Goal: Task Accomplishment & Management: Manage account settings

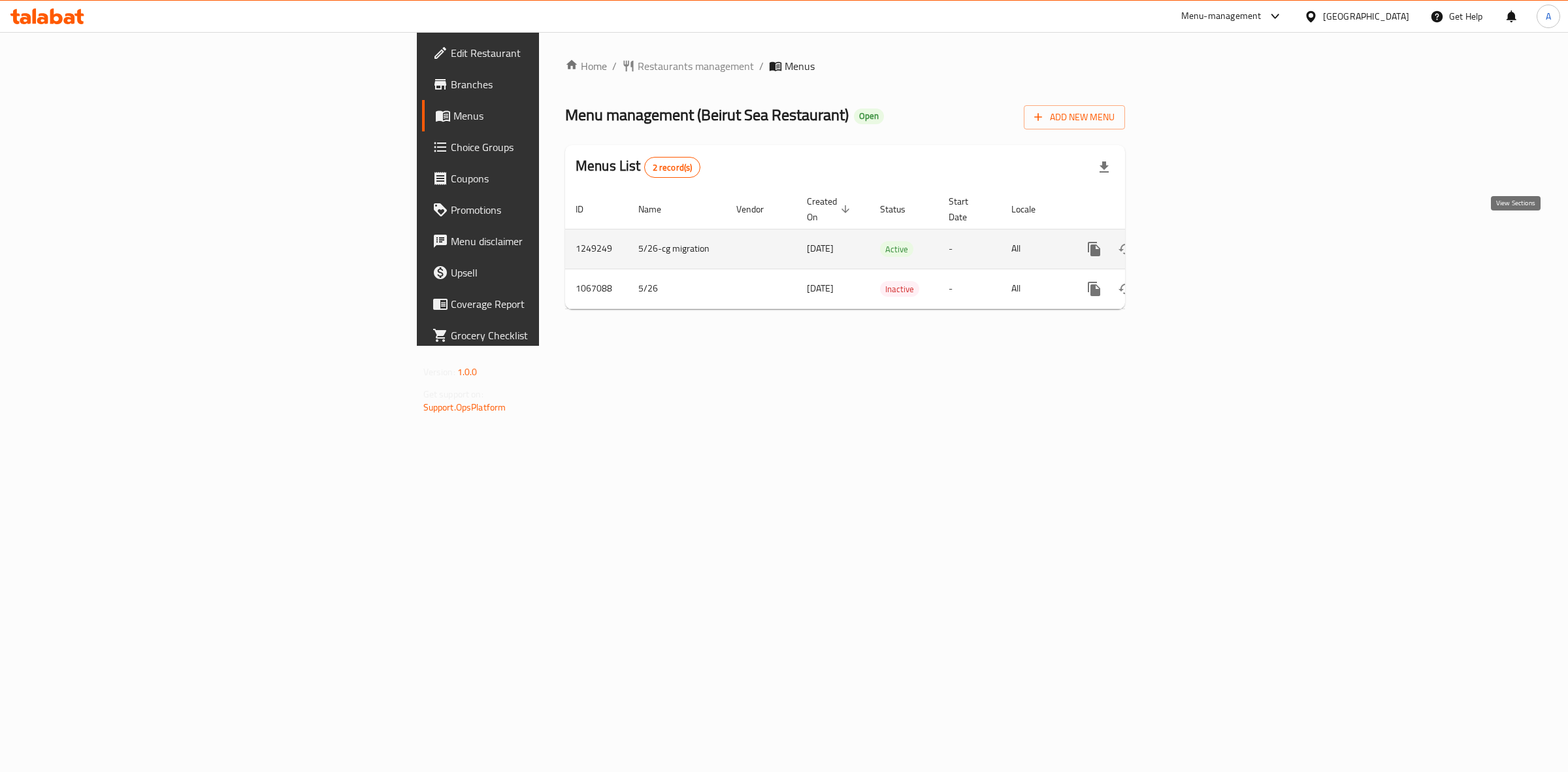
click at [1196, 242] on icon "enhanced table" at bounding box center [1188, 248] width 15 height 15
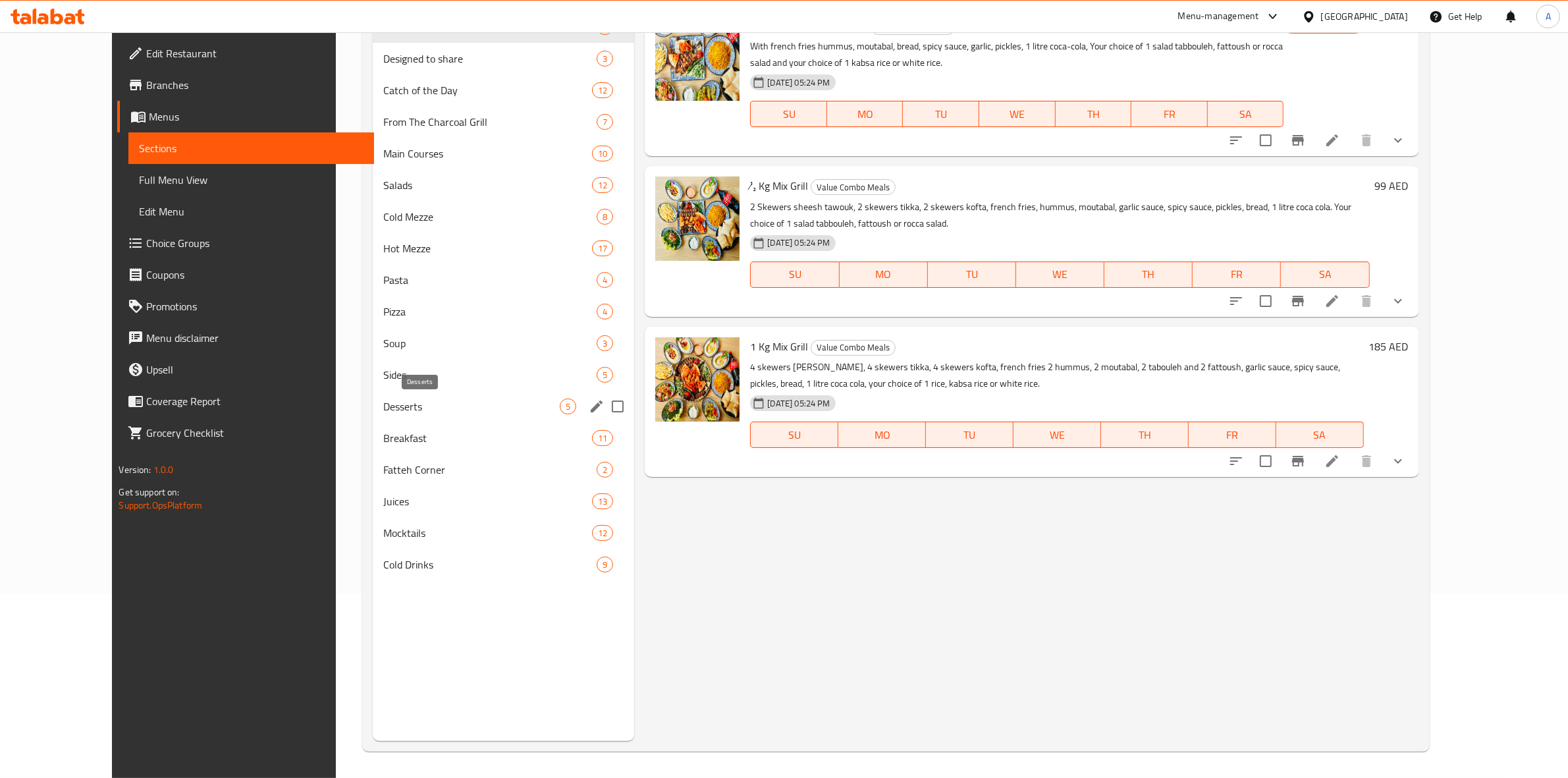
scroll to position [102, 0]
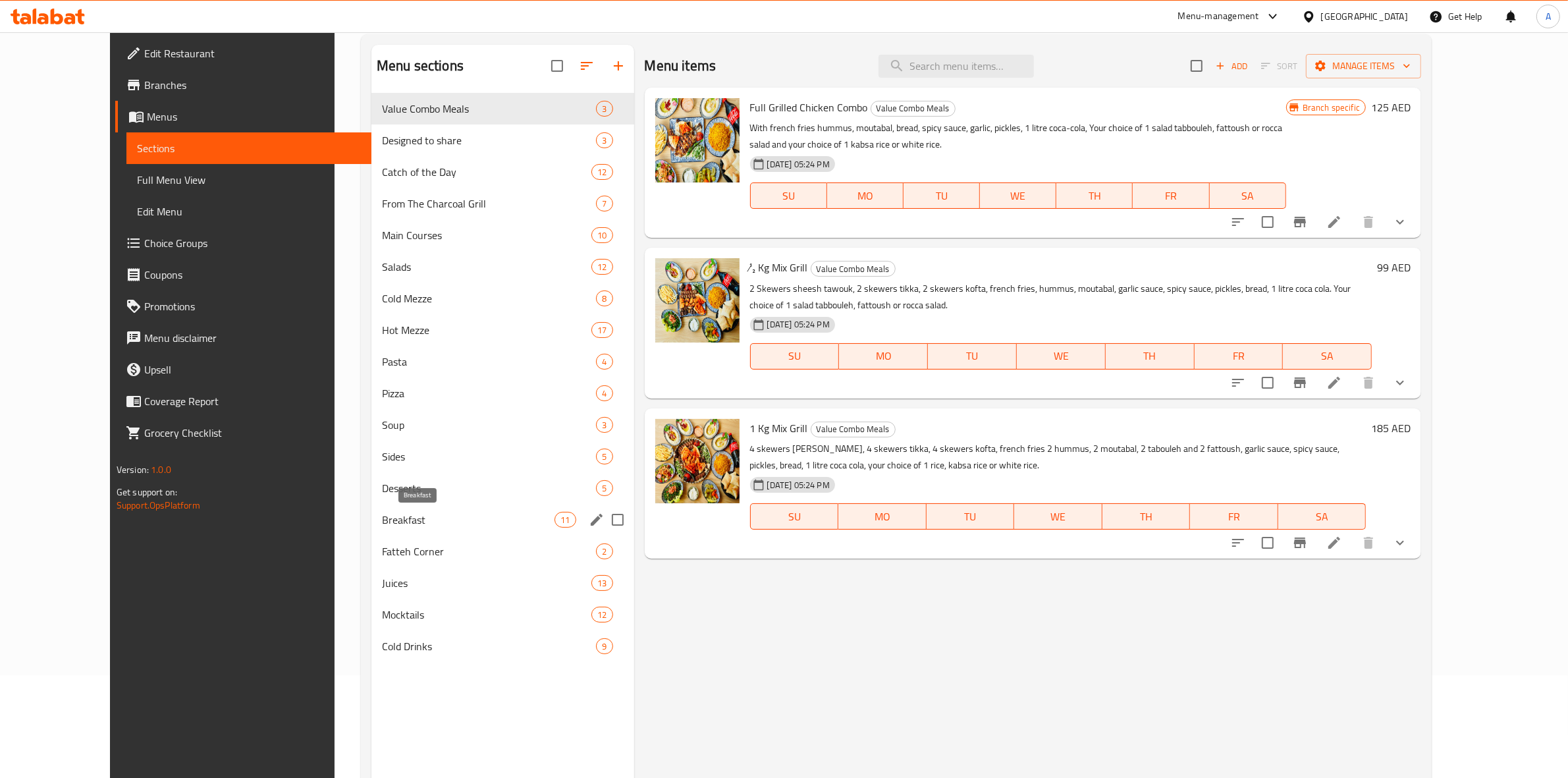
click at [382, 516] on span "Breakfast" at bounding box center [468, 519] width 172 height 15
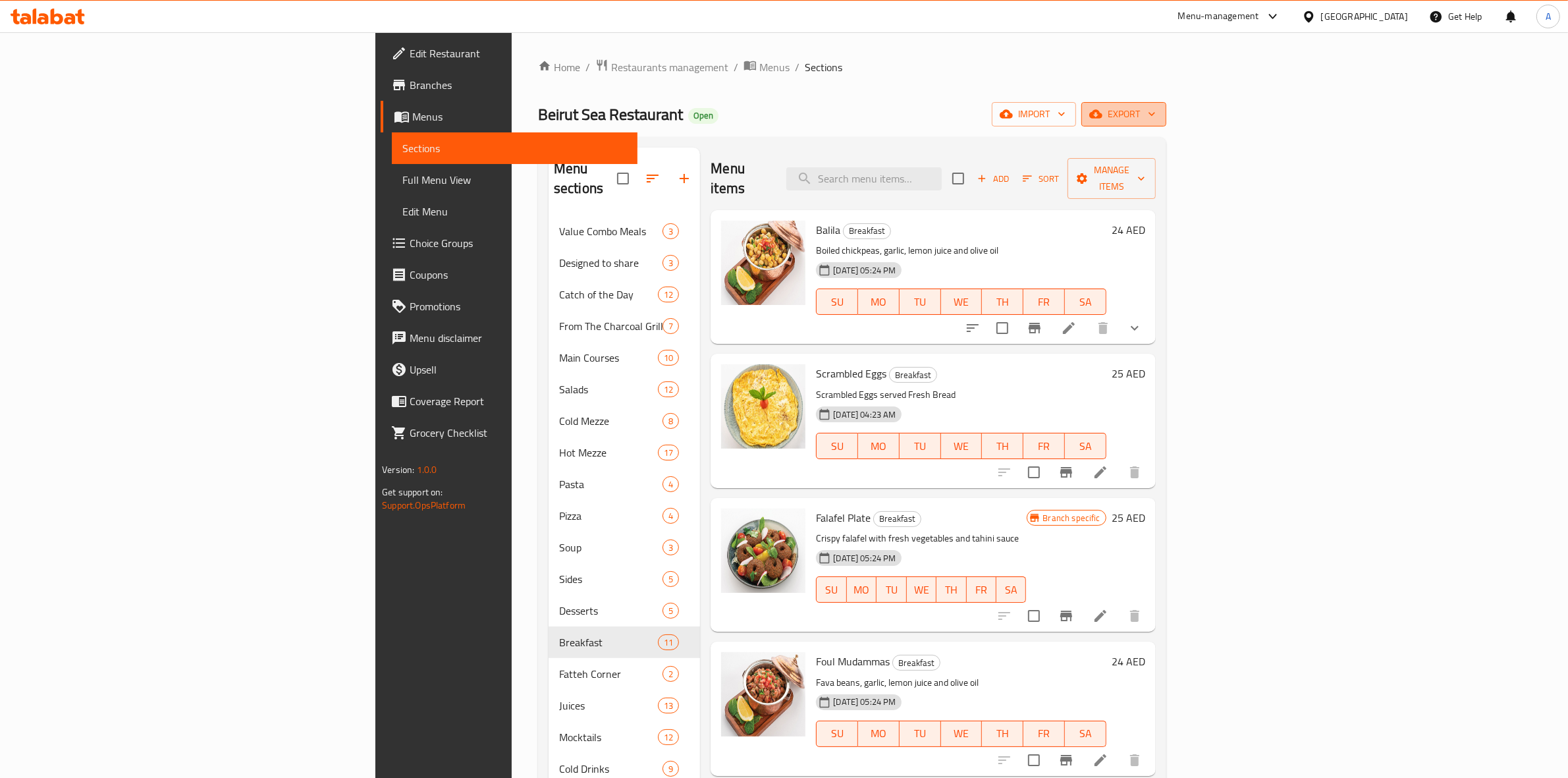
click at [1102, 113] on icon "button" at bounding box center [1096, 114] width 13 height 9
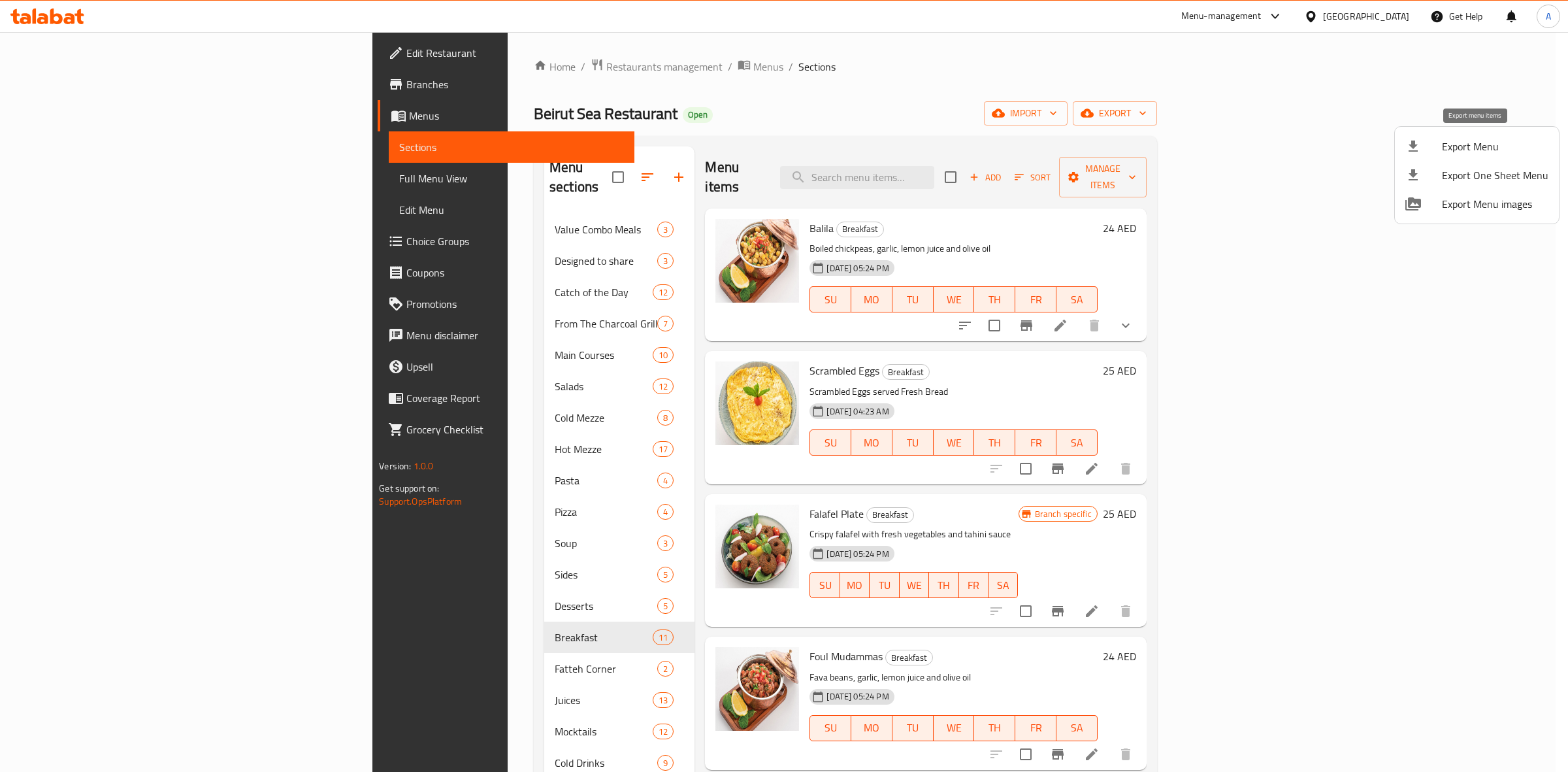
click at [1449, 144] on span "Export Menu" at bounding box center [1495, 146] width 106 height 15
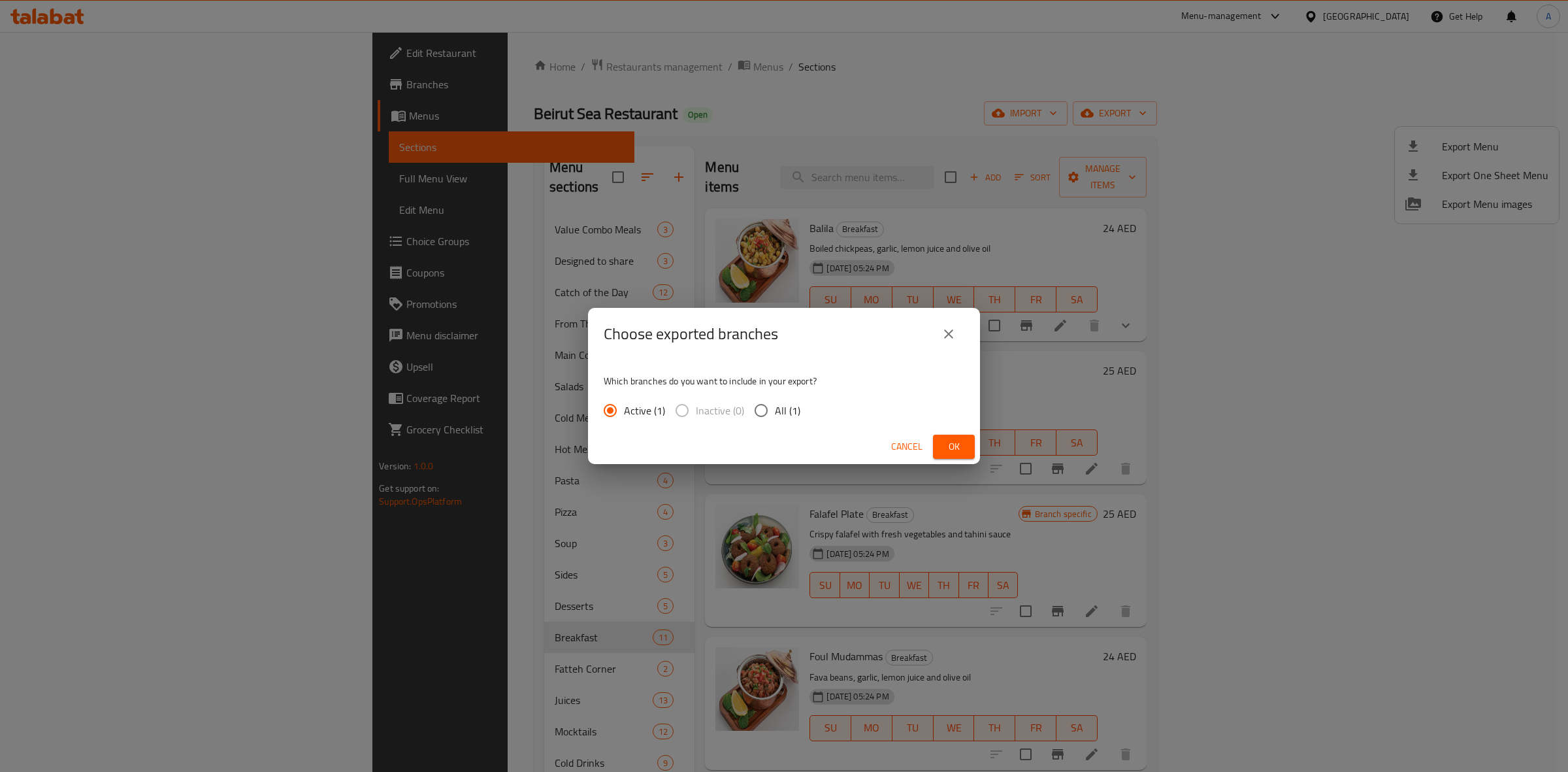
click at [780, 407] on span "All (1)" at bounding box center [788, 410] width 26 height 15
click at [775, 407] on input "All (1)" at bounding box center [761, 411] width 27 height 27
radio input "true"
click at [946, 442] on span "Ok" at bounding box center [954, 447] width 21 height 16
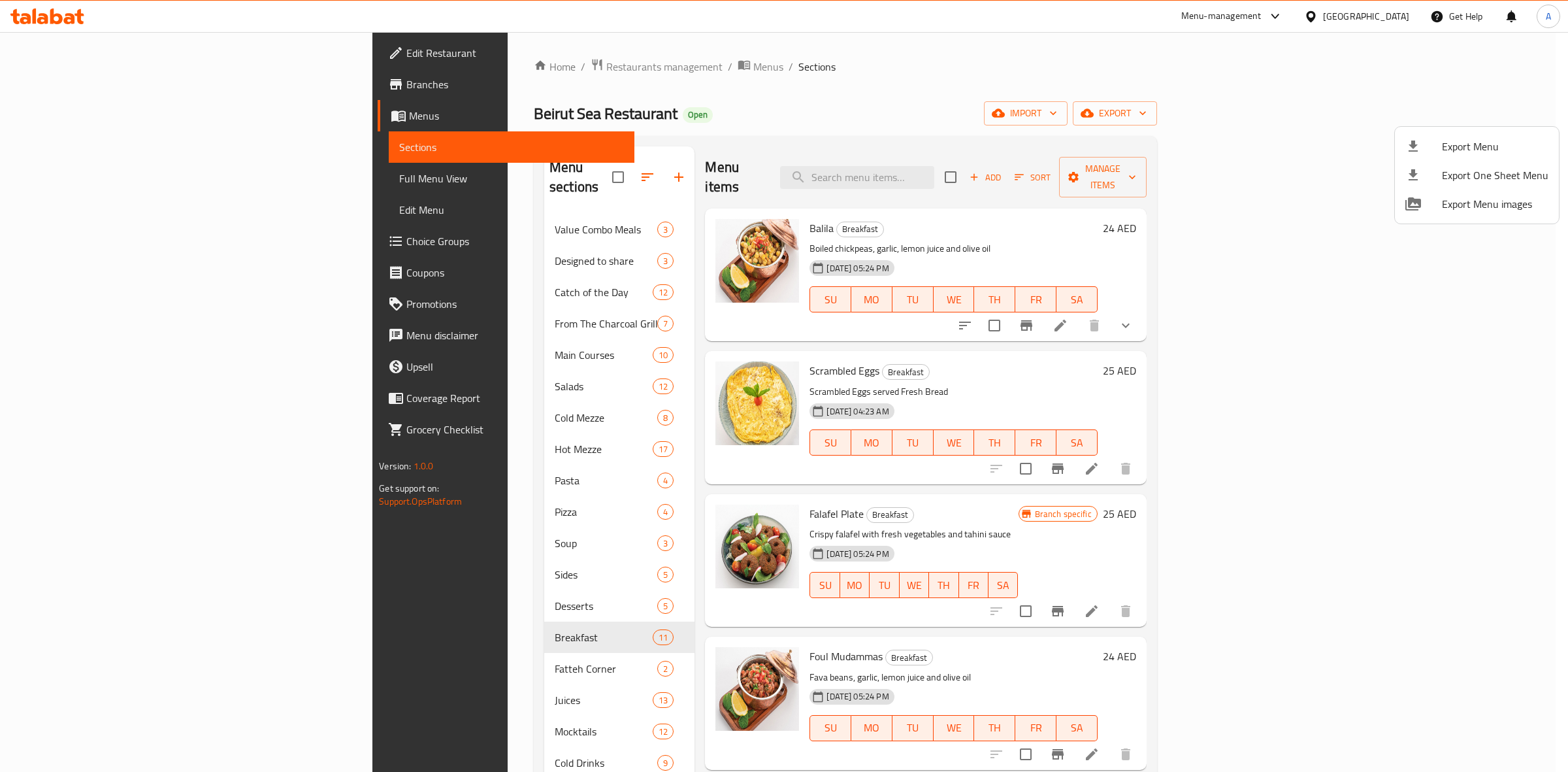
click at [839, 165] on div at bounding box center [784, 386] width 1568 height 772
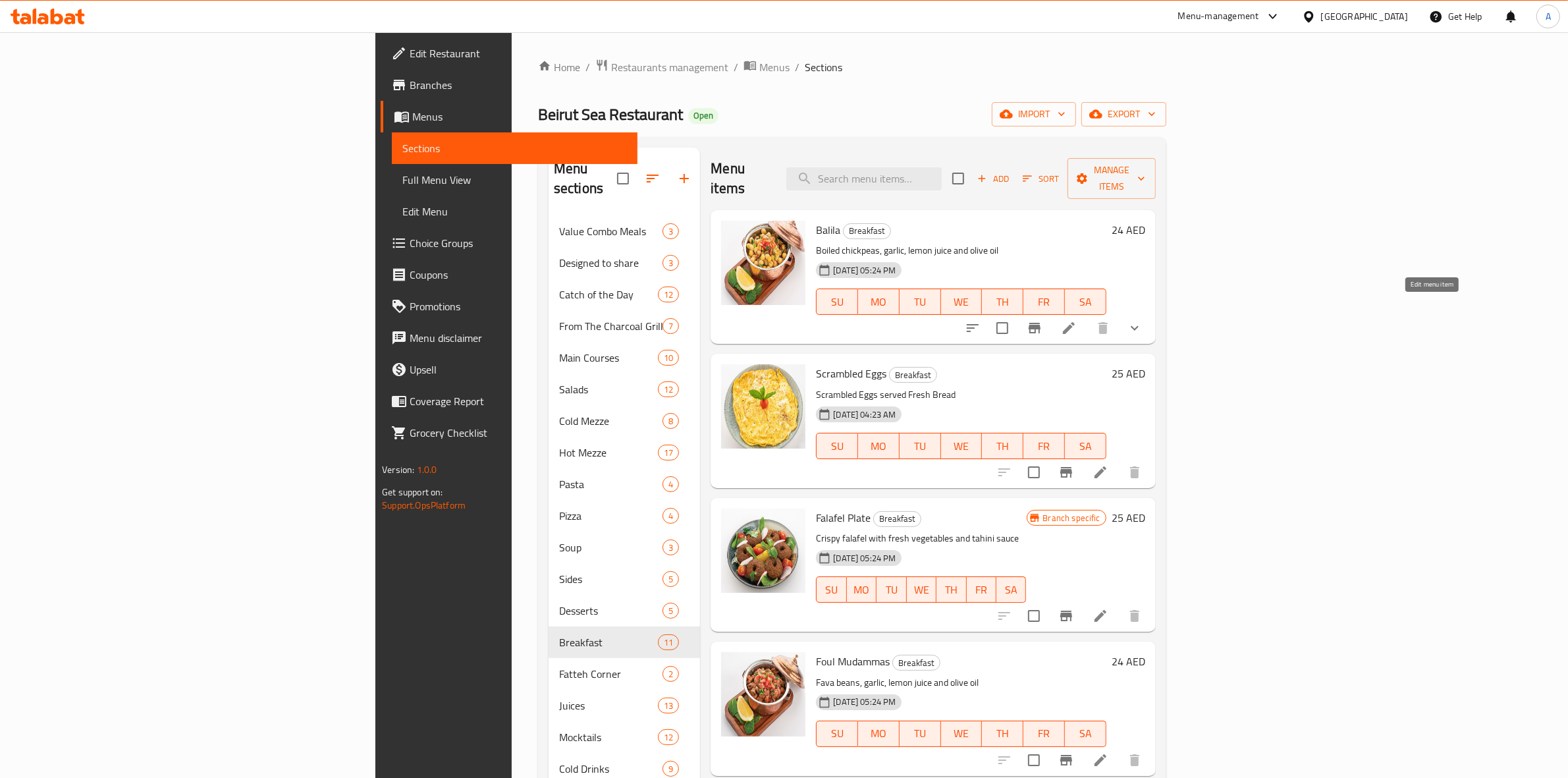
click at [1076, 320] on icon at bounding box center [1068, 328] width 15 height 15
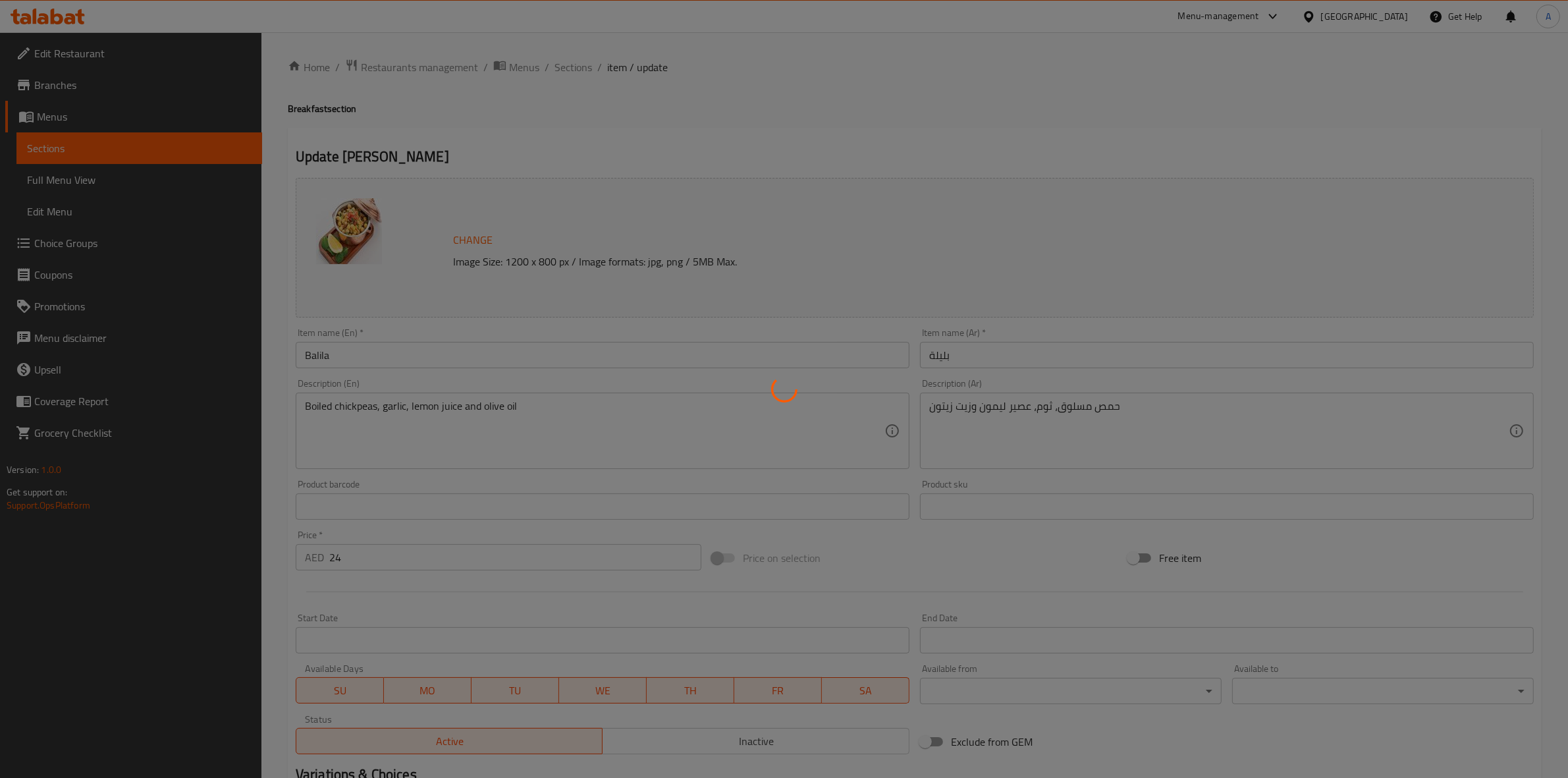
type input "خبز إضافي:"
type input "0"
type input "2"
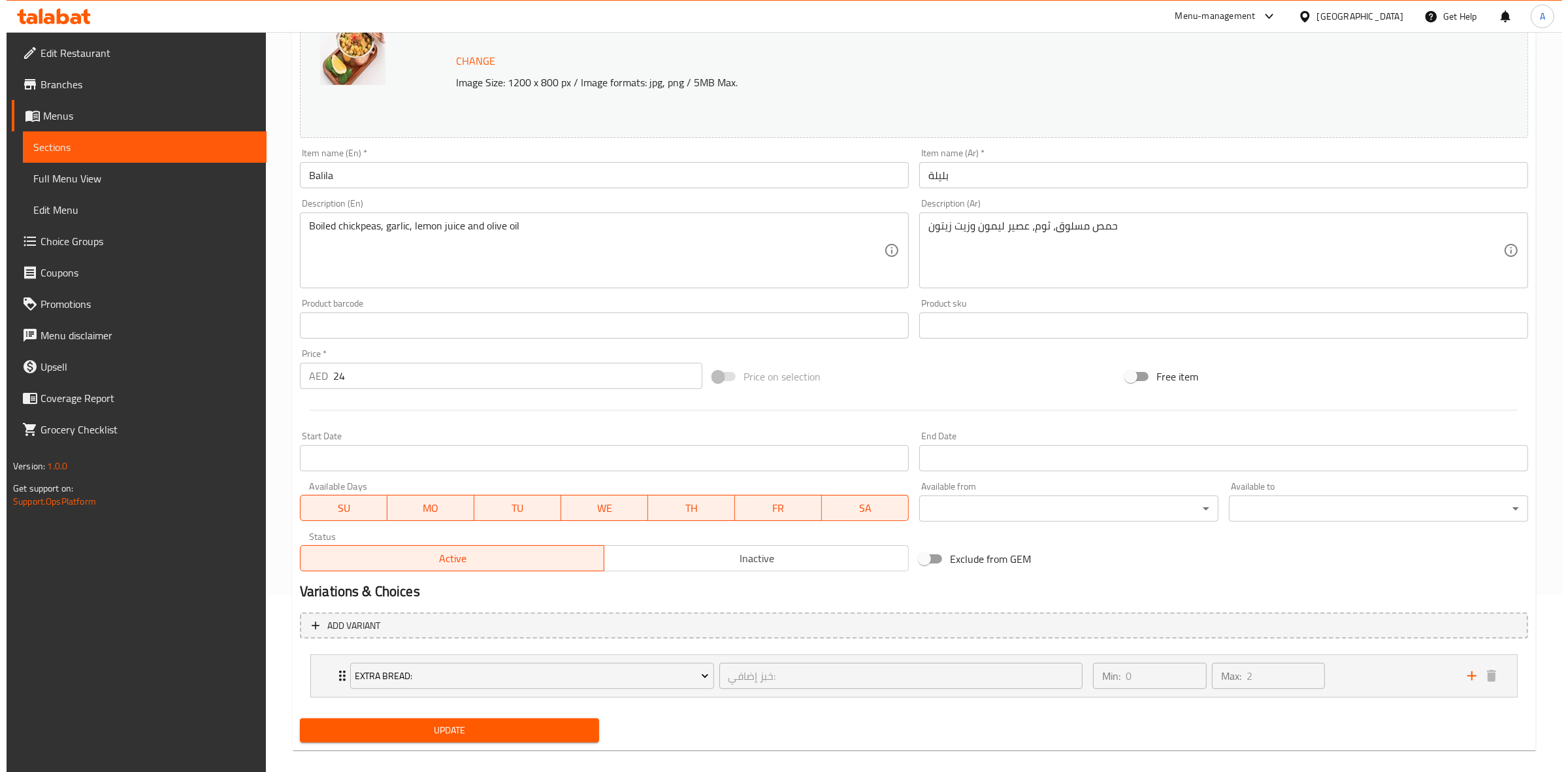
scroll to position [191, 0]
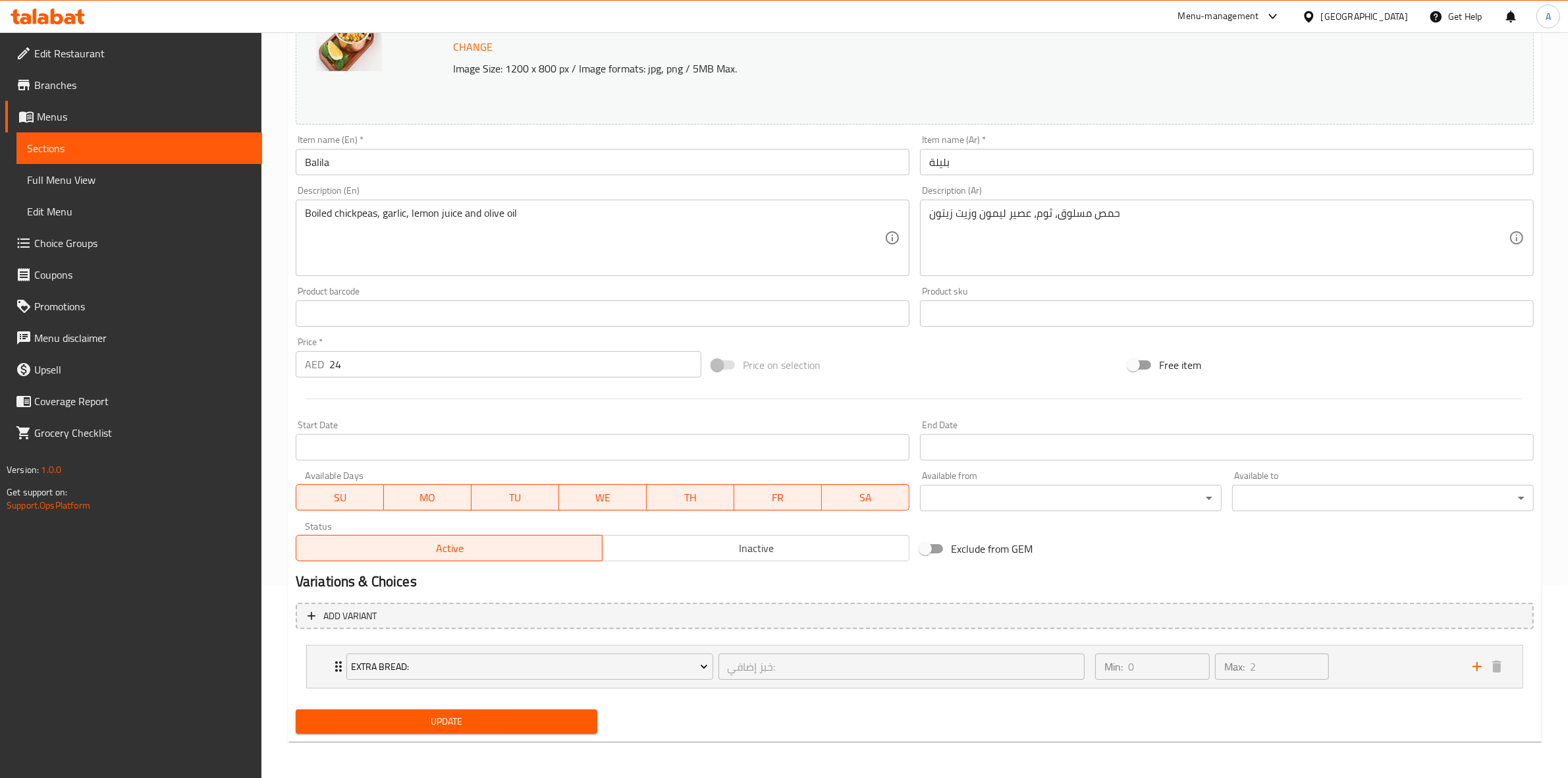
click at [972, 502] on body "​ Menu-management [GEOGRAPHIC_DATA] Get Help A Edit Restaurant Branches Menus S…" at bounding box center [784, 211] width 1568 height 745
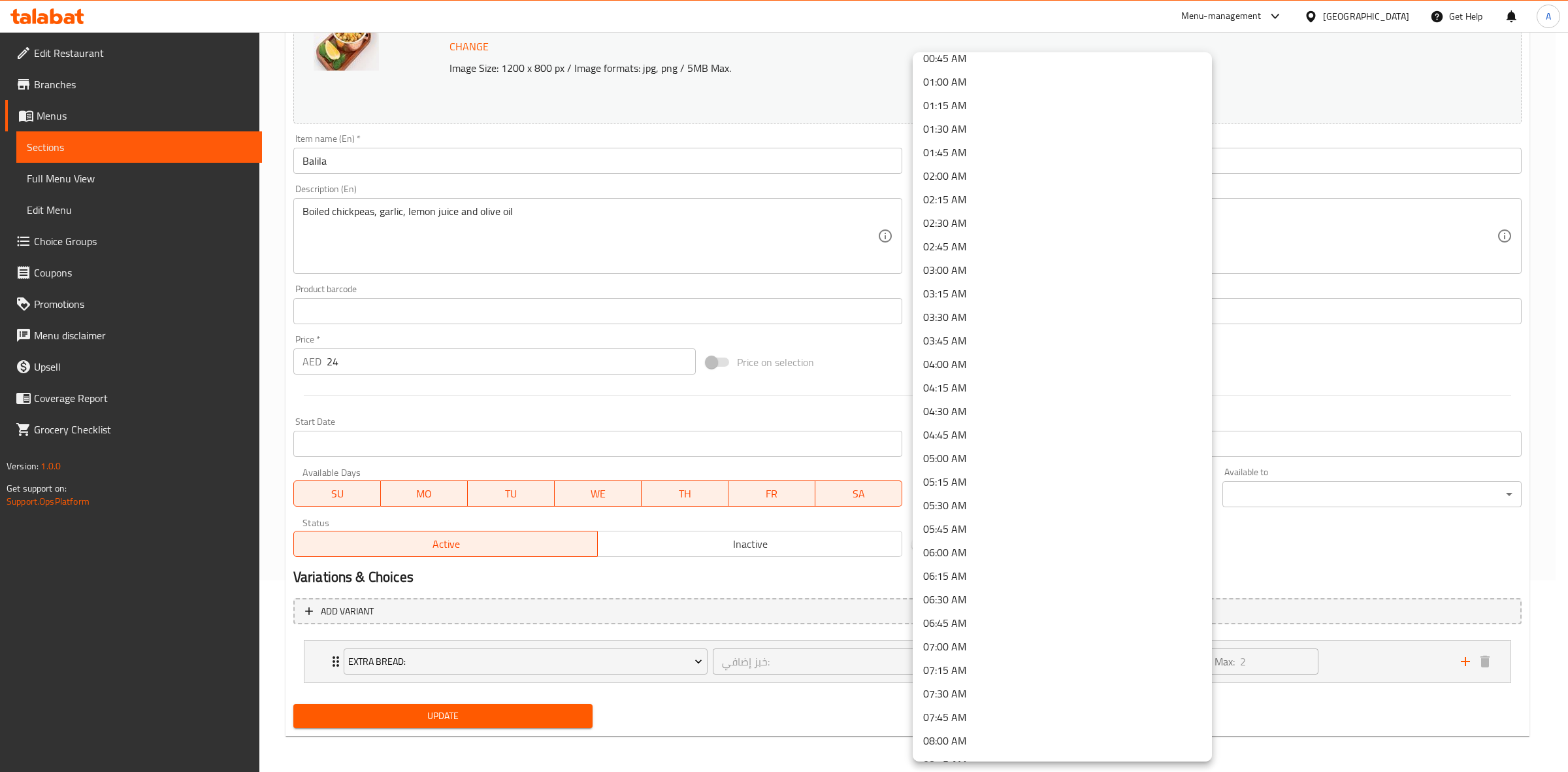
scroll to position [245, 0]
click at [995, 664] on li "09:00 AM" at bounding box center [1062, 671] width 299 height 23
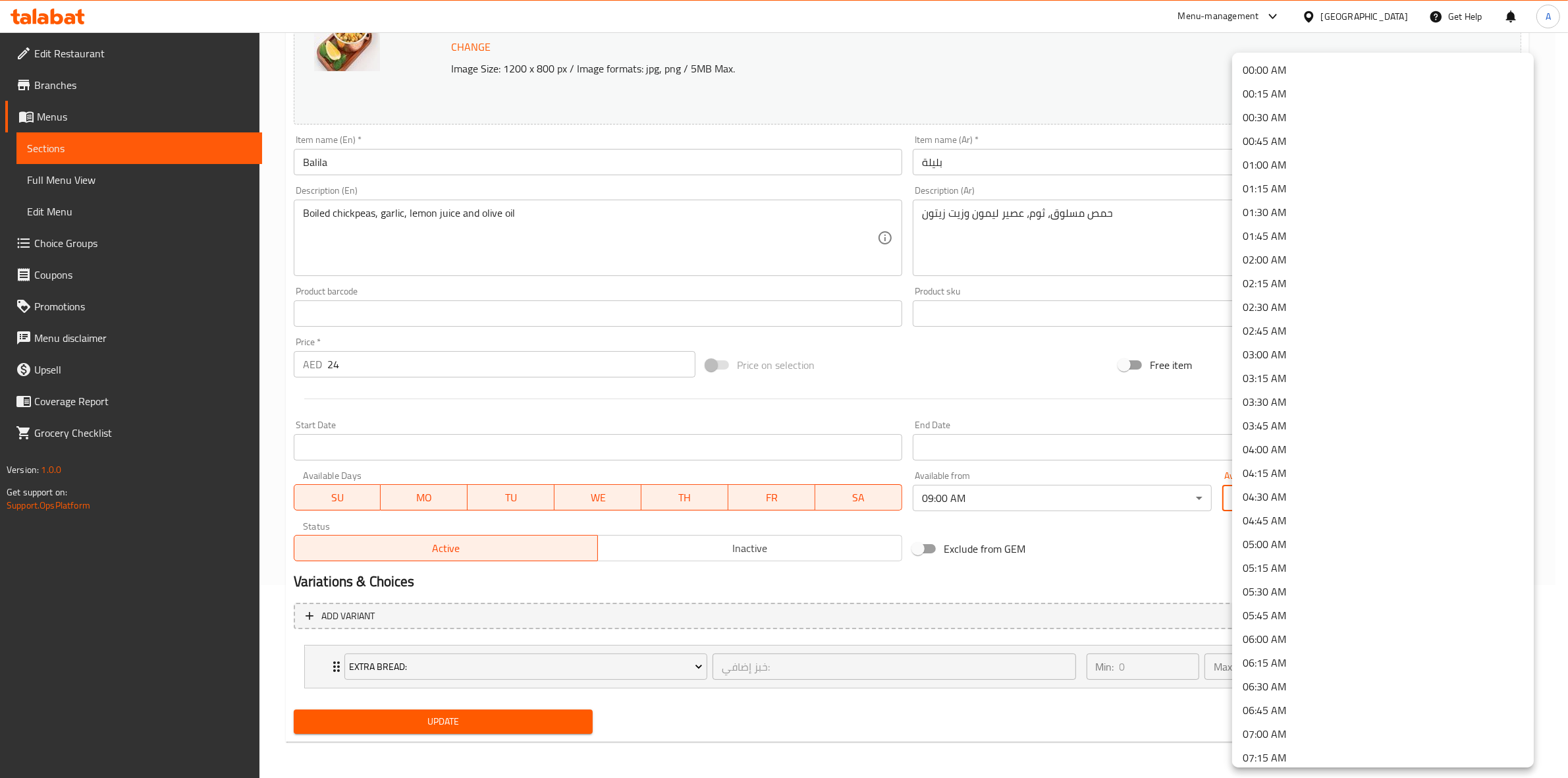
click at [1288, 493] on body "​ Menu-management [GEOGRAPHIC_DATA] Get Help A Edit Restaurant Branches Menus S…" at bounding box center [784, 211] width 1568 height 745
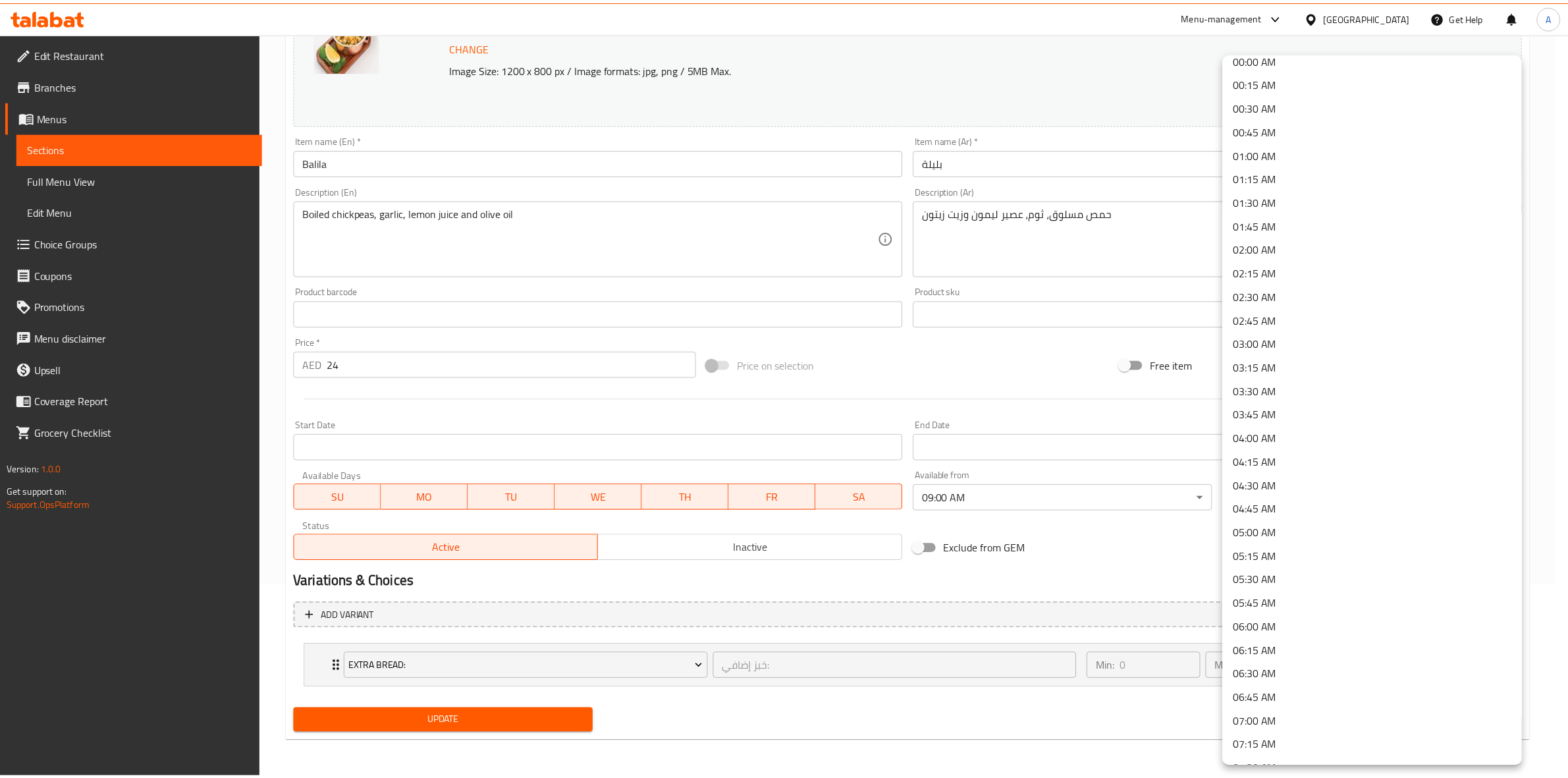
scroll to position [0, 0]
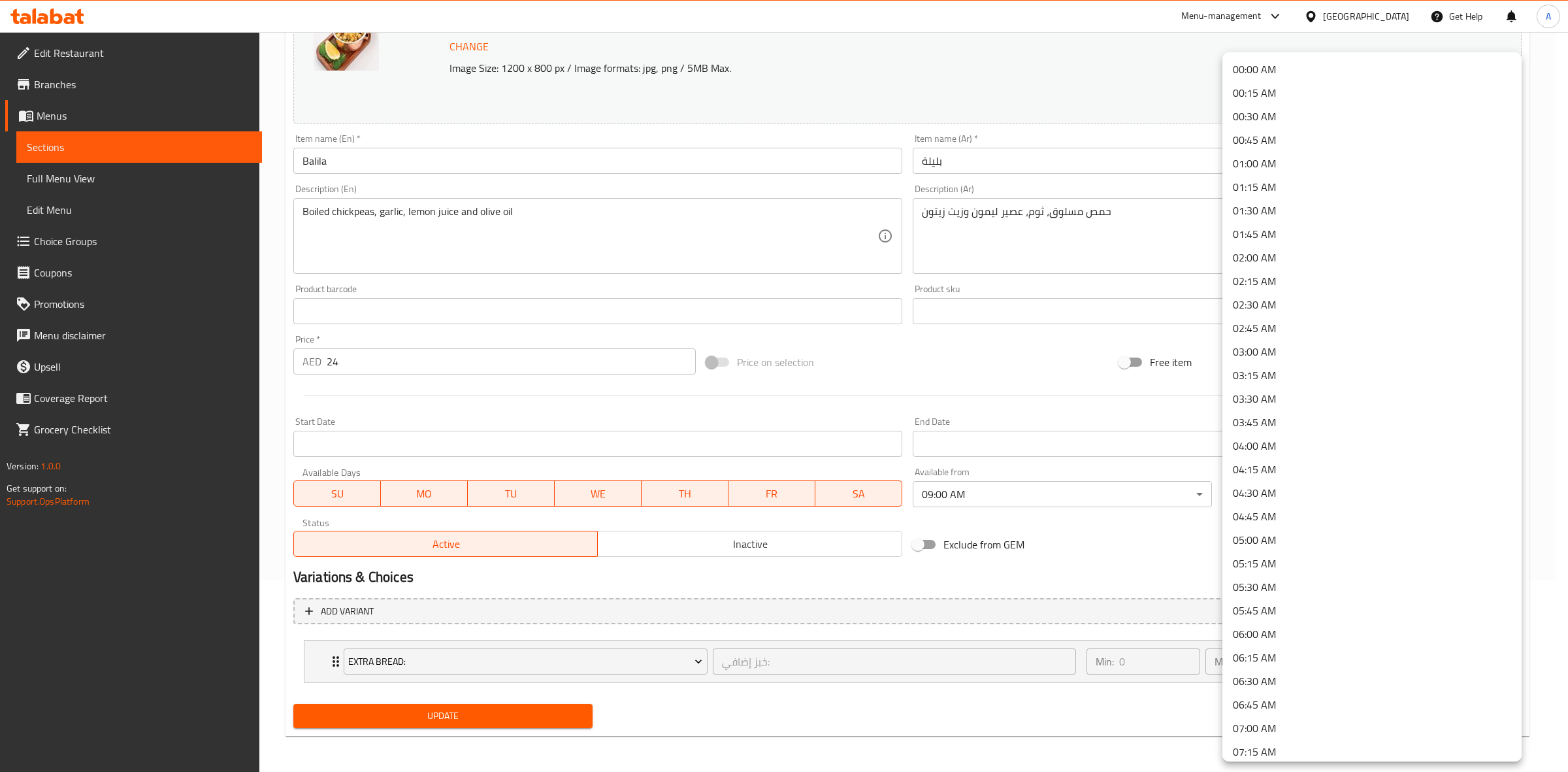
click at [1298, 144] on li "00:45 AM" at bounding box center [1371, 140] width 299 height 23
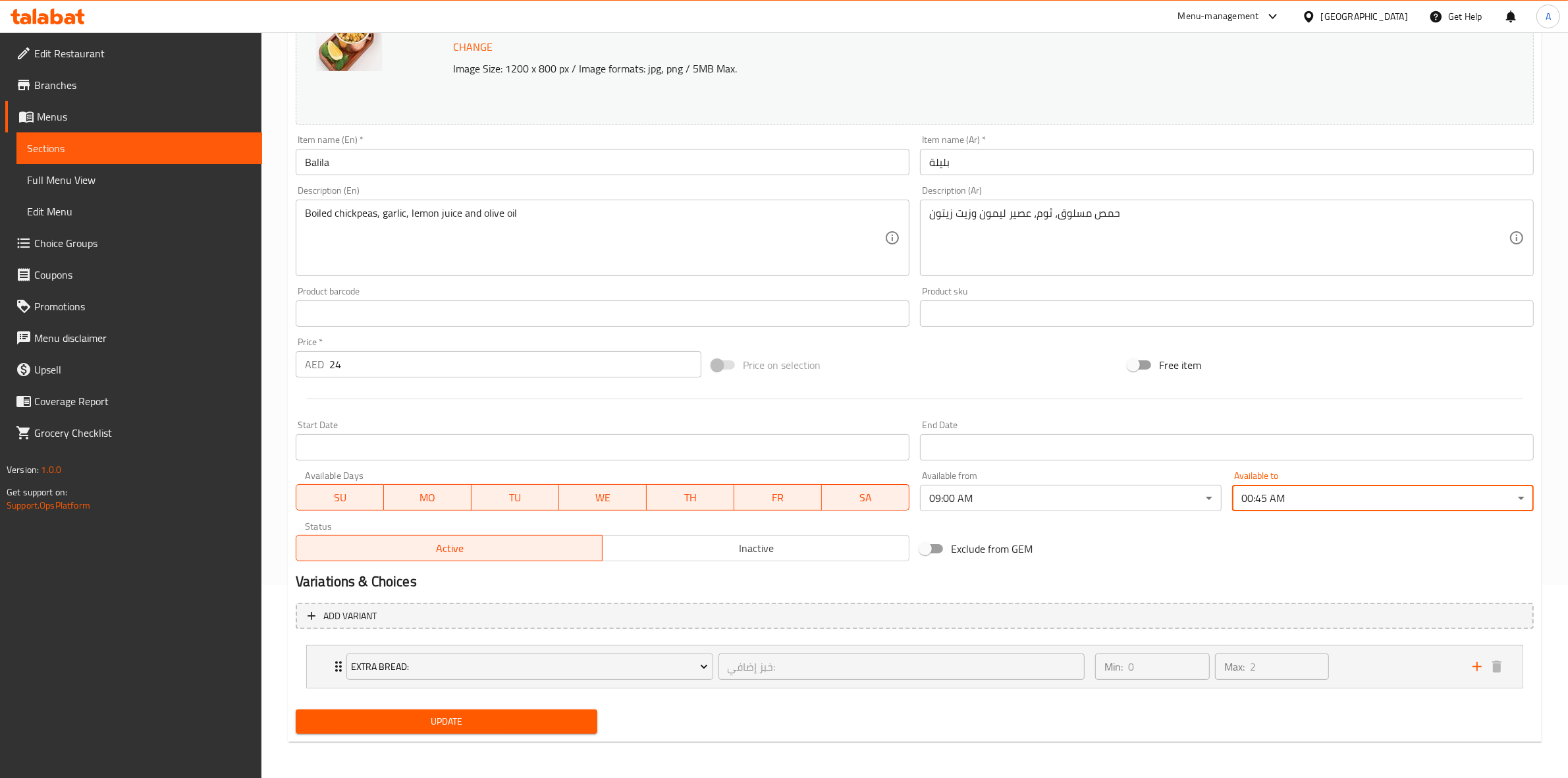
click at [1009, 380] on div "Price on selection" at bounding box center [915, 365] width 416 height 36
click at [1196, 554] on div "Exclude from GEM" at bounding box center [1123, 549] width 416 height 36
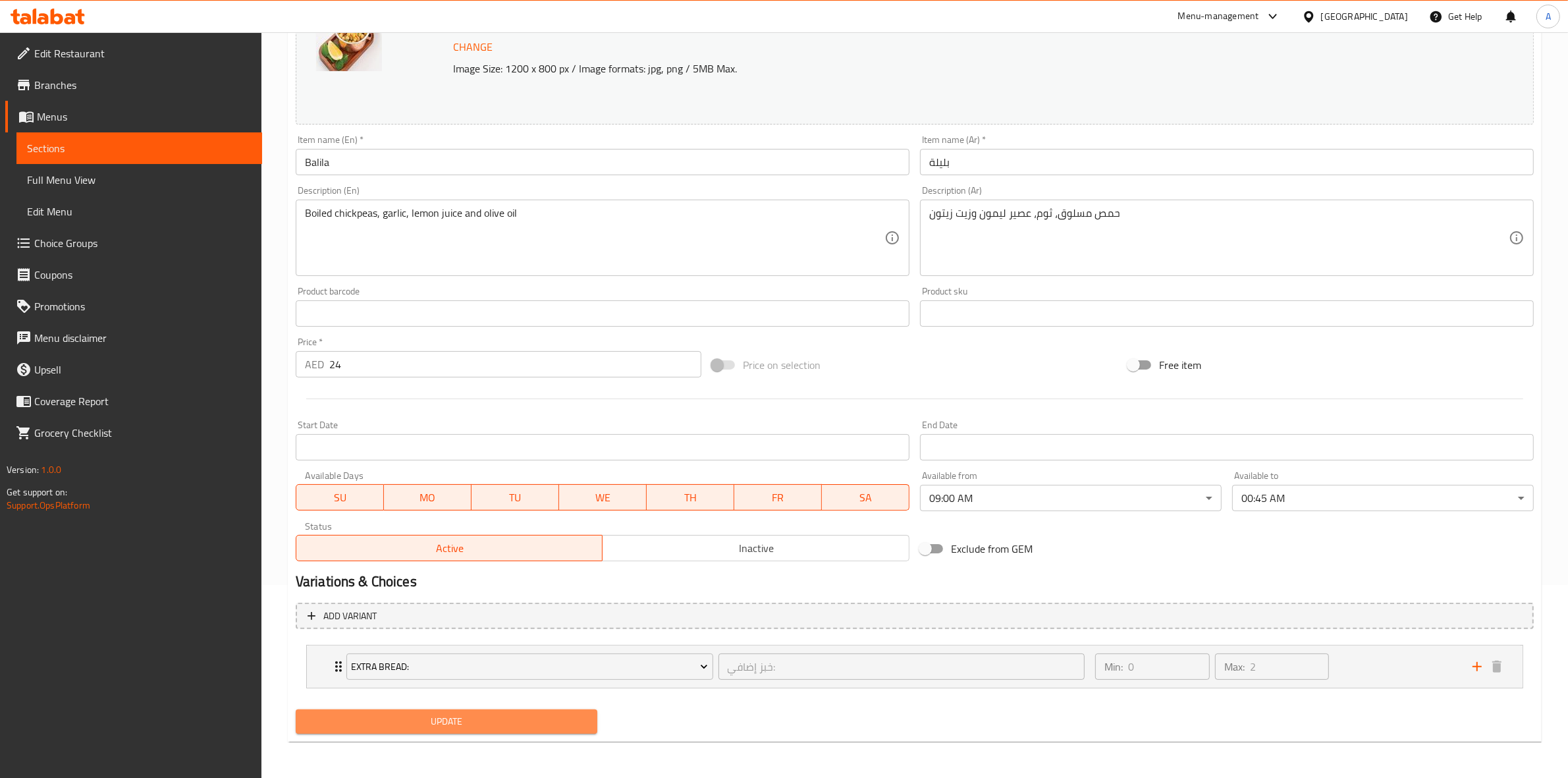
click at [468, 726] on span "Update" at bounding box center [446, 722] width 280 height 16
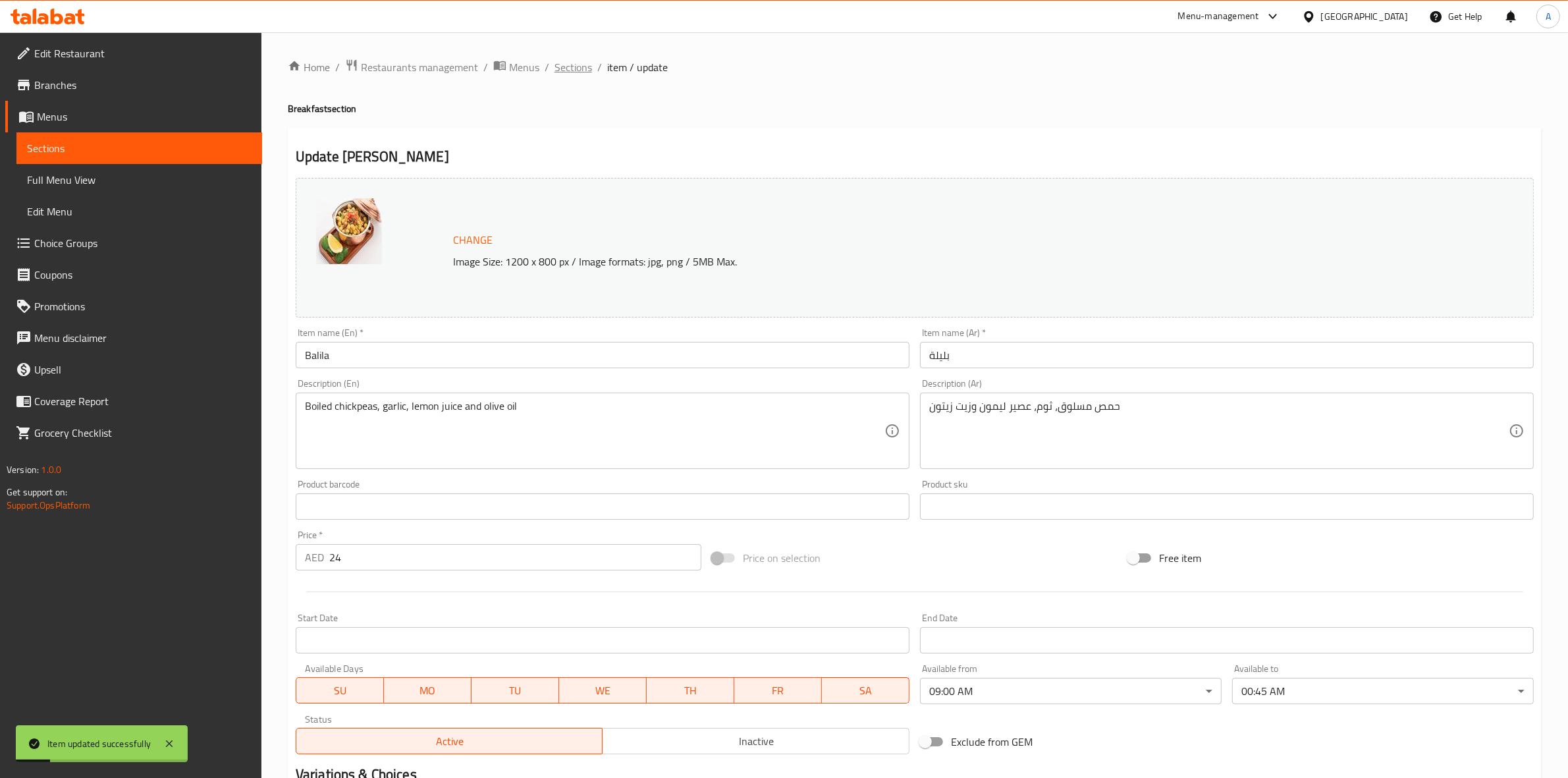
click at [565, 71] on span "Sections" at bounding box center [573, 67] width 37 height 15
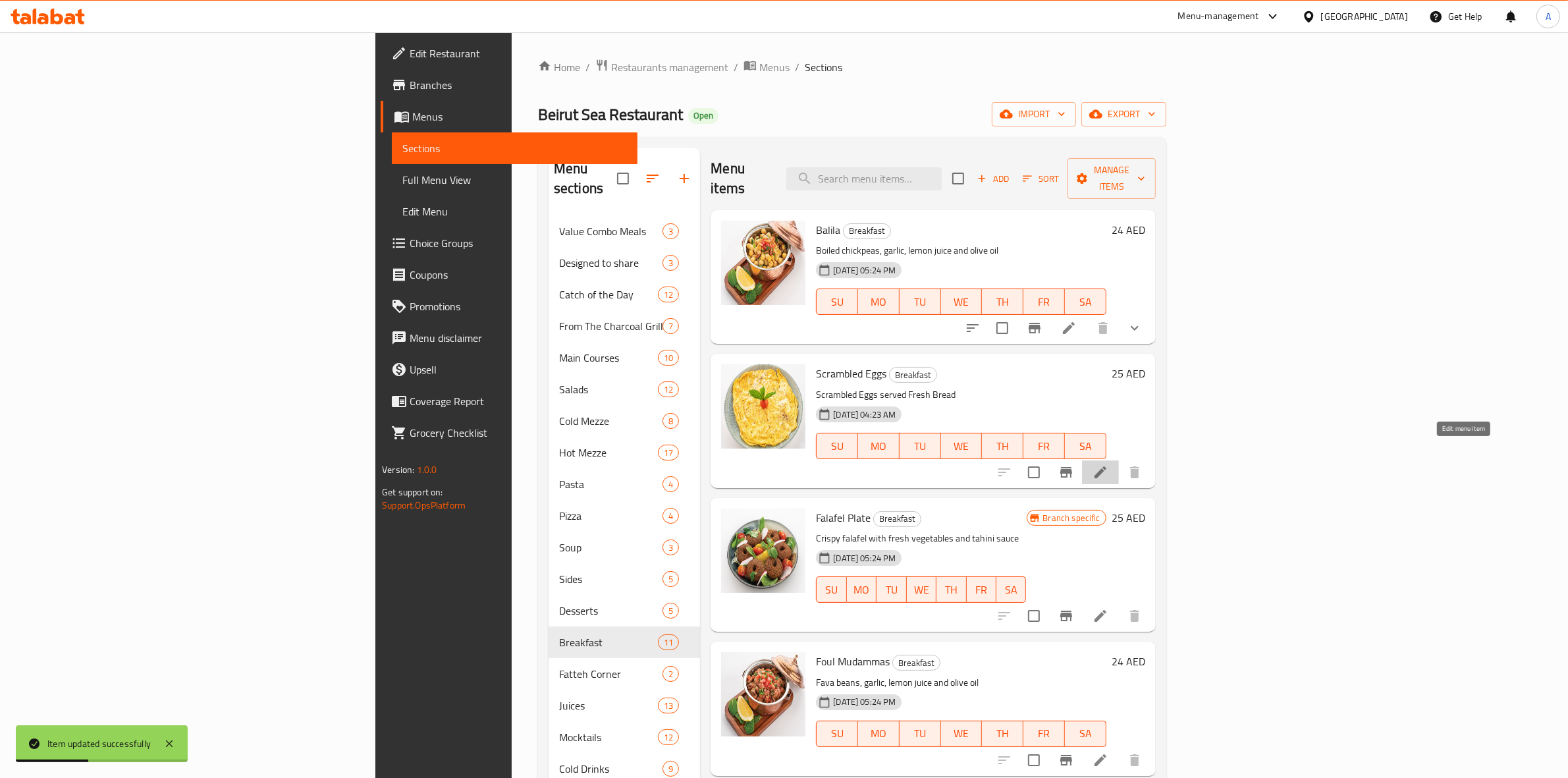
click at [1108, 464] on icon at bounding box center [1100, 472] width 15 height 15
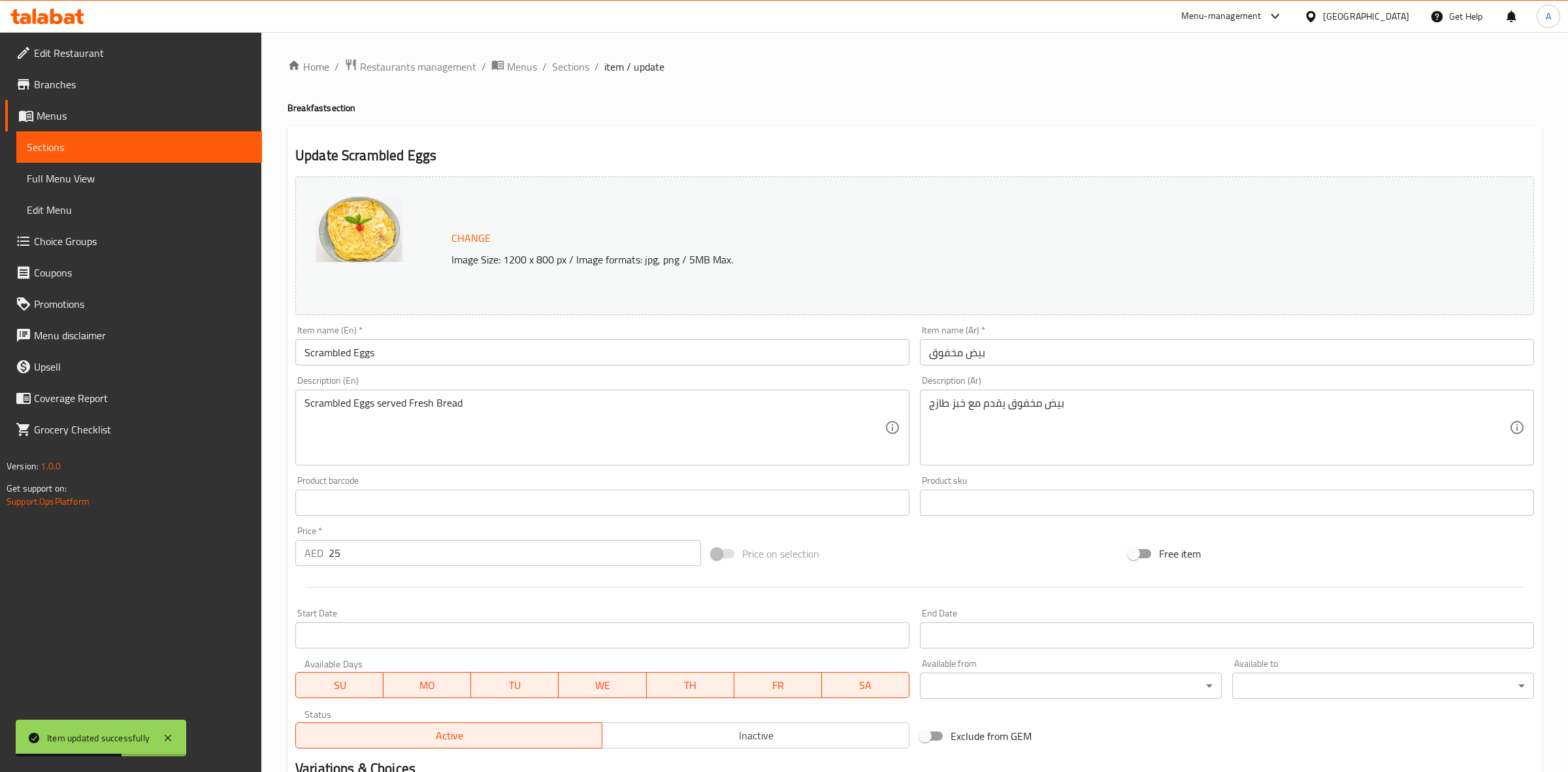
click at [1004, 695] on body "Item updated successfully ​ Menu-management [GEOGRAPHIC_DATA] Get Help A Edit R…" at bounding box center [784, 402] width 1568 height 740
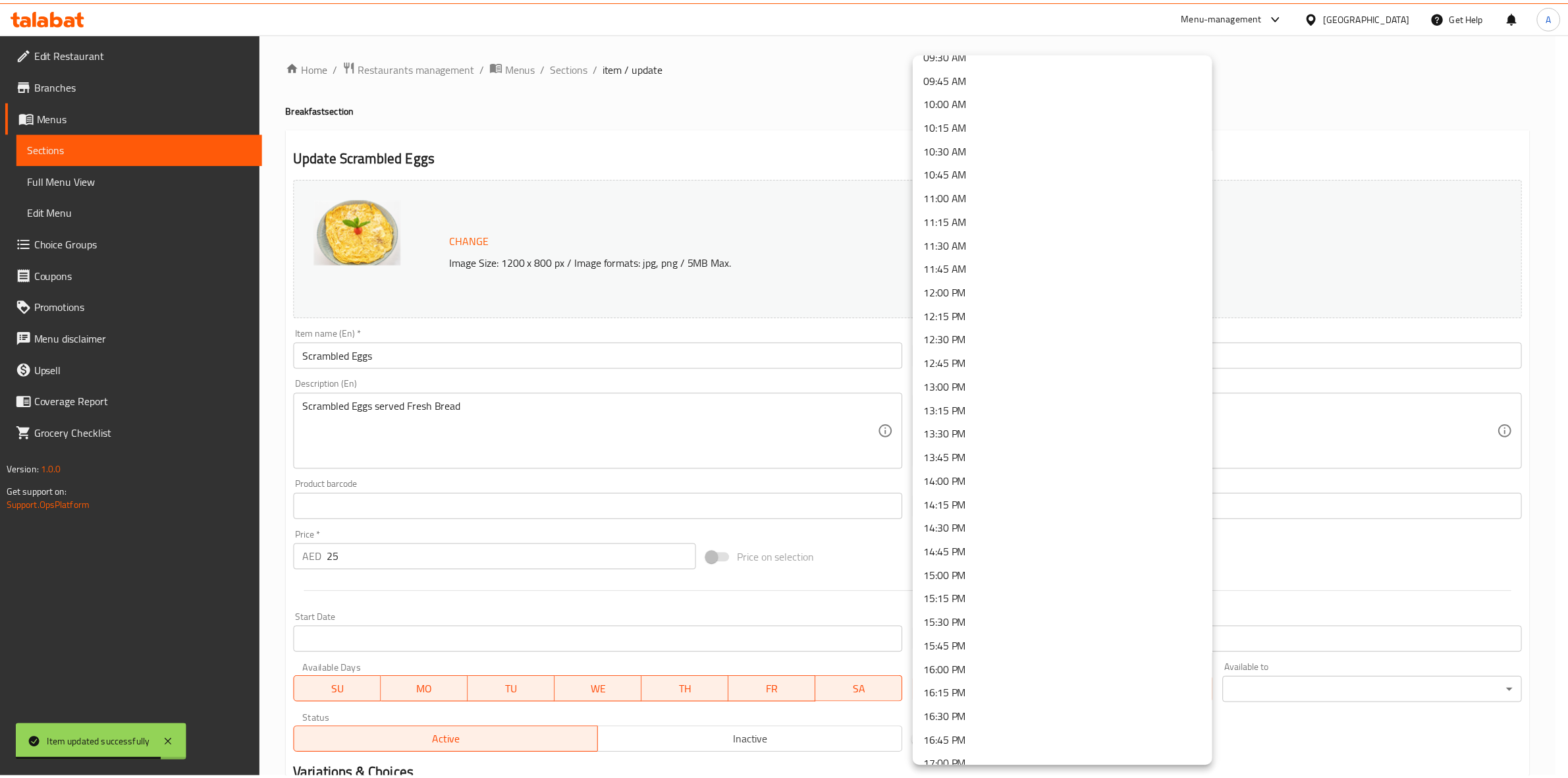
scroll to position [412, 0]
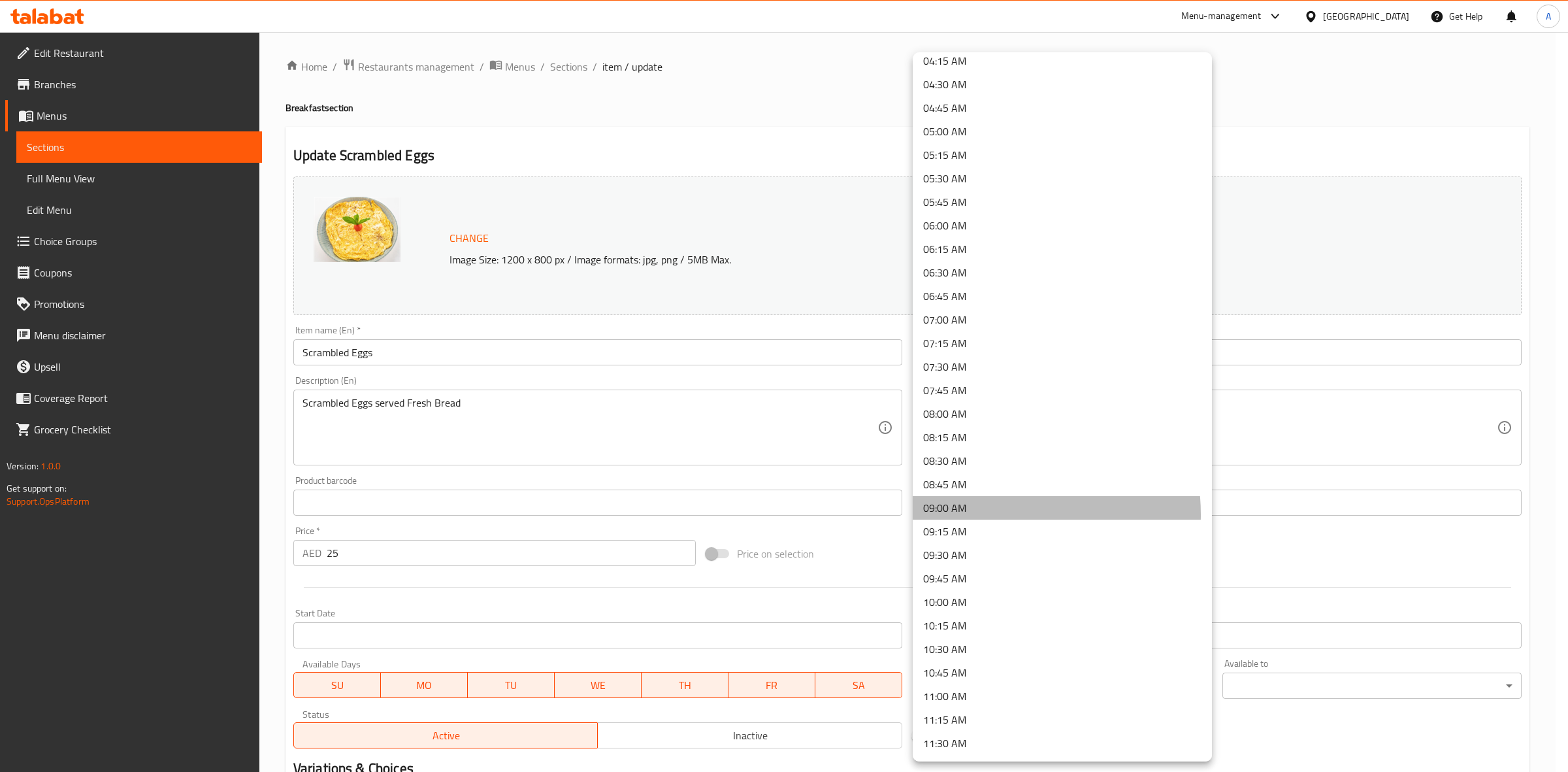
click at [988, 514] on li "09:00 AM" at bounding box center [1062, 507] width 299 height 23
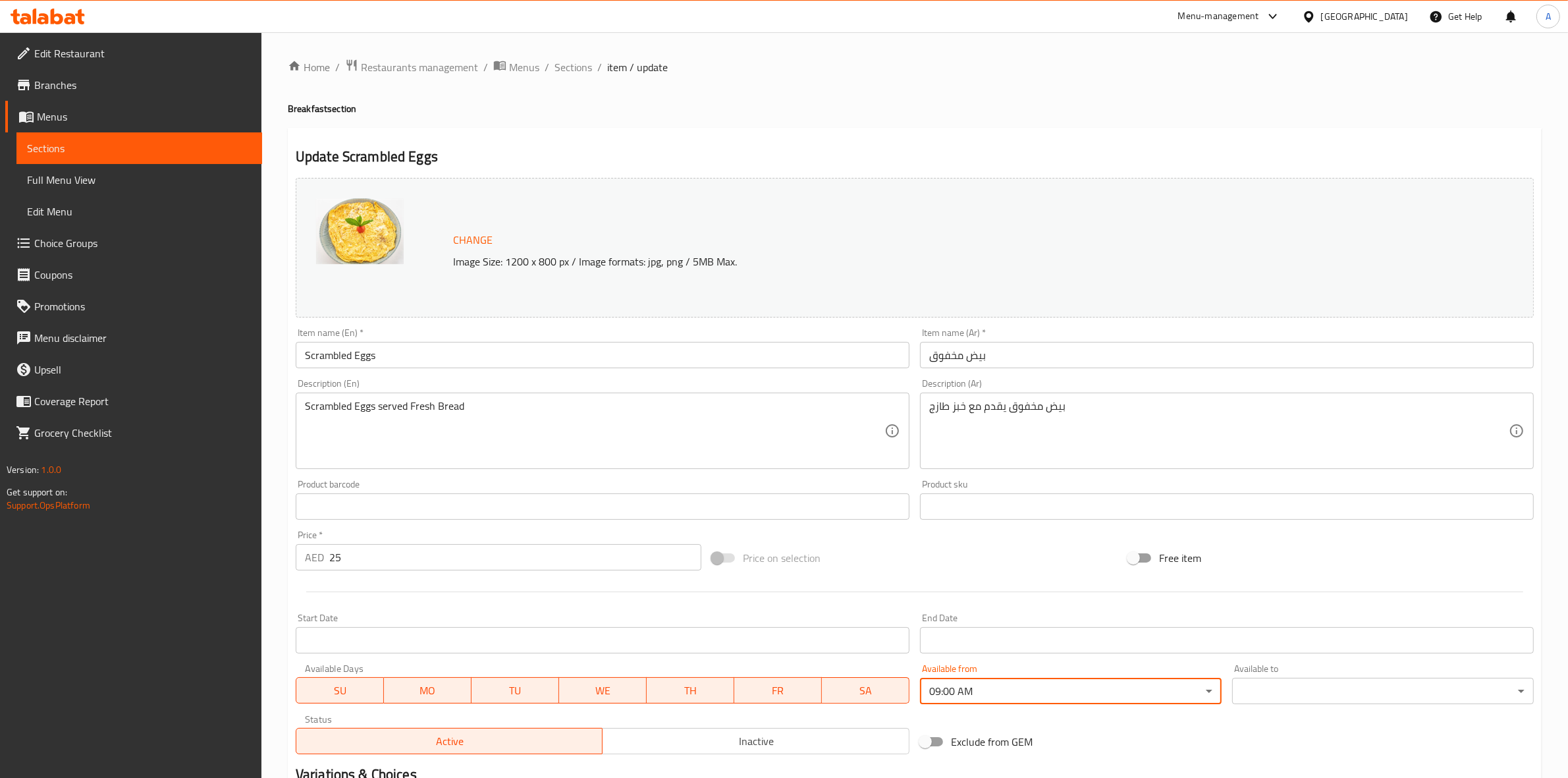
click at [1321, 693] on body "​ Menu-management [GEOGRAPHIC_DATA] Get Help A Edit Restaurant Branches Menus S…" at bounding box center [784, 405] width 1568 height 745
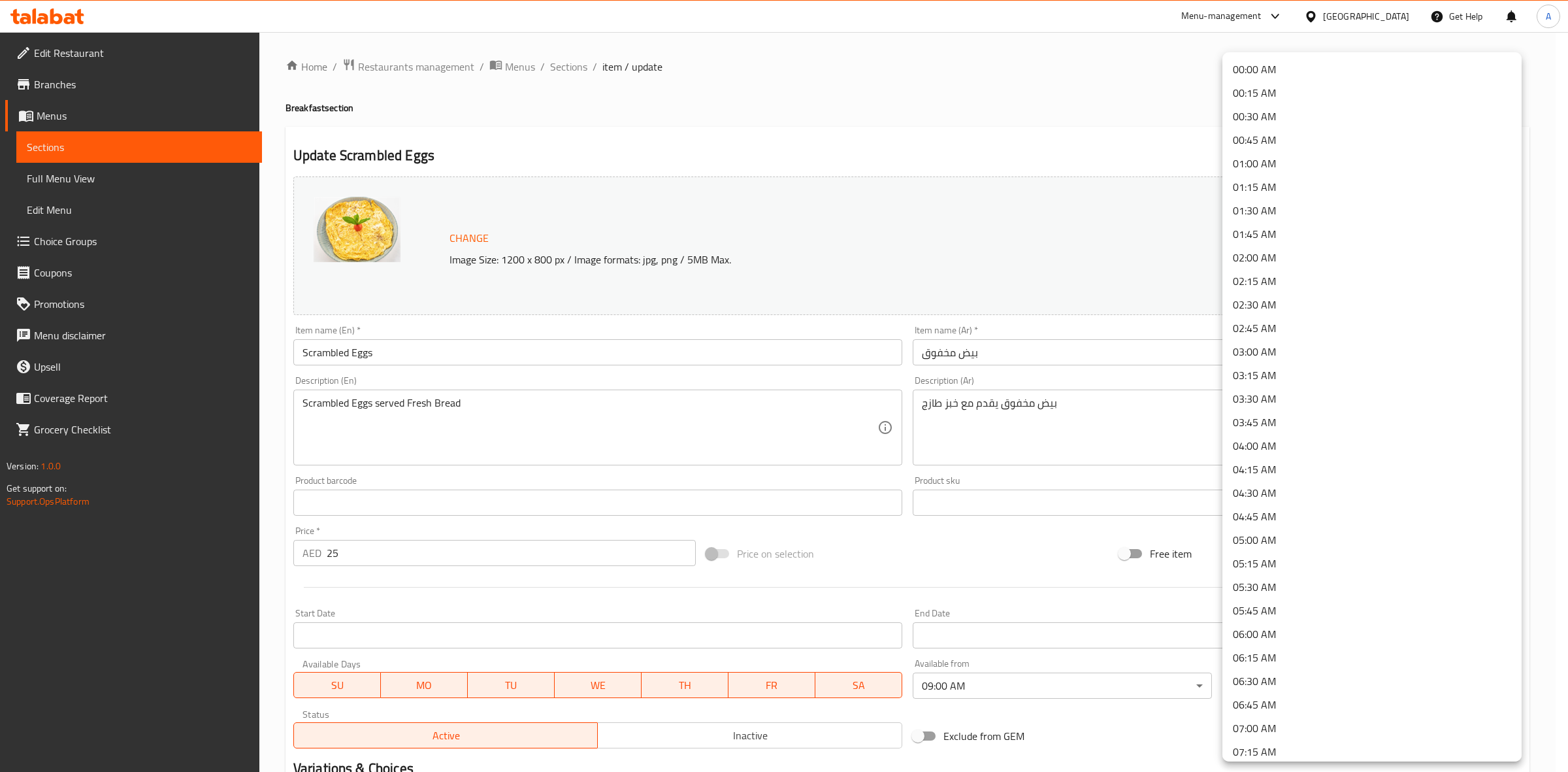
click at [1279, 140] on li "00:45 AM" at bounding box center [1371, 140] width 299 height 23
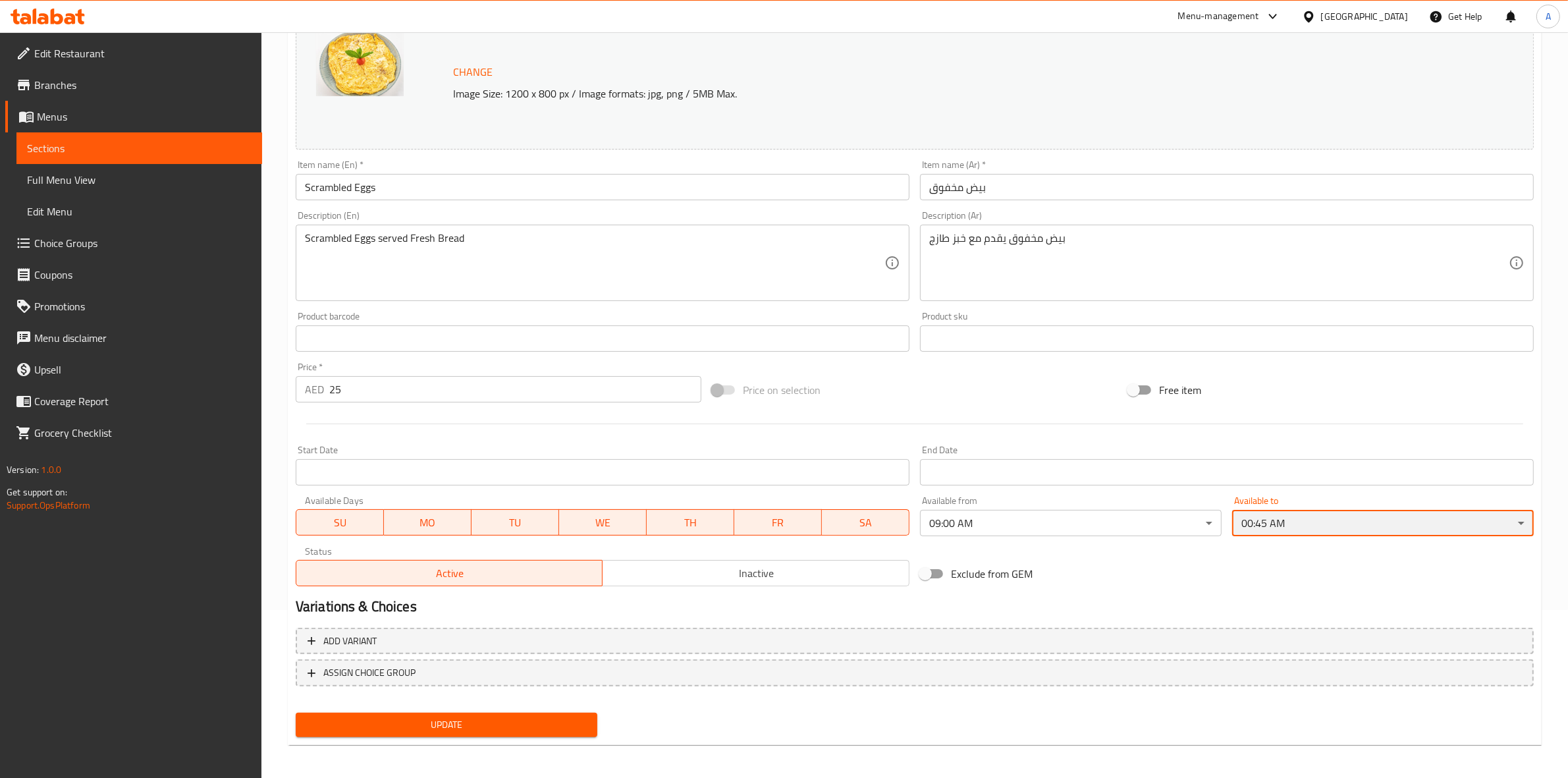
scroll to position [170, 0]
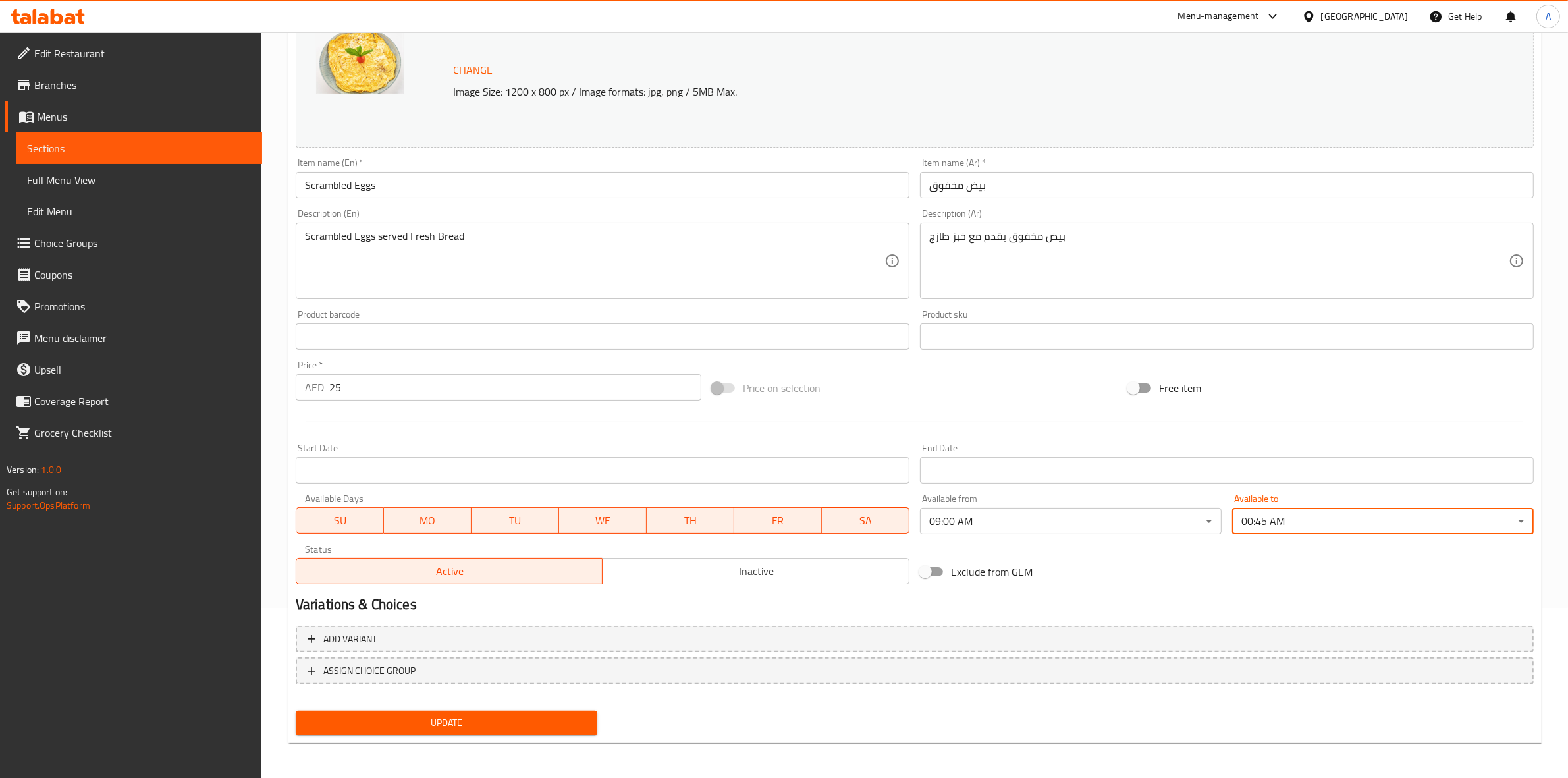
click at [433, 722] on span "Update" at bounding box center [446, 723] width 280 height 16
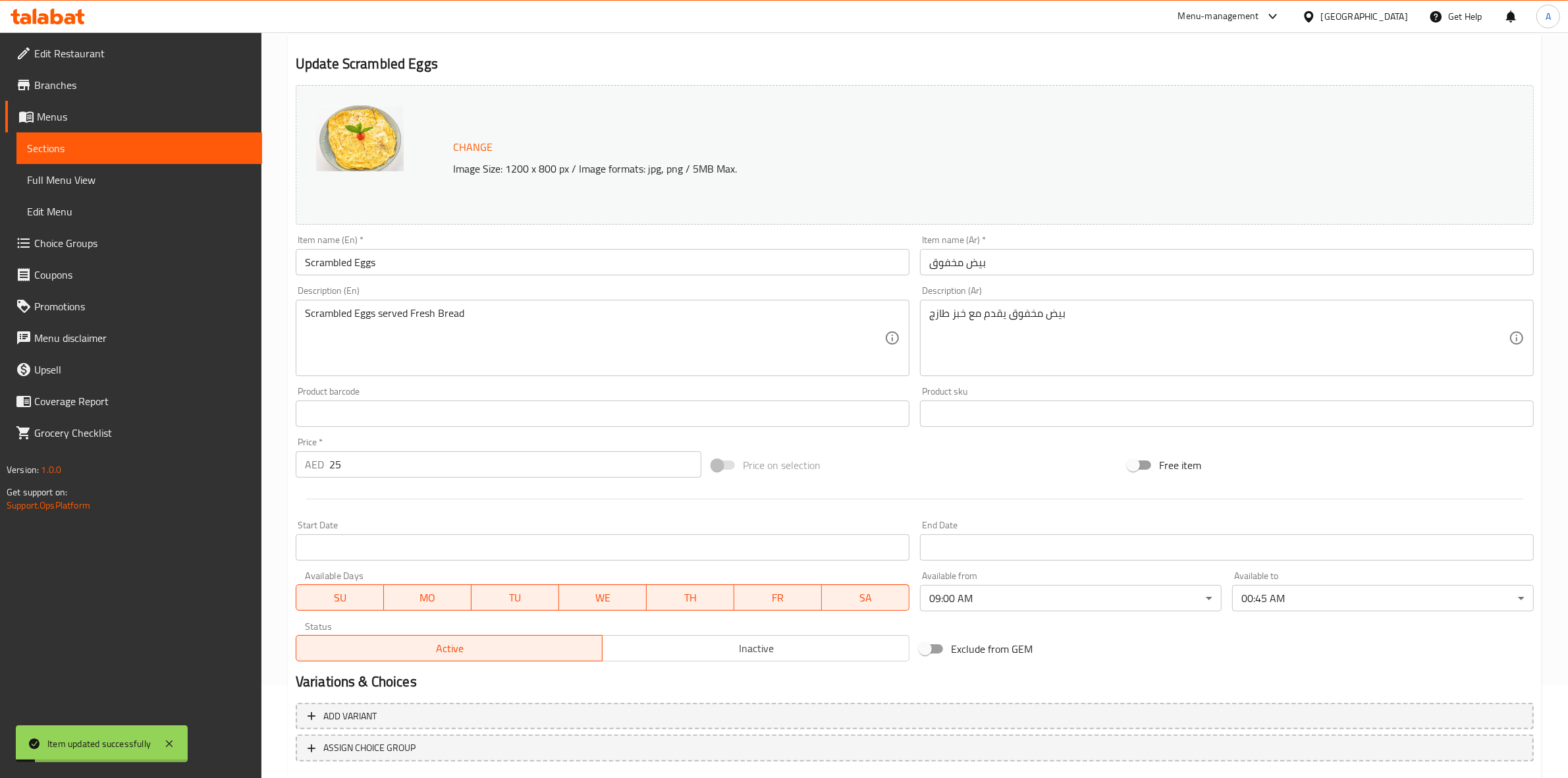
scroll to position [0, 0]
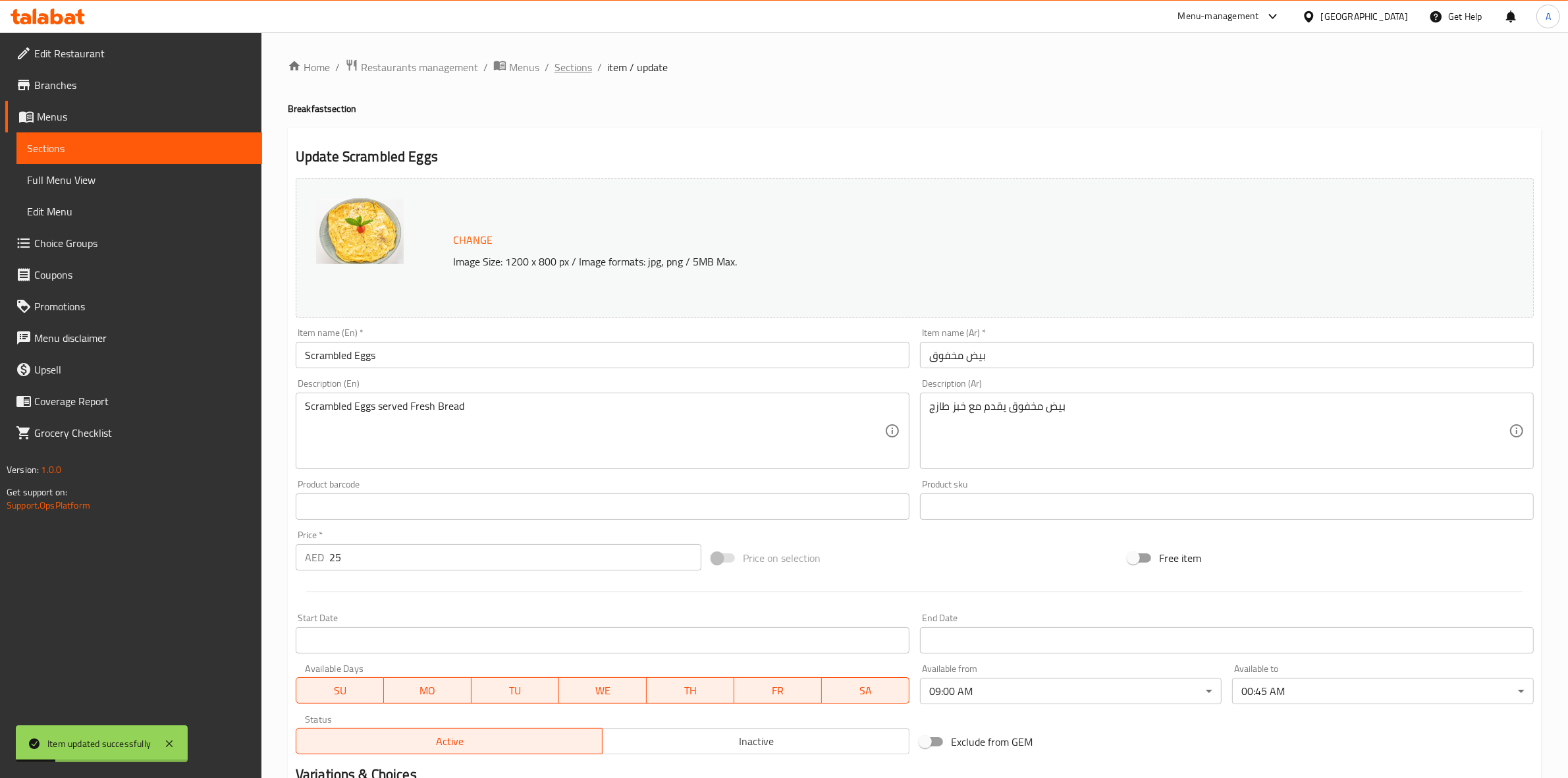
click at [568, 64] on span "Sections" at bounding box center [573, 67] width 37 height 15
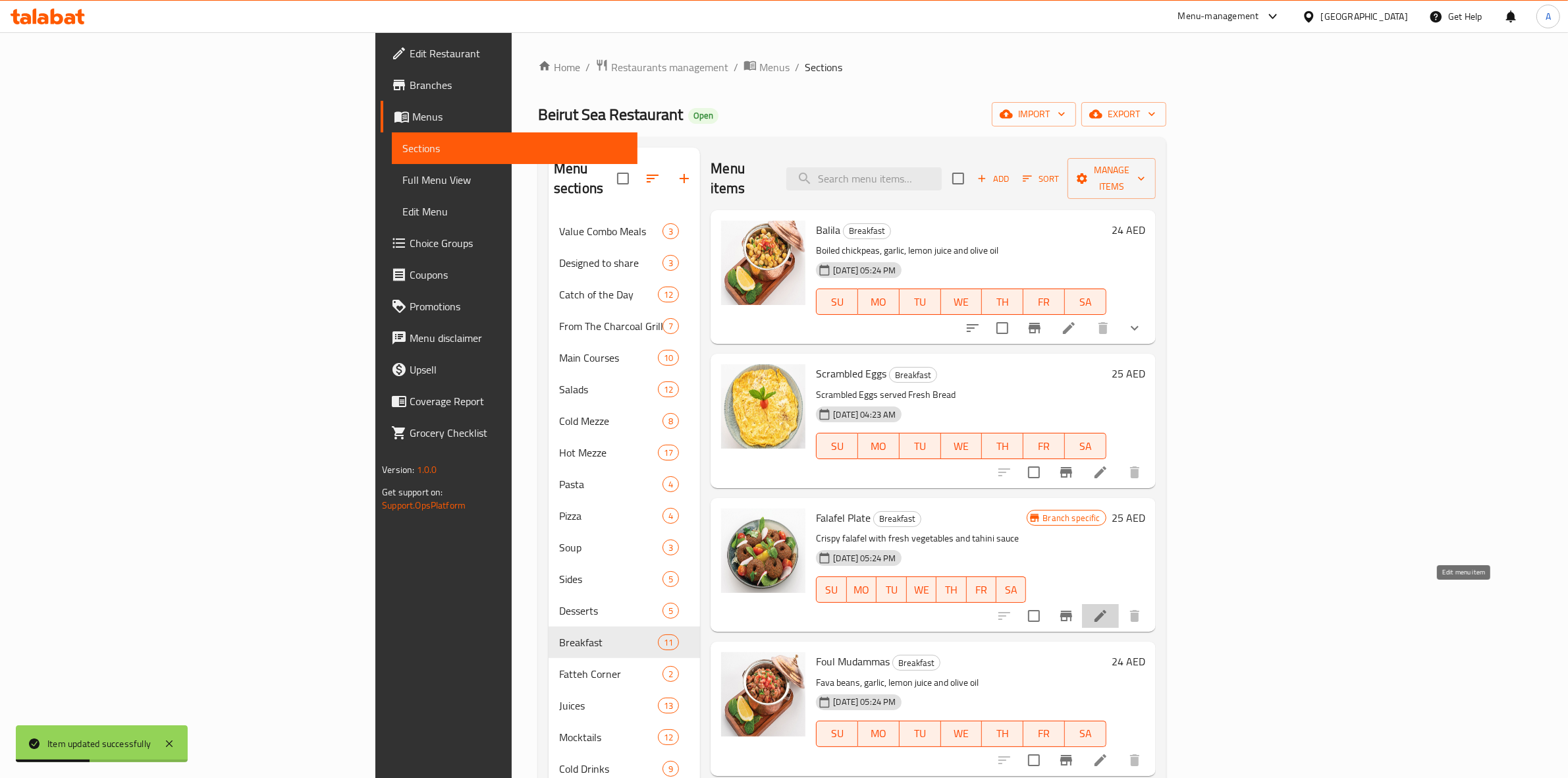
click at [1108, 608] on icon at bounding box center [1100, 615] width 15 height 15
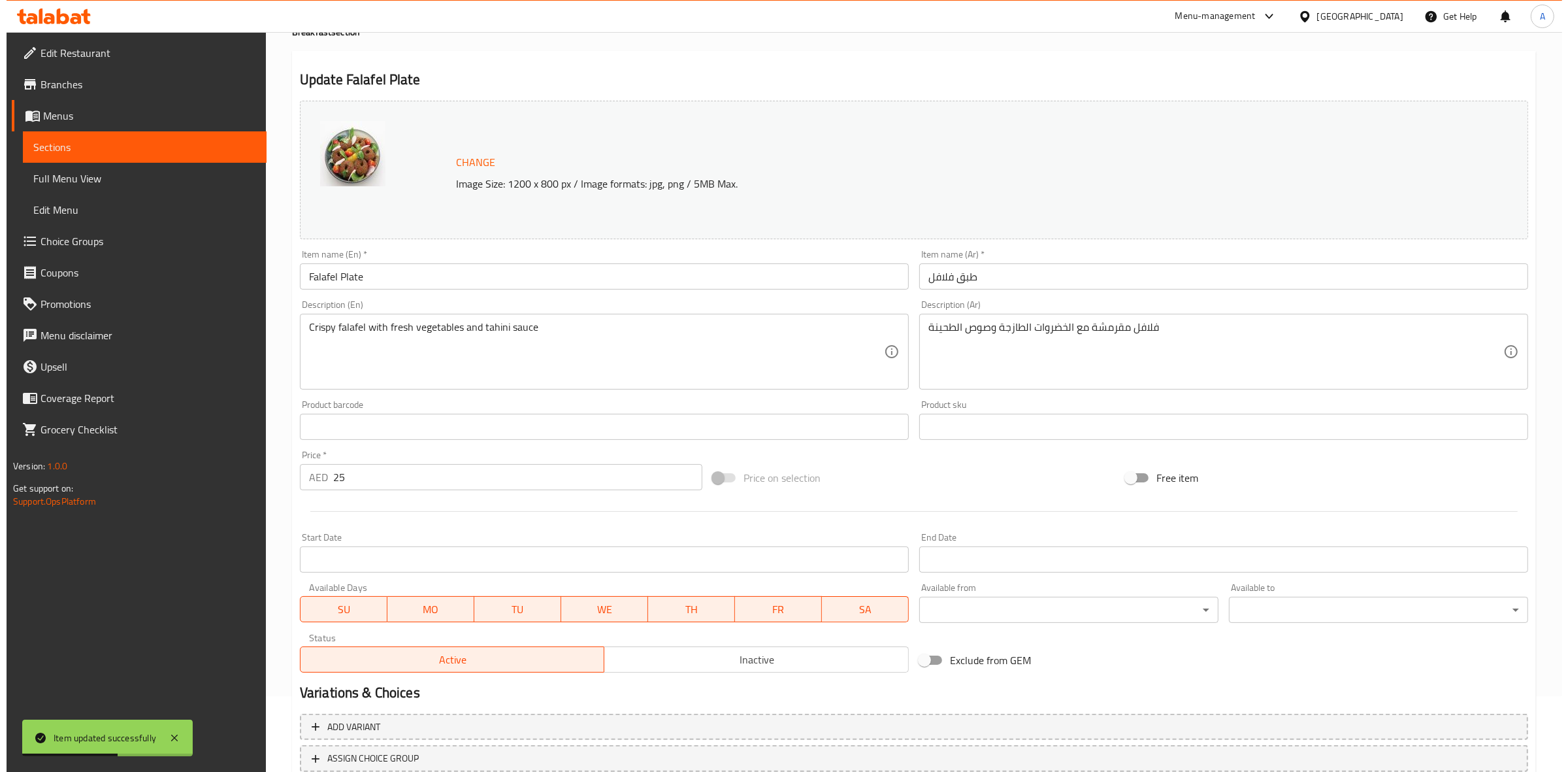
scroll to position [169, 0]
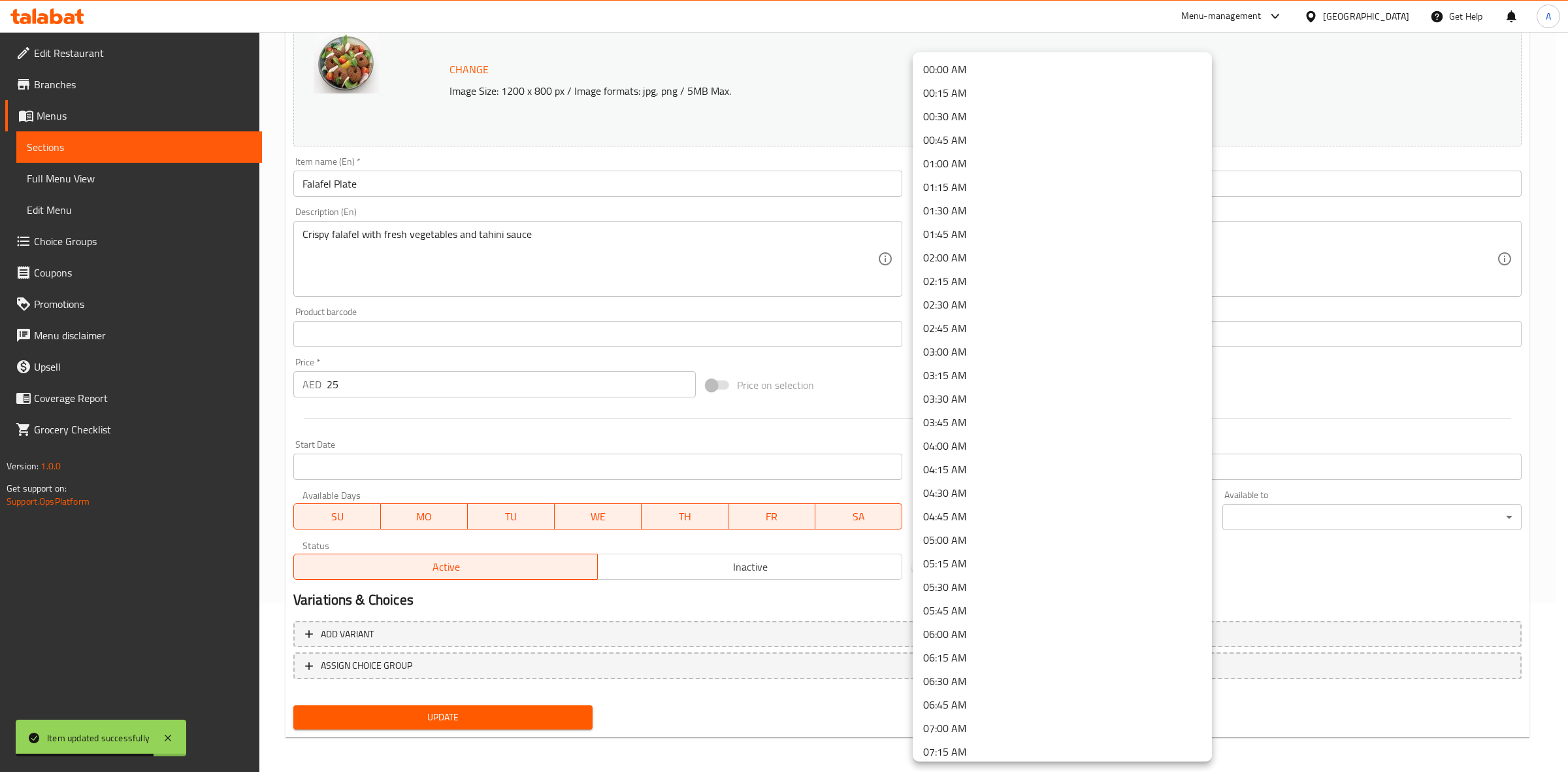
click at [1046, 521] on body "Item updated successfully ​ Menu-management [GEOGRAPHIC_DATA] Get Help A Edit R…" at bounding box center [784, 233] width 1568 height 740
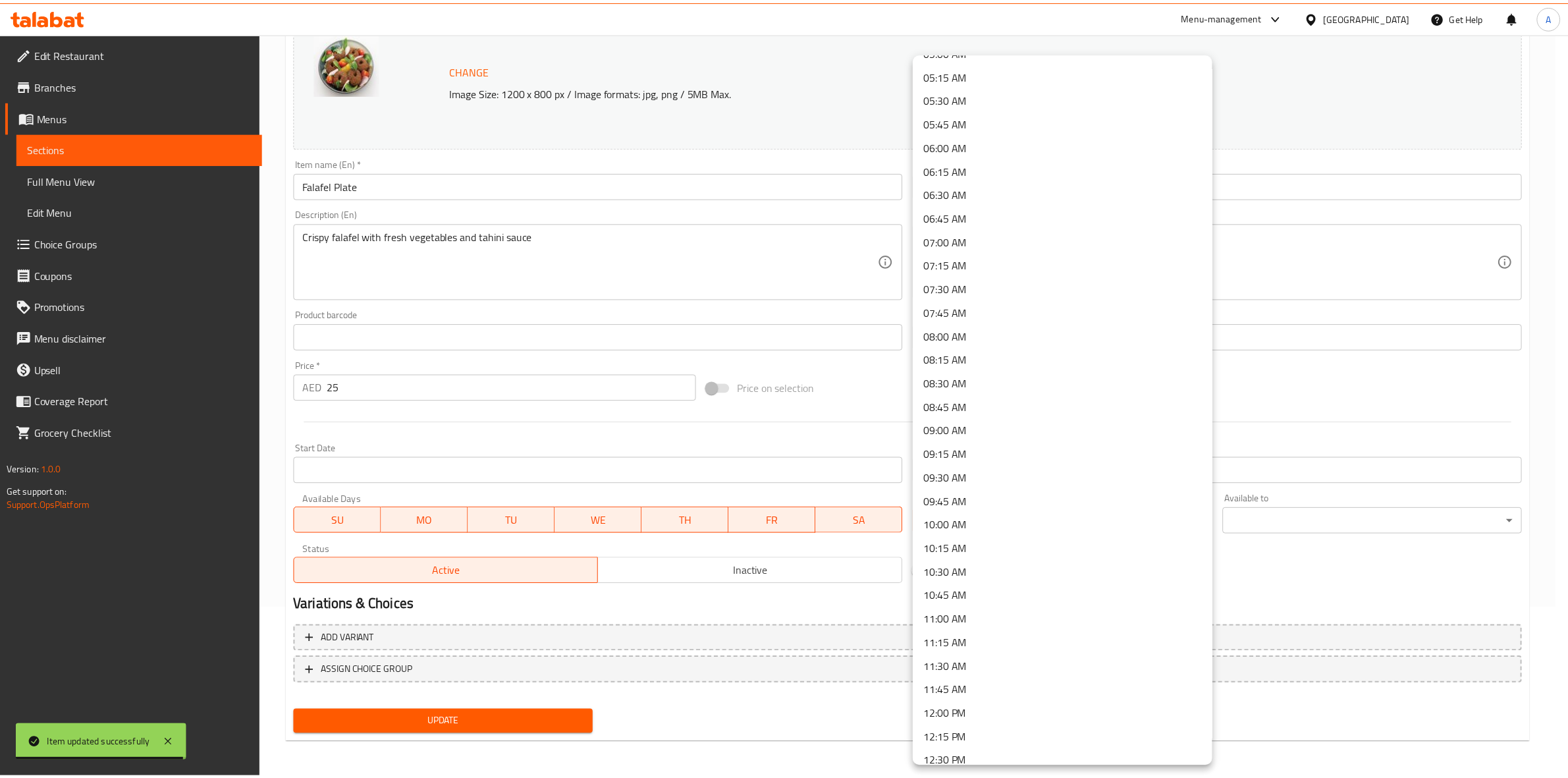
scroll to position [494, 0]
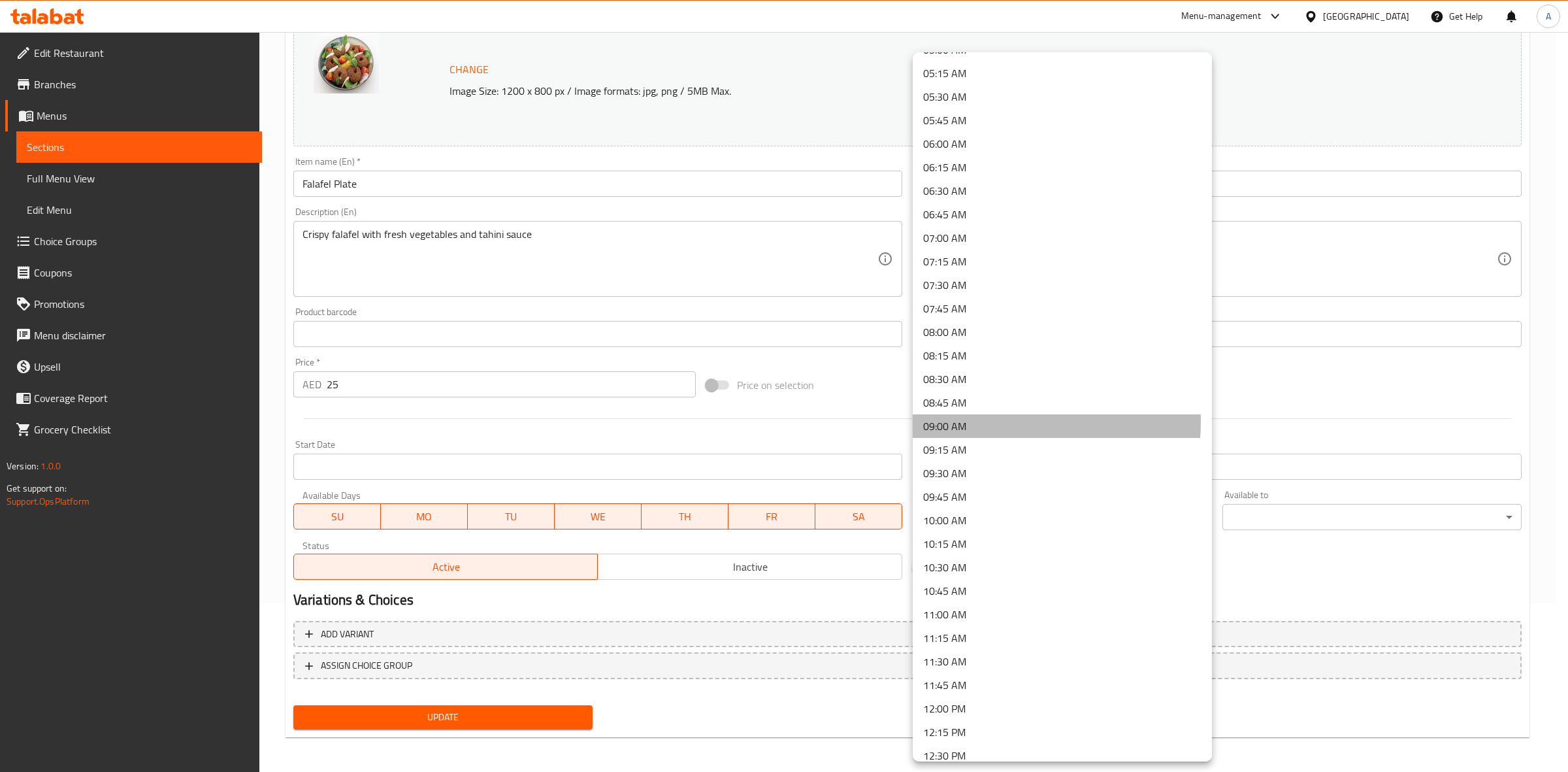
click at [969, 419] on li "09:00 AM" at bounding box center [1062, 426] width 299 height 23
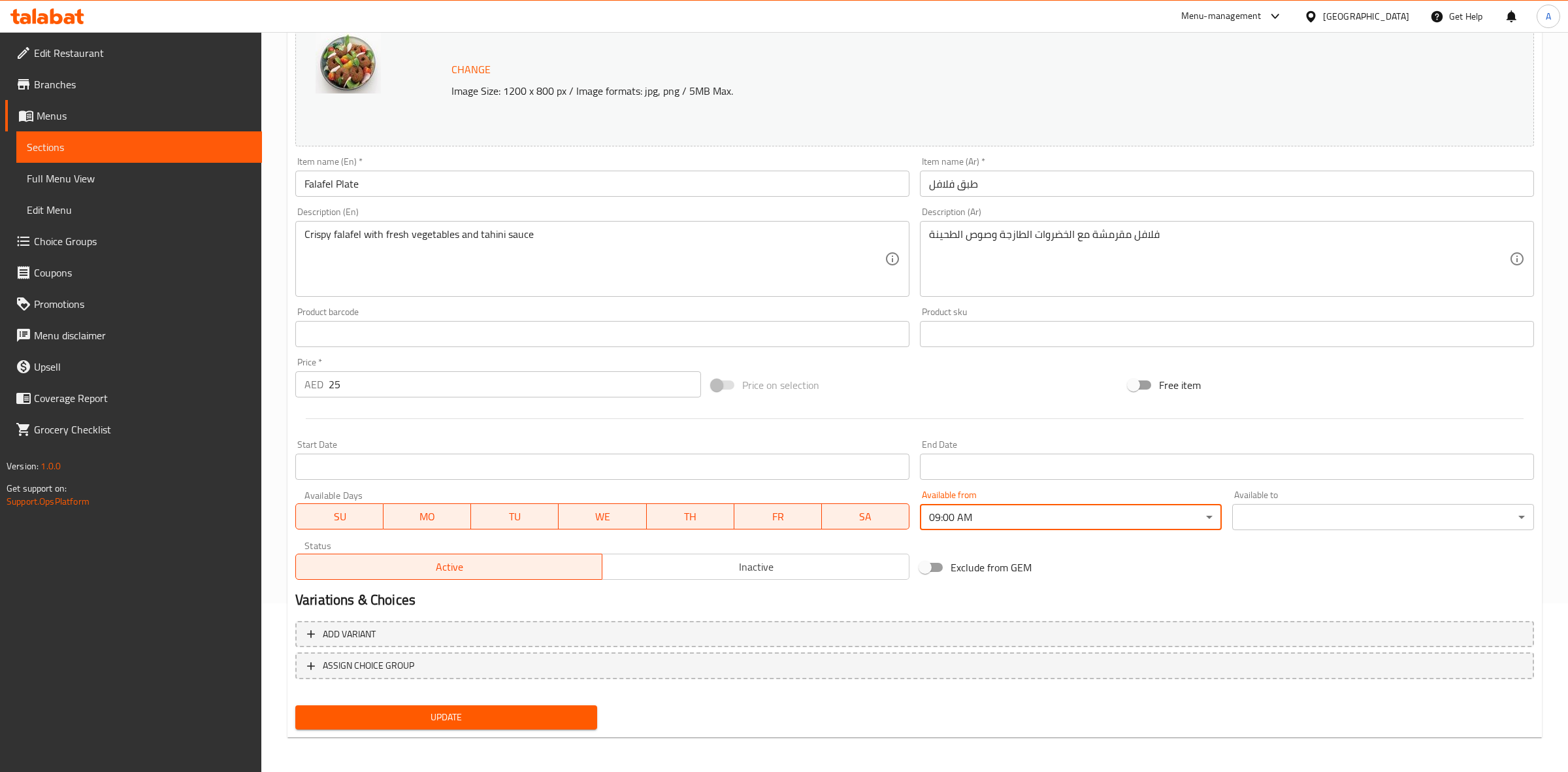
click at [1308, 524] on body "​ Menu-management [GEOGRAPHIC_DATA] Get Help A Edit Restaurant Branches Menus S…" at bounding box center [784, 233] width 1568 height 740
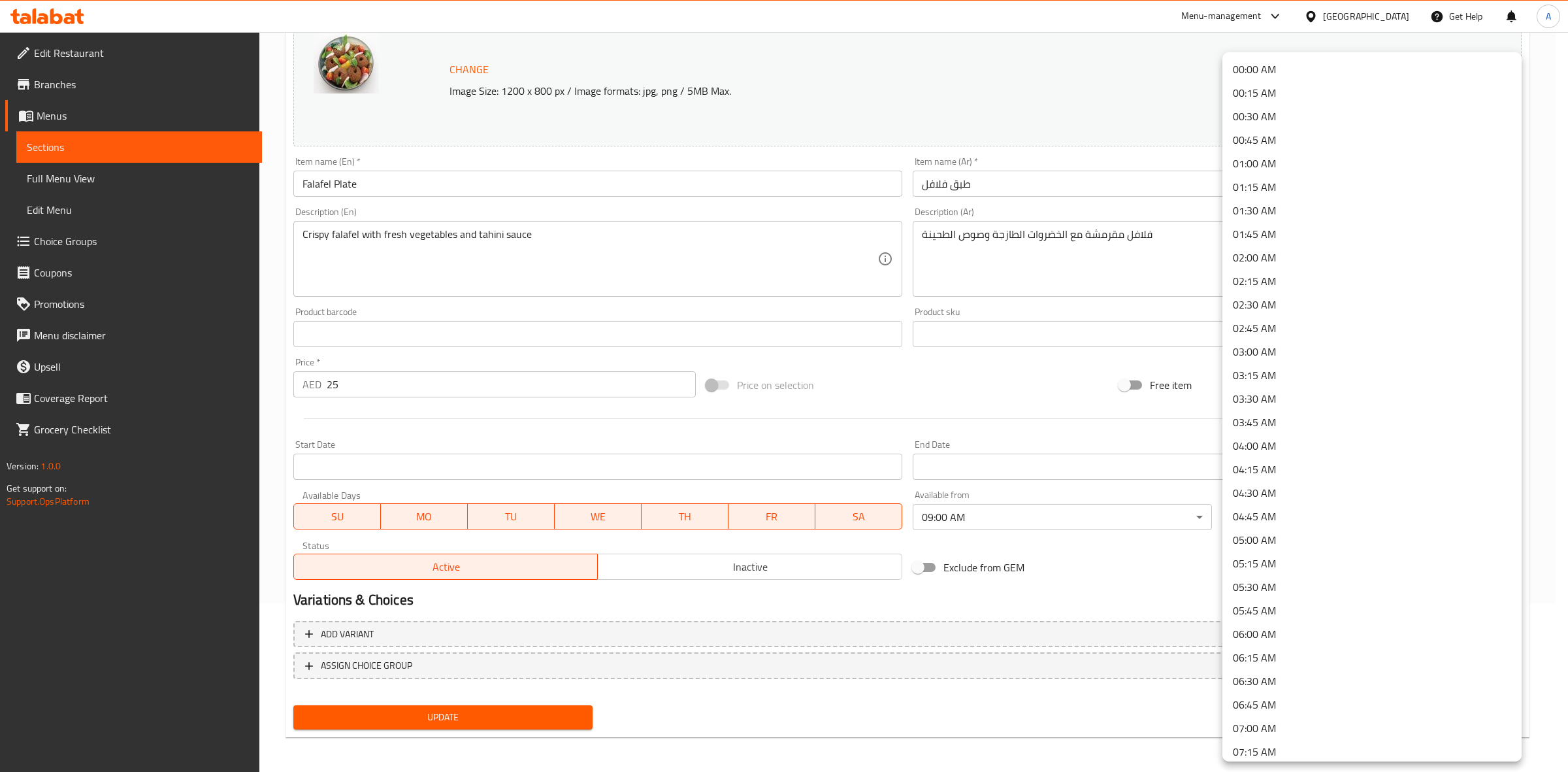
click at [1292, 143] on li "00:45 AM" at bounding box center [1371, 140] width 299 height 23
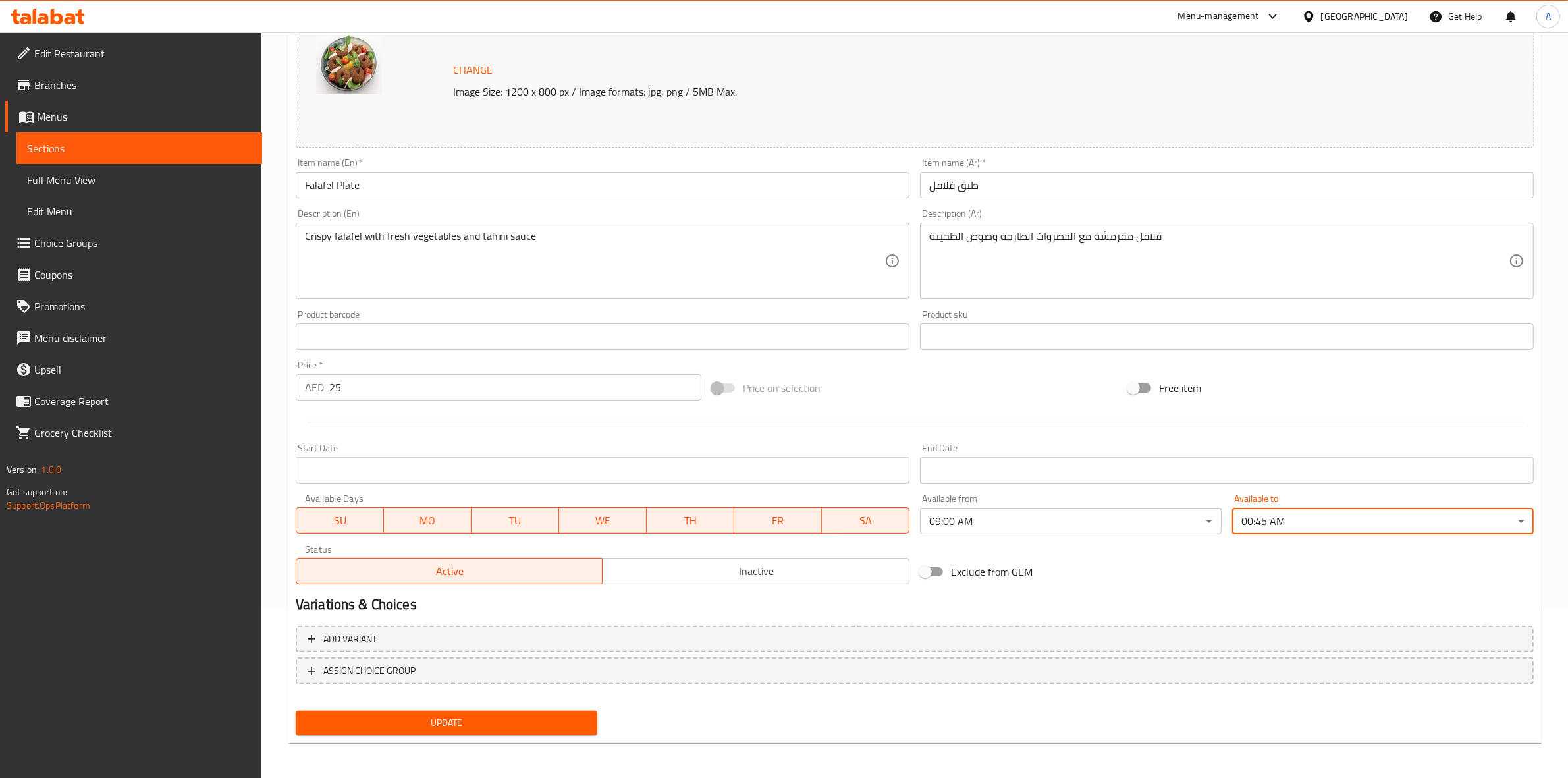
click at [1150, 595] on h2 "Variations & Choices" at bounding box center [915, 605] width 1238 height 20
click at [422, 711] on button "Update" at bounding box center [446, 723] width 301 height 24
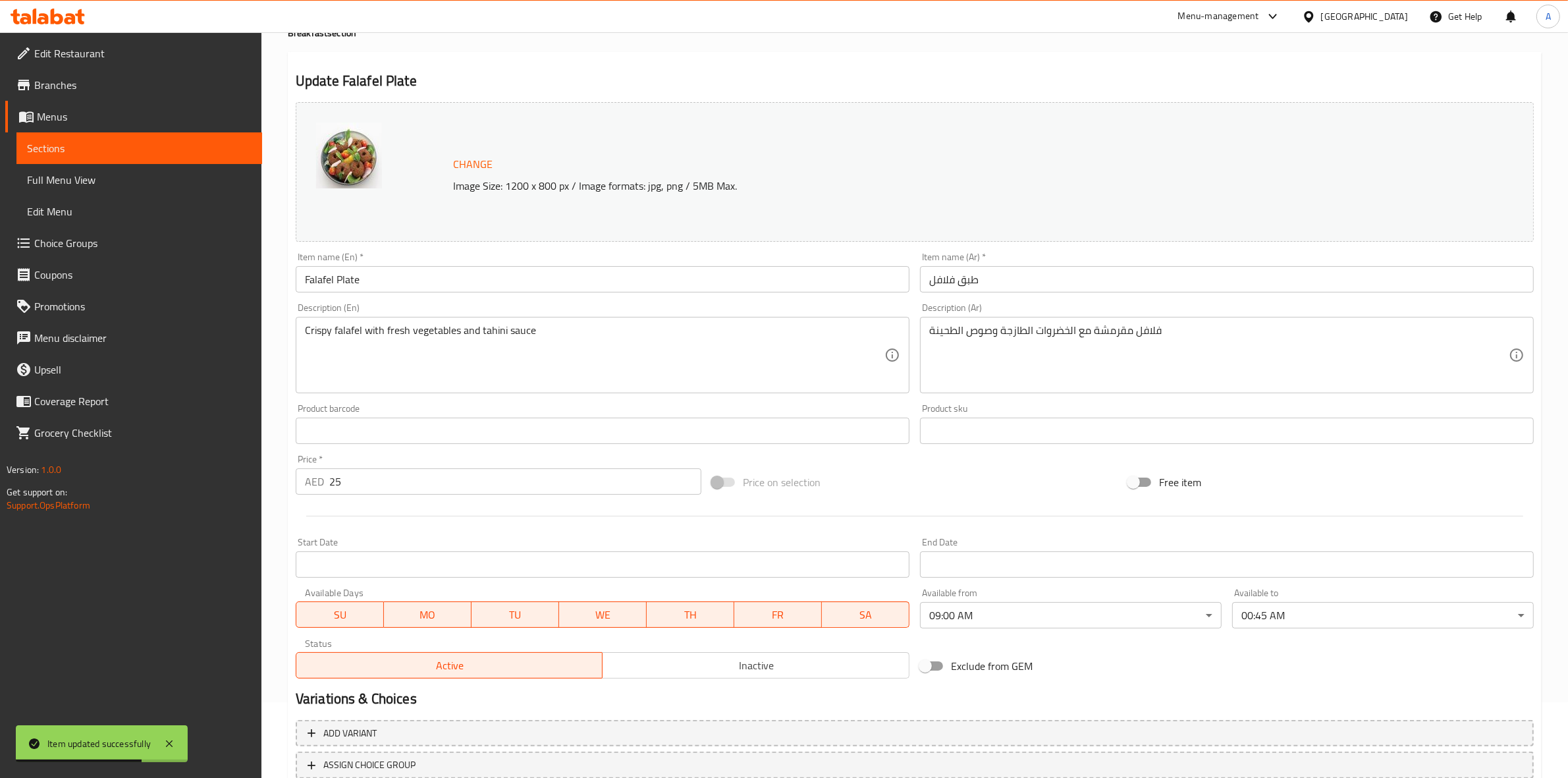
scroll to position [0, 0]
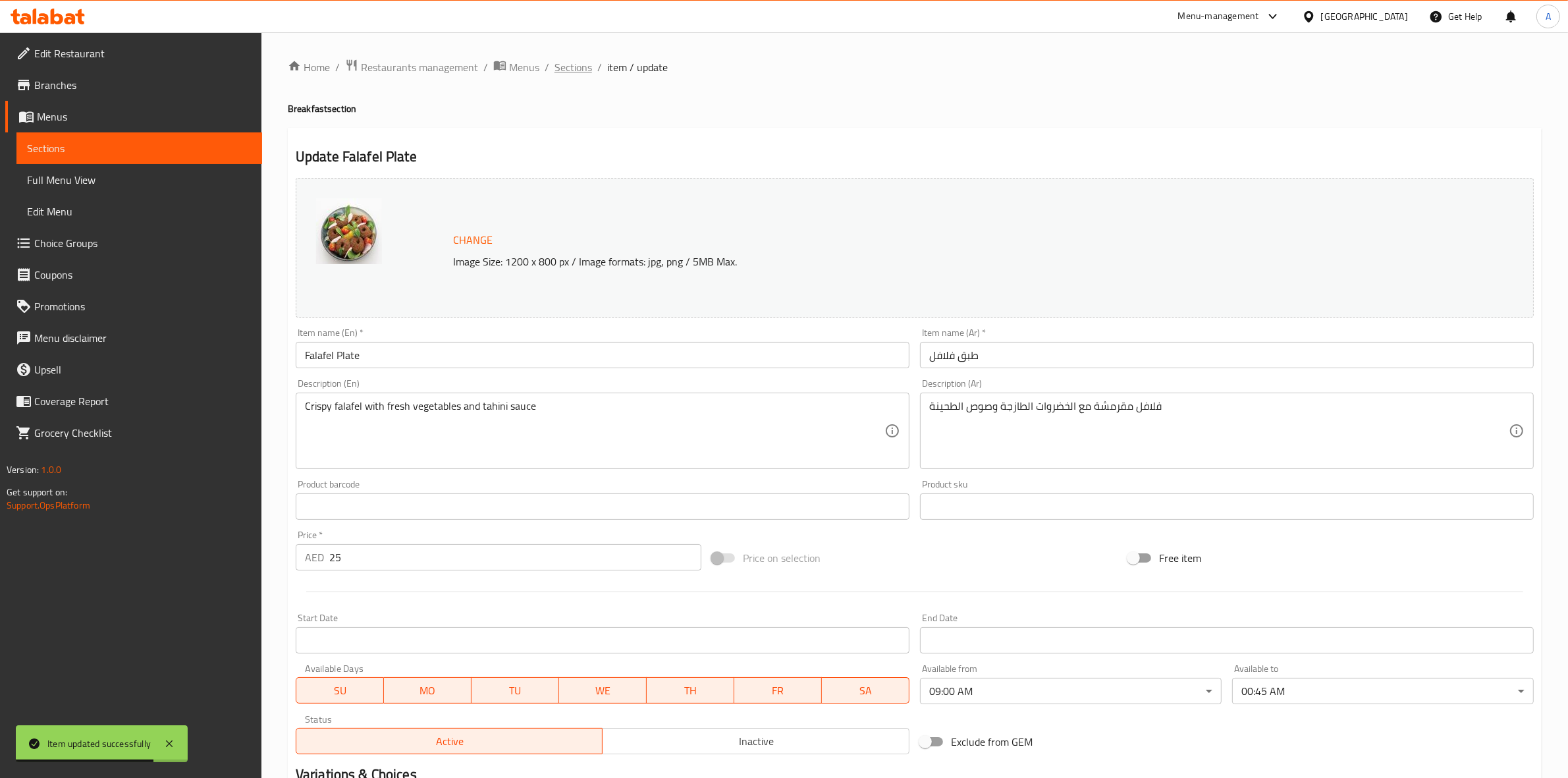
click at [565, 75] on span "Sections" at bounding box center [573, 67] width 37 height 15
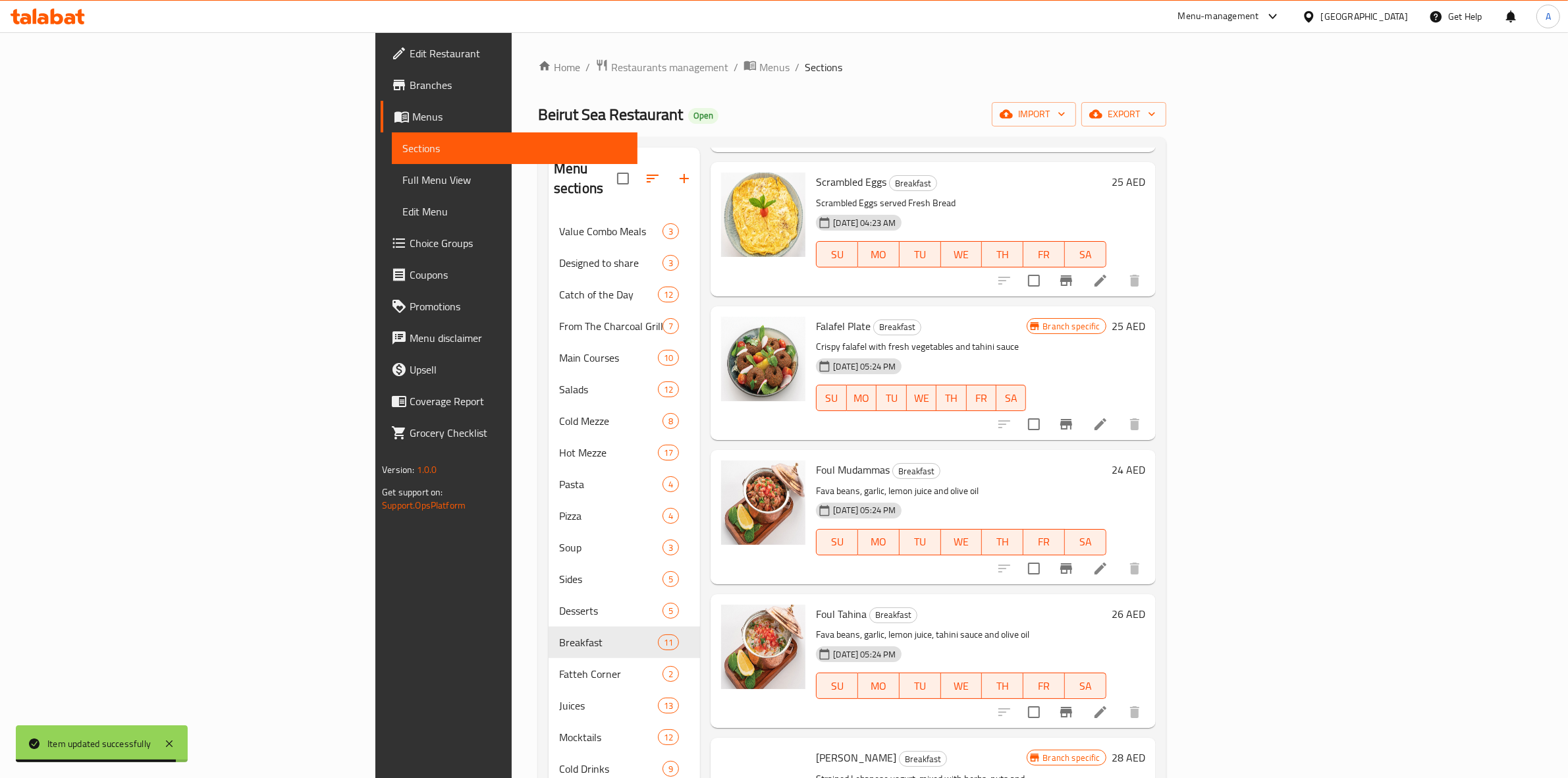
scroll to position [247, 0]
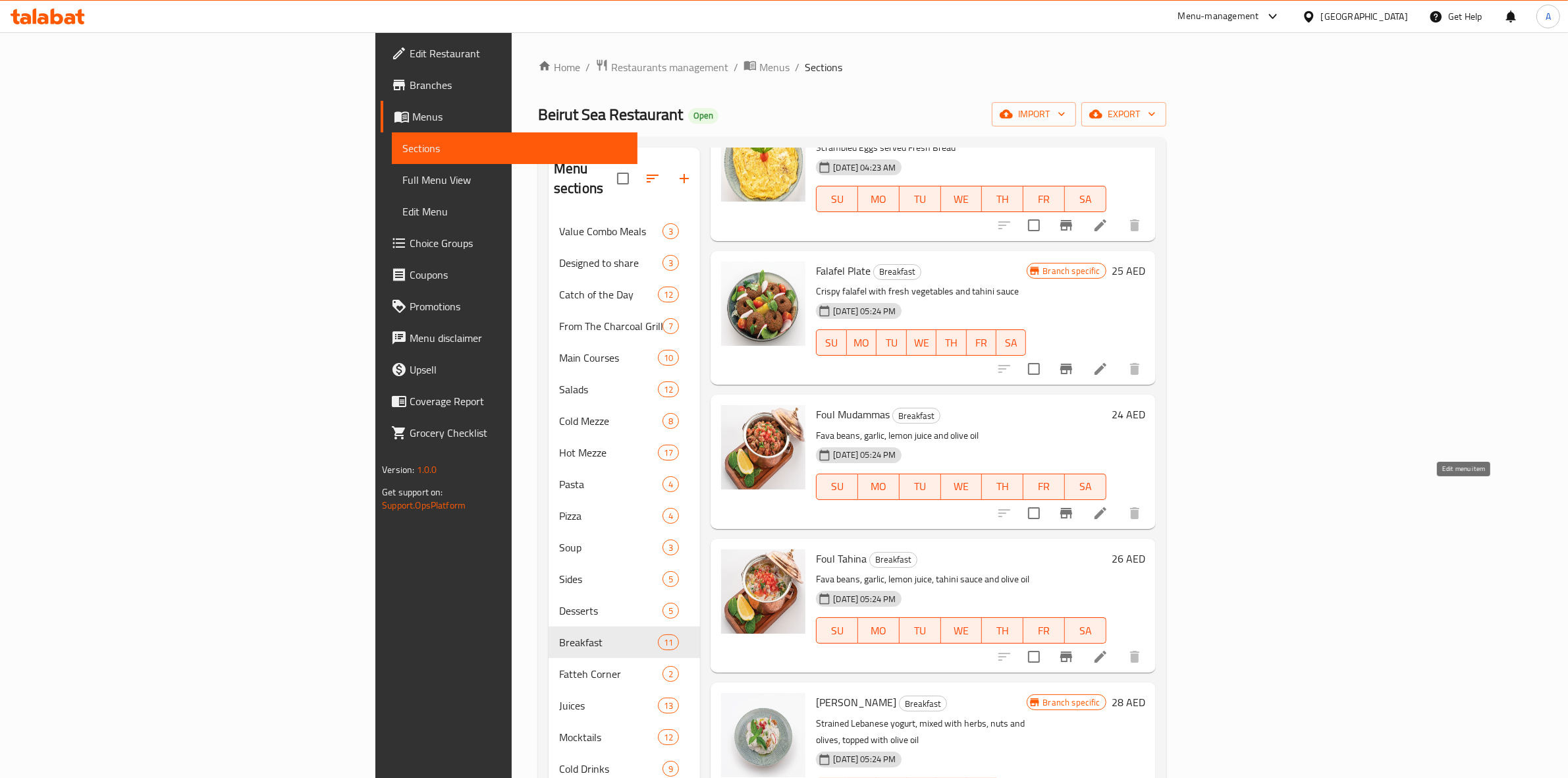
click at [1108, 506] on icon at bounding box center [1100, 513] width 15 height 15
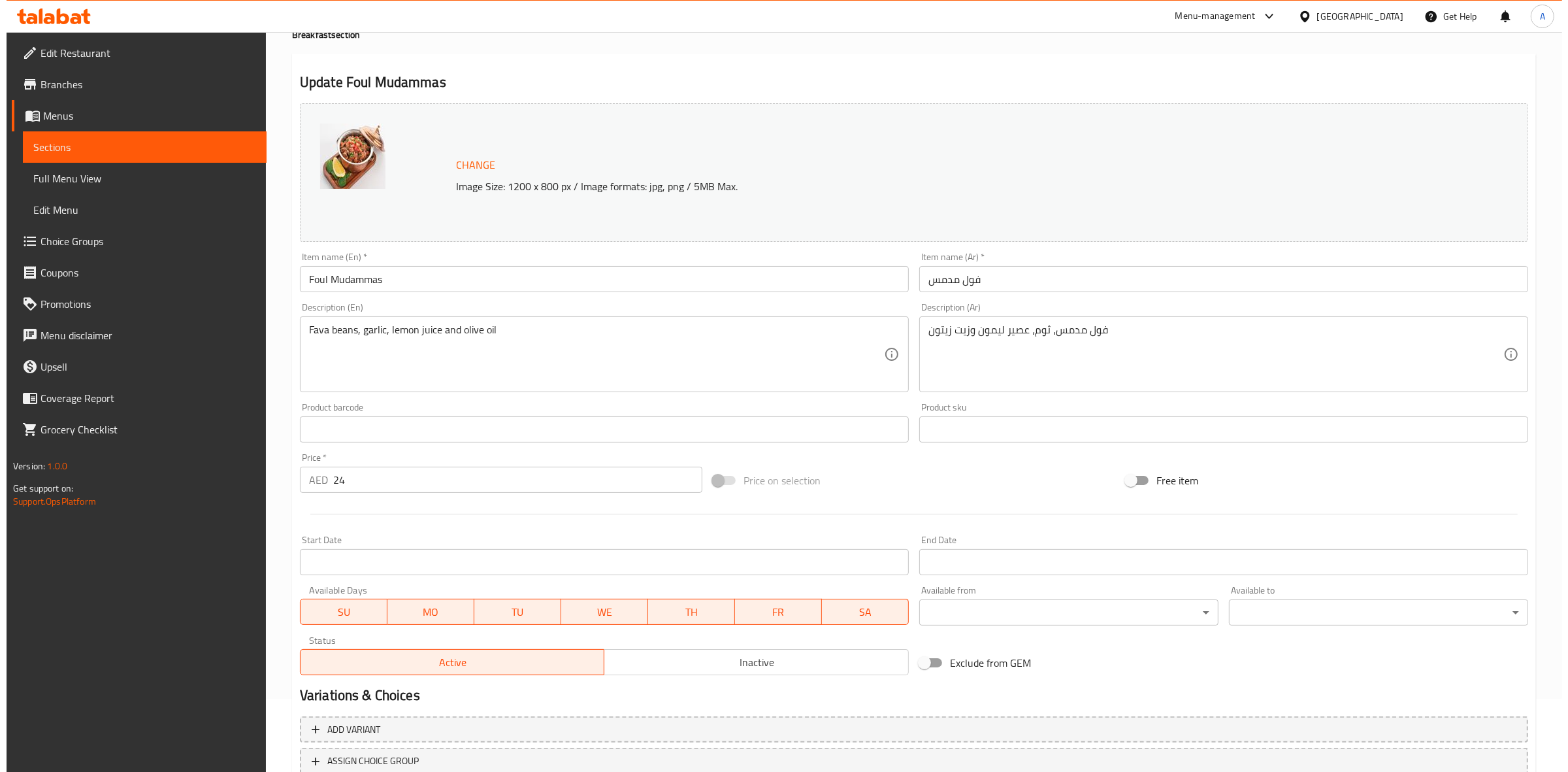
scroll to position [169, 0]
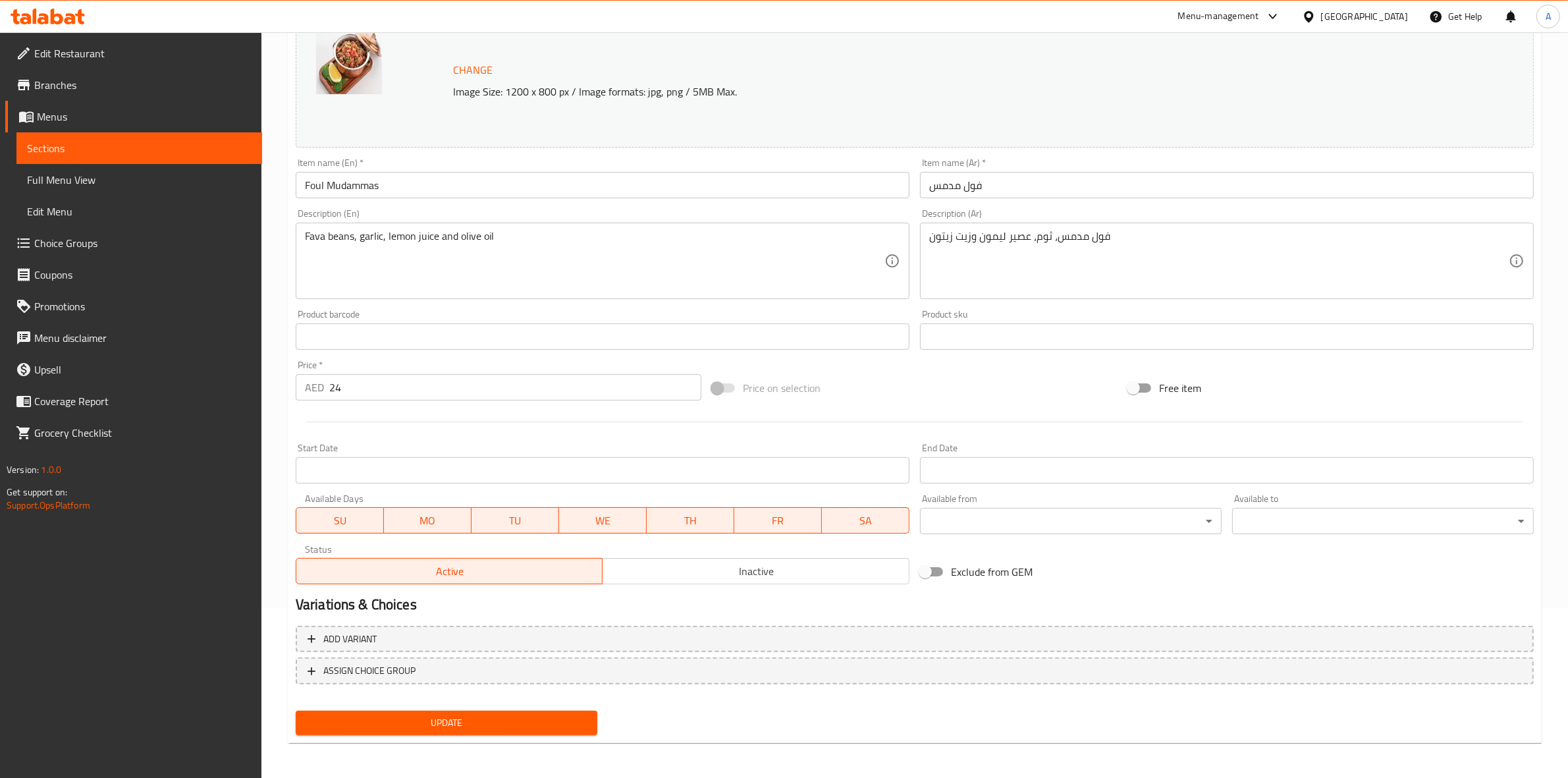
click at [1024, 525] on body "​ Menu-management [GEOGRAPHIC_DATA] Get Help A Edit Restaurant Branches Menus S…" at bounding box center [784, 235] width 1568 height 745
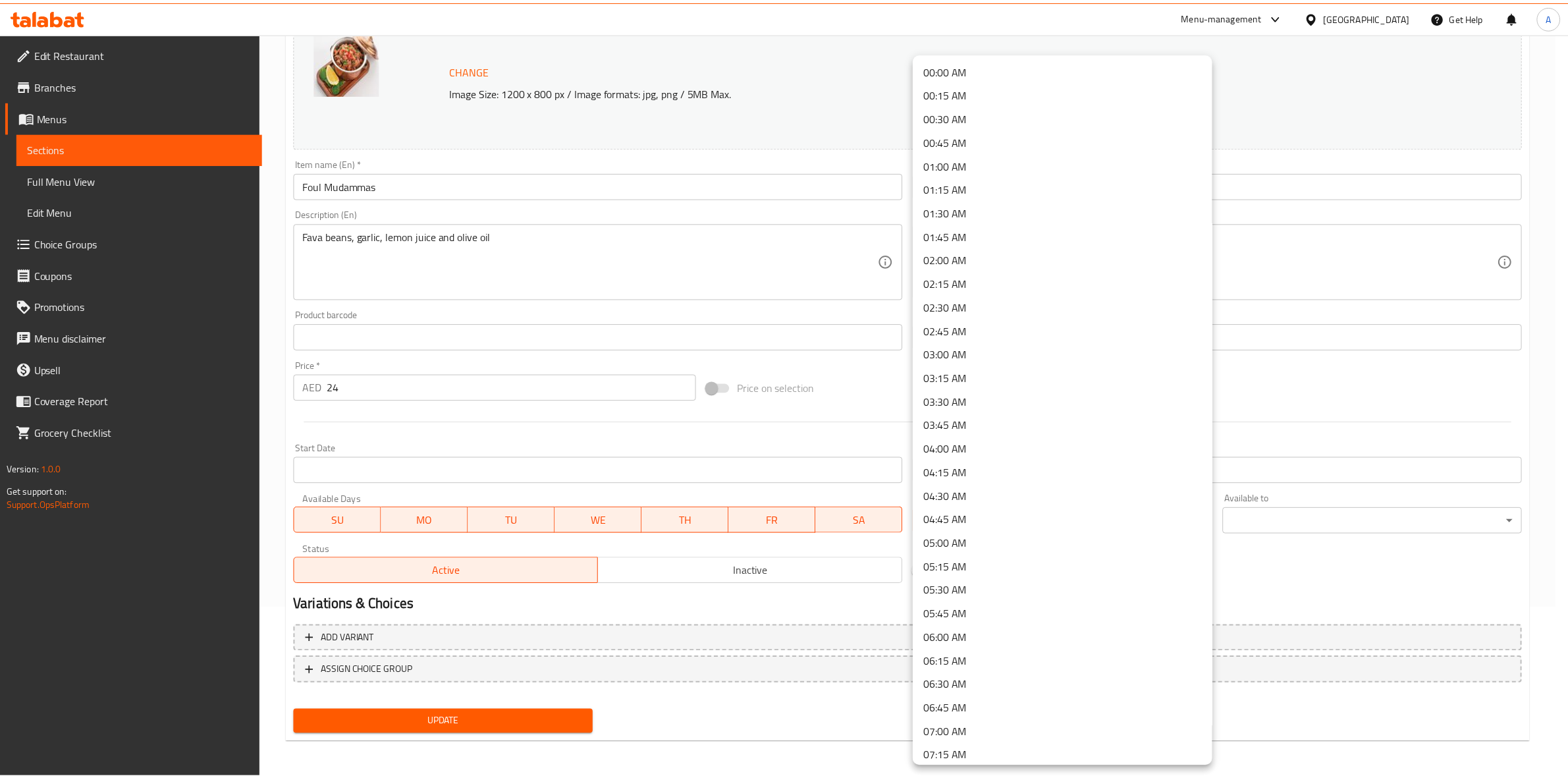
scroll to position [165, 0]
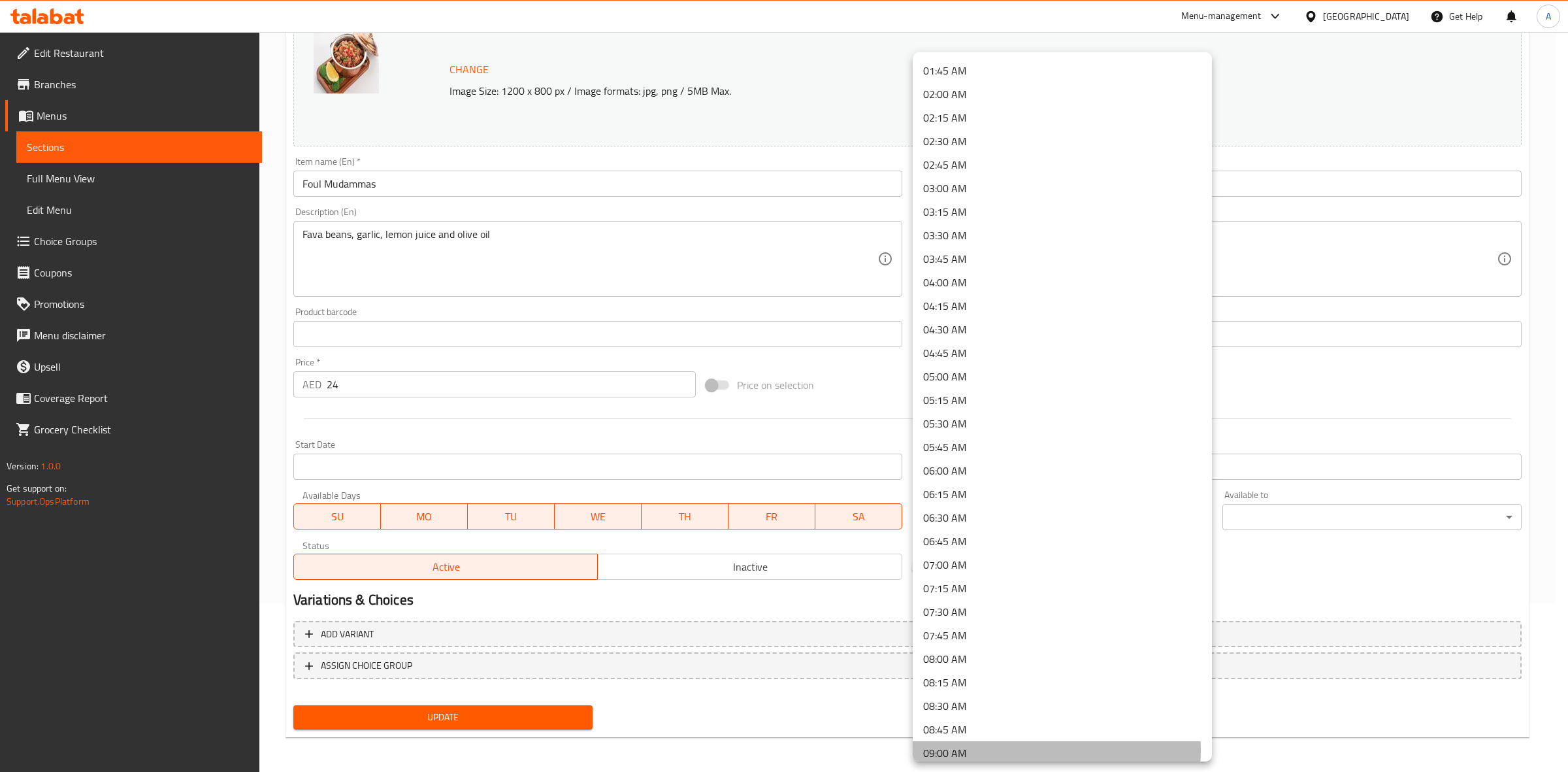
click at [981, 749] on li "09:00 AM" at bounding box center [1062, 753] width 299 height 23
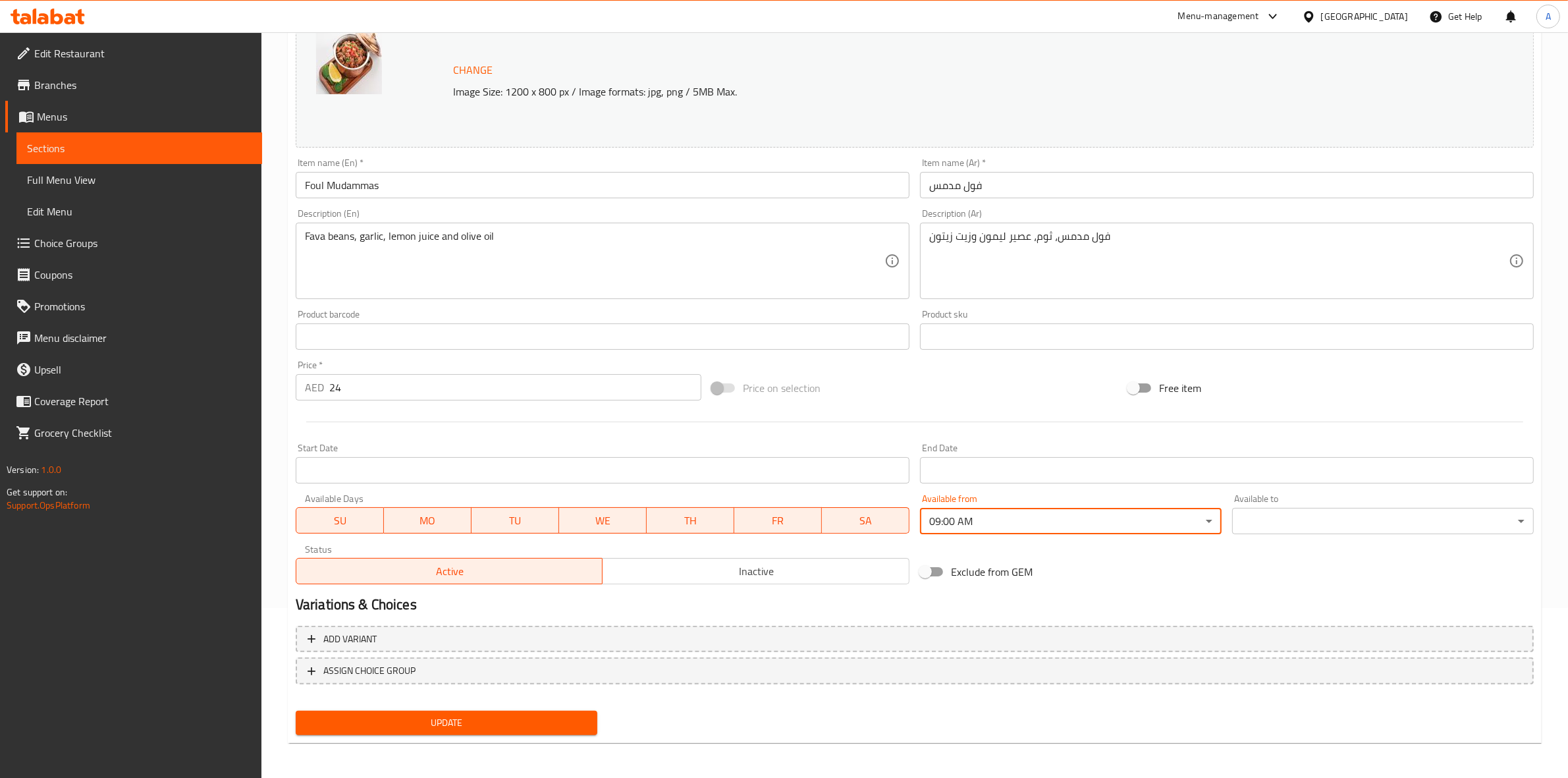
click at [1287, 517] on body "​ Menu-management [GEOGRAPHIC_DATA] Get Help A Edit Restaurant Branches Menus S…" at bounding box center [784, 235] width 1568 height 745
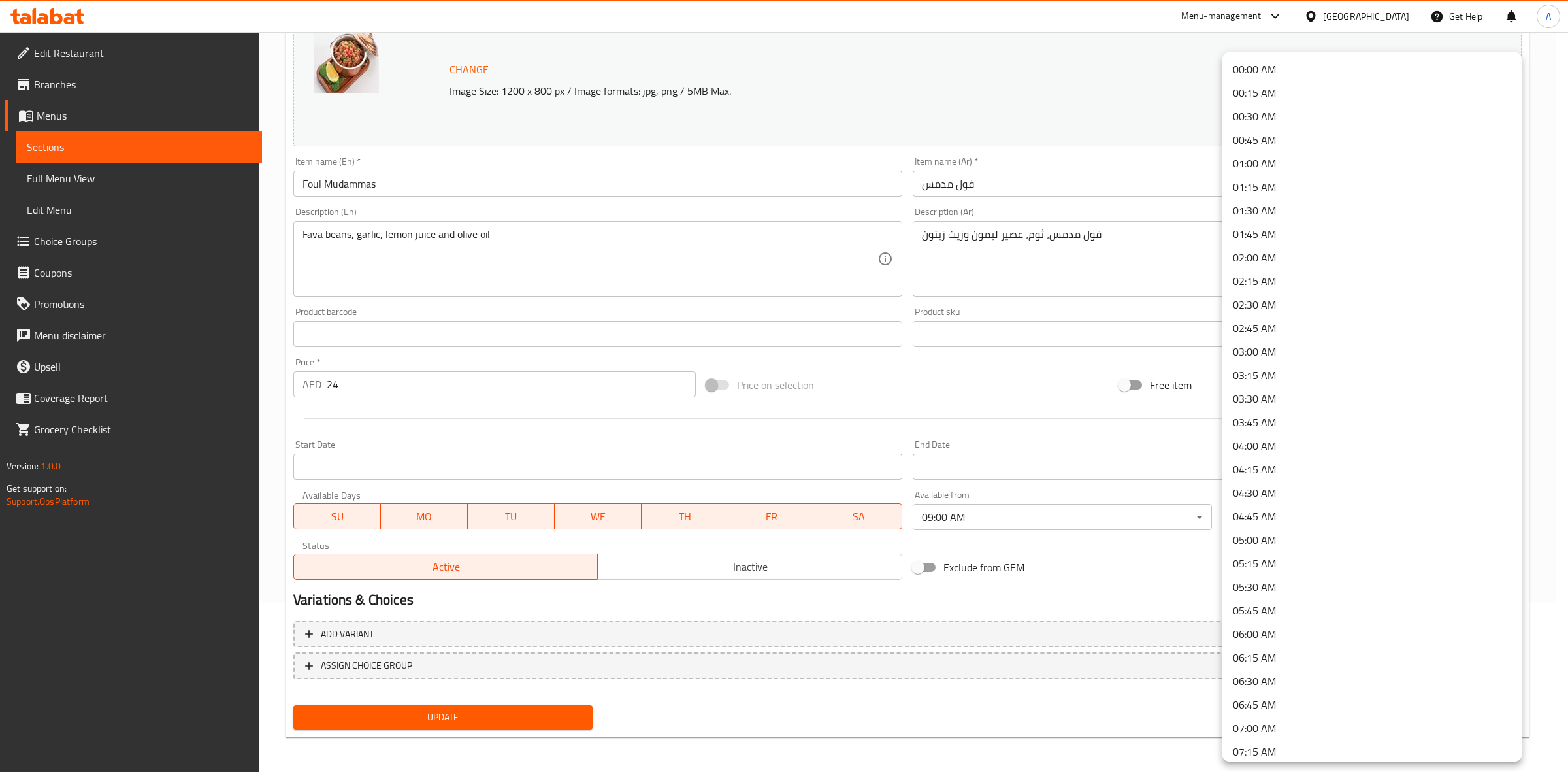
click at [1292, 142] on li "00:45 AM" at bounding box center [1371, 140] width 299 height 23
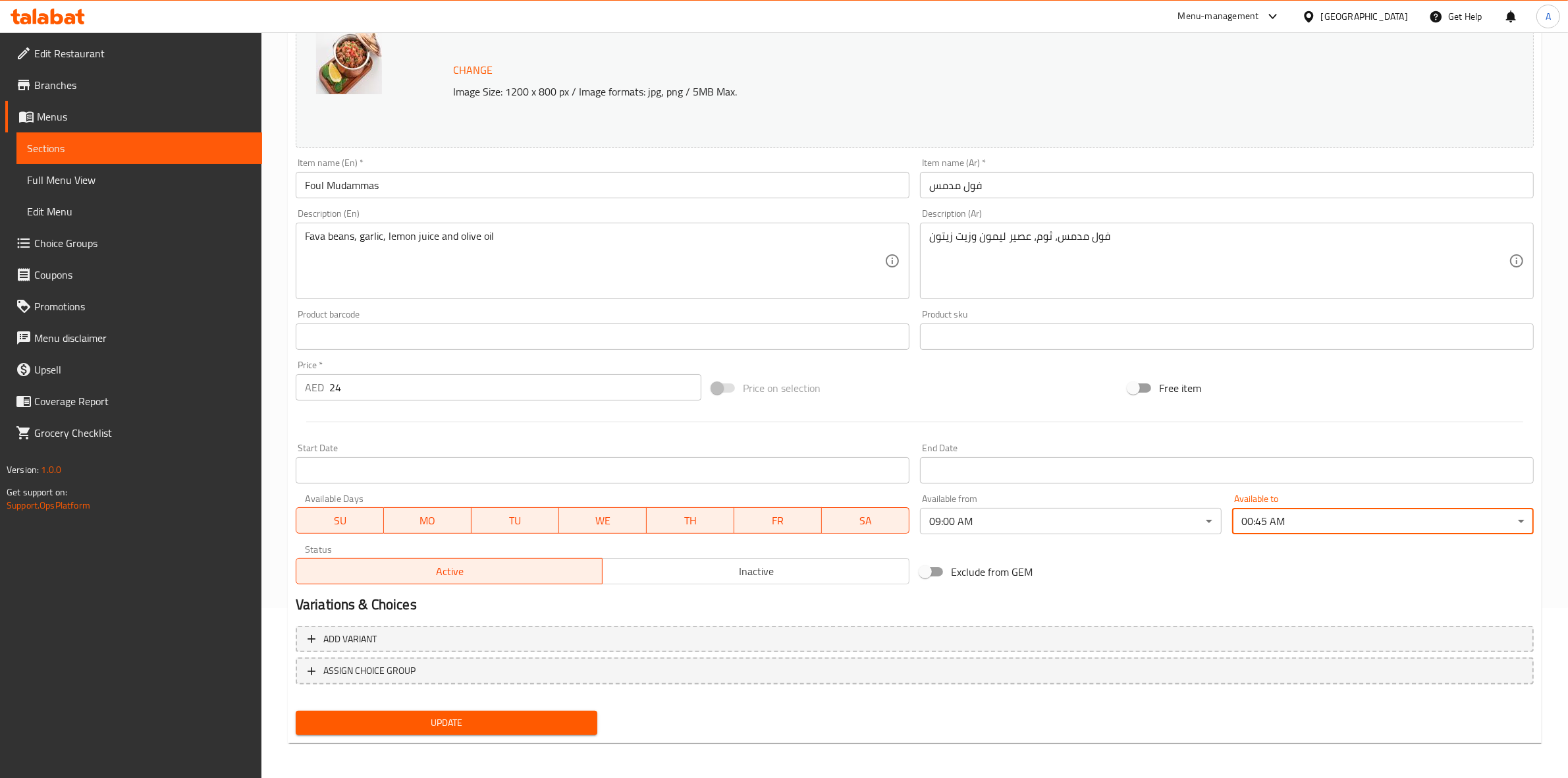
click at [1205, 576] on div "Exclude from GEM" at bounding box center [1123, 572] width 416 height 36
click at [457, 725] on span "Update" at bounding box center [446, 723] width 280 height 16
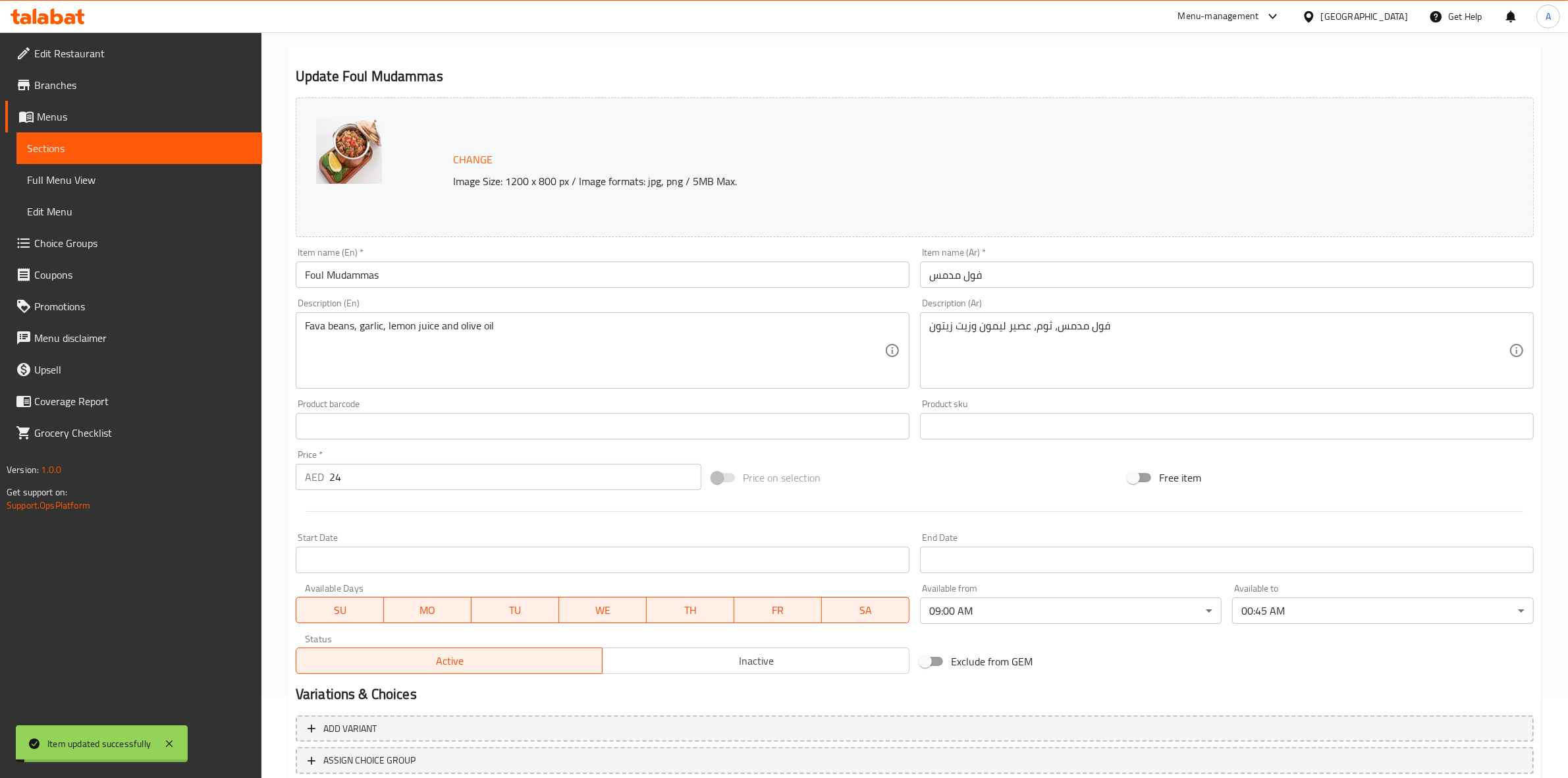
scroll to position [0, 0]
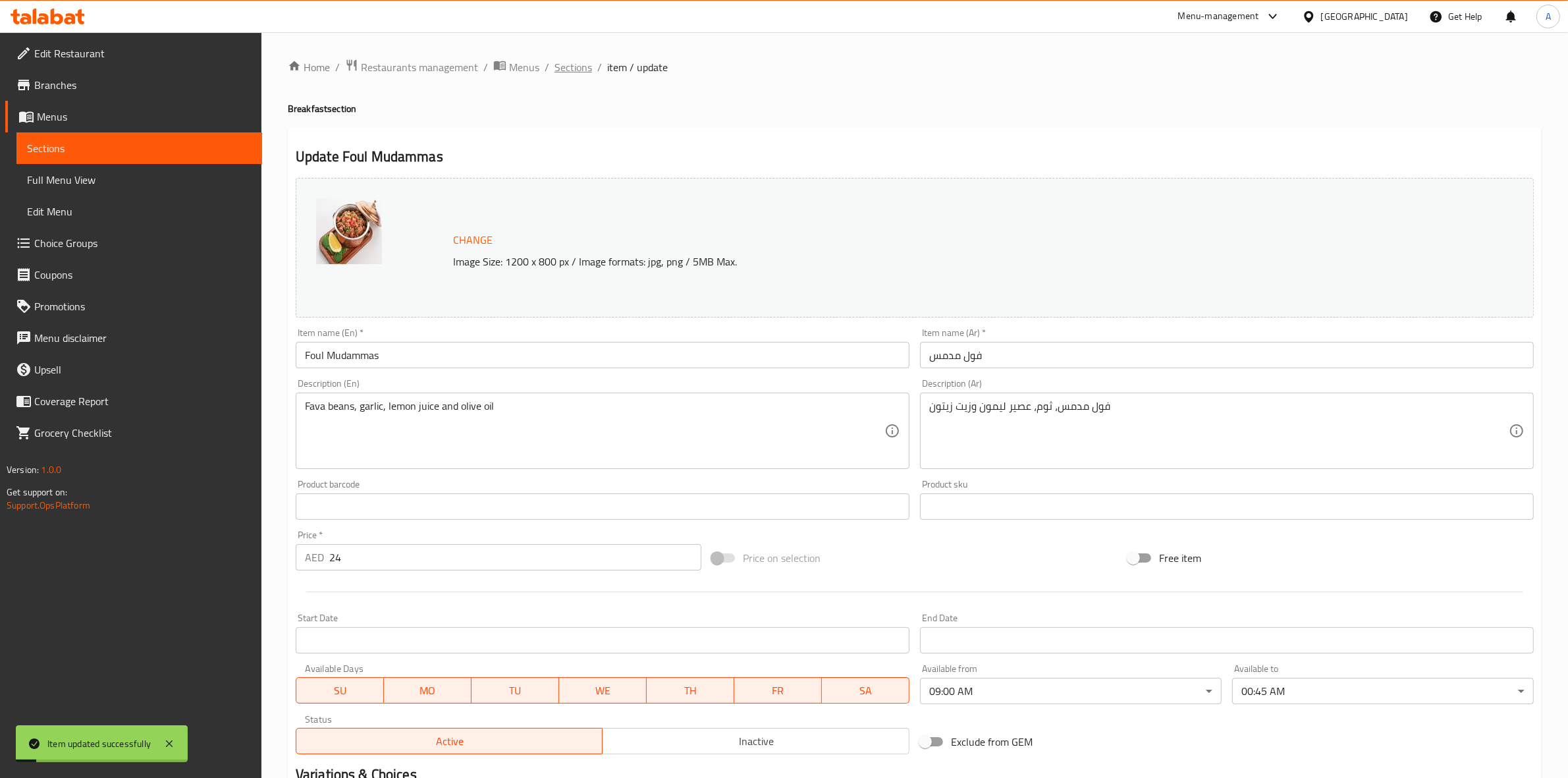
click at [571, 72] on span "Sections" at bounding box center [573, 67] width 37 height 15
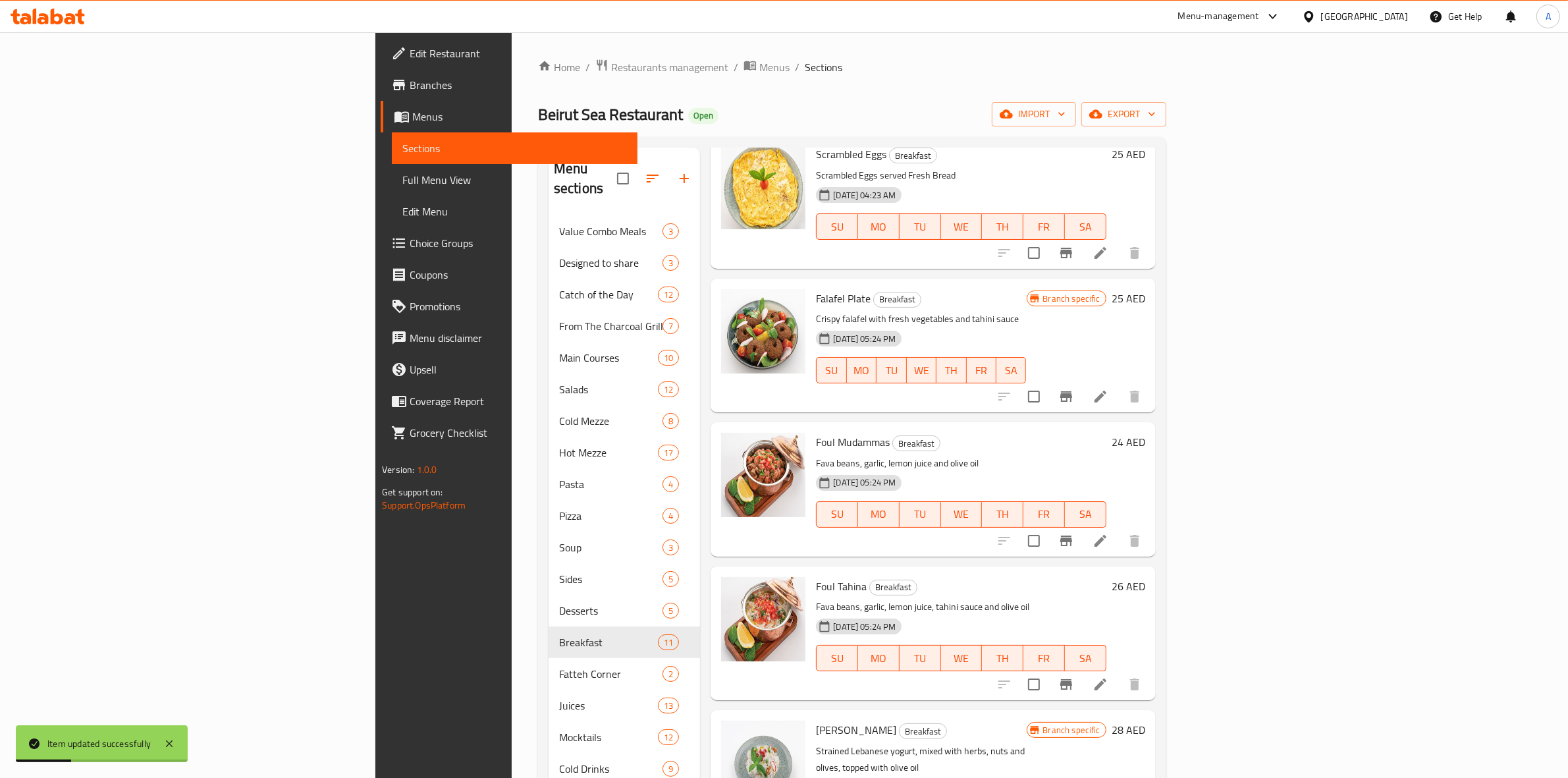
scroll to position [247, 0]
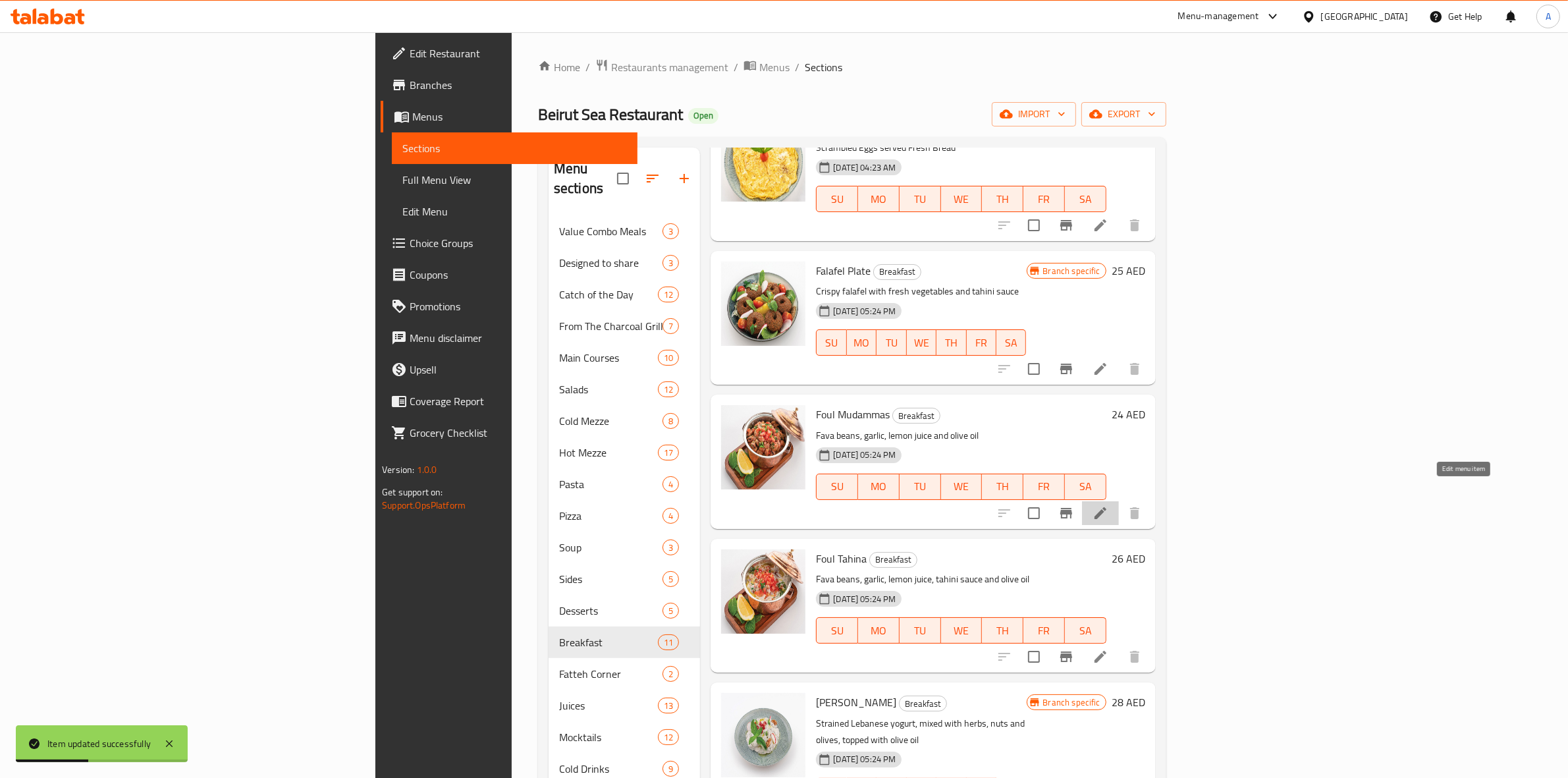
click at [1108, 506] on icon at bounding box center [1100, 513] width 15 height 15
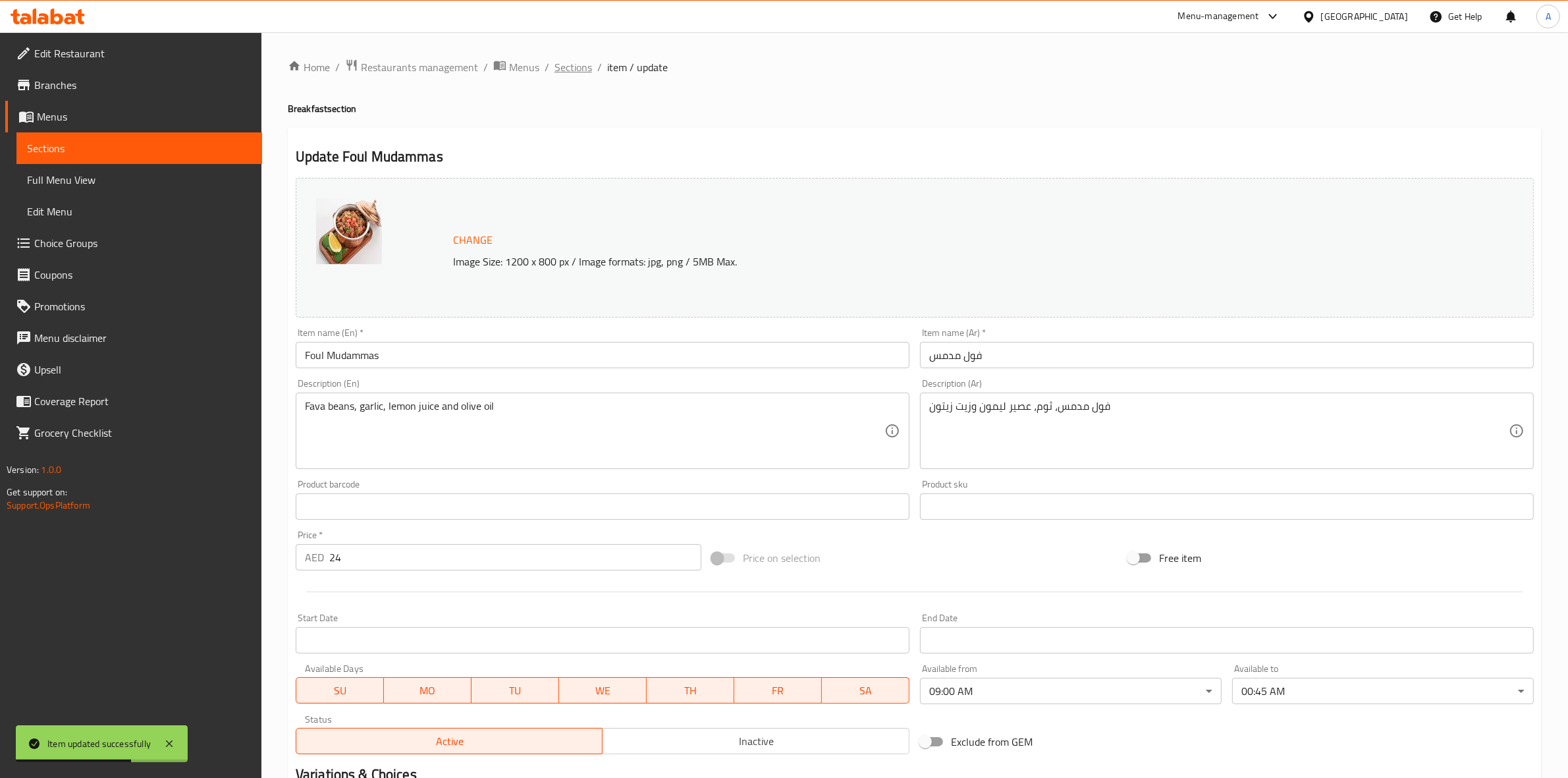
click at [567, 63] on span "Sections" at bounding box center [573, 67] width 37 height 15
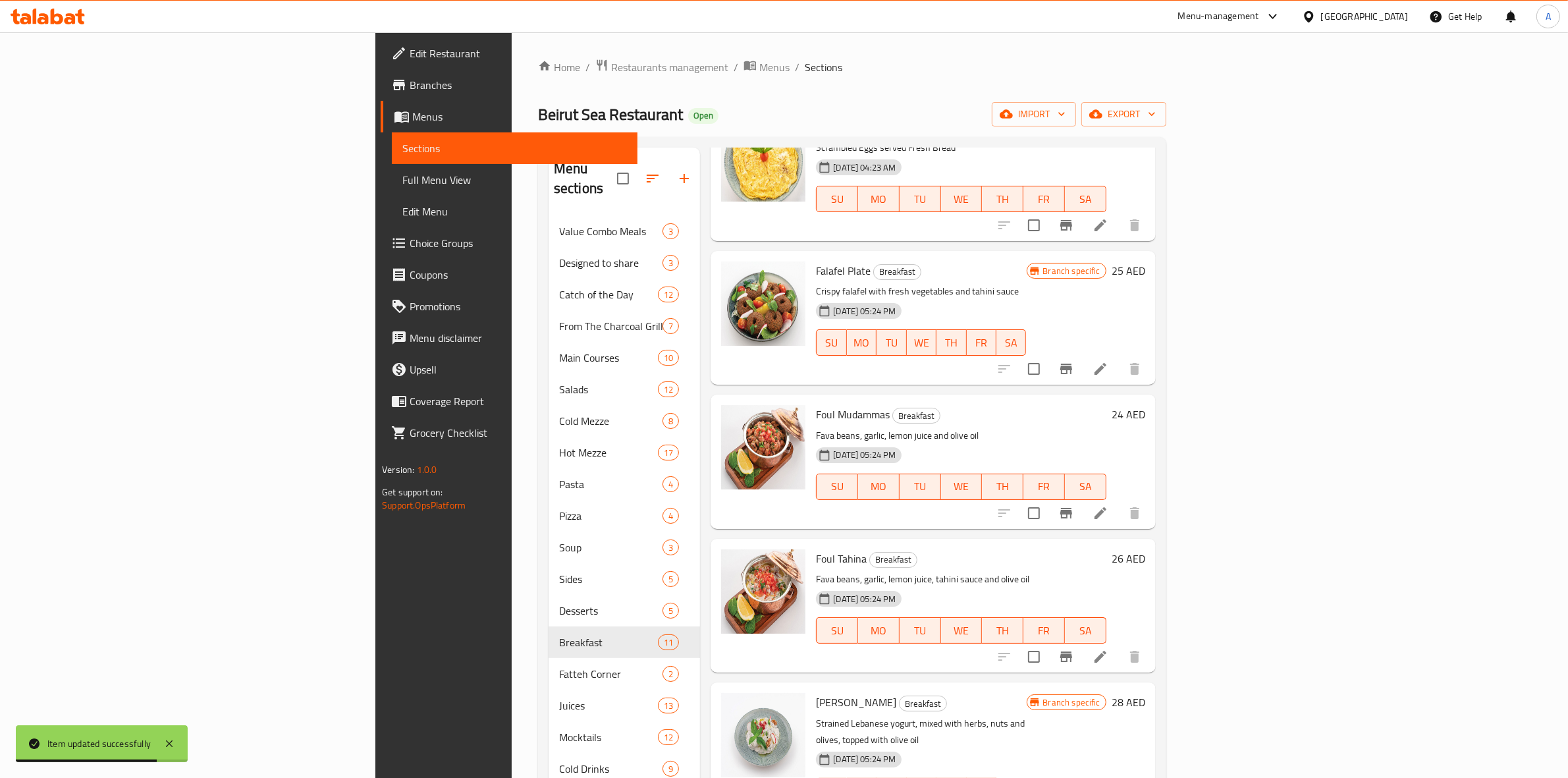
scroll to position [329, 0]
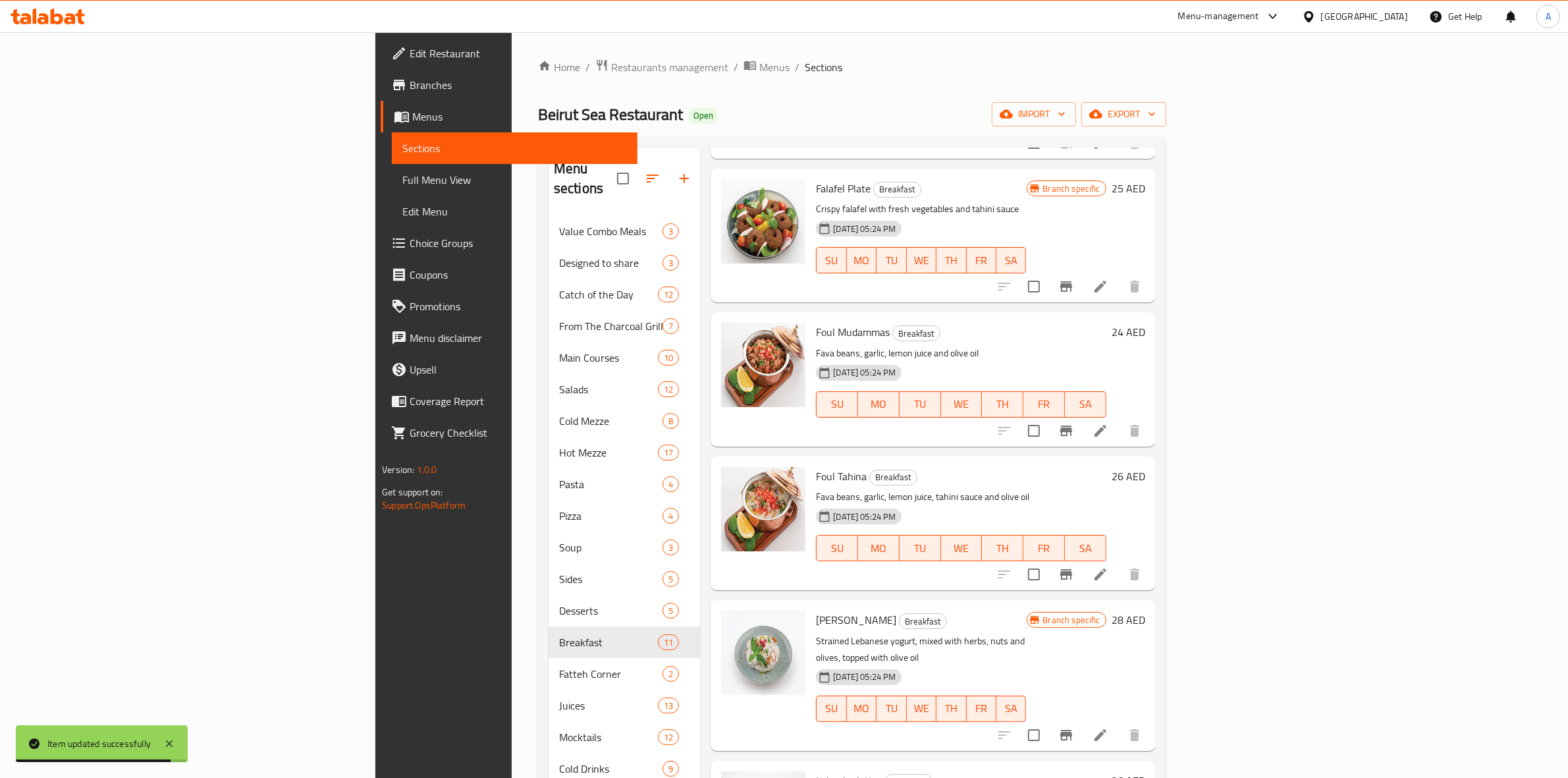
click at [1119, 563] on li at bounding box center [1100, 574] width 37 height 24
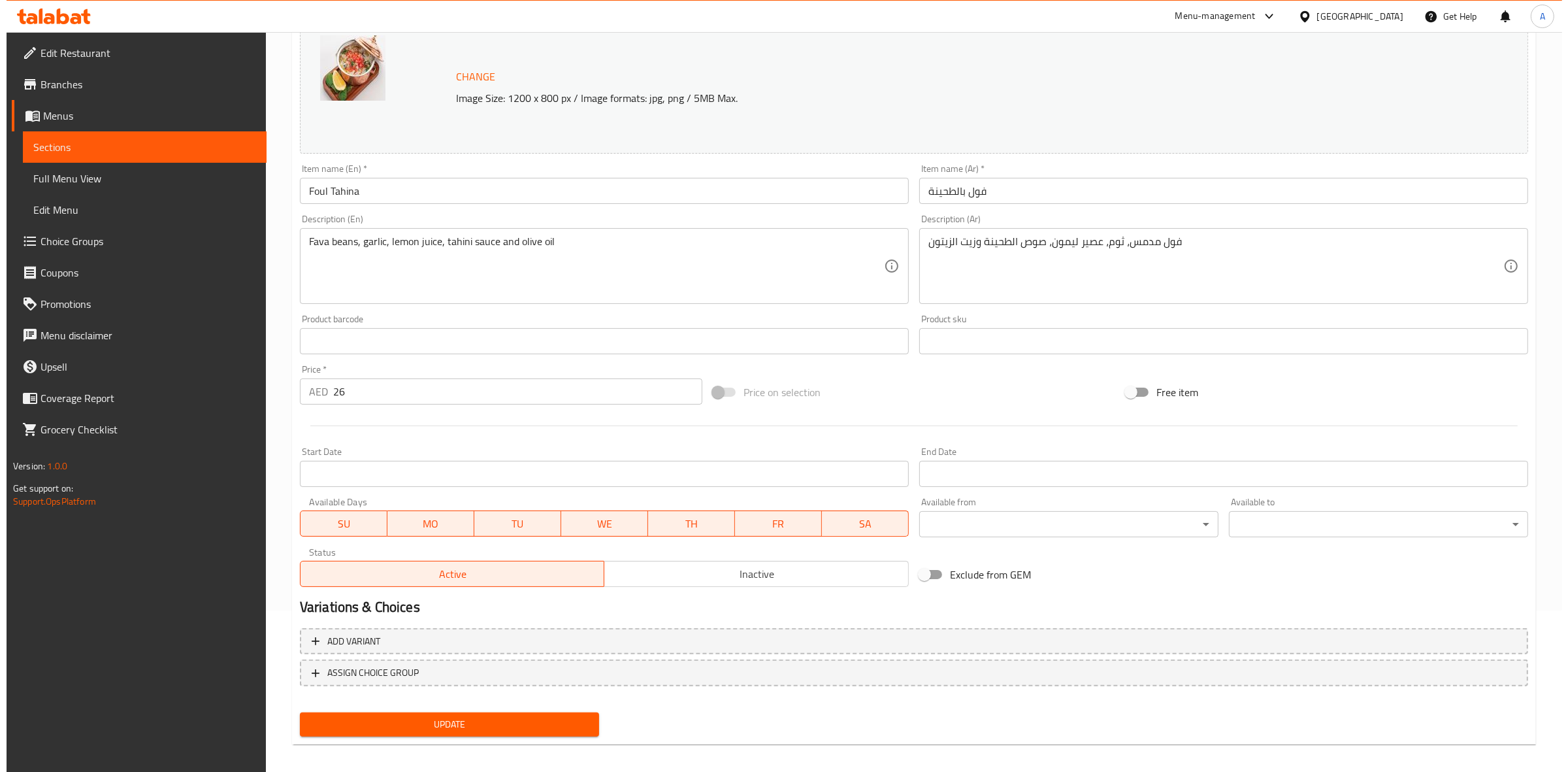
scroll to position [169, 0]
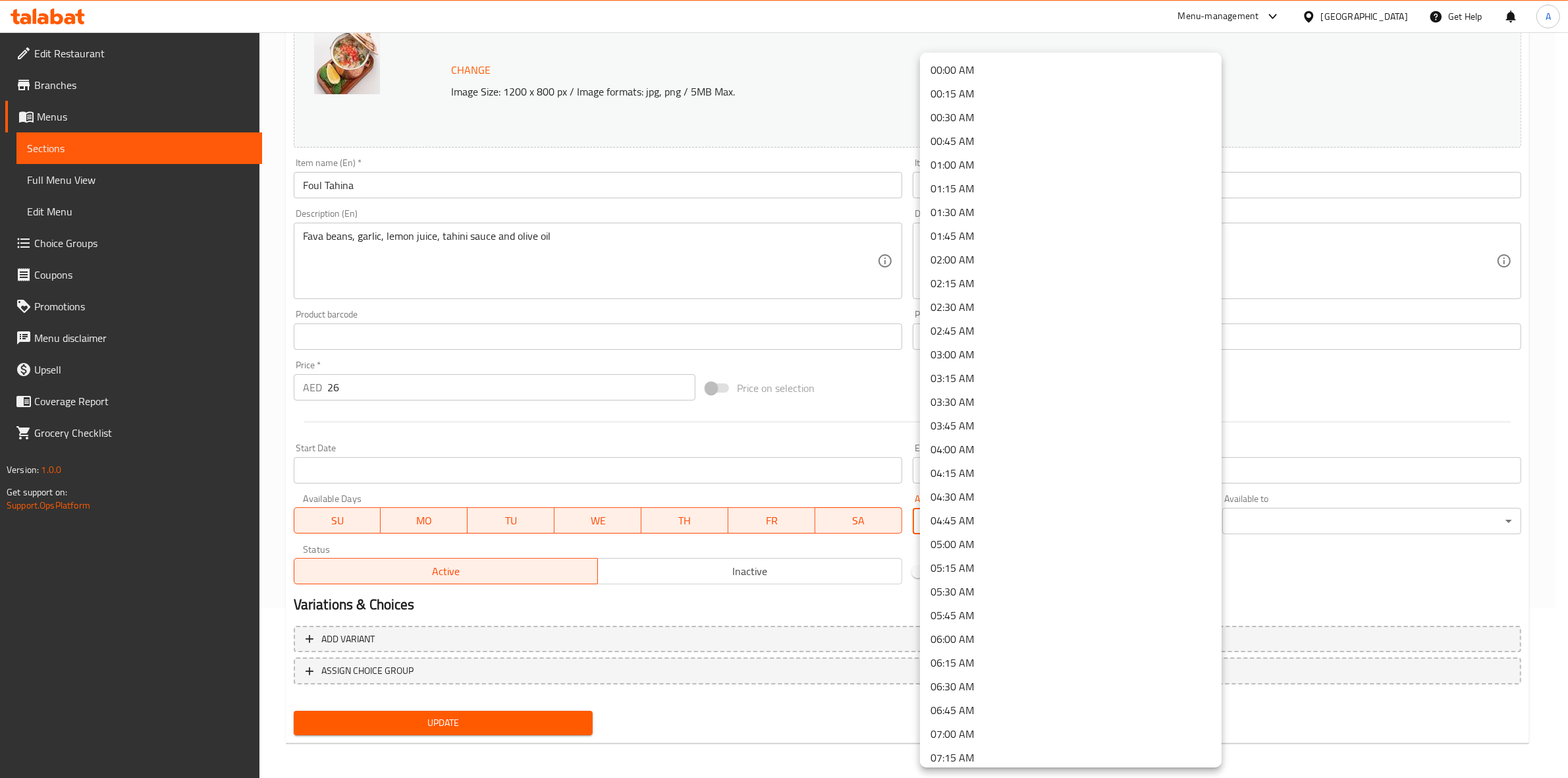
click at [1039, 520] on body "​ Menu-management [GEOGRAPHIC_DATA] Get Help A Edit Restaurant Branches Menus S…" at bounding box center [784, 235] width 1568 height 745
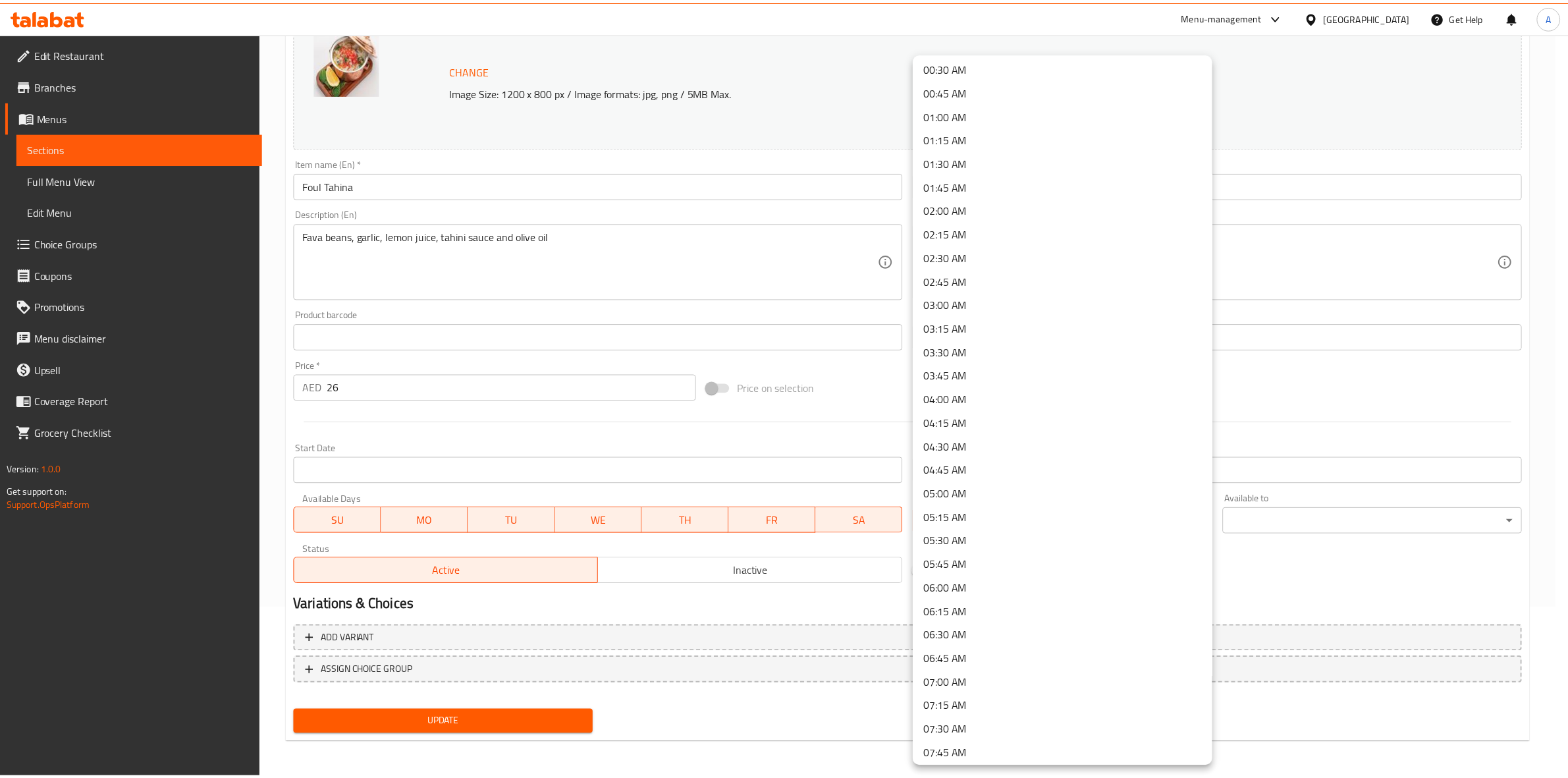
scroll to position [247, 0]
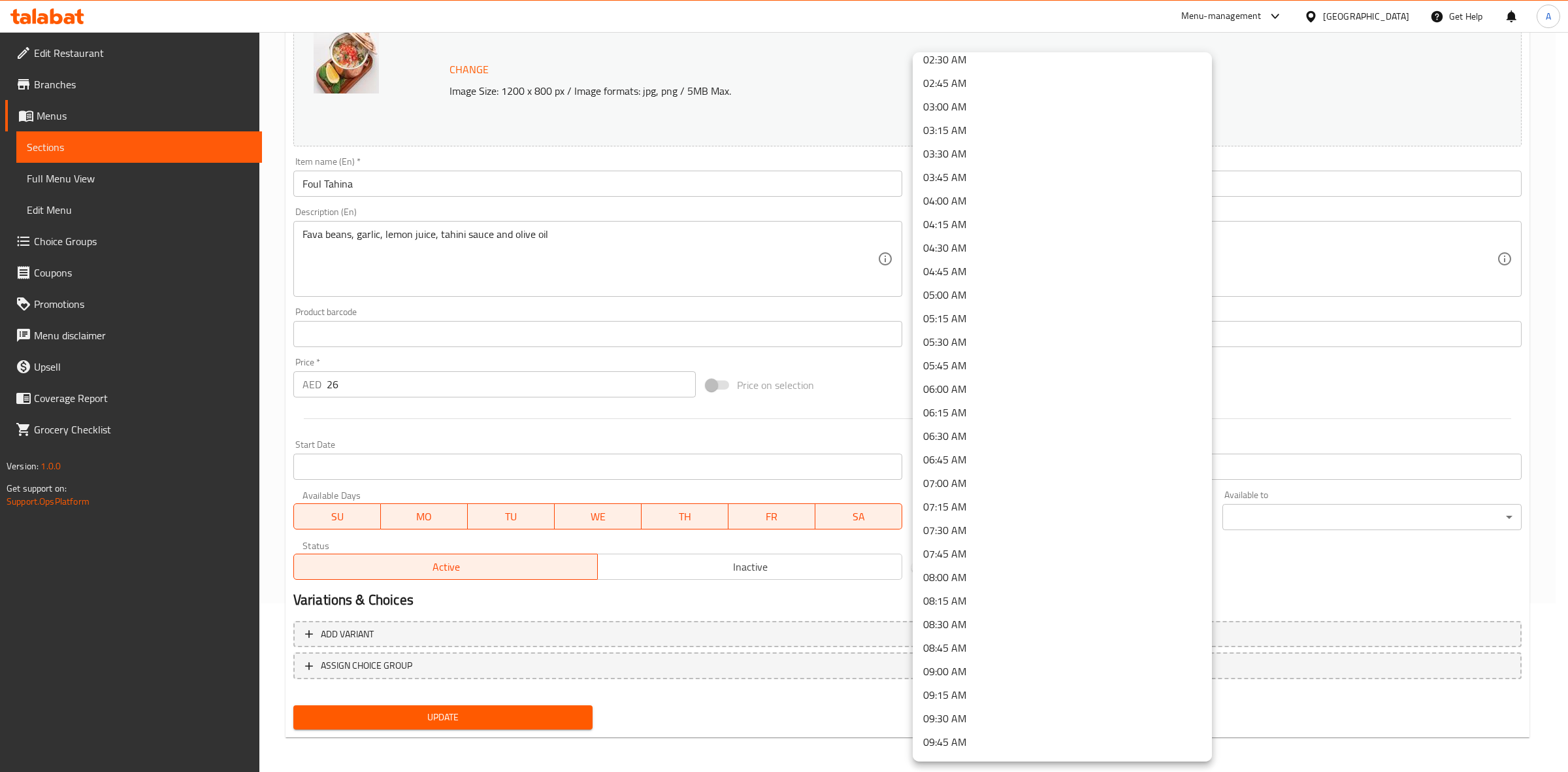
click at [960, 666] on li "09:00 AM" at bounding box center [1062, 671] width 299 height 23
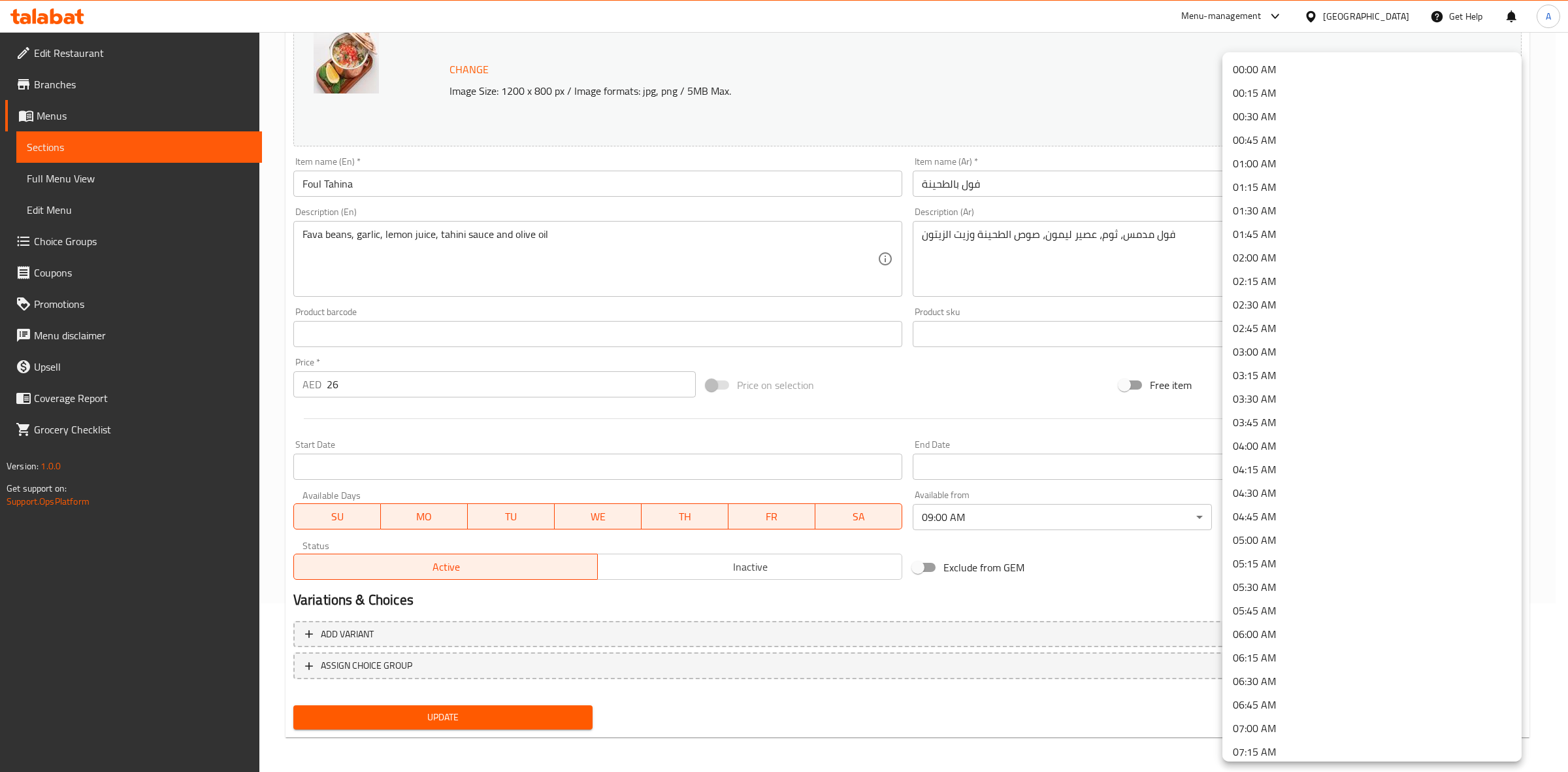
click at [1266, 518] on body "​ Menu-management [GEOGRAPHIC_DATA] Get Help A Edit Restaurant Branches Menus S…" at bounding box center [784, 233] width 1568 height 740
click at [1281, 136] on li "00:45 AM" at bounding box center [1371, 140] width 299 height 23
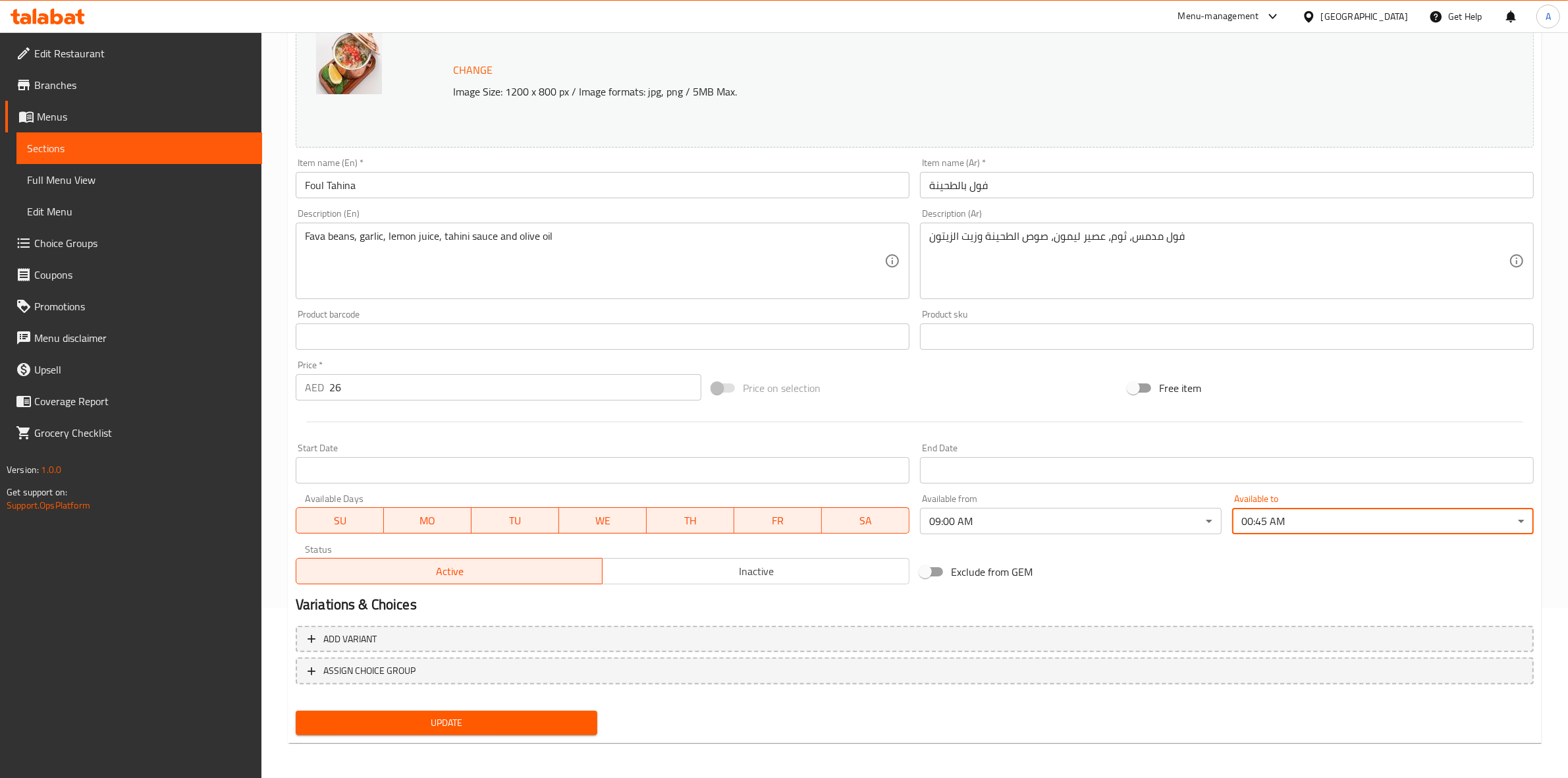
click at [1172, 588] on div "Exclude from GEM" at bounding box center [1123, 572] width 416 height 36
click at [459, 715] on span "Update" at bounding box center [446, 723] width 280 height 16
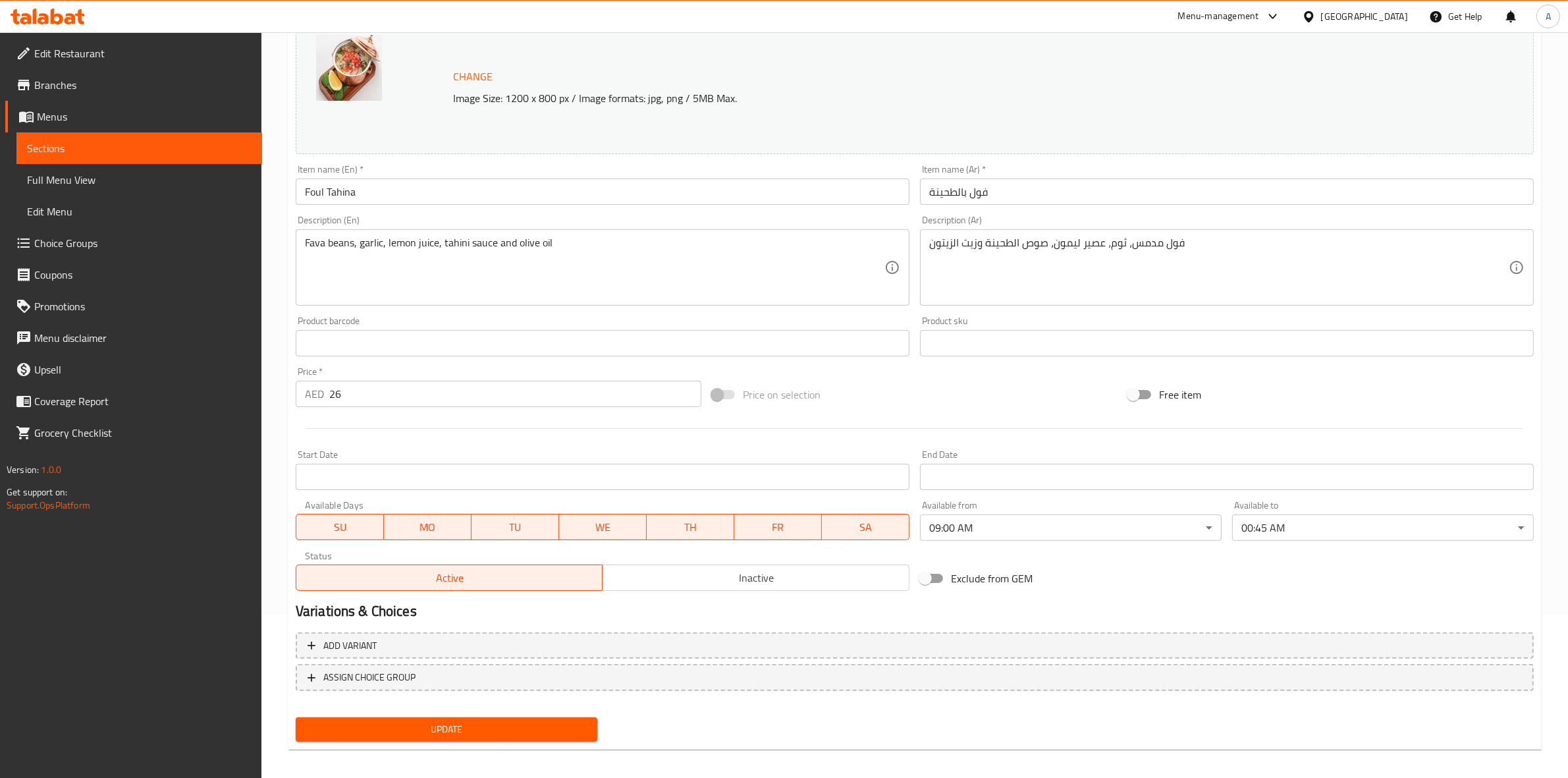
scroll to position [170, 0]
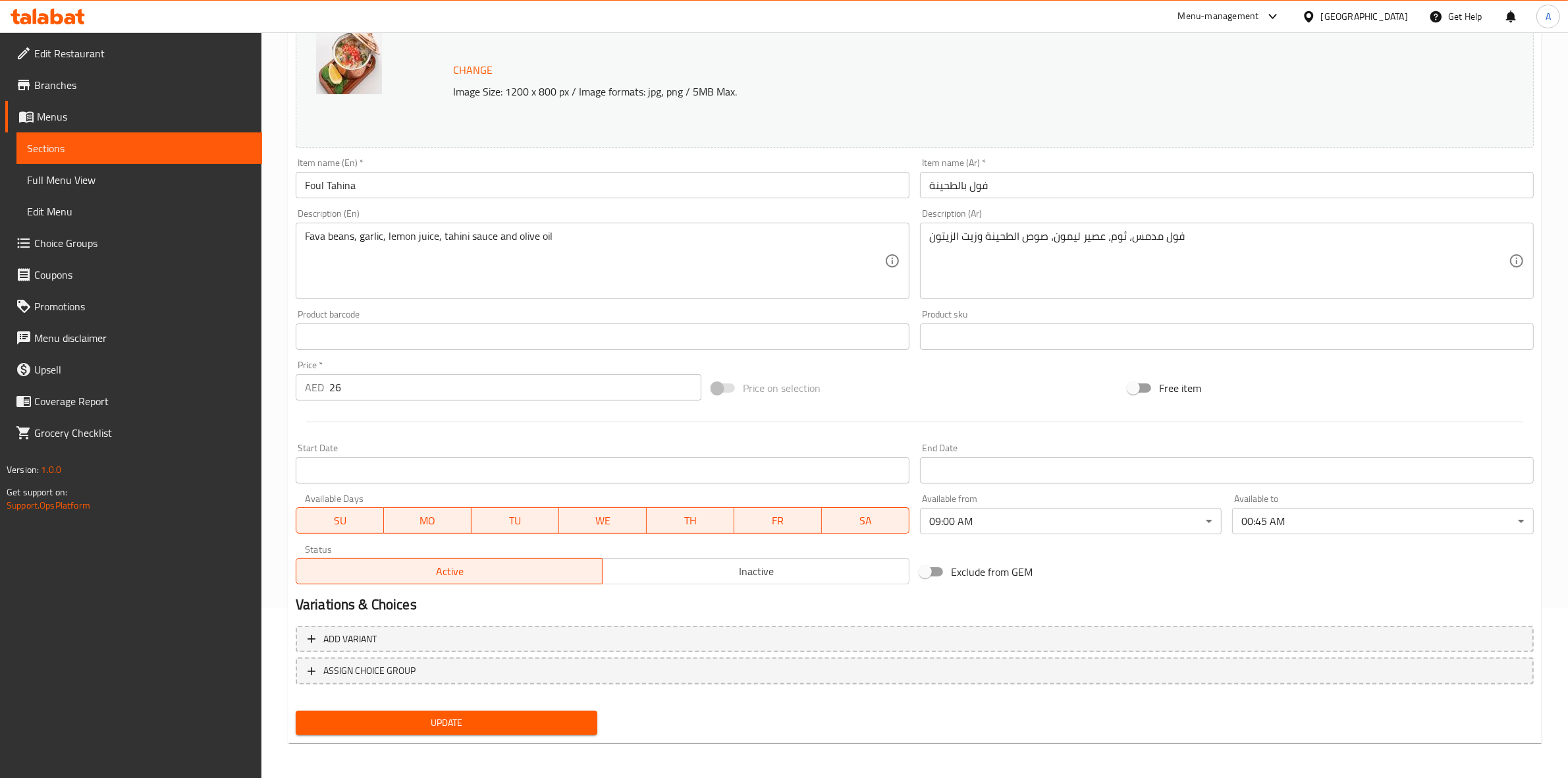
click at [478, 715] on span "Update" at bounding box center [446, 723] width 280 height 16
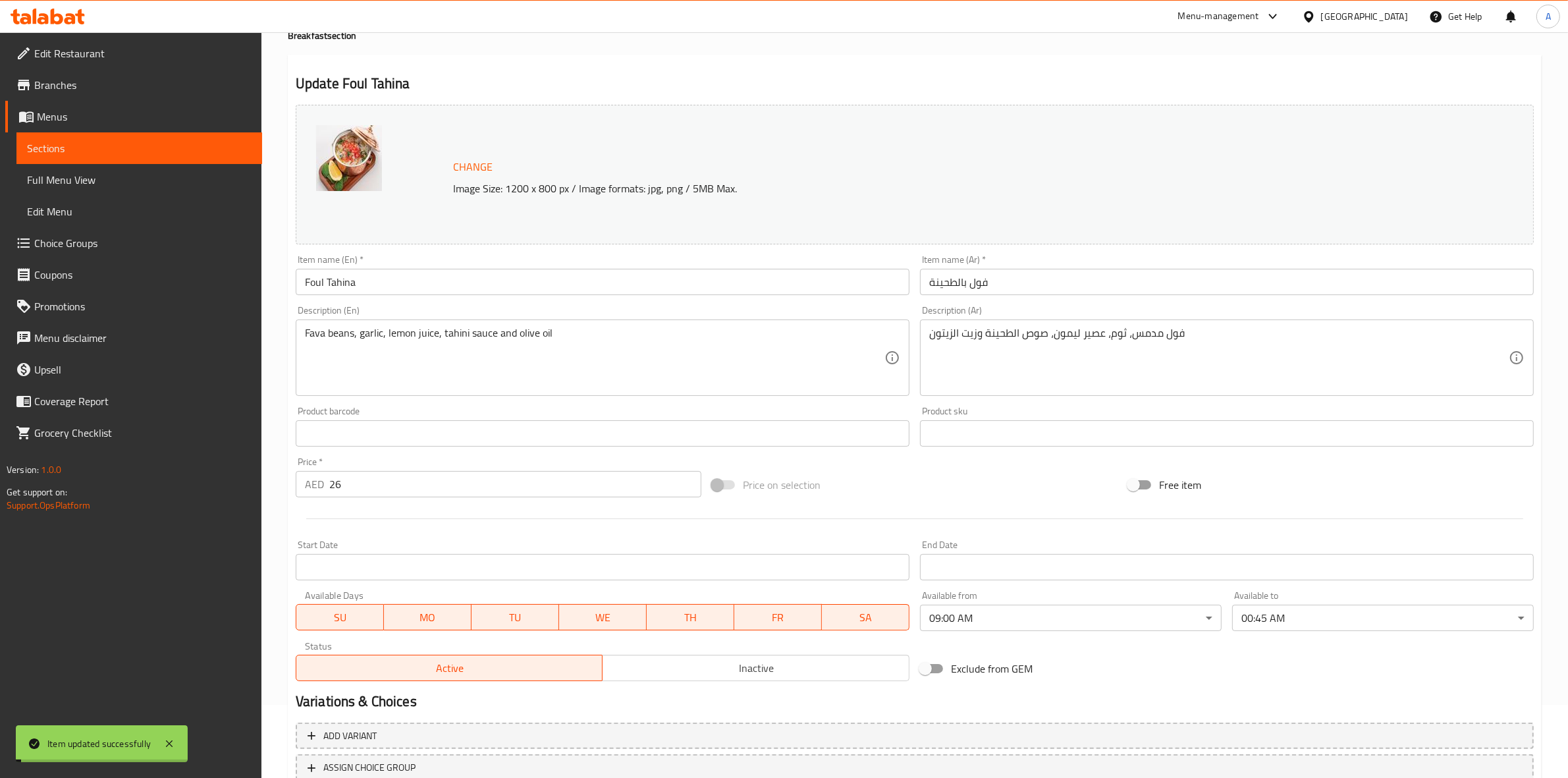
scroll to position [0, 0]
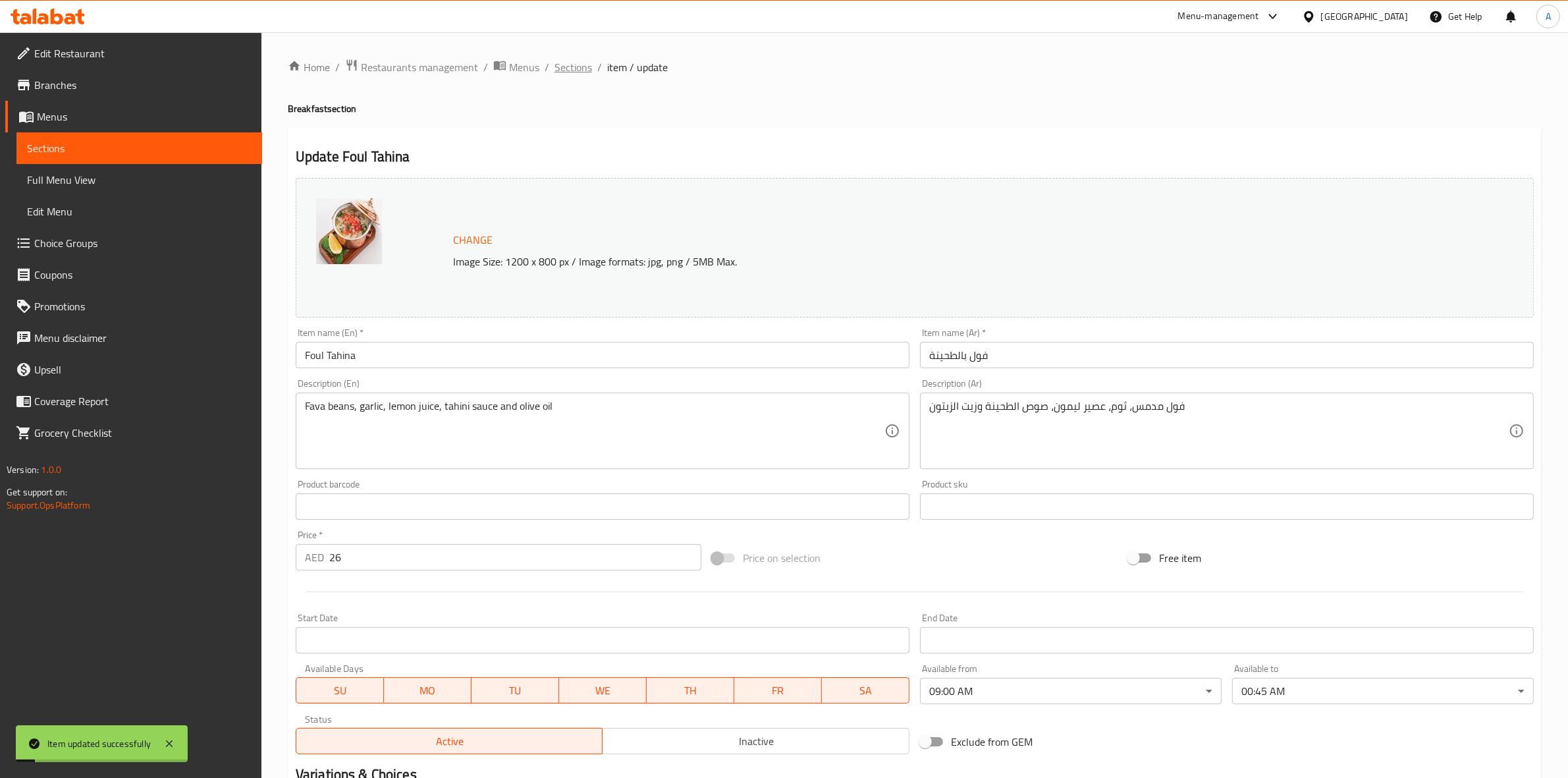
click at [574, 69] on span "Sections" at bounding box center [573, 67] width 37 height 15
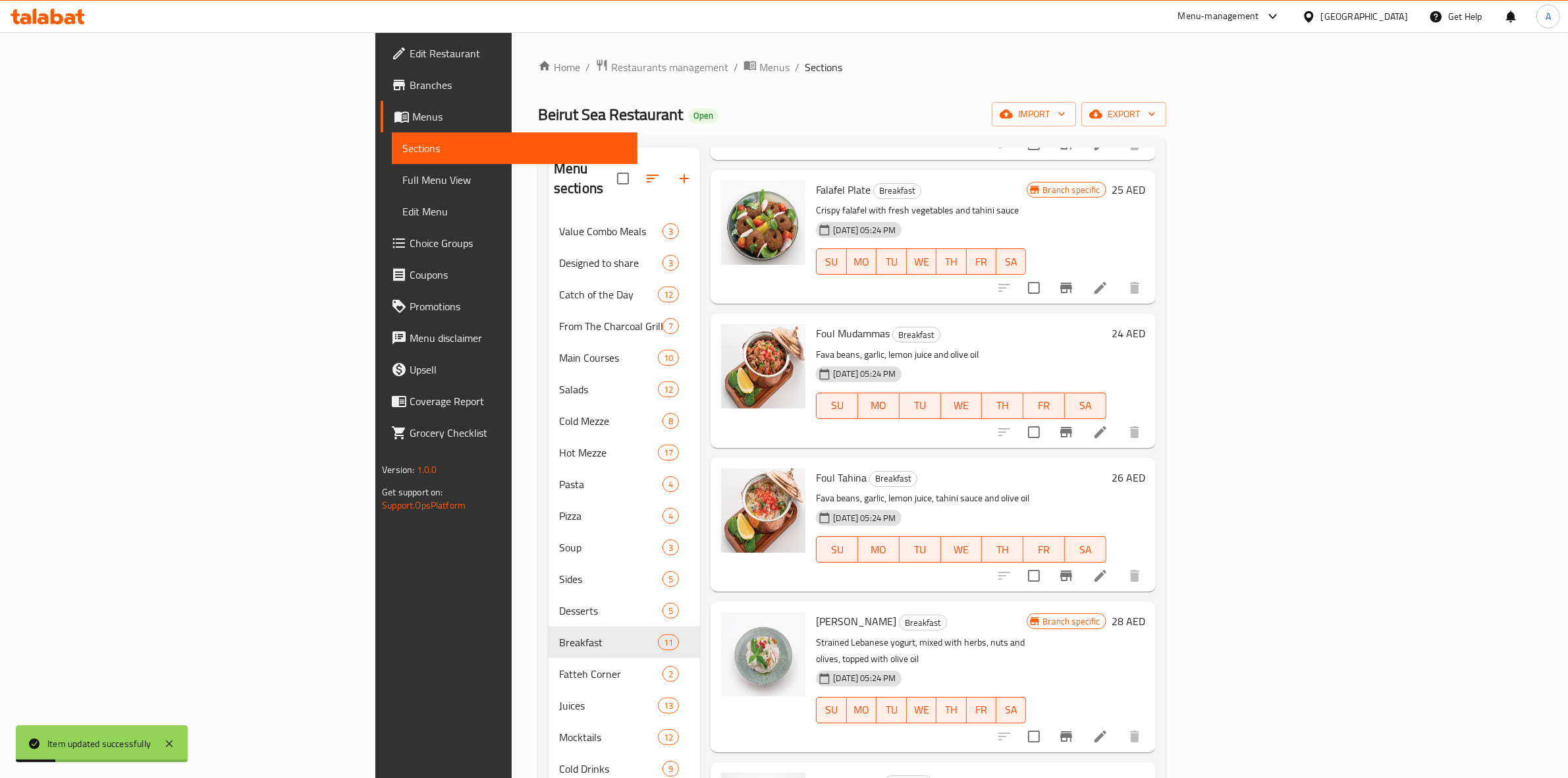
scroll to position [412, 0]
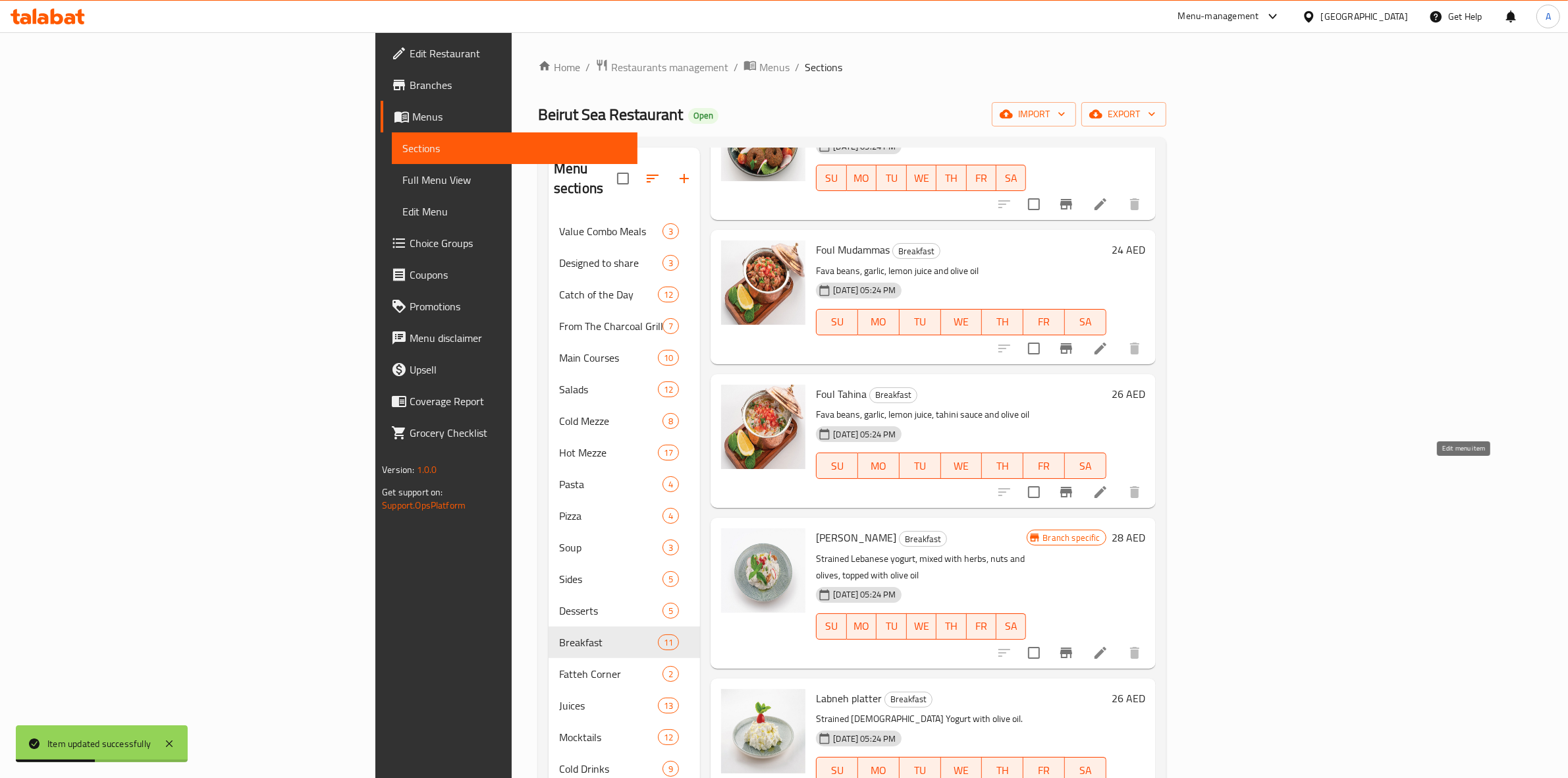
click at [1108, 485] on icon at bounding box center [1100, 492] width 15 height 15
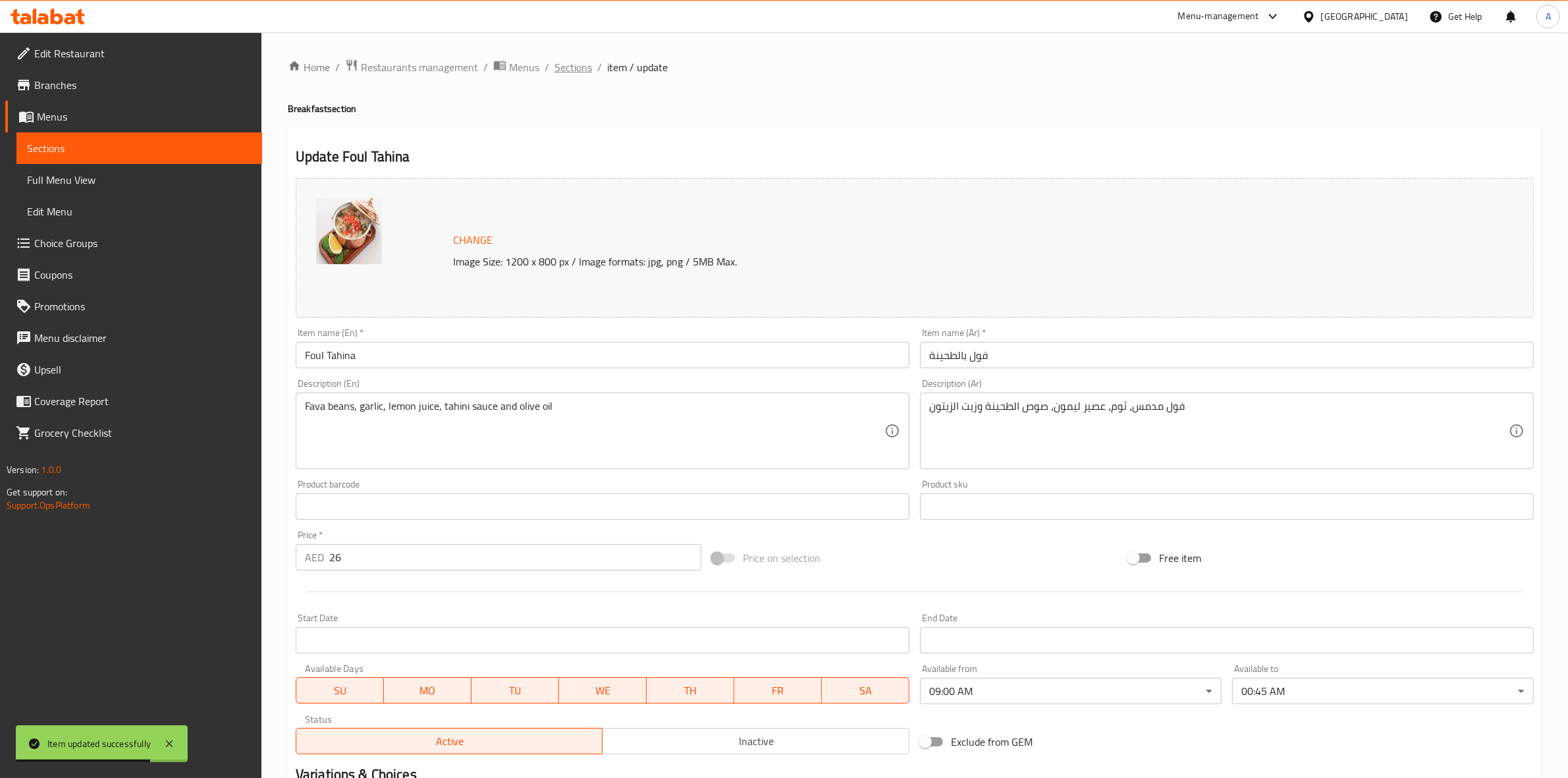
click at [568, 72] on span "Sections" at bounding box center [573, 67] width 37 height 15
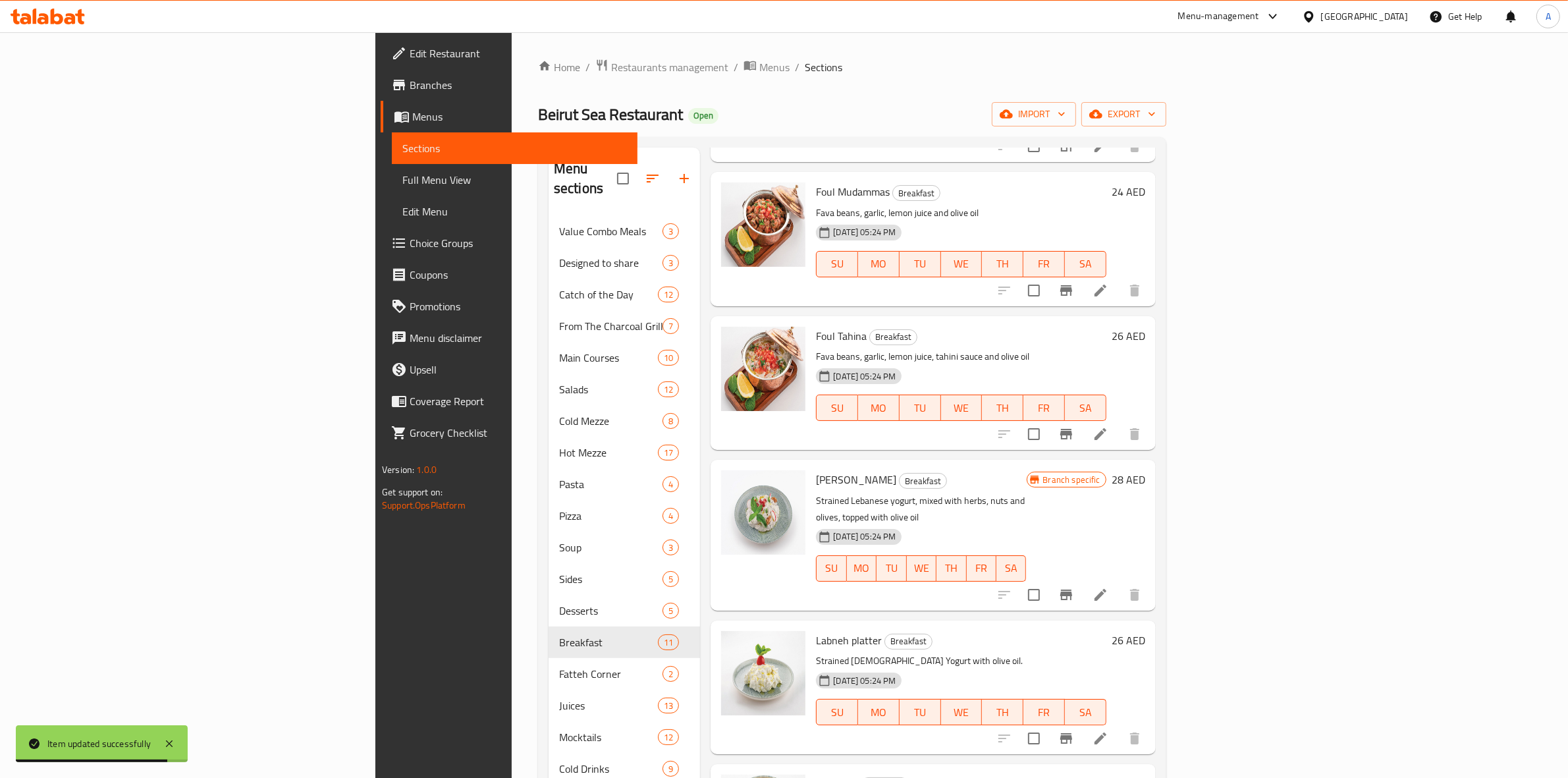
scroll to position [494, 0]
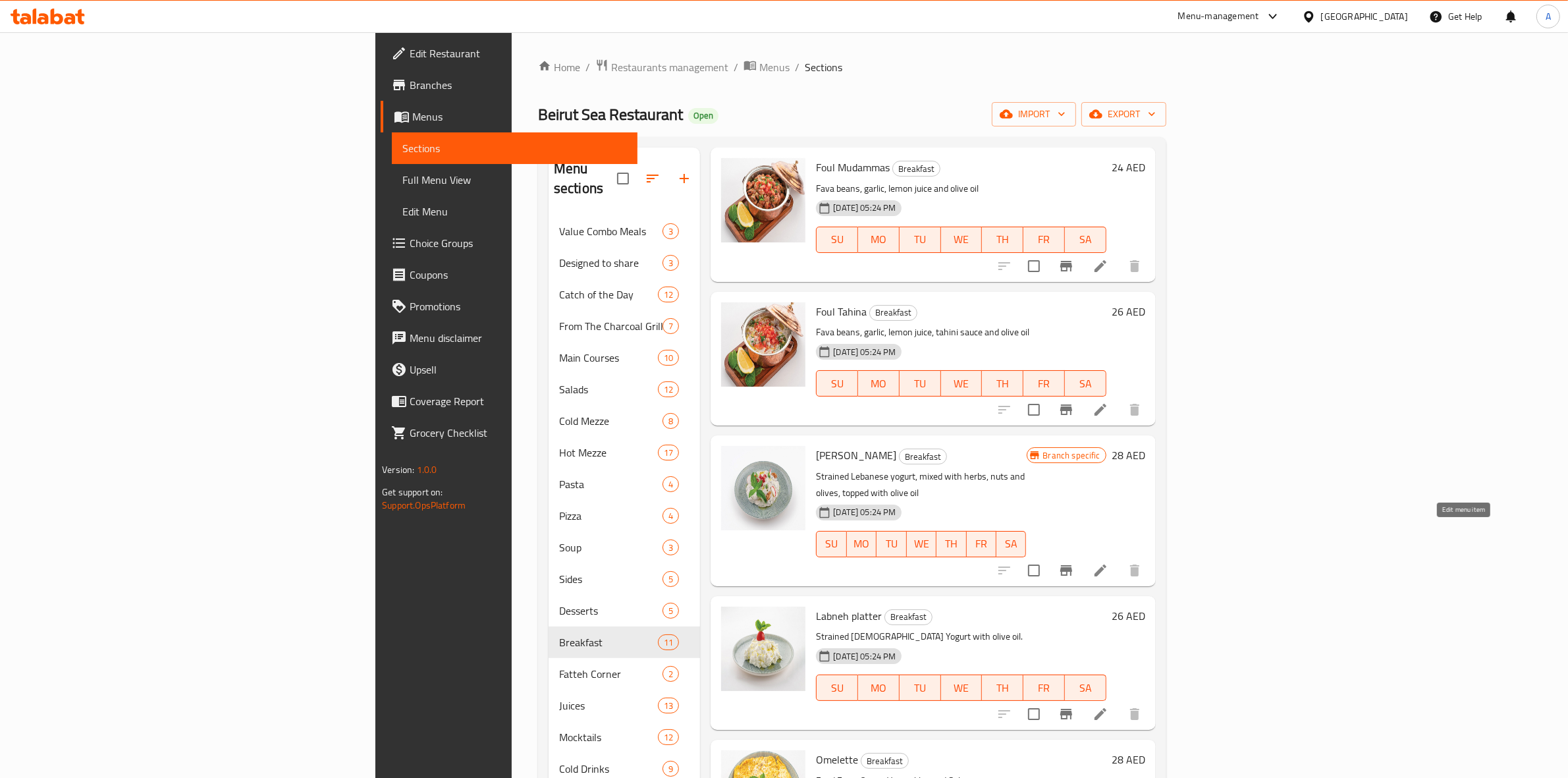
click at [1108, 563] on icon at bounding box center [1100, 570] width 15 height 15
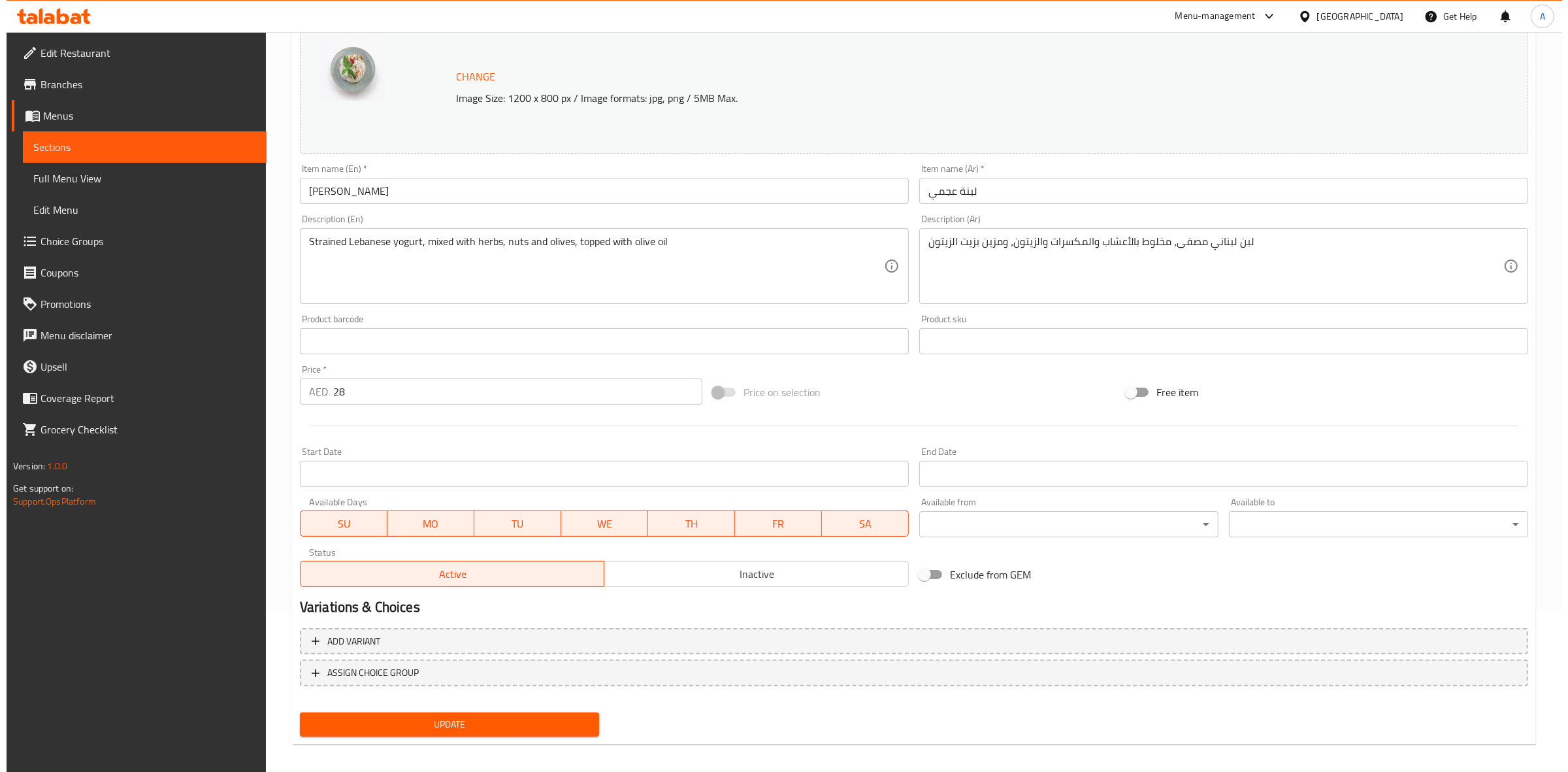
scroll to position [164, 0]
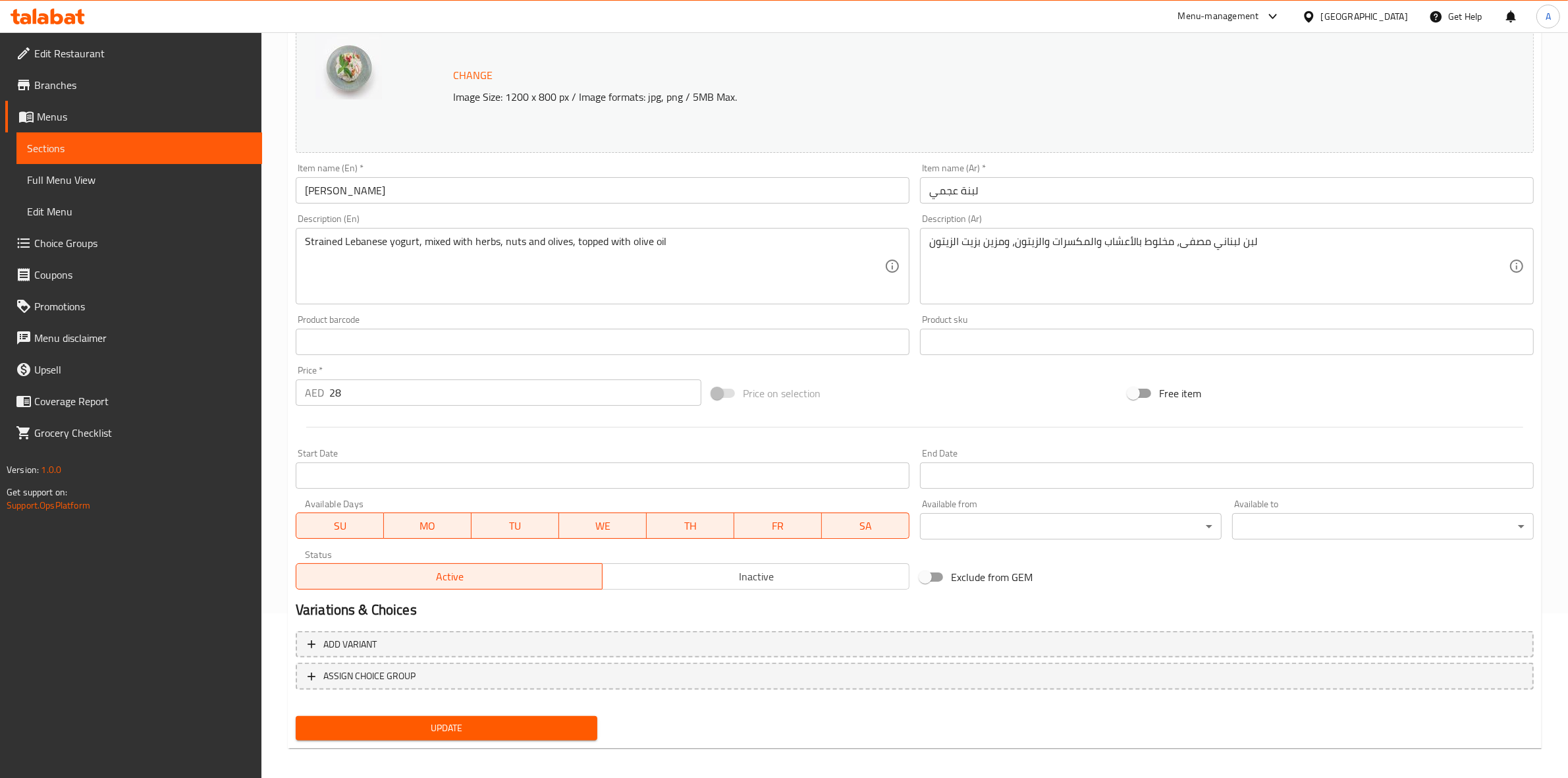
click at [1036, 525] on body "​ Menu-management [GEOGRAPHIC_DATA] Get Help A Edit Restaurant Branches Menus S…" at bounding box center [784, 240] width 1568 height 745
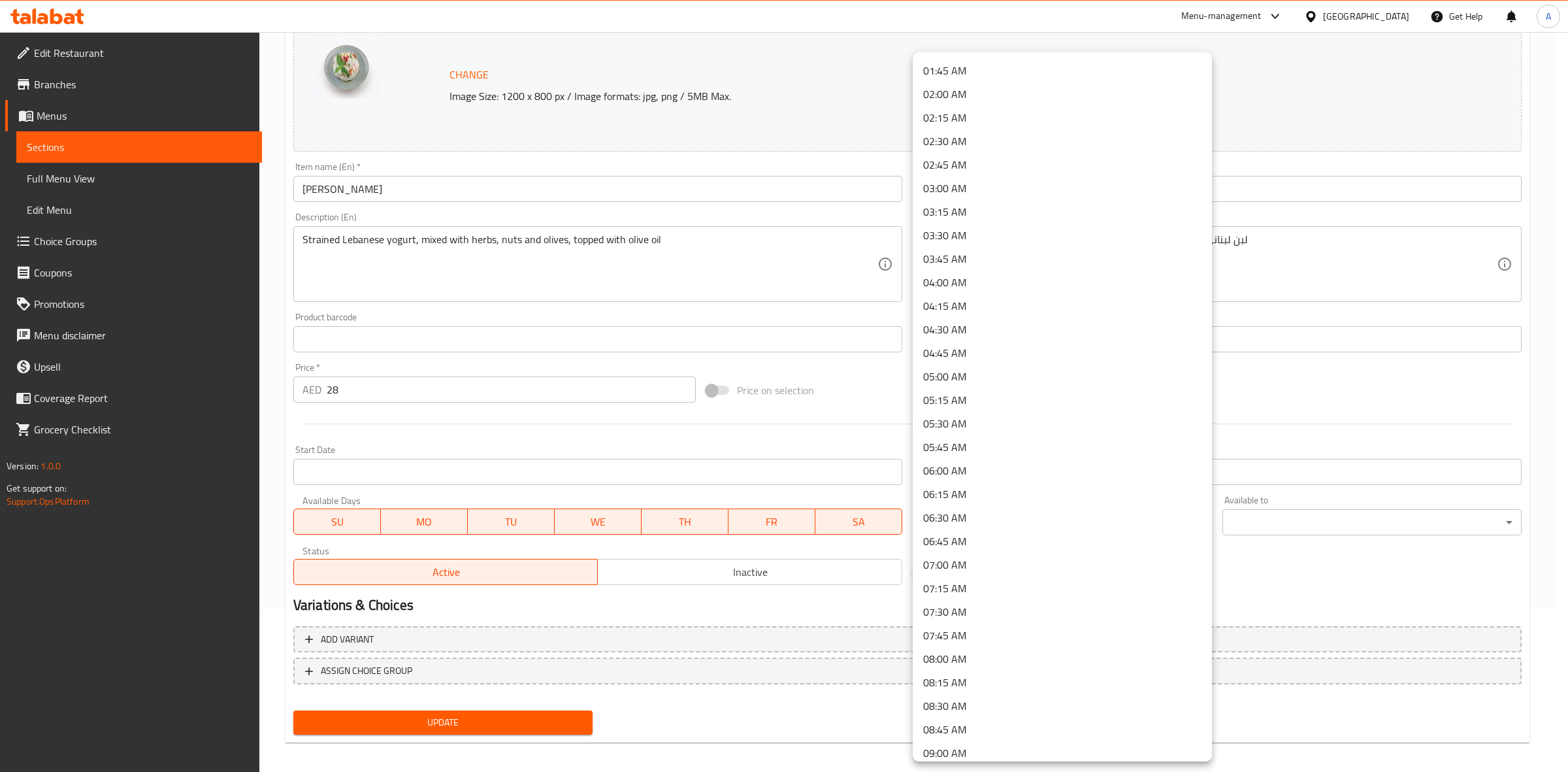
click at [966, 753] on li "09:00 AM" at bounding box center [1062, 753] width 299 height 23
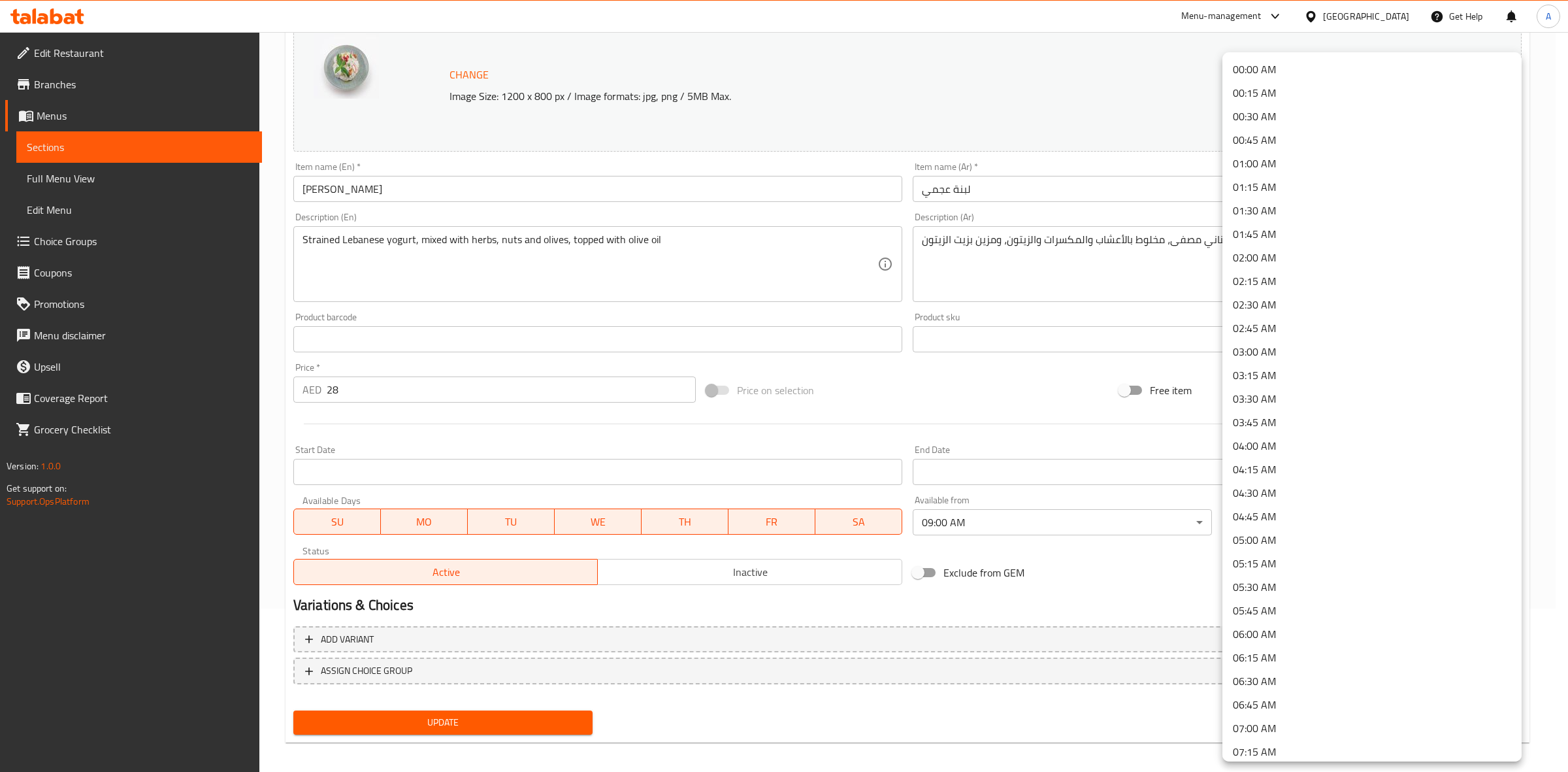
click at [1268, 519] on body "​ Menu-management [GEOGRAPHIC_DATA] Get Help A Edit Restaurant Branches Menus S…" at bounding box center [784, 238] width 1568 height 740
click at [1283, 137] on li "00:45 AM" at bounding box center [1371, 140] width 299 height 23
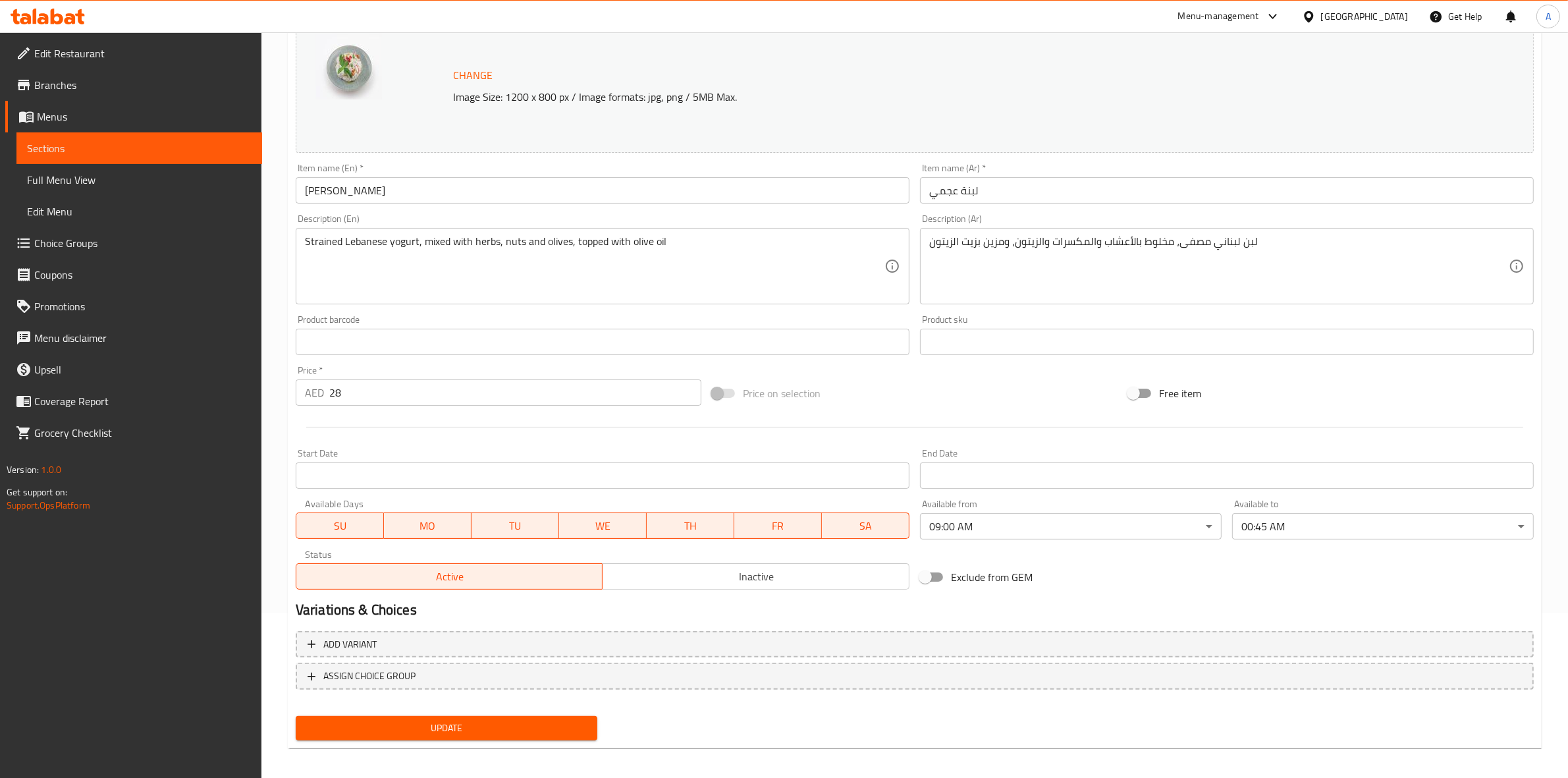
click at [1232, 584] on div "Exclude from GEM" at bounding box center [1123, 577] width 416 height 36
click at [466, 727] on span "Update" at bounding box center [446, 728] width 280 height 16
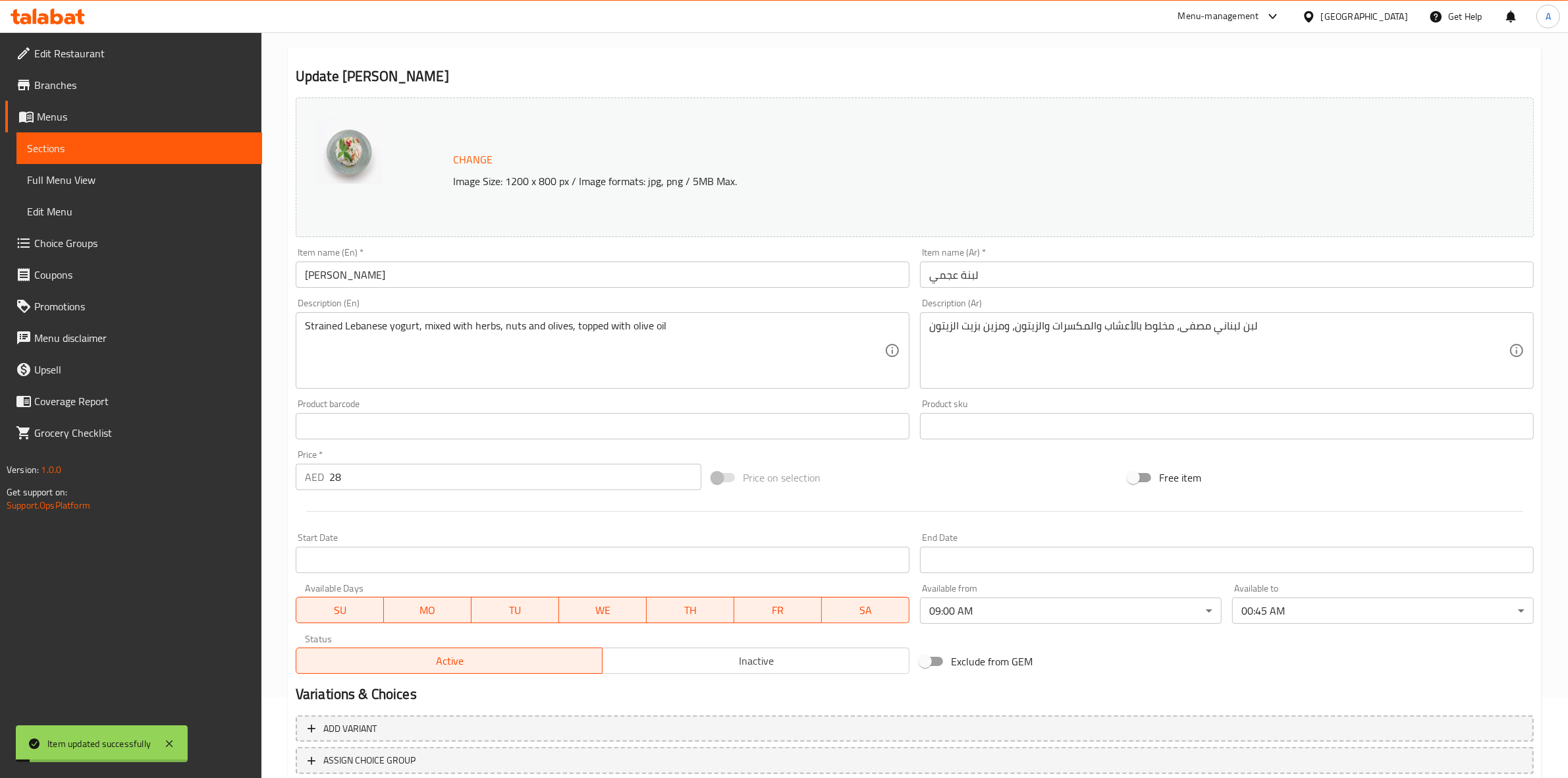
scroll to position [0, 0]
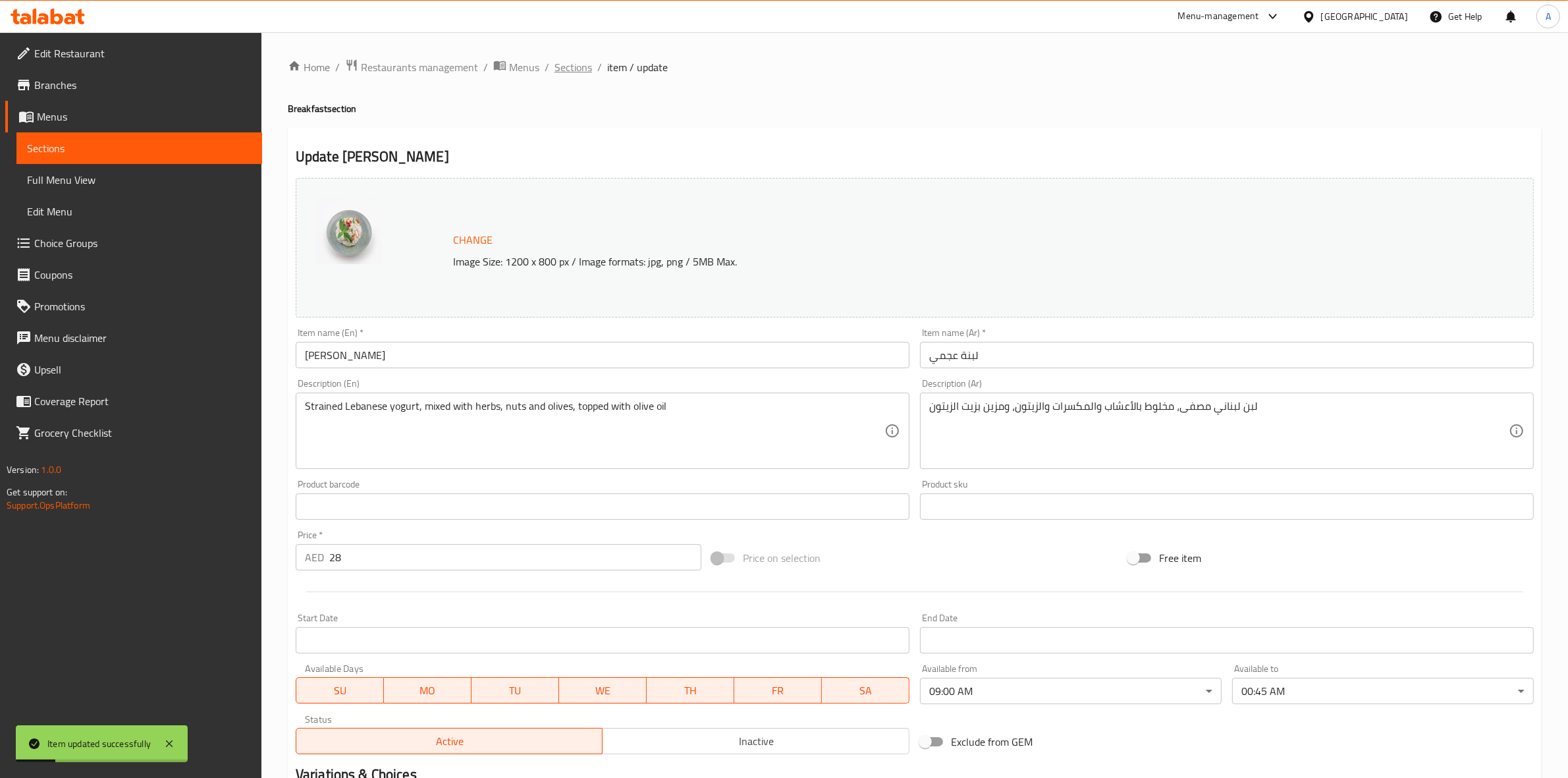
click at [570, 63] on span "Sections" at bounding box center [573, 67] width 37 height 15
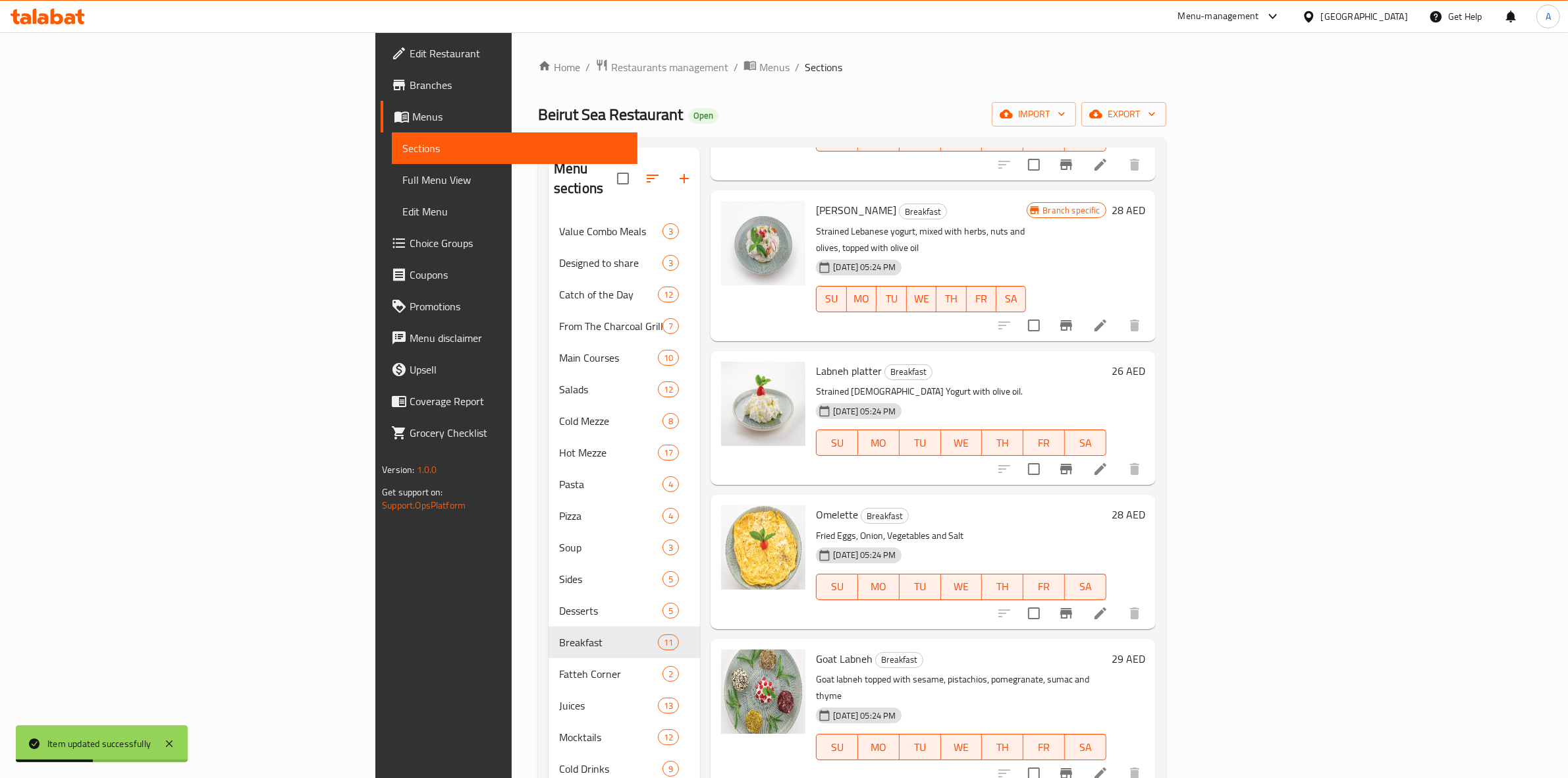
scroll to position [741, 0]
click at [1108, 459] on icon at bounding box center [1100, 467] width 15 height 15
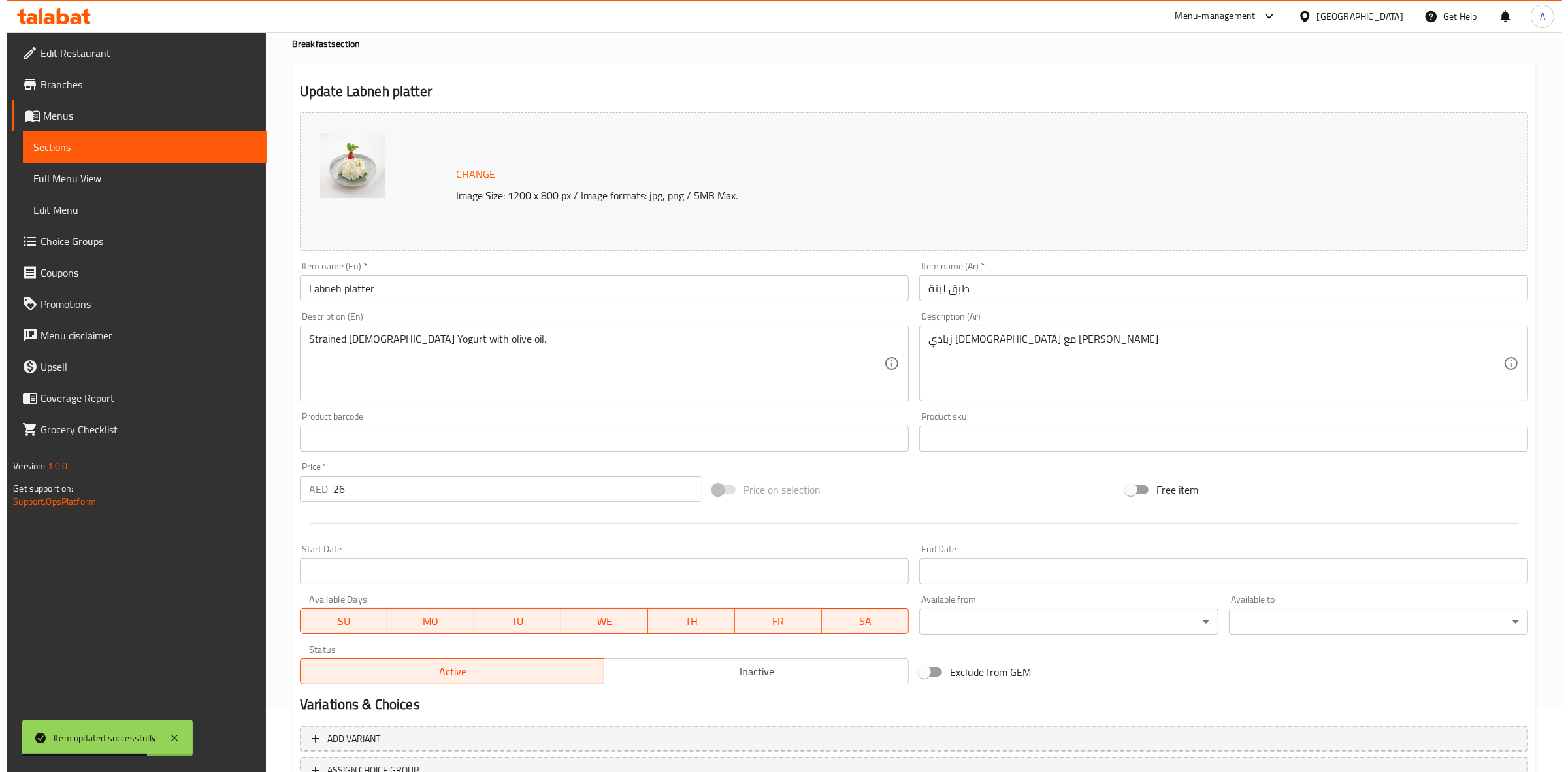
scroll to position [169, 0]
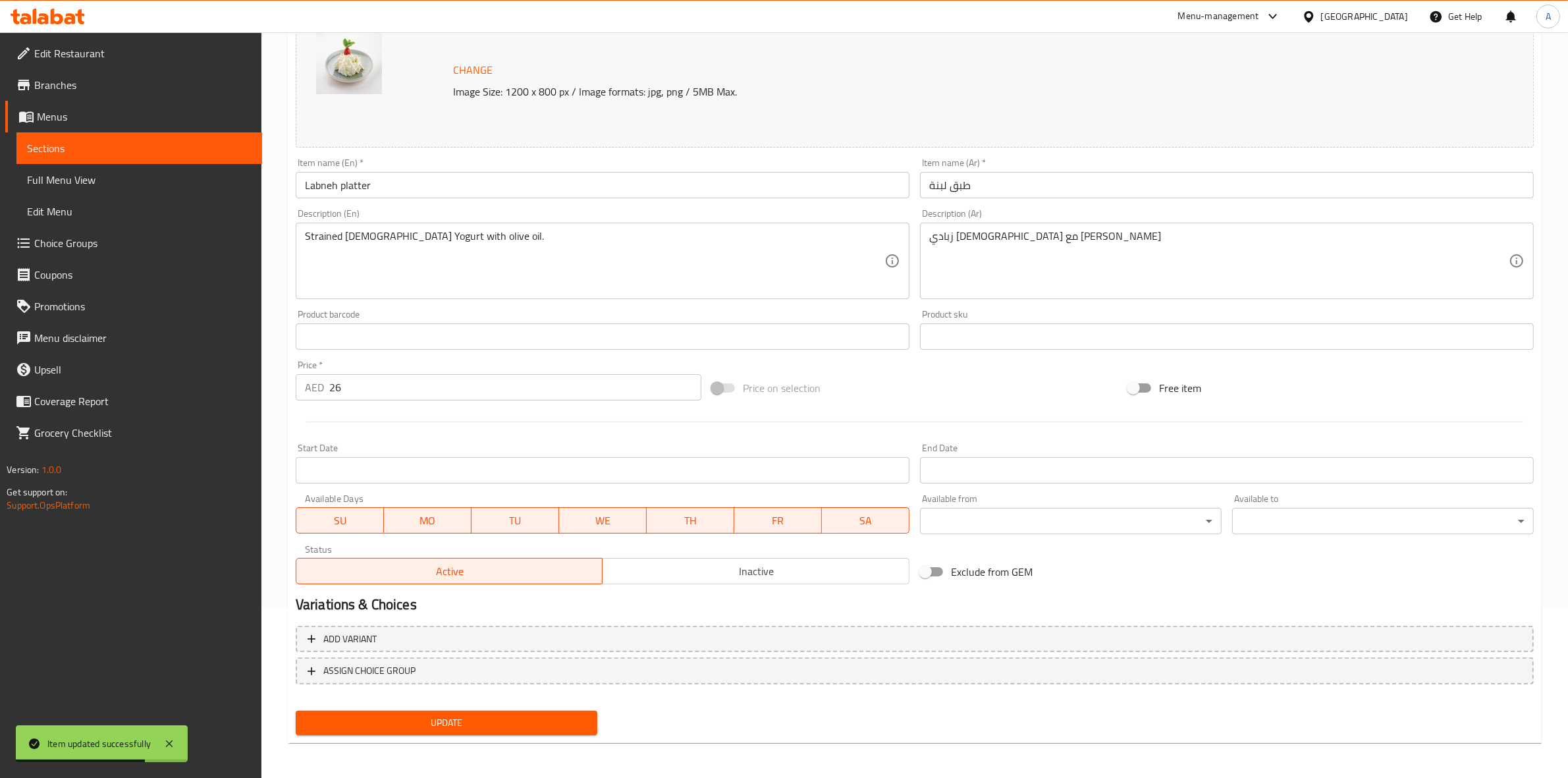
click at [1099, 519] on body "Item updated successfully ​ Menu-management [GEOGRAPHIC_DATA] Get Help A Edit R…" at bounding box center [784, 235] width 1568 height 745
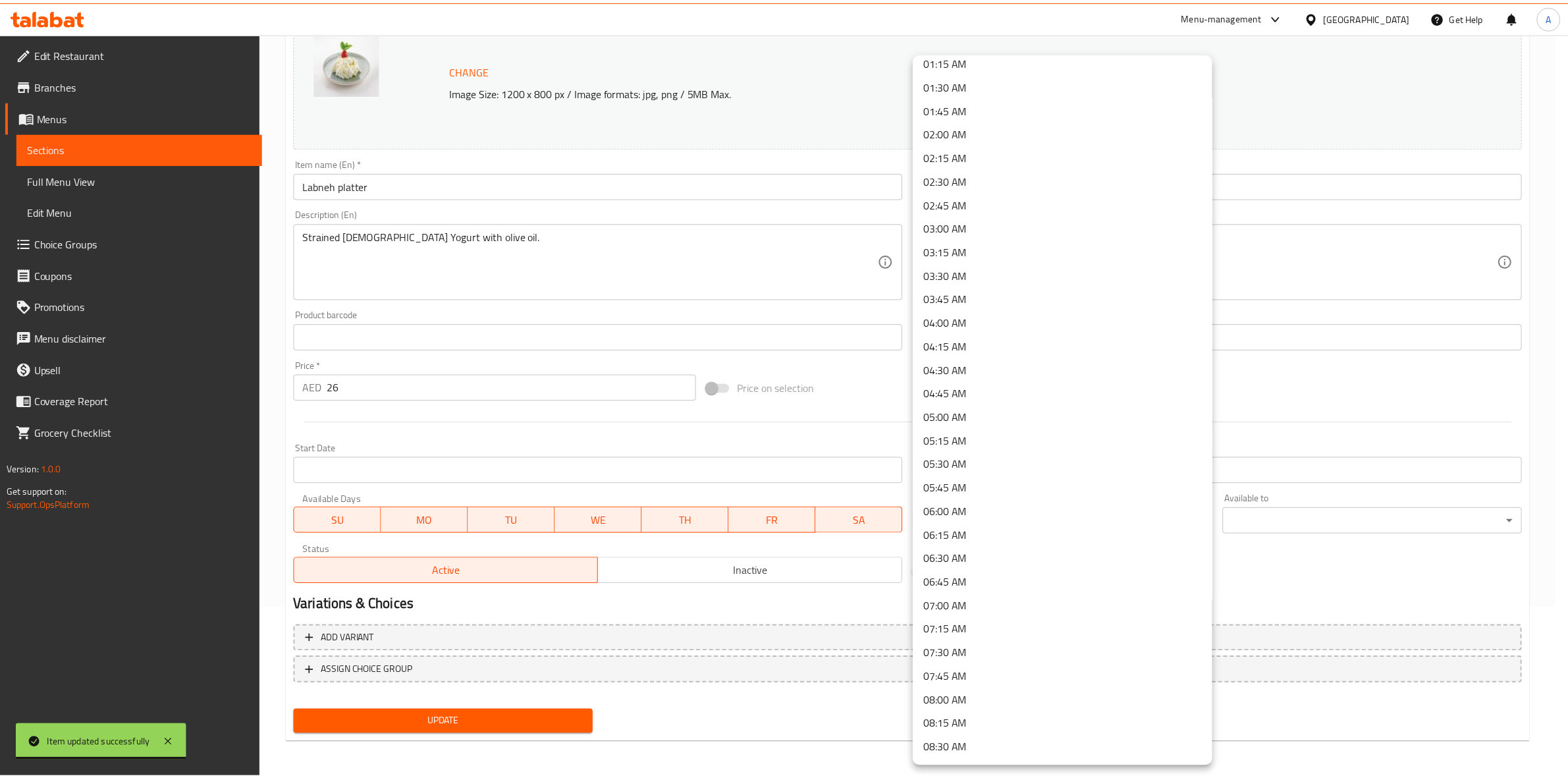
scroll to position [165, 0]
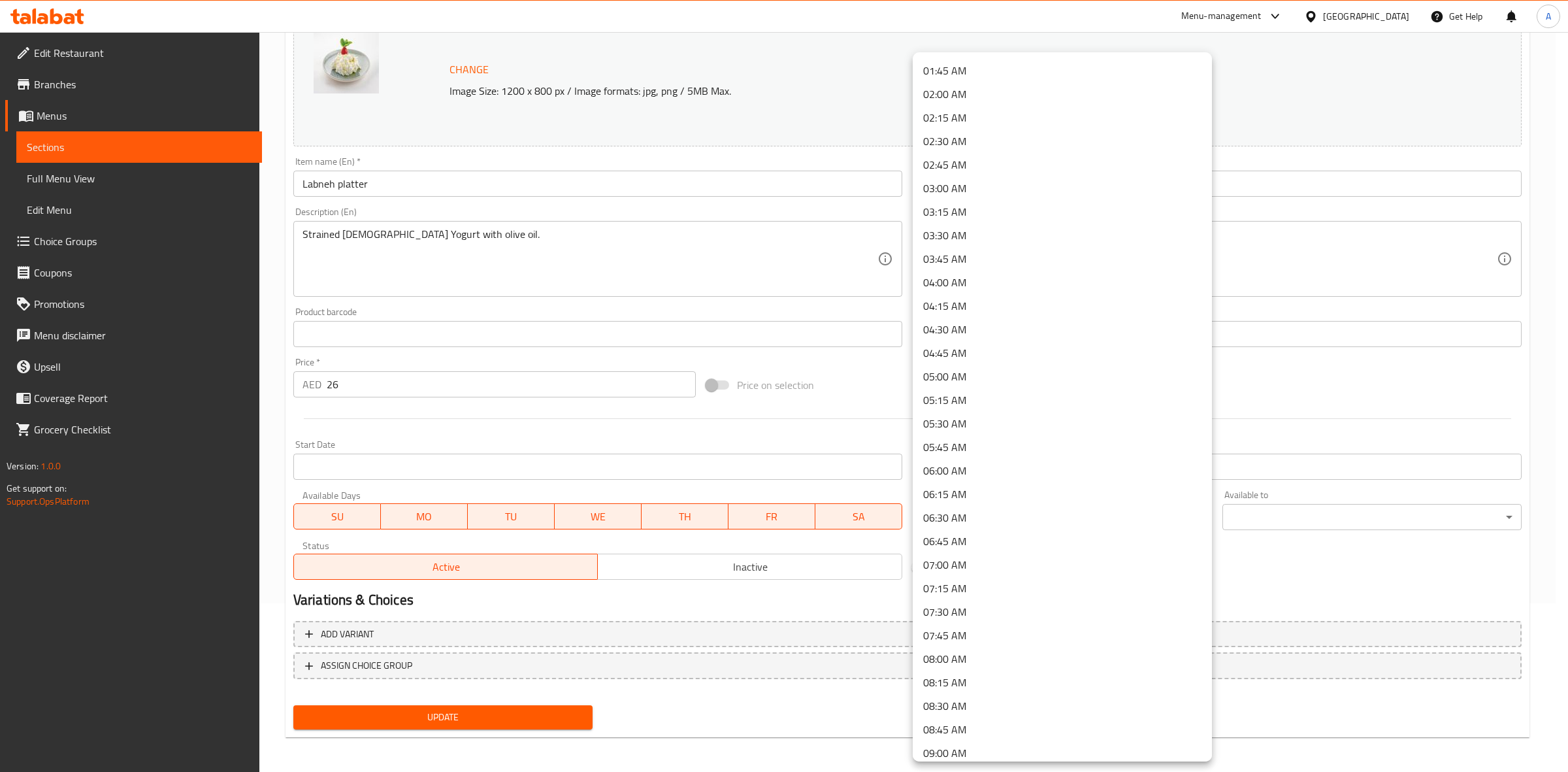
click at [966, 744] on li "09:00 AM" at bounding box center [1062, 753] width 299 height 23
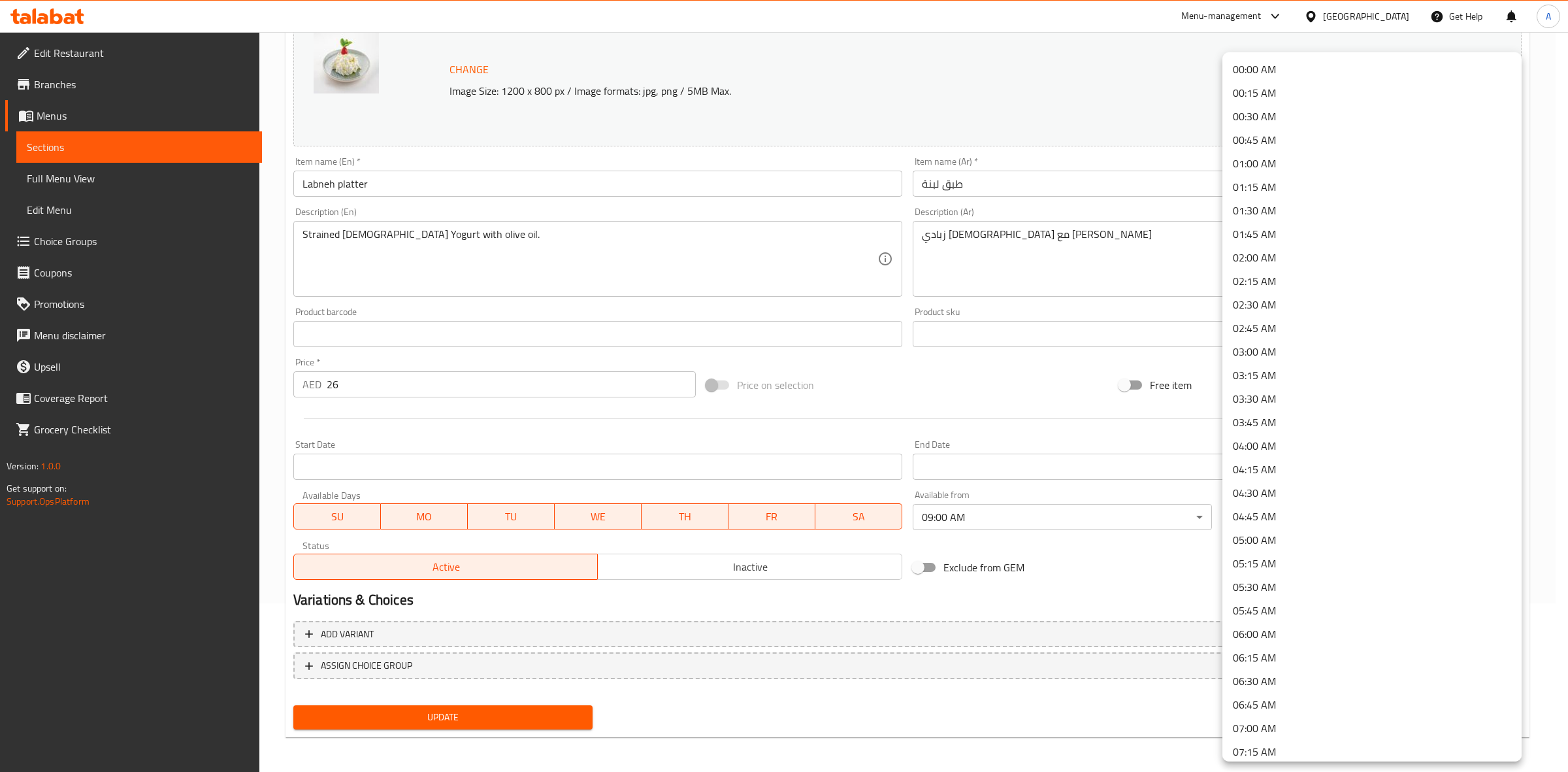
click at [1263, 516] on body "​ Menu-management [GEOGRAPHIC_DATA] Get Help A Edit Restaurant Branches Menus S…" at bounding box center [784, 233] width 1568 height 740
click at [1298, 132] on li "00:45 AM" at bounding box center [1371, 140] width 299 height 23
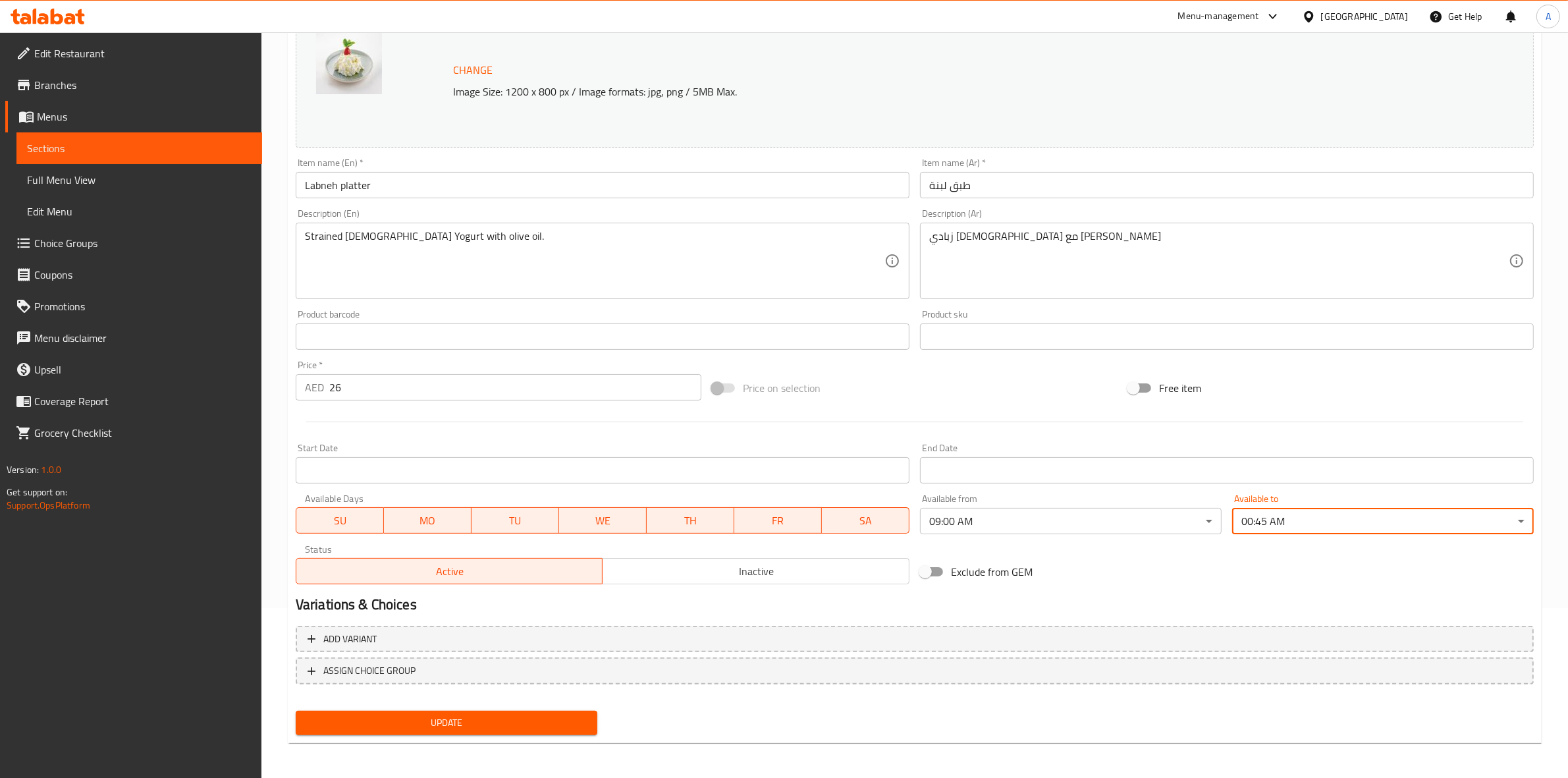
click at [978, 396] on div "Price on selection" at bounding box center [915, 388] width 416 height 36
click at [487, 730] on button "Update" at bounding box center [446, 723] width 301 height 24
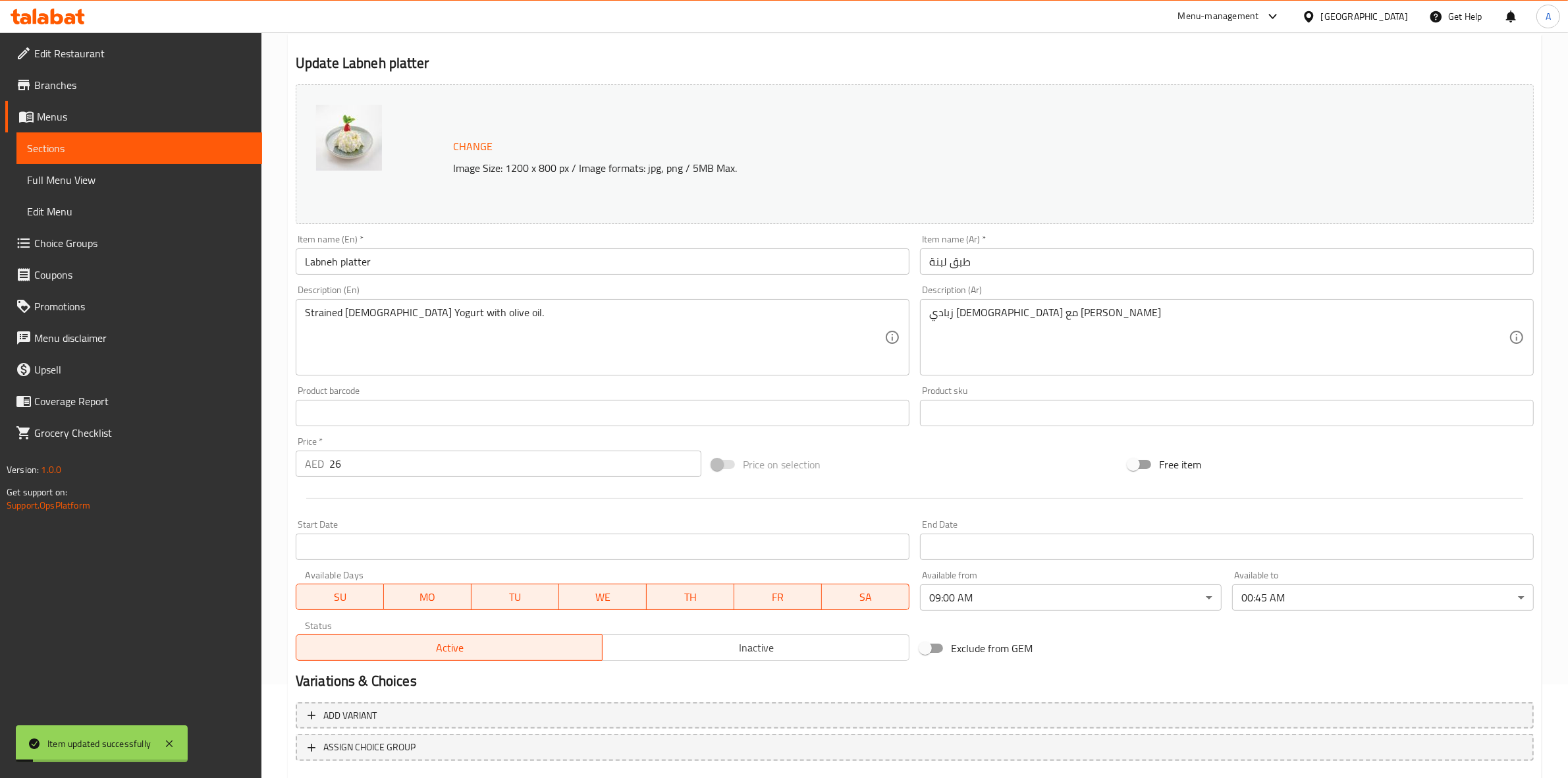
scroll to position [0, 0]
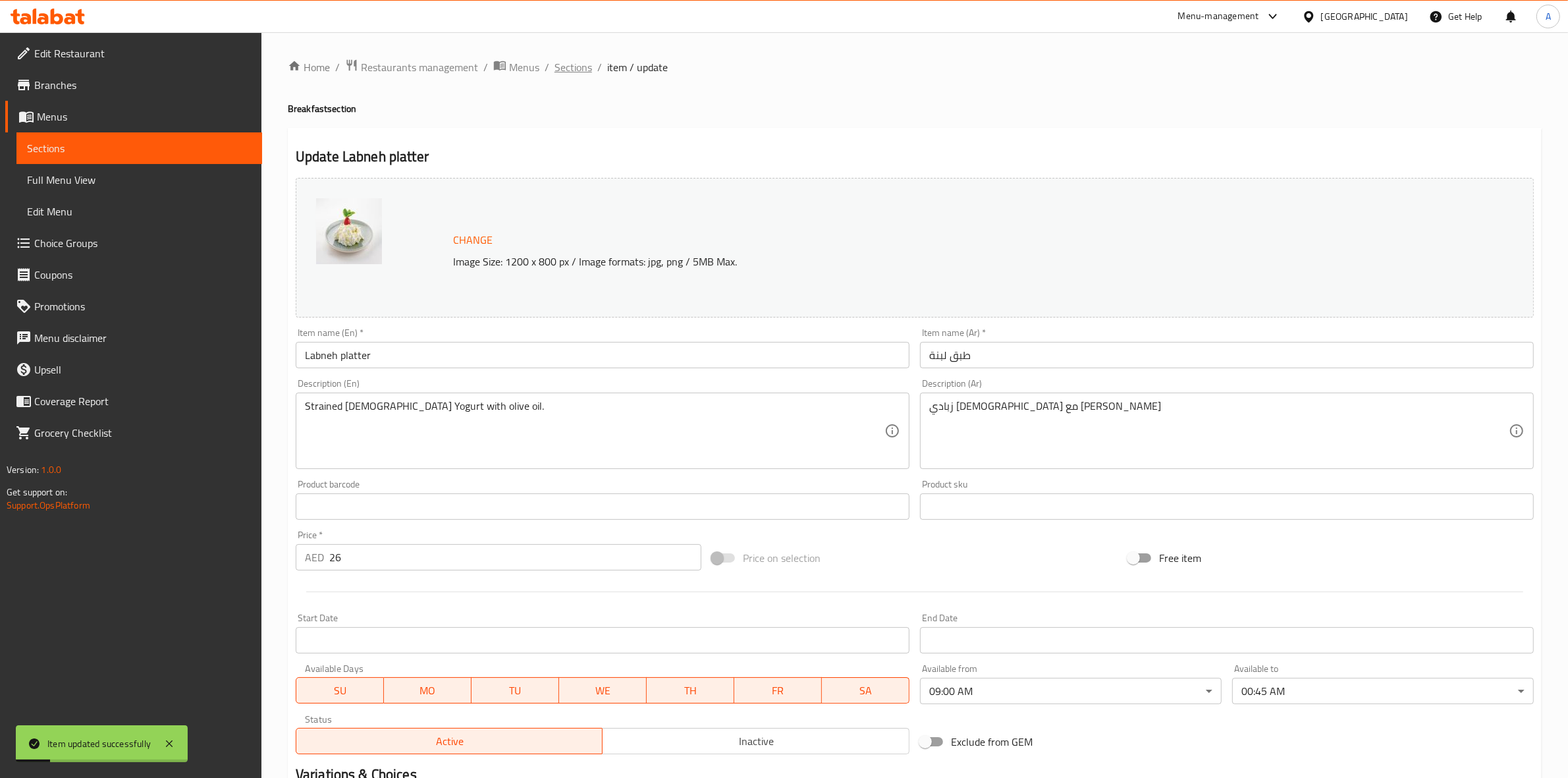
click at [582, 66] on span "Sections" at bounding box center [573, 67] width 37 height 15
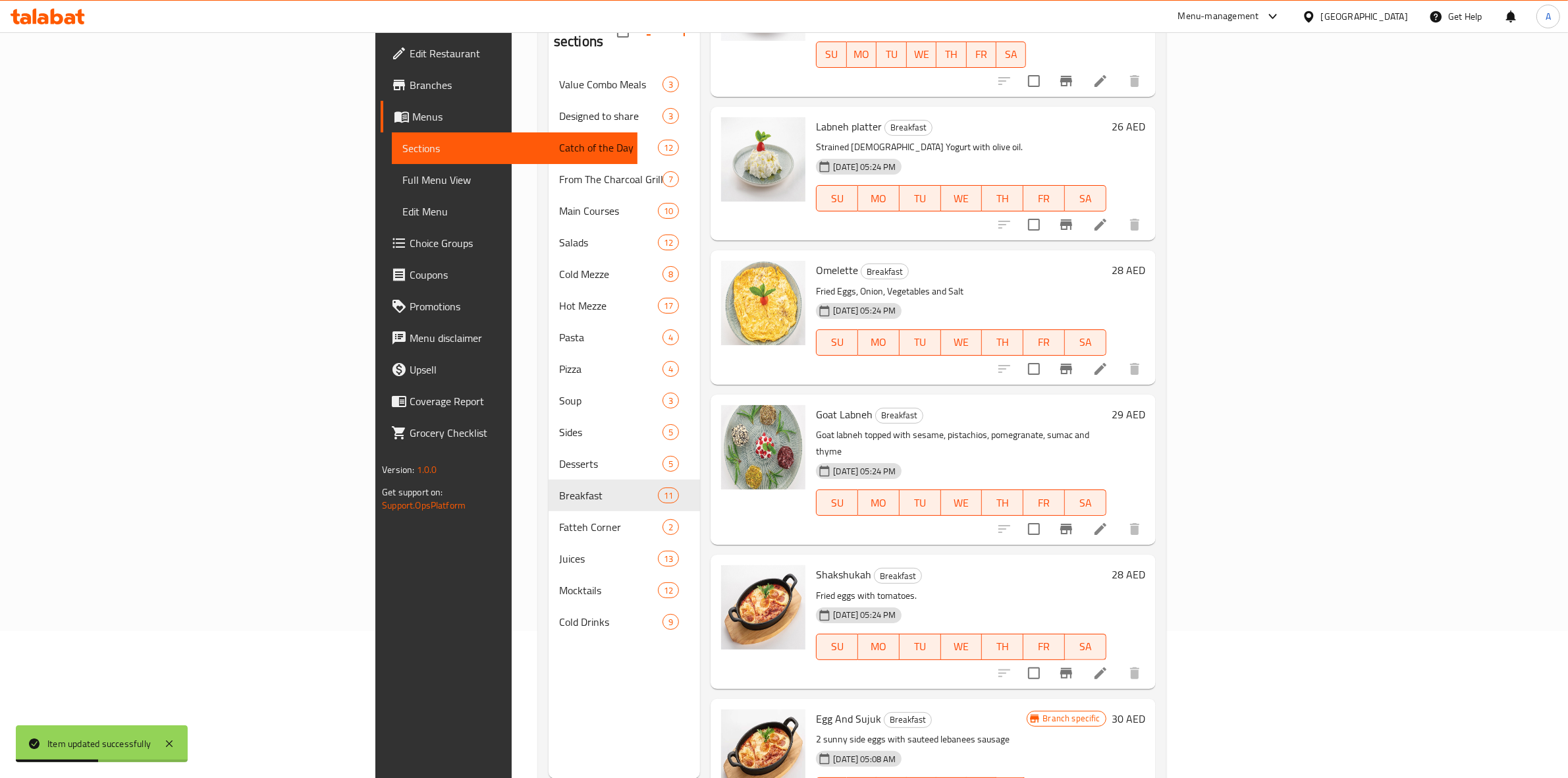
scroll to position [165, 0]
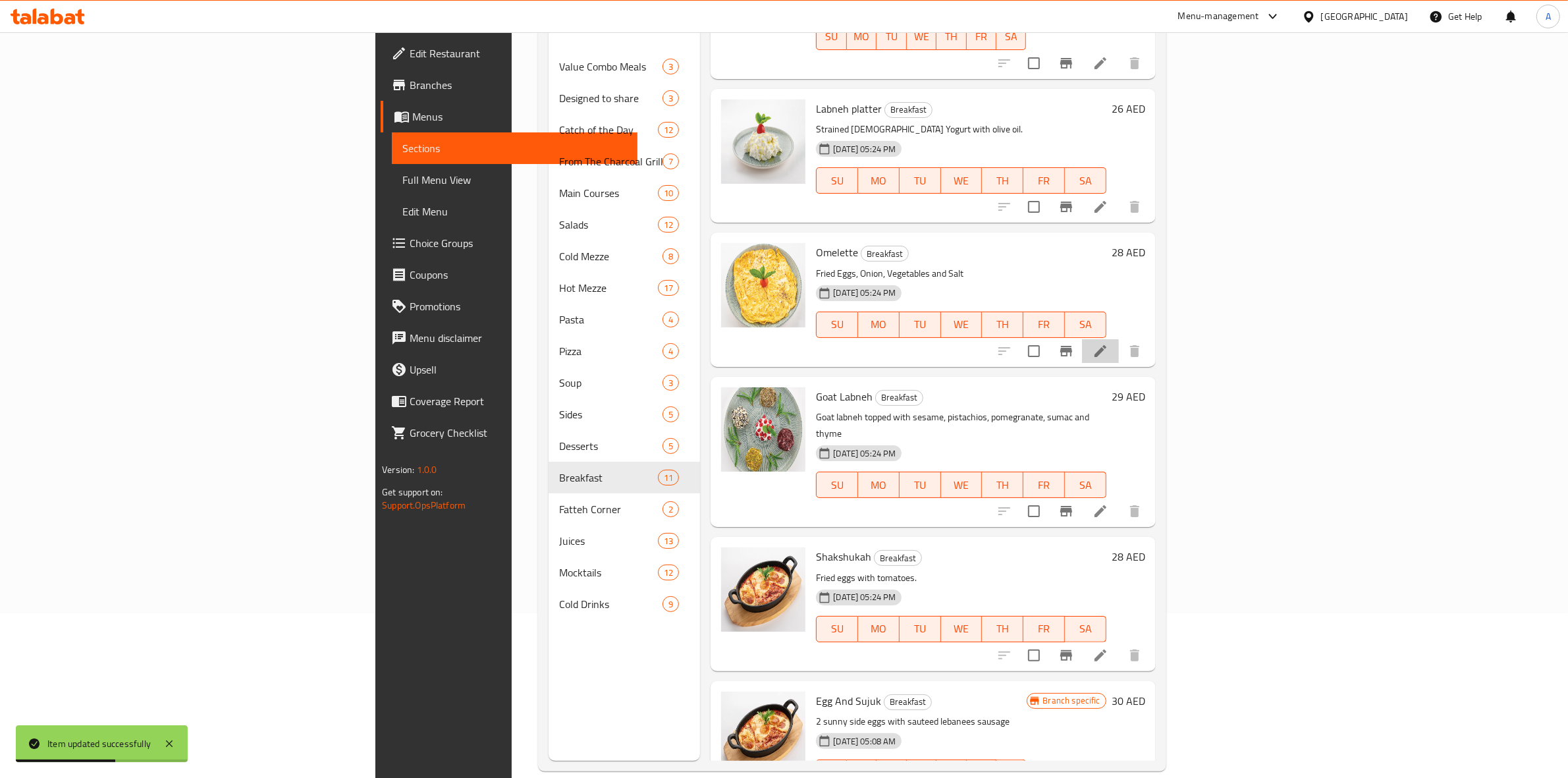
click at [1119, 339] on li at bounding box center [1100, 350] width 37 height 24
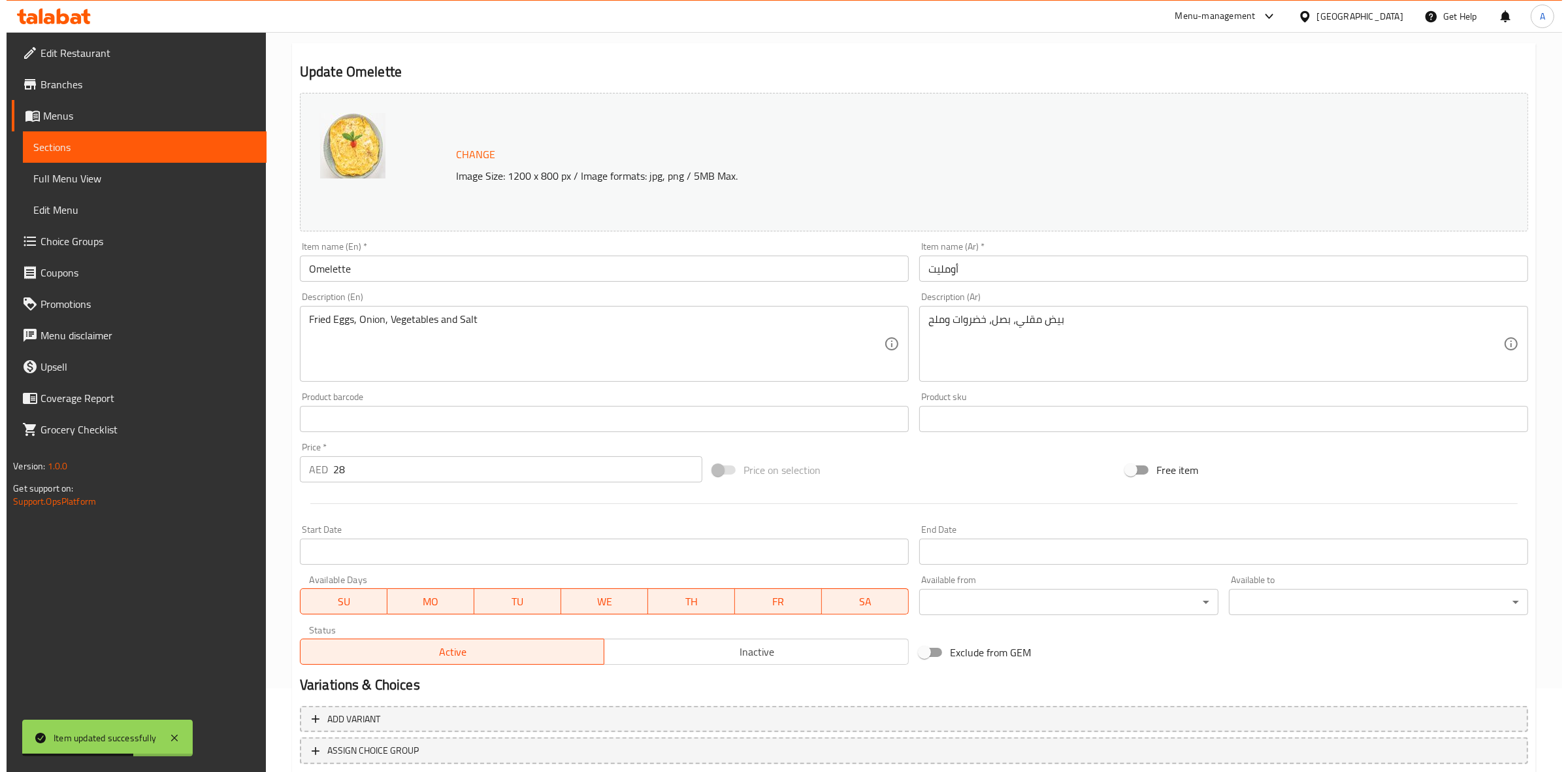
scroll to position [164, 0]
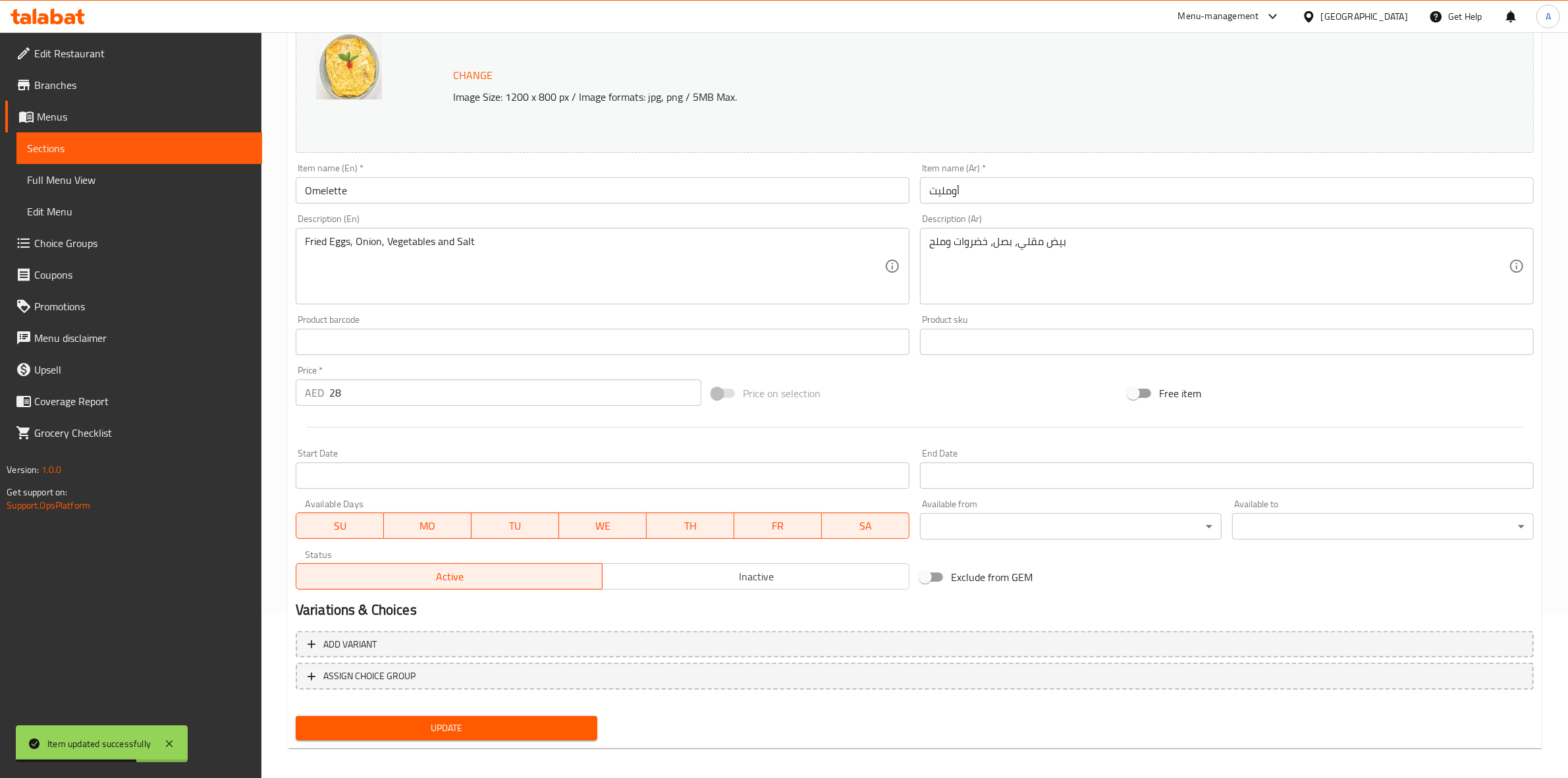
click at [1001, 519] on body "Item updated successfully ​ Menu-management [GEOGRAPHIC_DATA] Get Help A Edit R…" at bounding box center [784, 240] width 1568 height 745
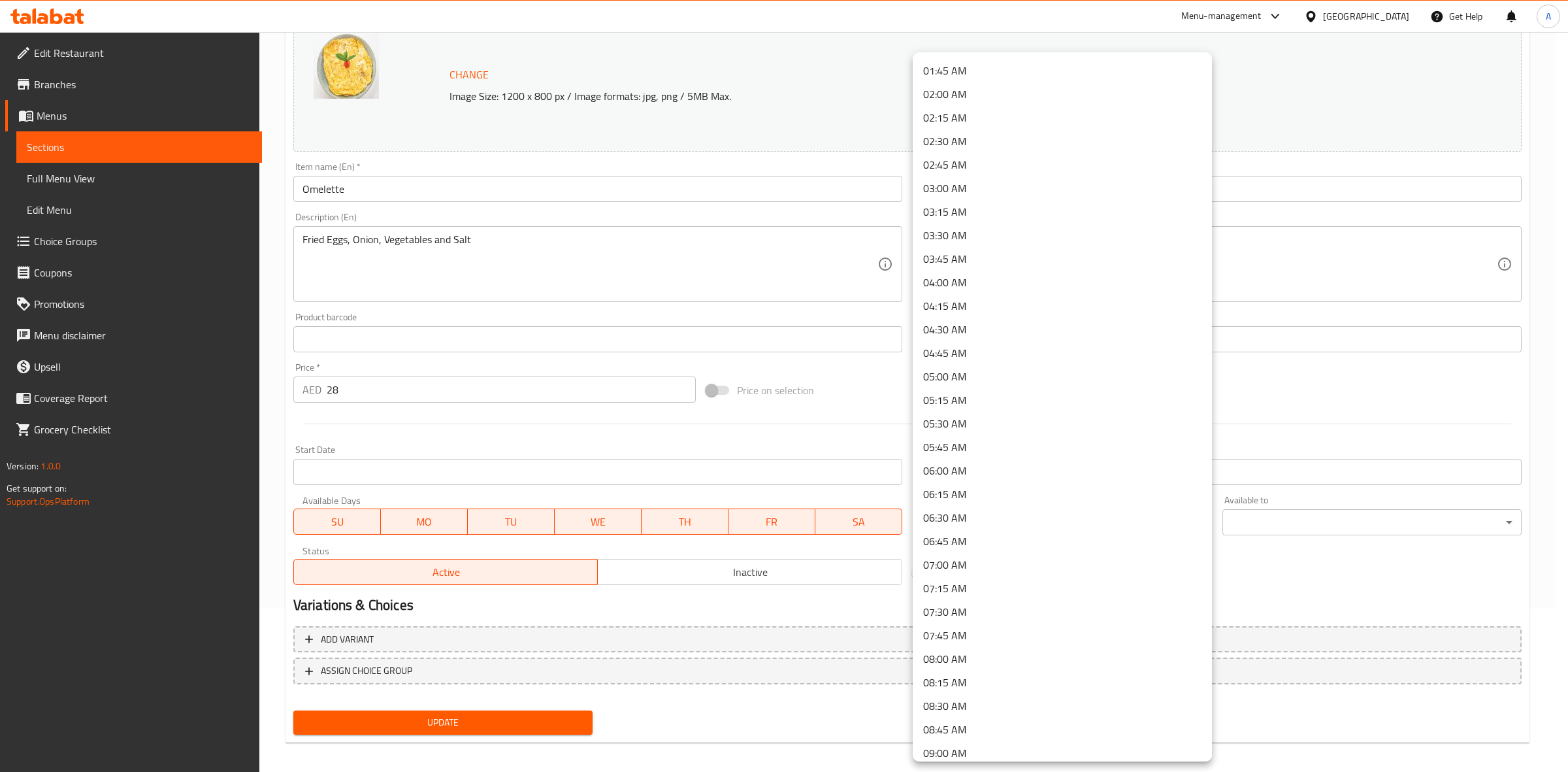
click at [967, 749] on li "09:00 AM" at bounding box center [1062, 753] width 299 height 23
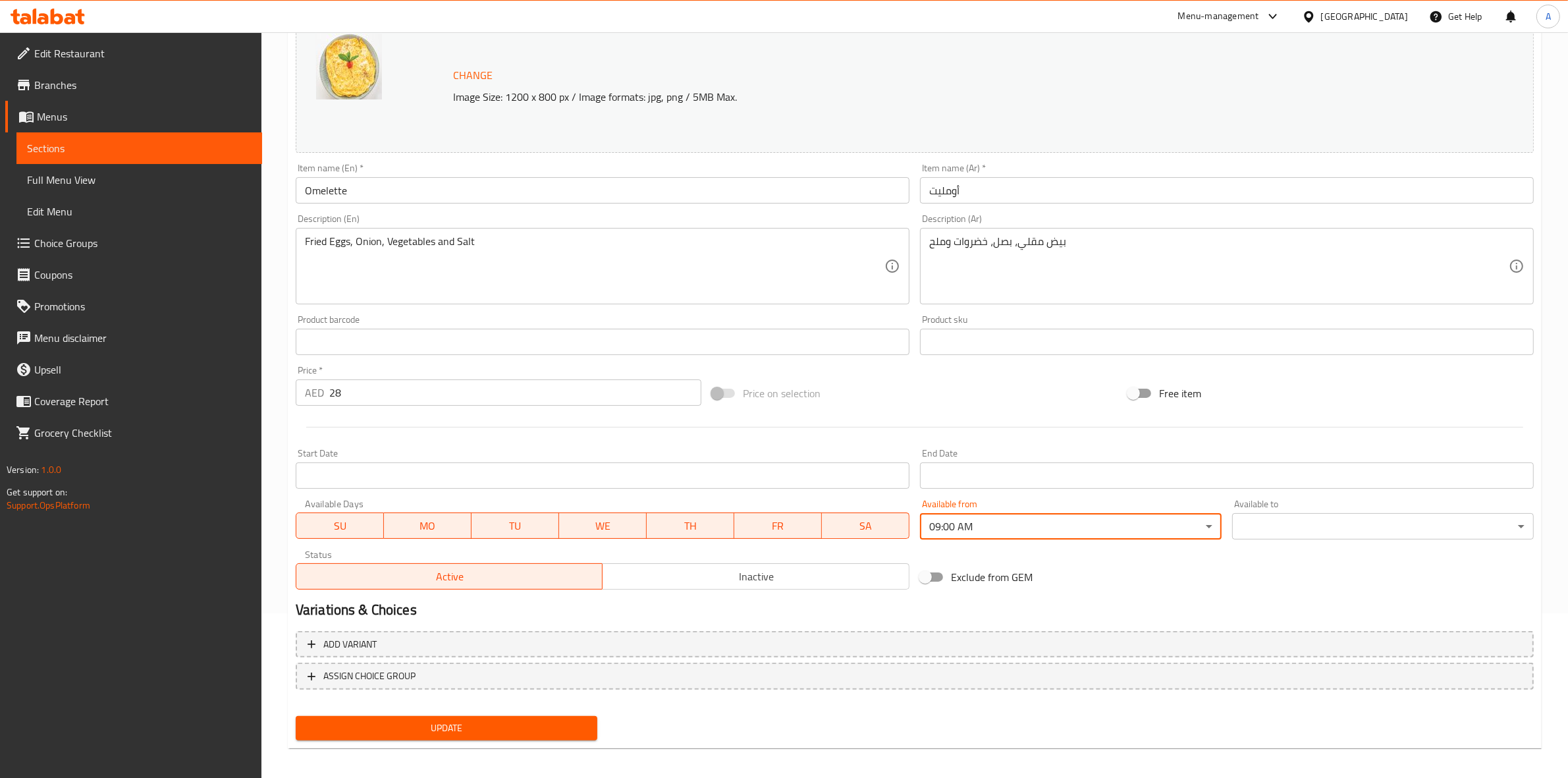
drag, startPoint x: 1265, startPoint y: 575, endPoint x: 1289, endPoint y: 533, distance: 48.4
click at [1266, 576] on div "Exclude from GEM" at bounding box center [1123, 577] width 416 height 36
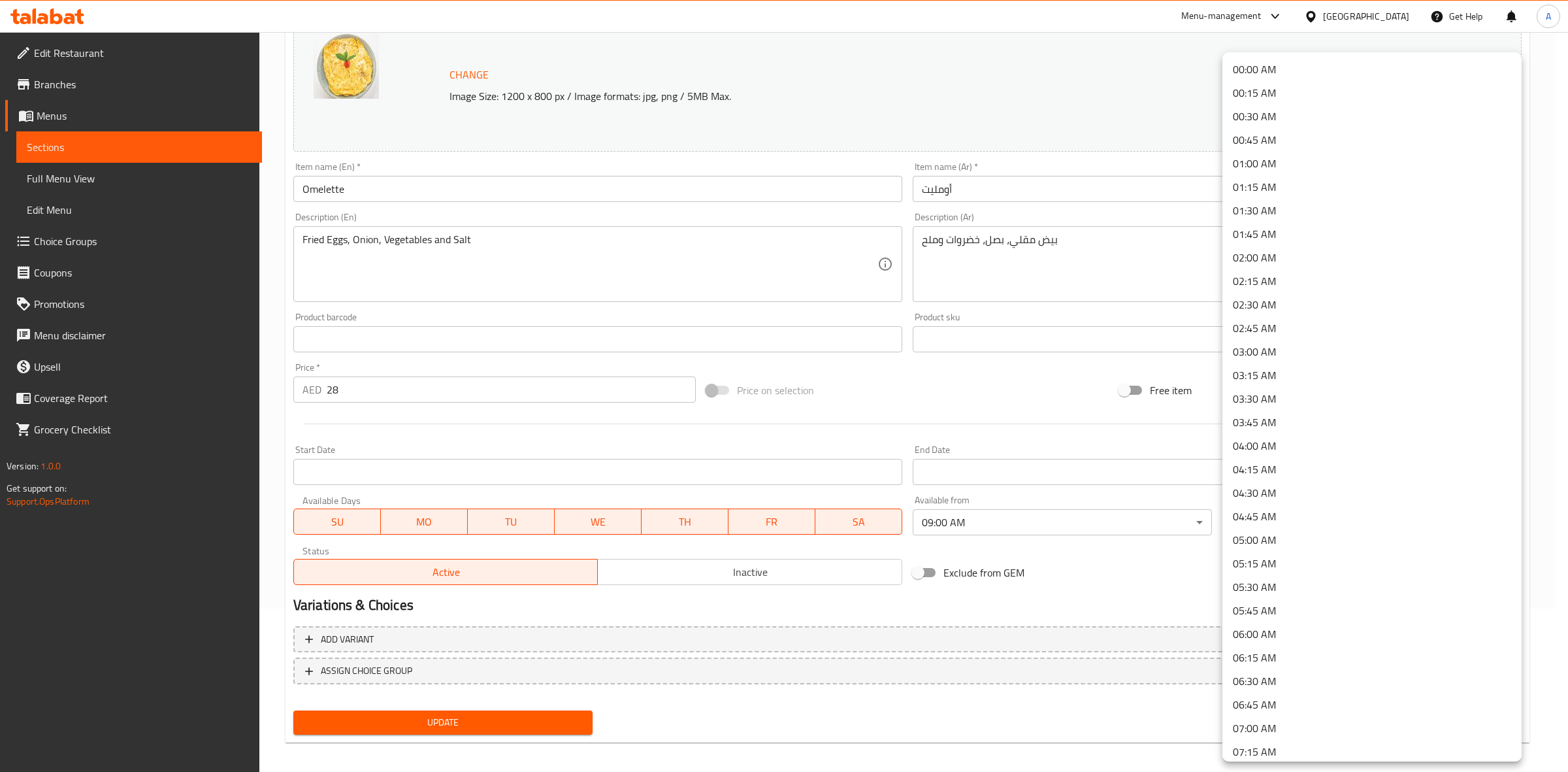
click at [1282, 516] on body "​ Menu-management [GEOGRAPHIC_DATA] Get Help A Edit Restaurant Branches Menus S…" at bounding box center [784, 238] width 1568 height 740
click at [1282, 137] on li "00:45 AM" at bounding box center [1371, 140] width 299 height 23
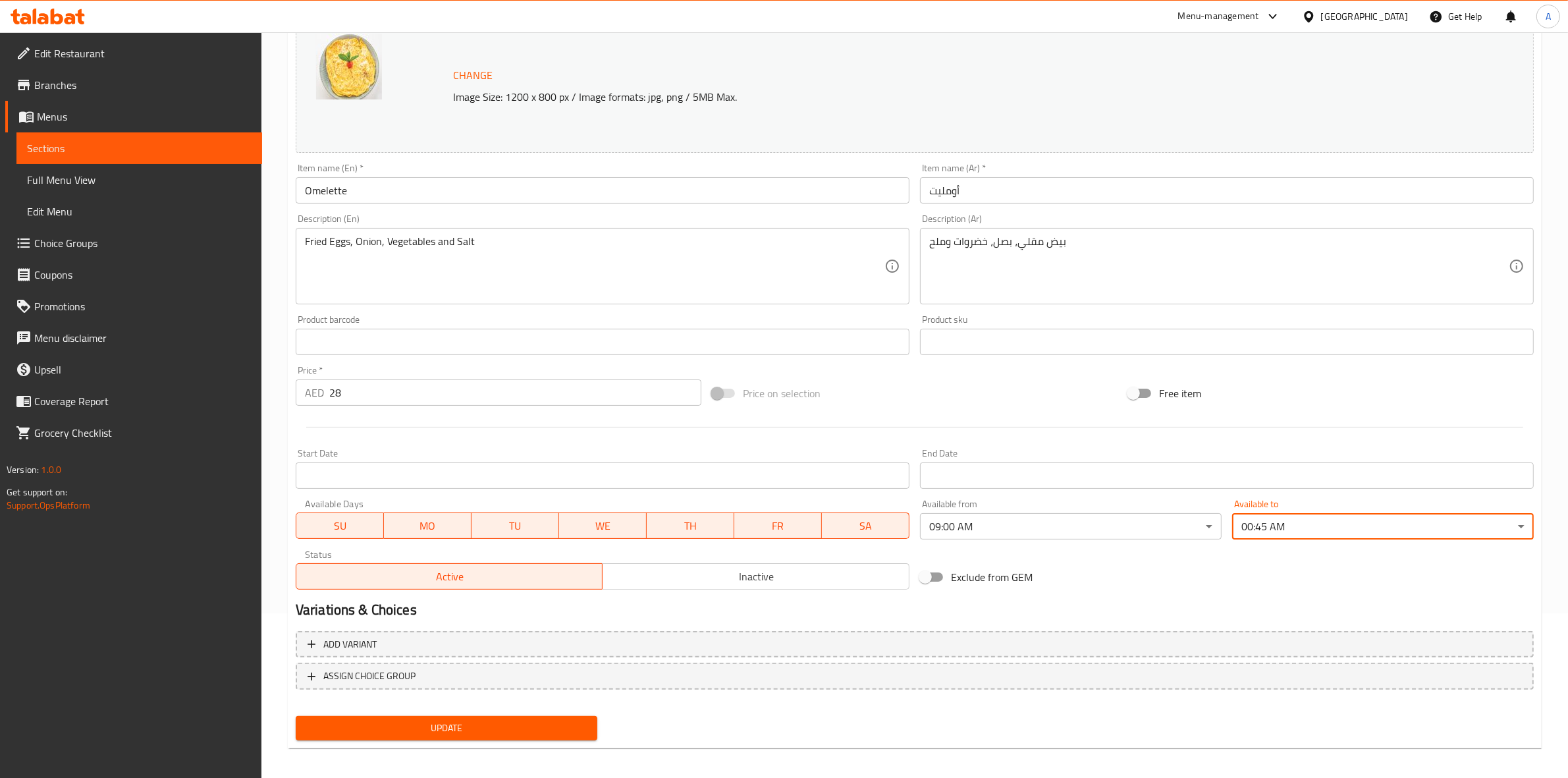
click at [1156, 602] on h2 "Variations & Choices" at bounding box center [915, 610] width 1238 height 20
click at [466, 729] on span "Update" at bounding box center [446, 728] width 280 height 16
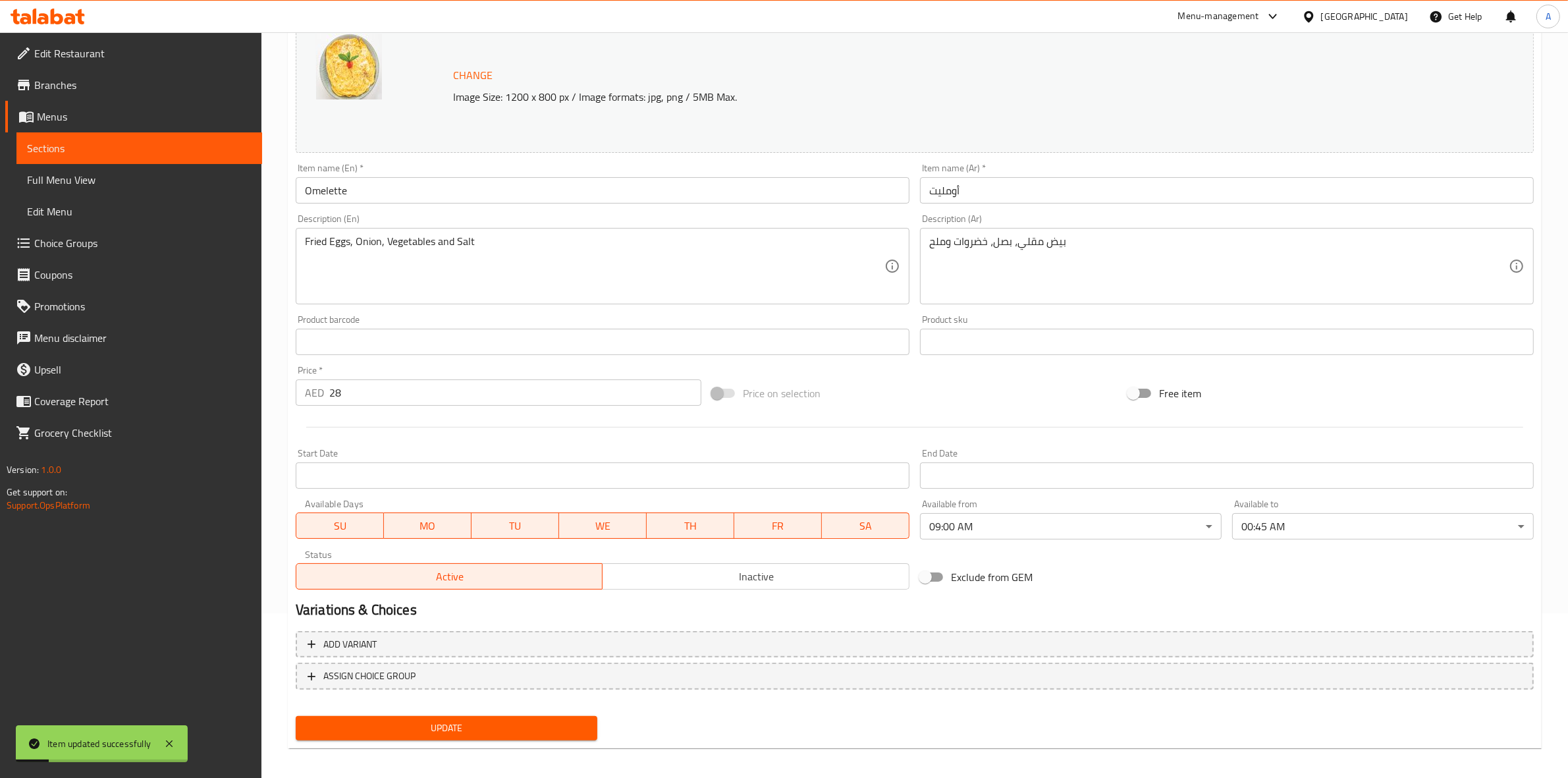
scroll to position [0, 0]
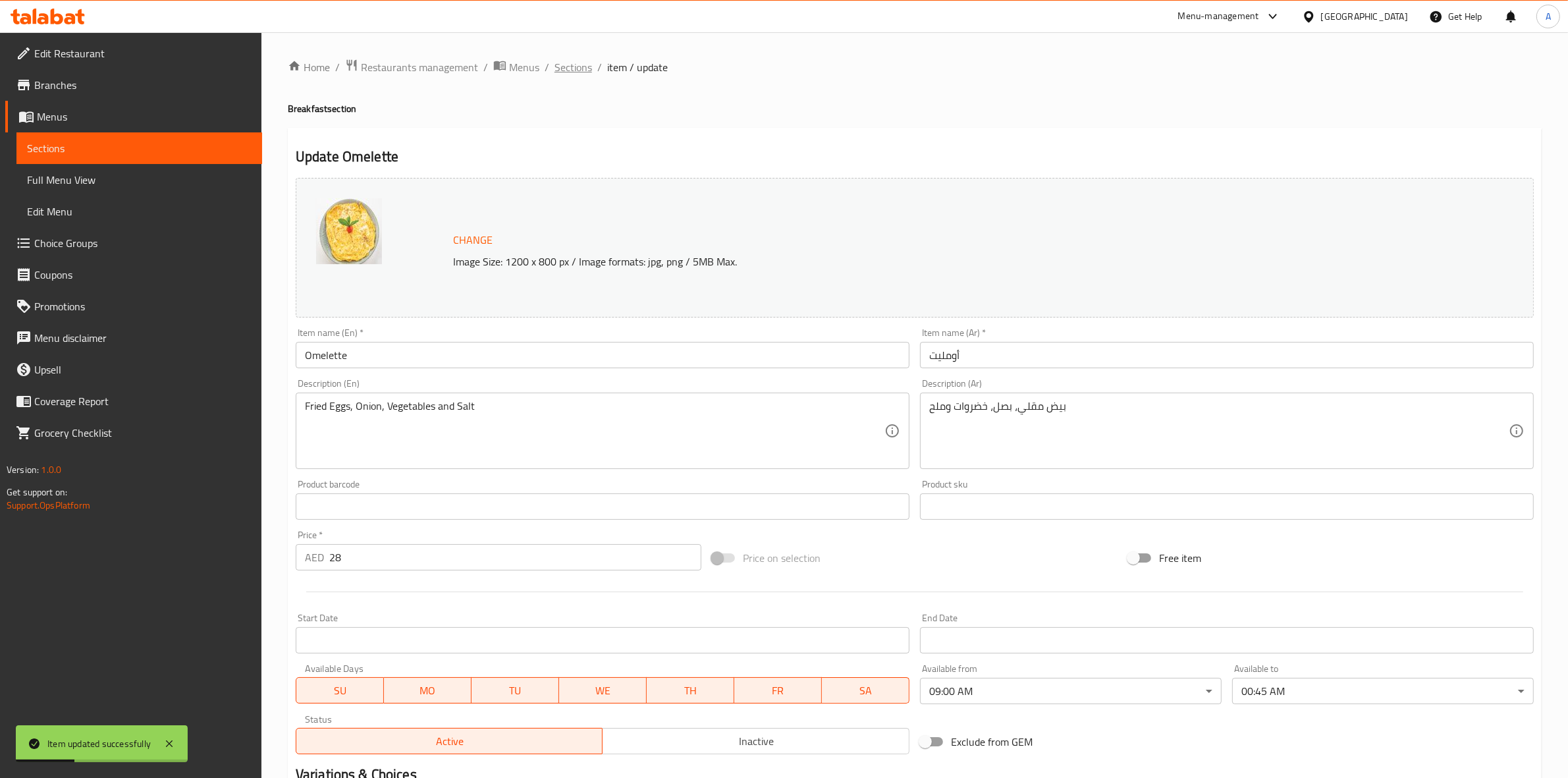
click at [580, 66] on span "Sections" at bounding box center [573, 67] width 37 height 15
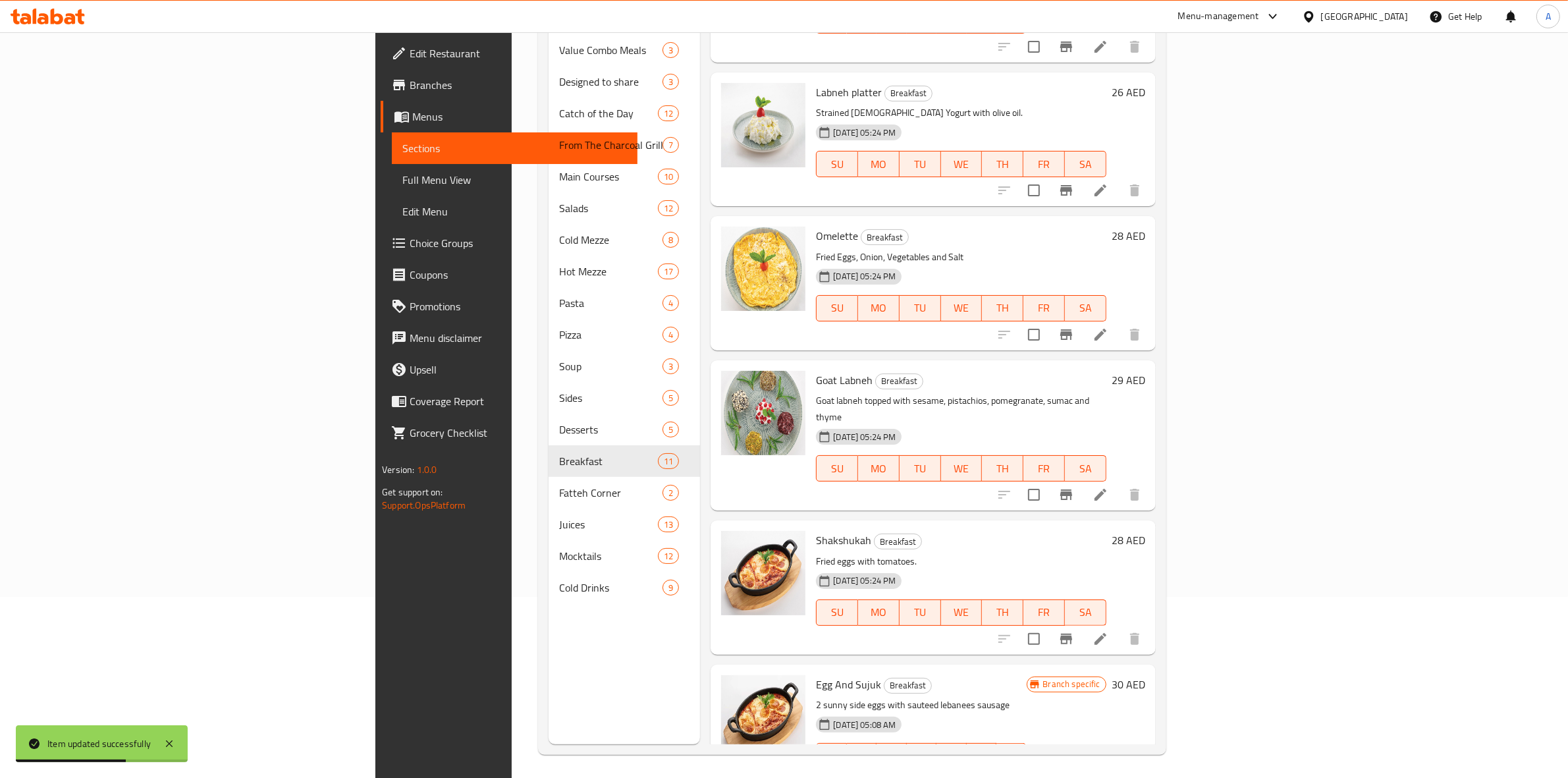
scroll to position [185, 0]
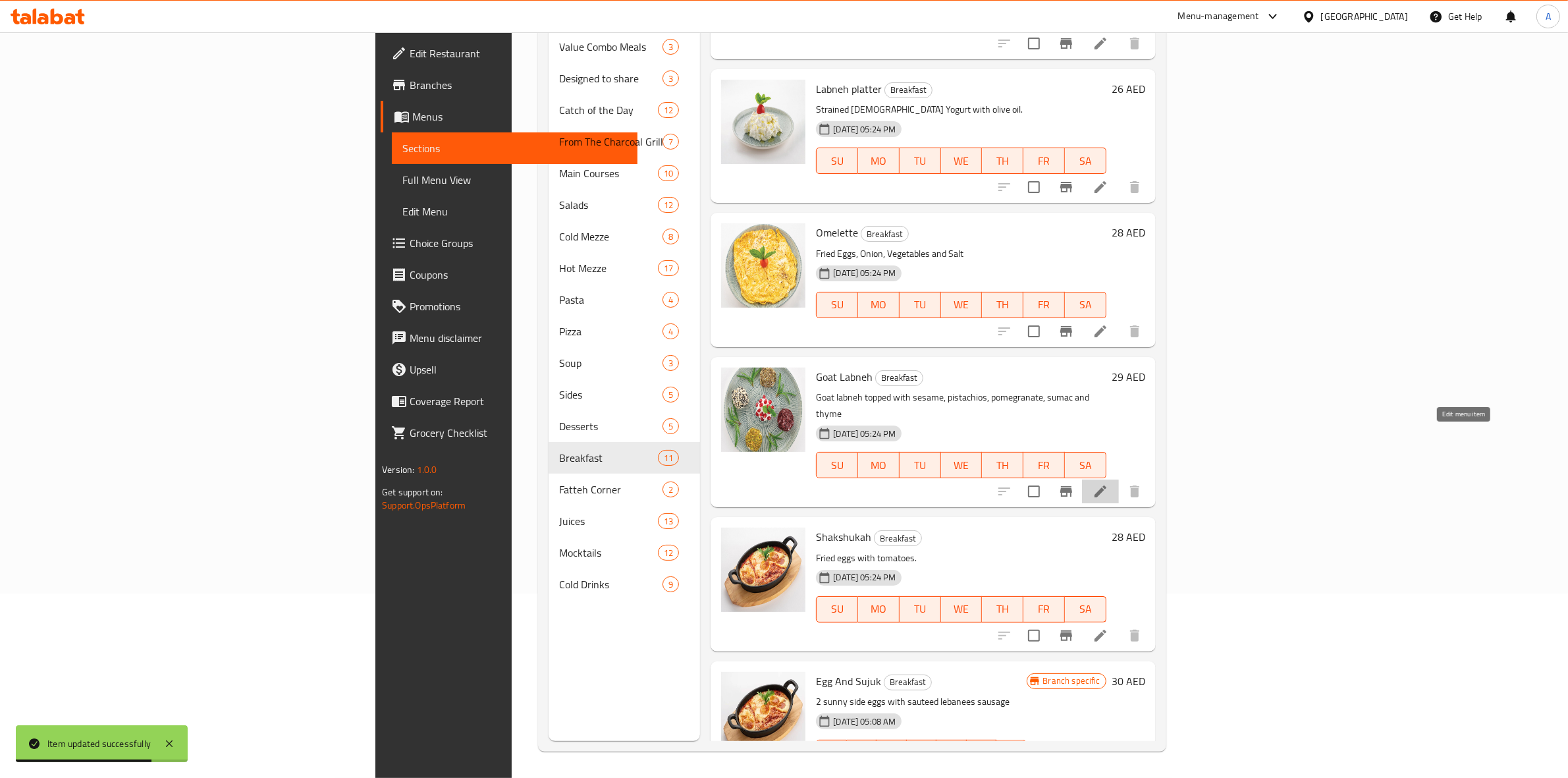
click at [1108, 484] on icon at bounding box center [1100, 491] width 15 height 15
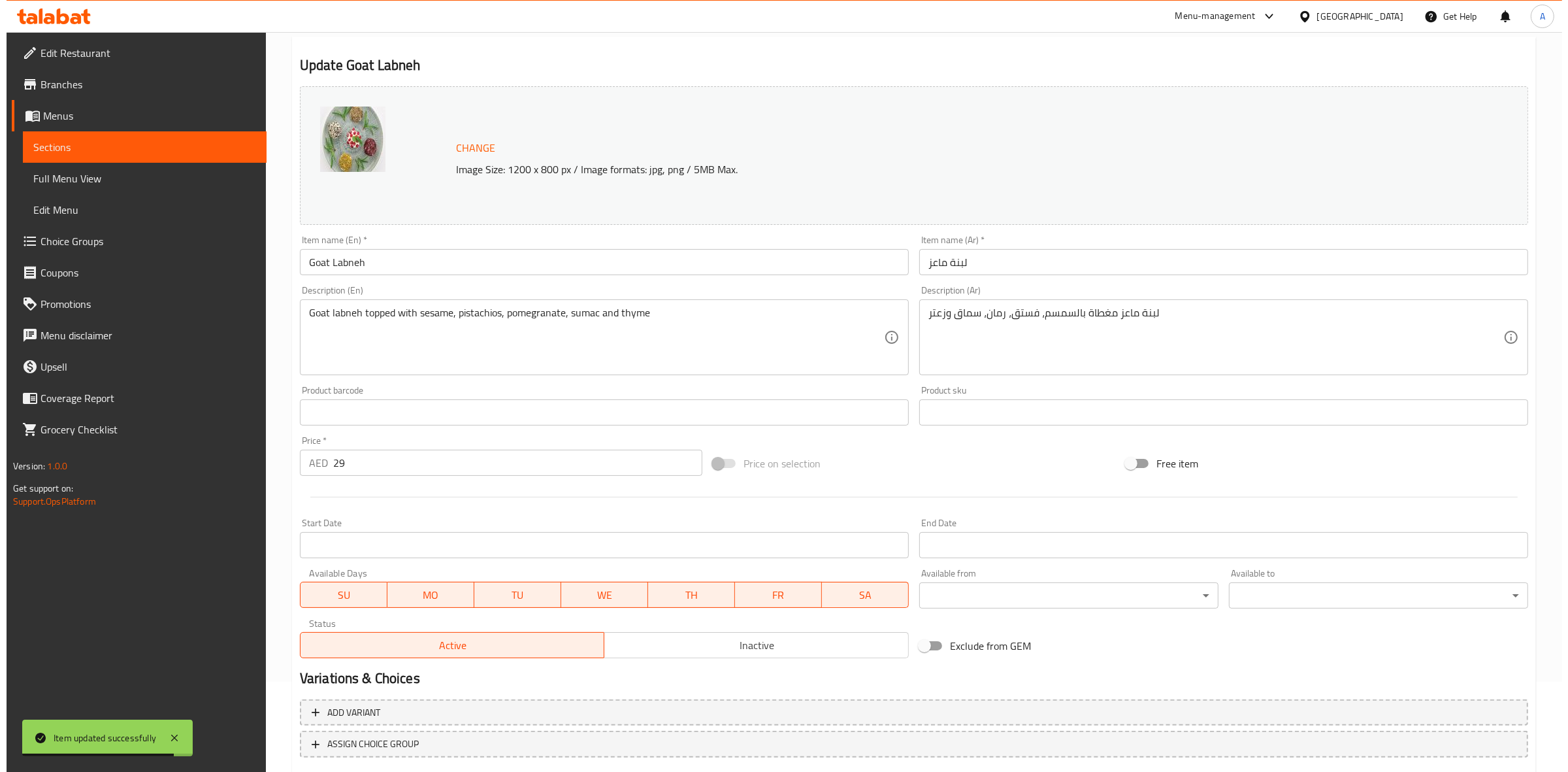
scroll to position [164, 0]
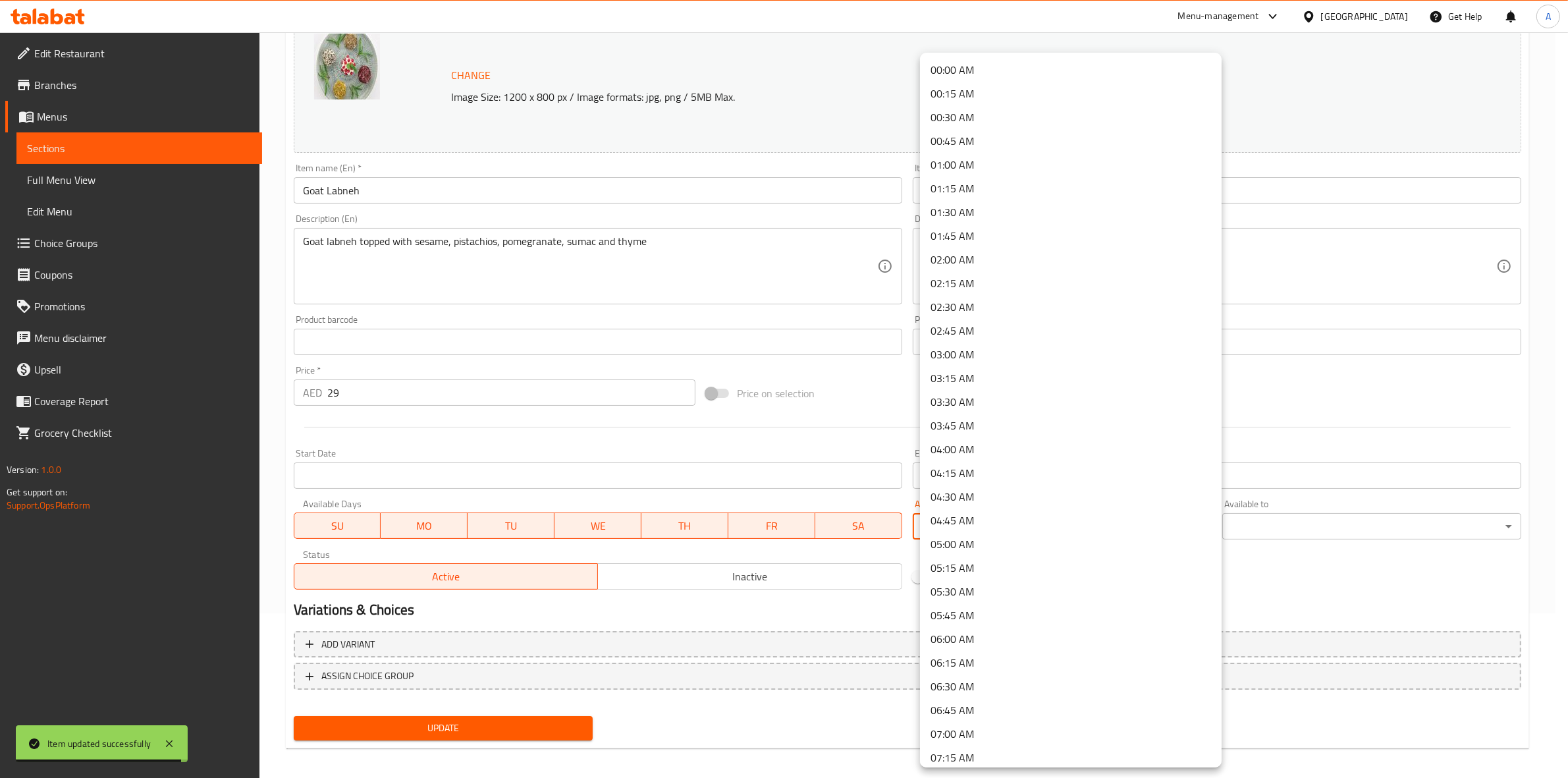
click at [972, 527] on body "Item updated successfully ​ Menu-management [GEOGRAPHIC_DATA] Get Help A Edit R…" at bounding box center [784, 240] width 1568 height 745
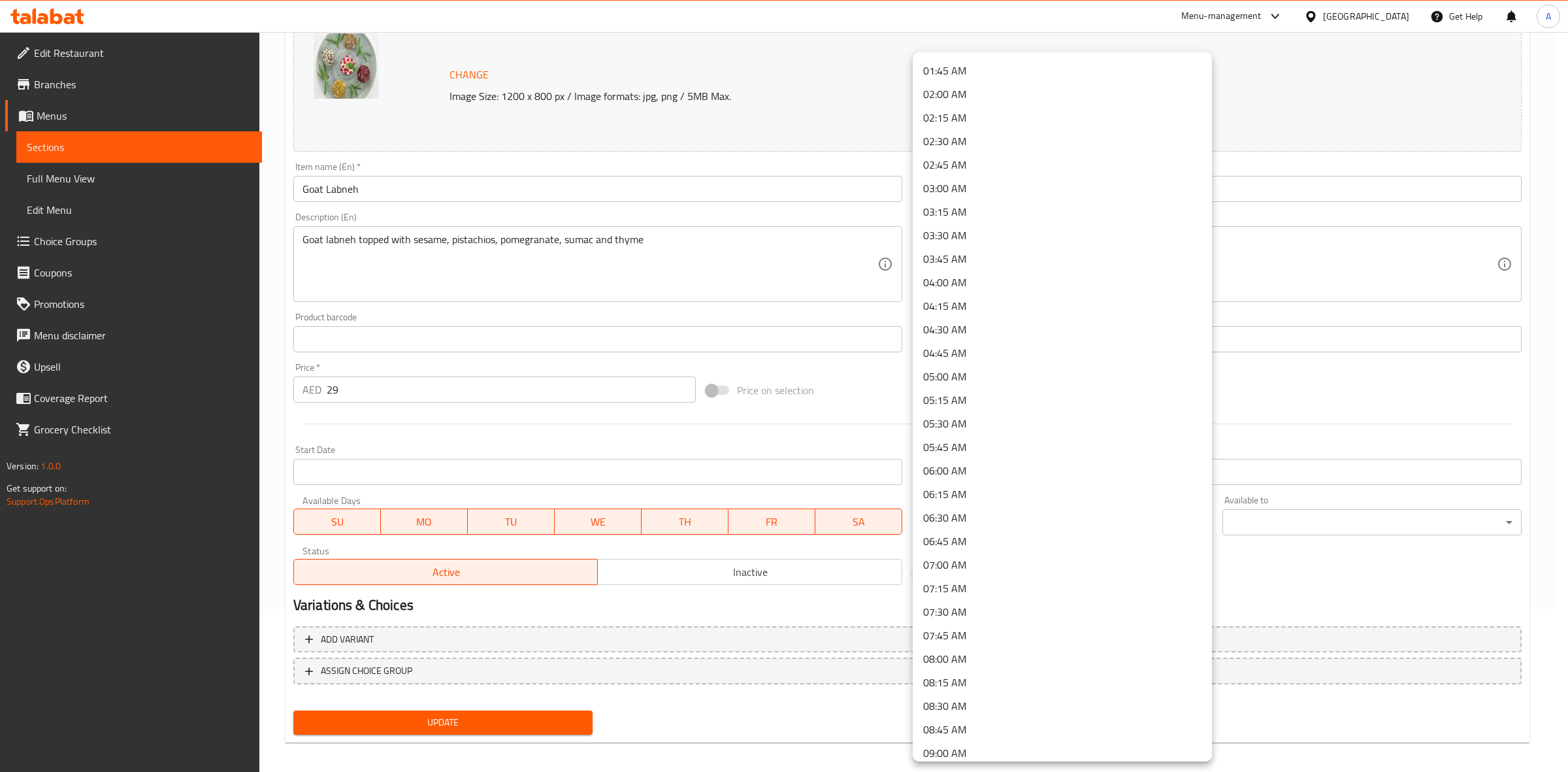
click at [988, 752] on li "09:00 AM" at bounding box center [1062, 753] width 299 height 23
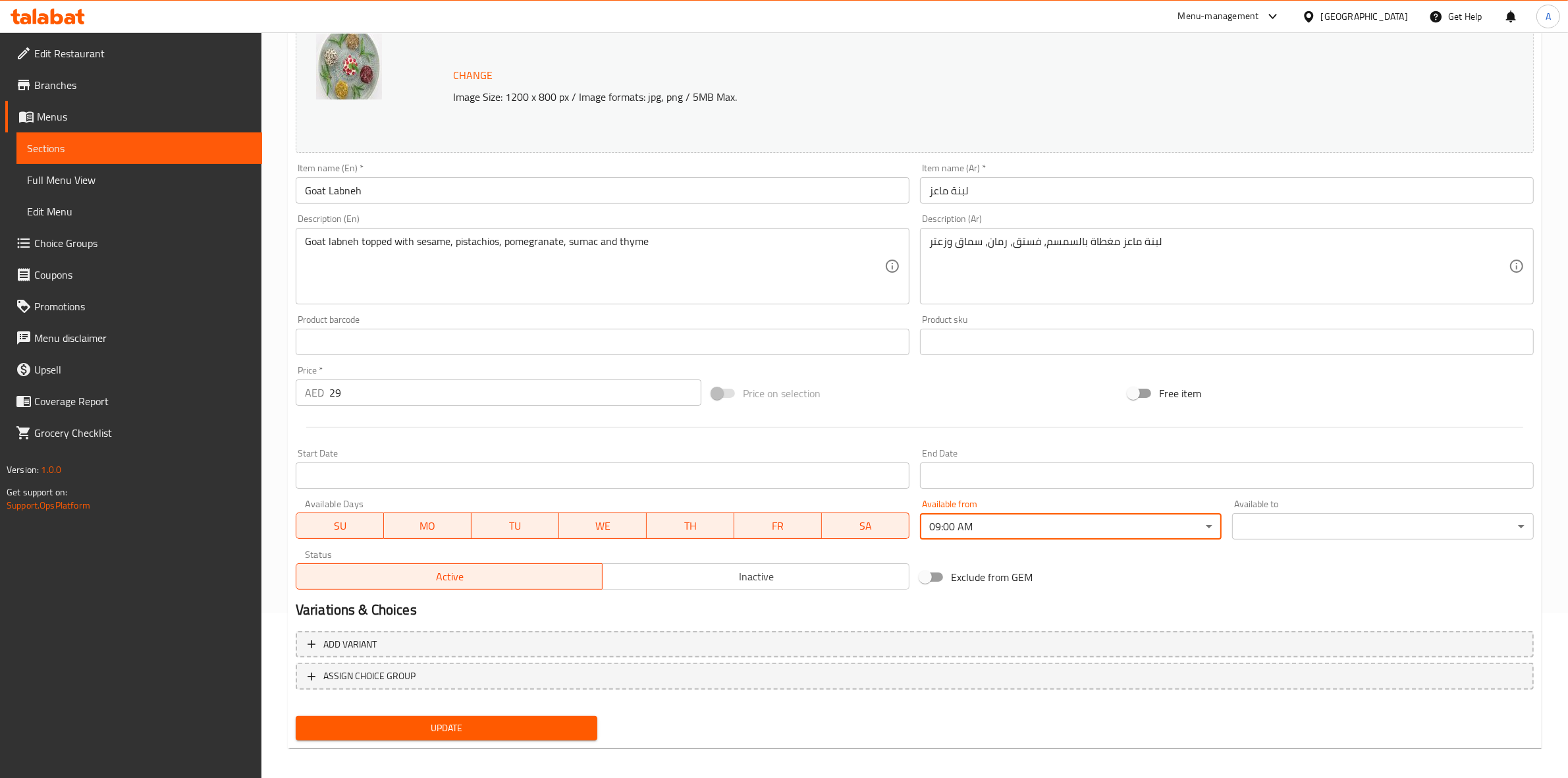
click at [1287, 531] on body "​ Menu-management [GEOGRAPHIC_DATA] Get Help A Edit Restaurant Branches Menus S…" at bounding box center [784, 240] width 1568 height 745
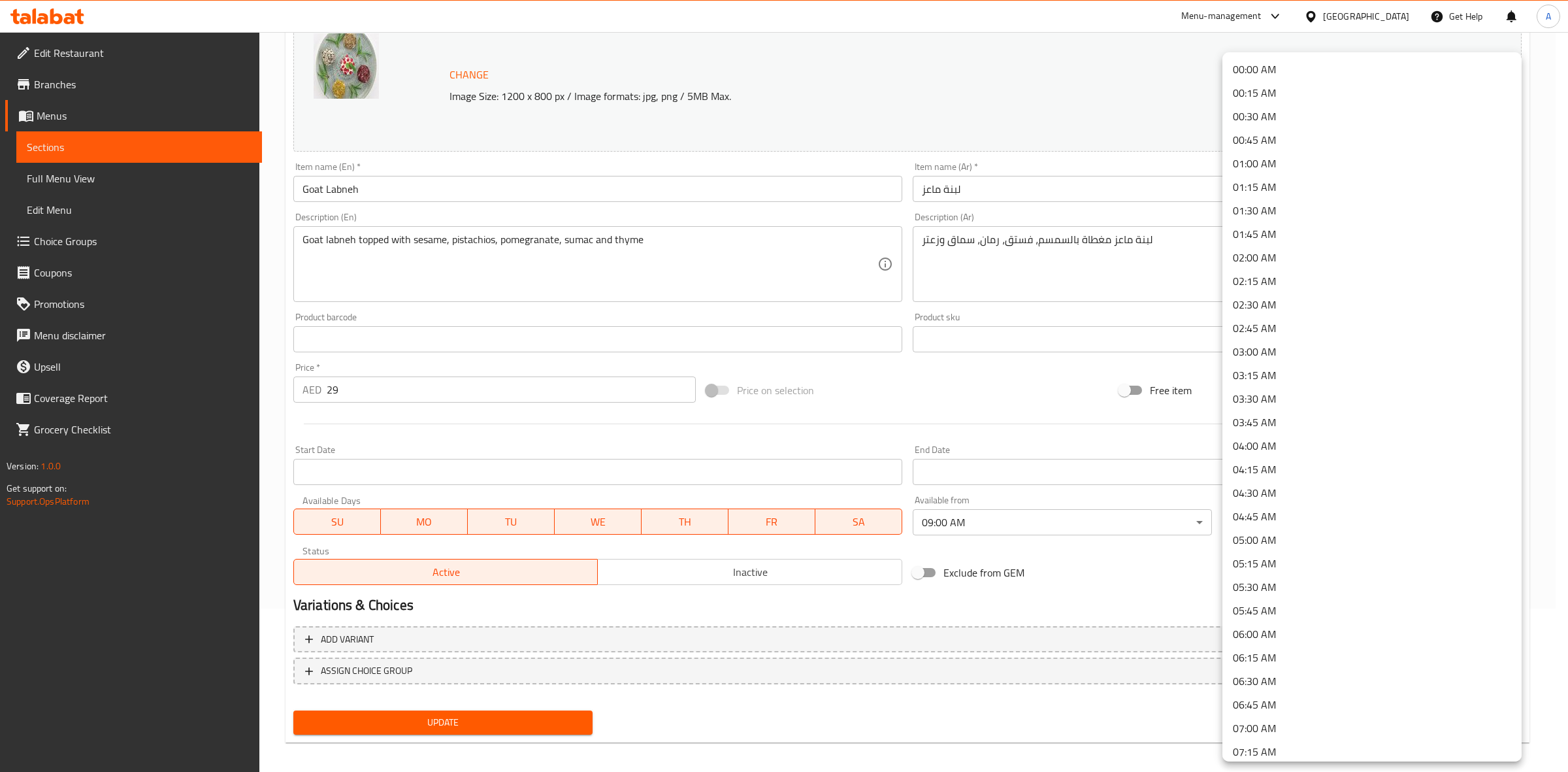
click at [1283, 144] on li "00:45 AM" at bounding box center [1371, 140] width 299 height 23
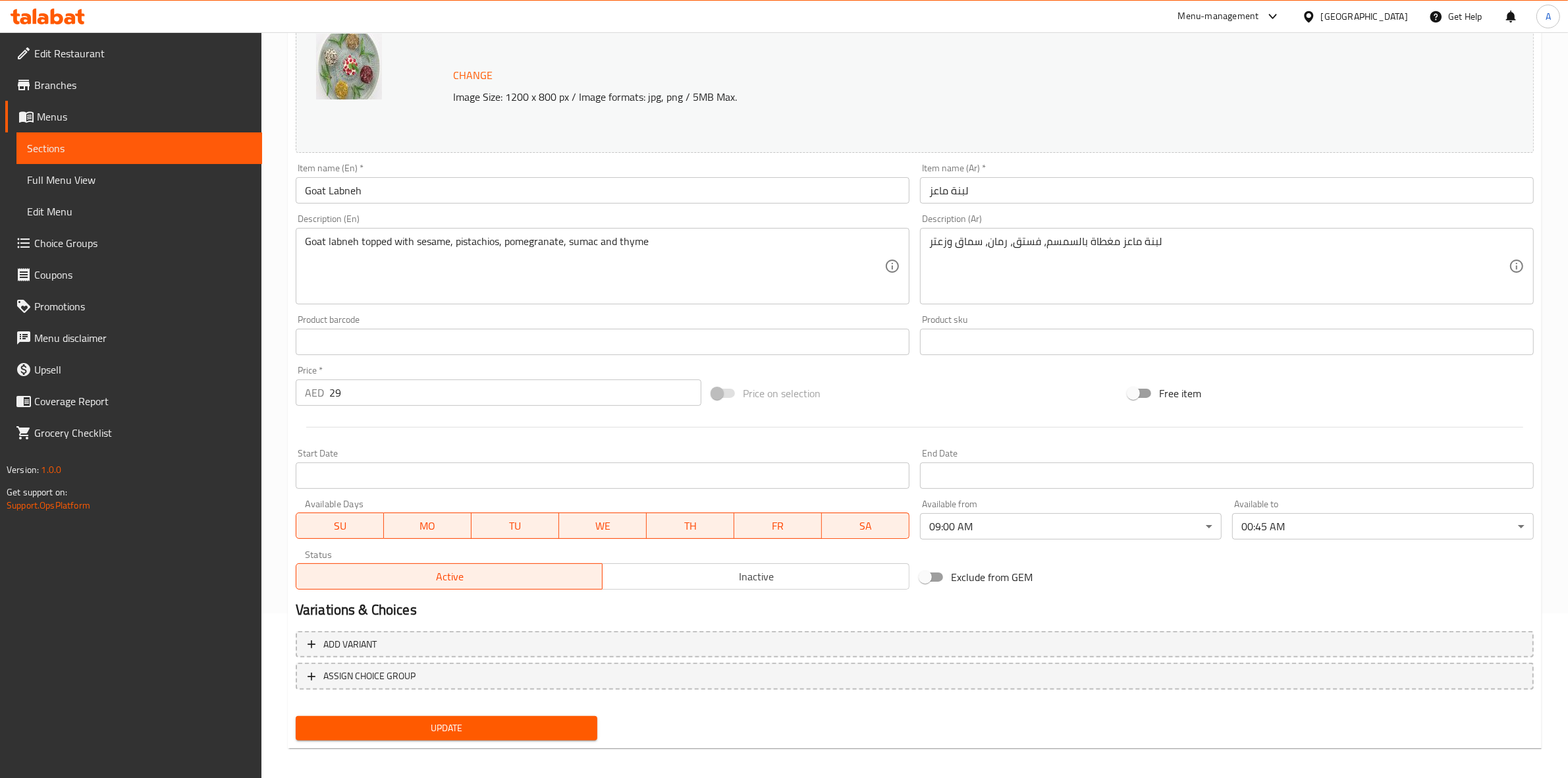
click at [1235, 583] on div "Exclude from GEM" at bounding box center [1123, 577] width 416 height 36
click at [444, 730] on span "Update" at bounding box center [446, 728] width 280 height 16
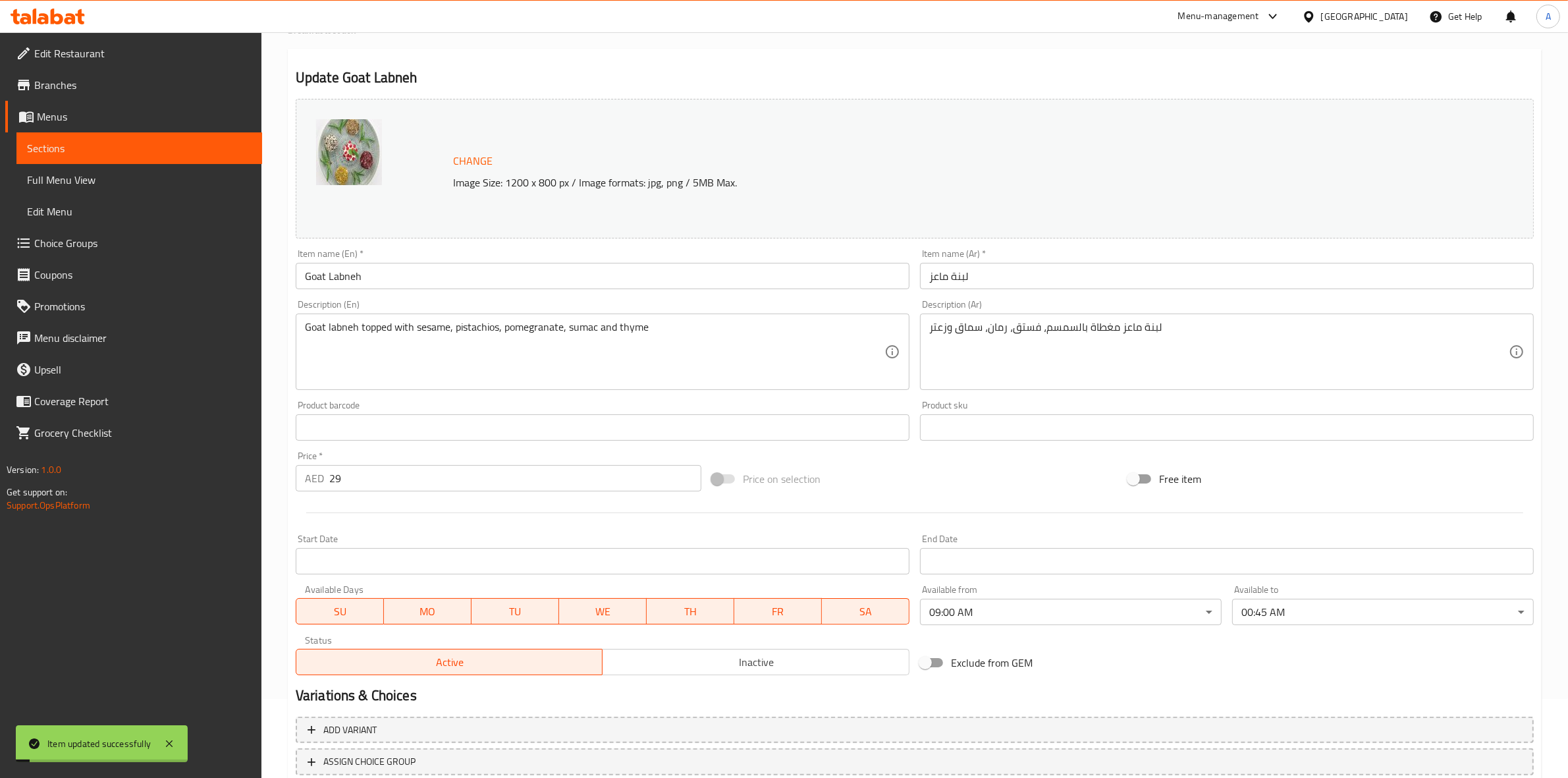
scroll to position [0, 0]
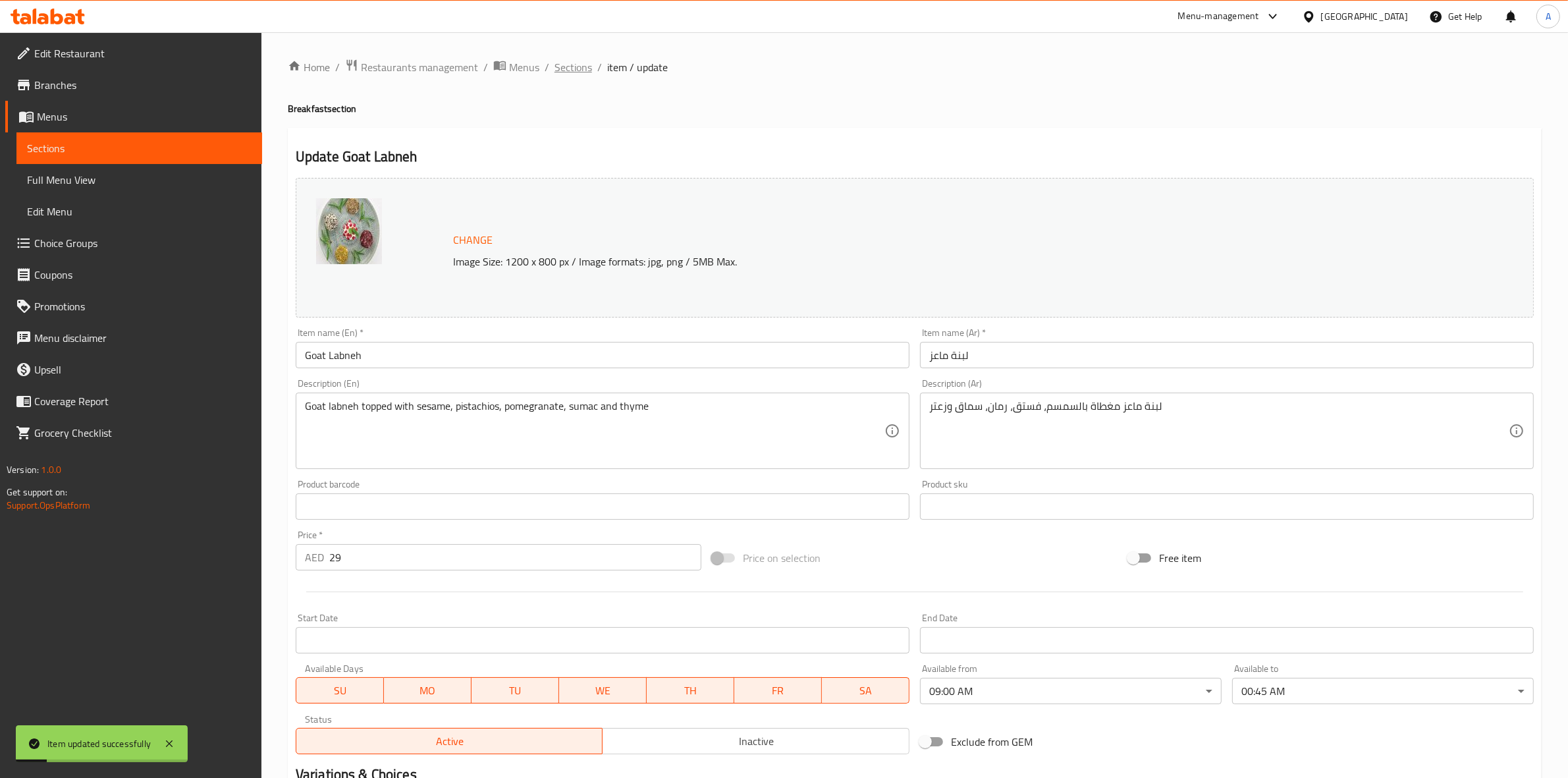
click at [567, 67] on span "Sections" at bounding box center [573, 67] width 37 height 15
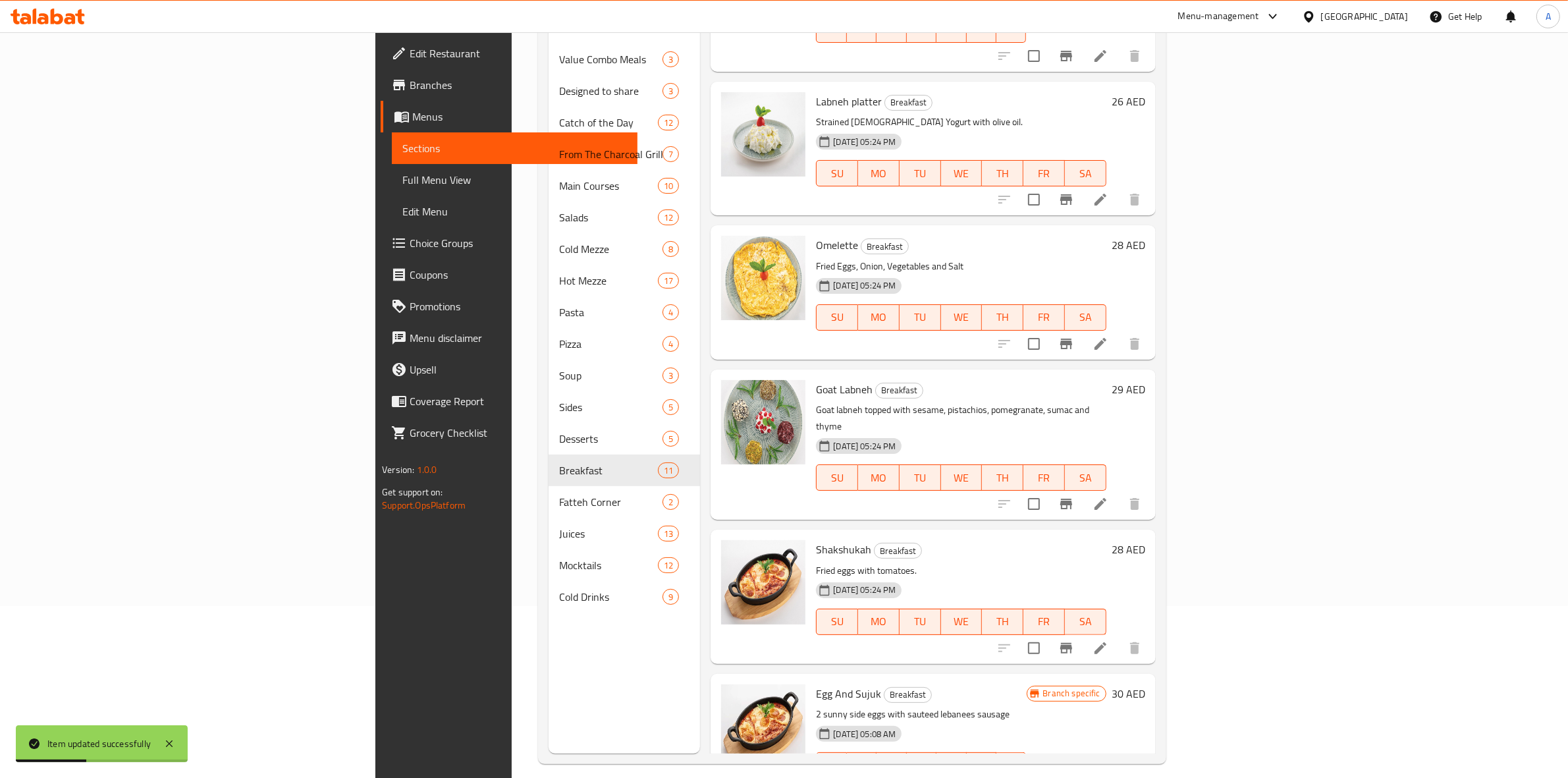
scroll to position [185, 0]
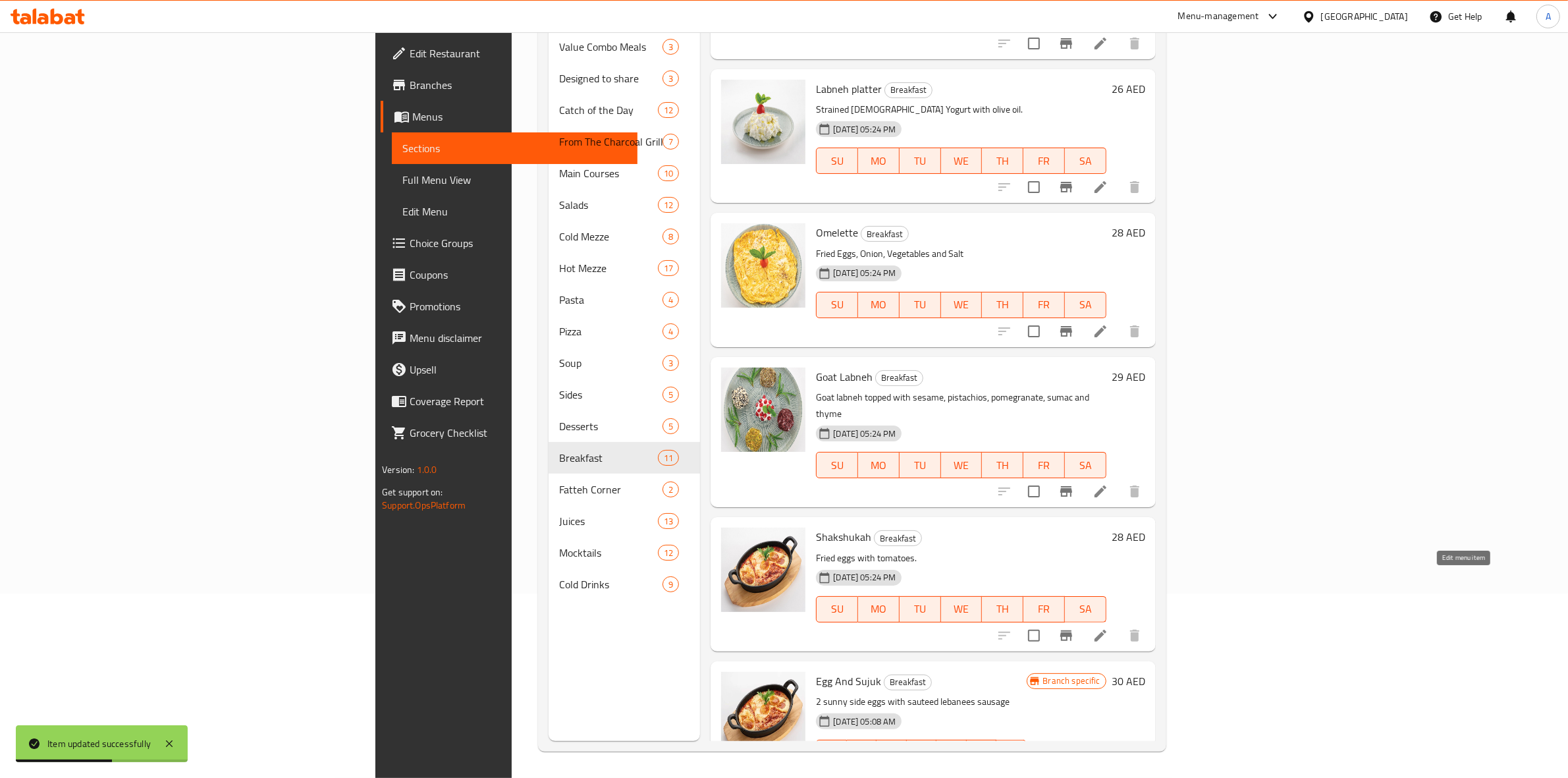
click at [1107, 630] on icon at bounding box center [1100, 636] width 12 height 12
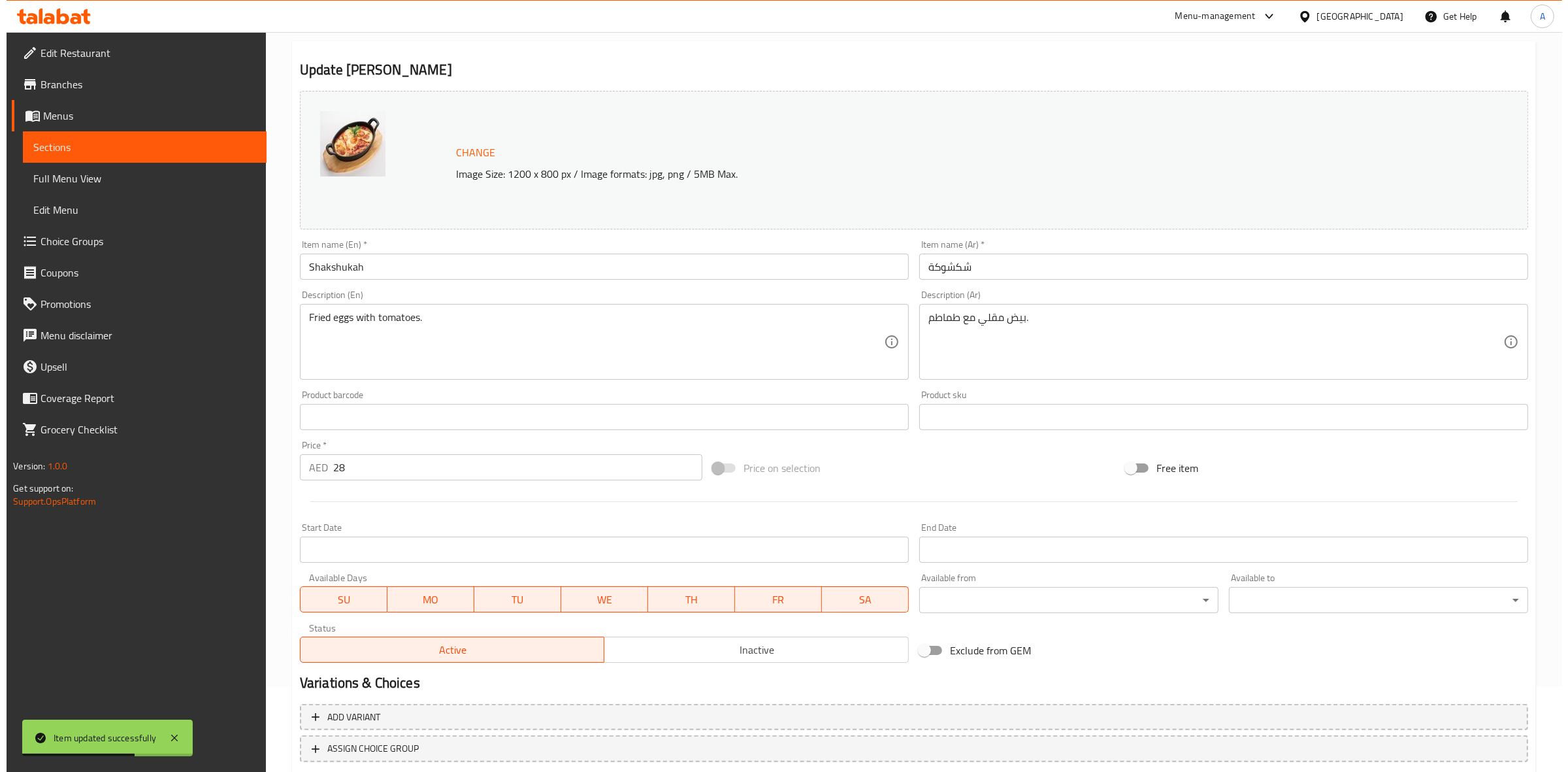
scroll to position [169, 0]
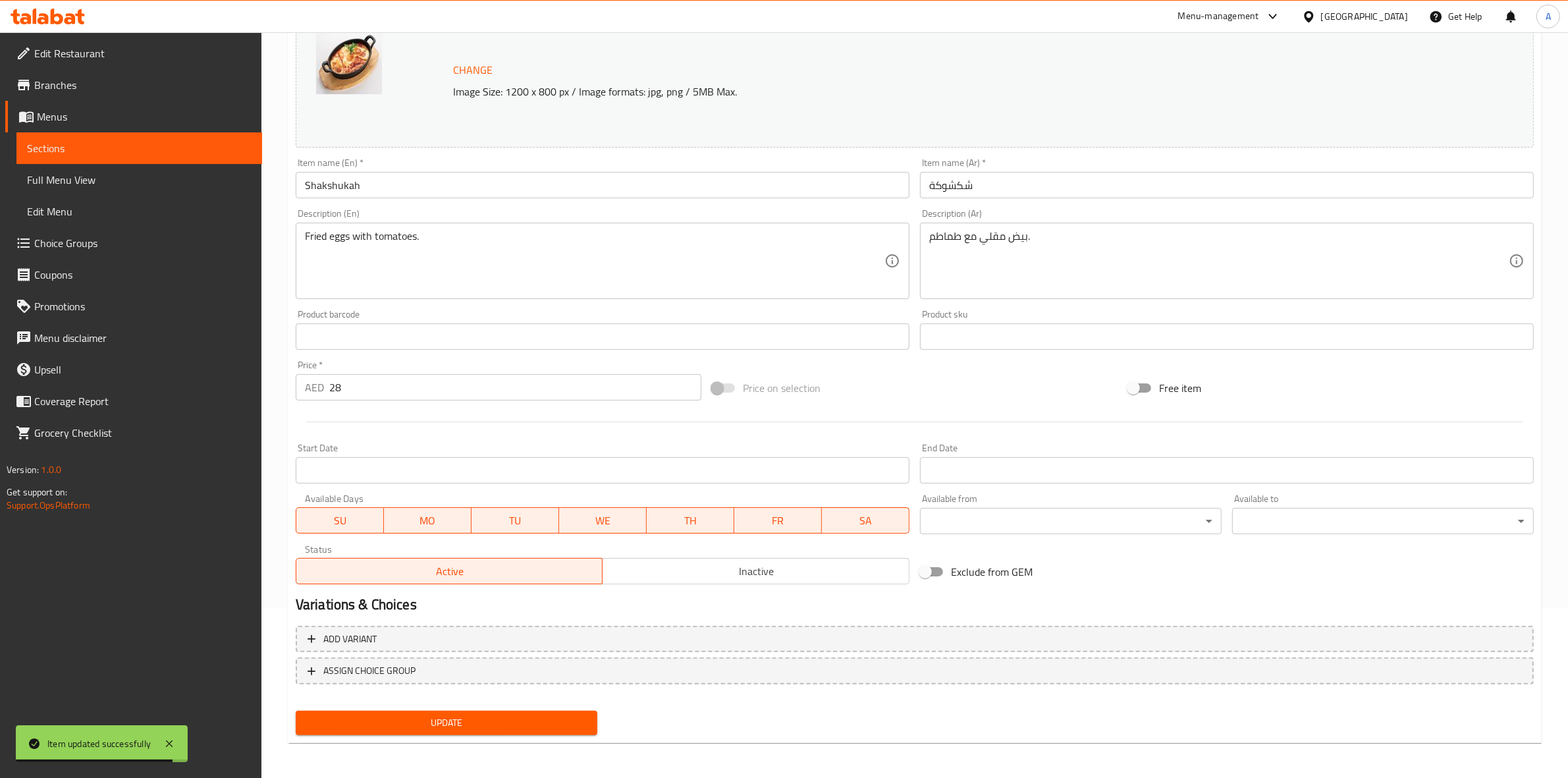
click at [1051, 526] on body "Item updated successfully ​ Menu-management [GEOGRAPHIC_DATA] Get Help A Edit R…" at bounding box center [784, 235] width 1568 height 745
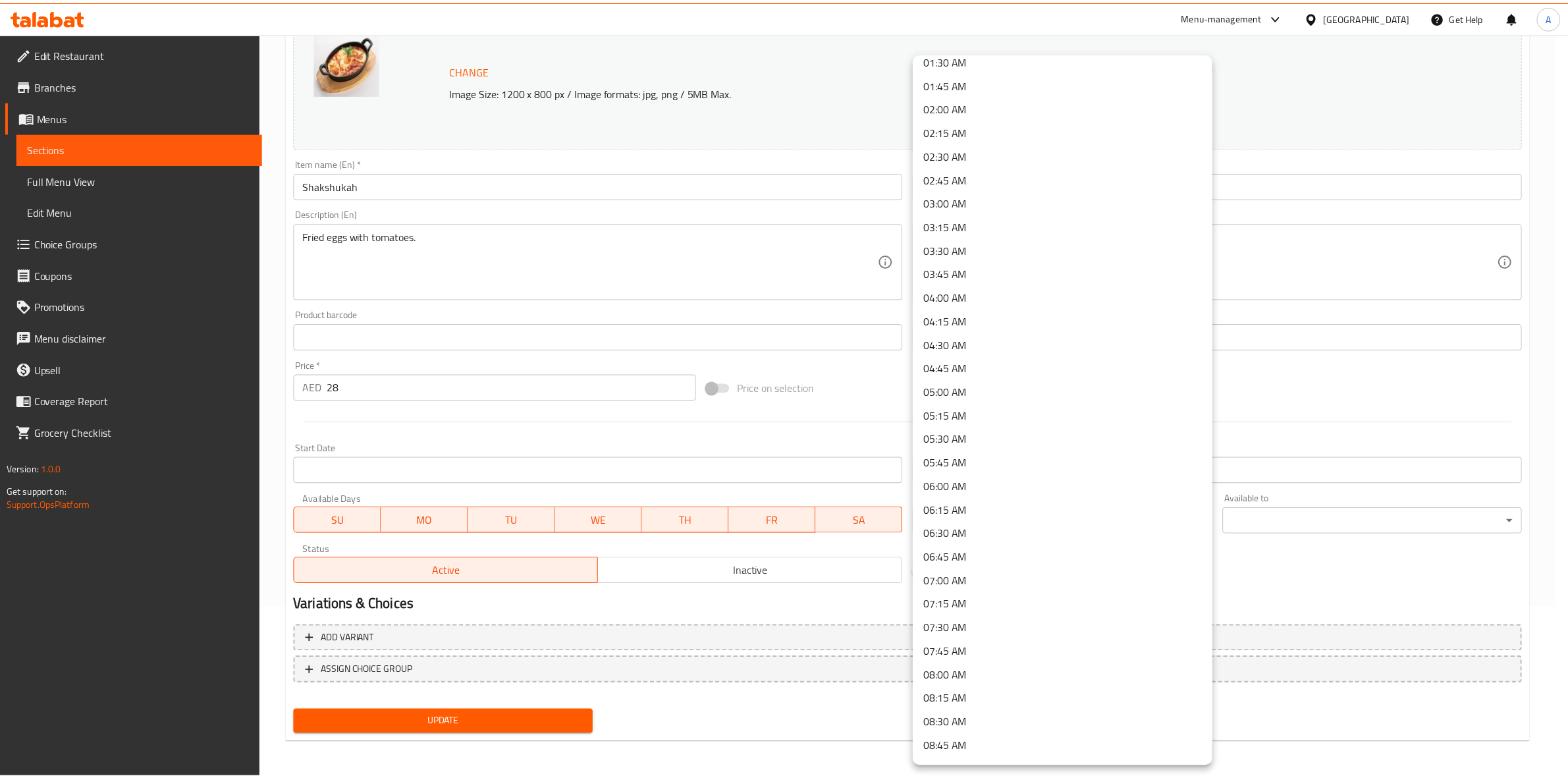
scroll to position [165, 0]
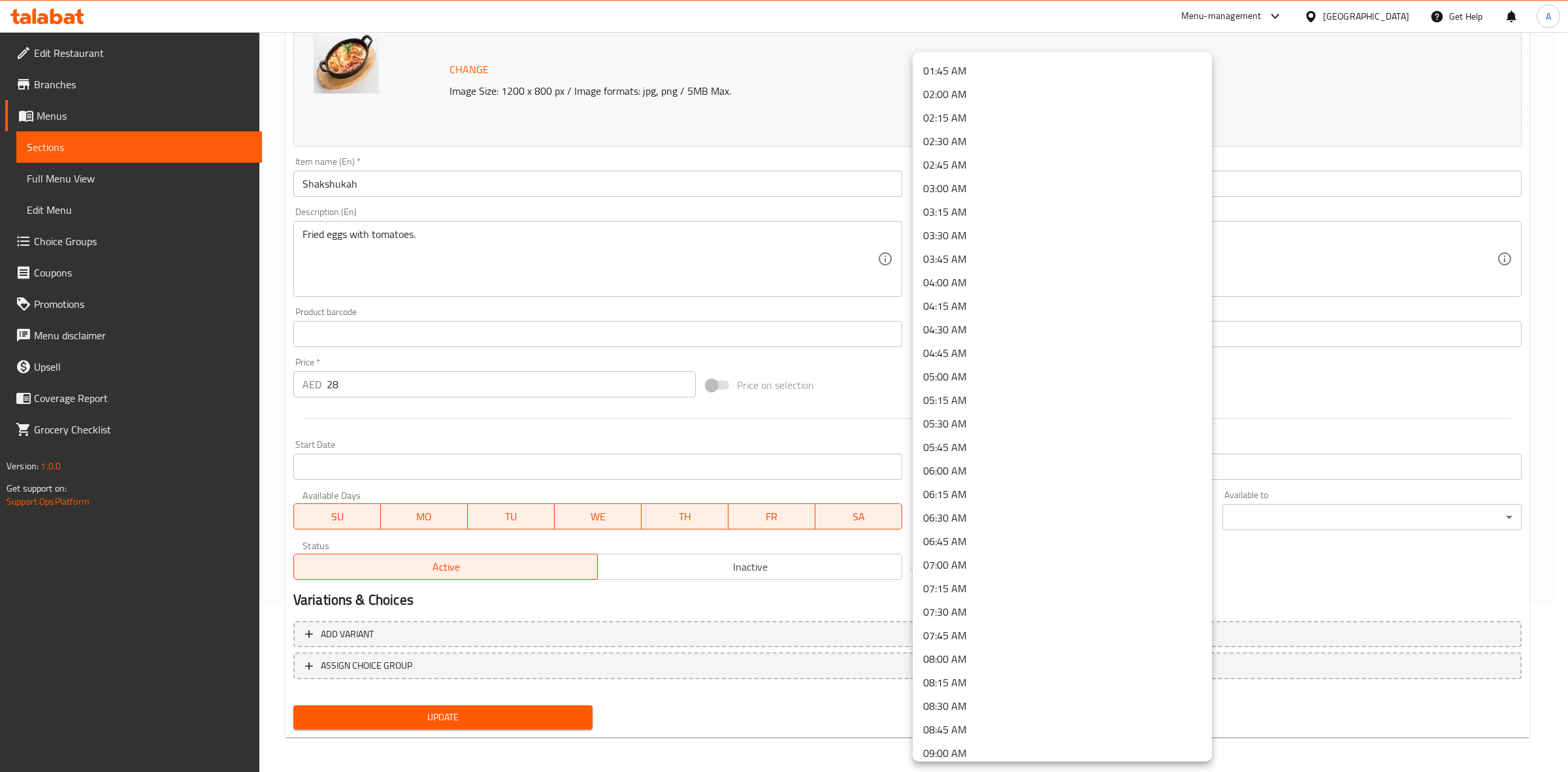
click at [965, 749] on li "09:00 AM" at bounding box center [1062, 753] width 299 height 23
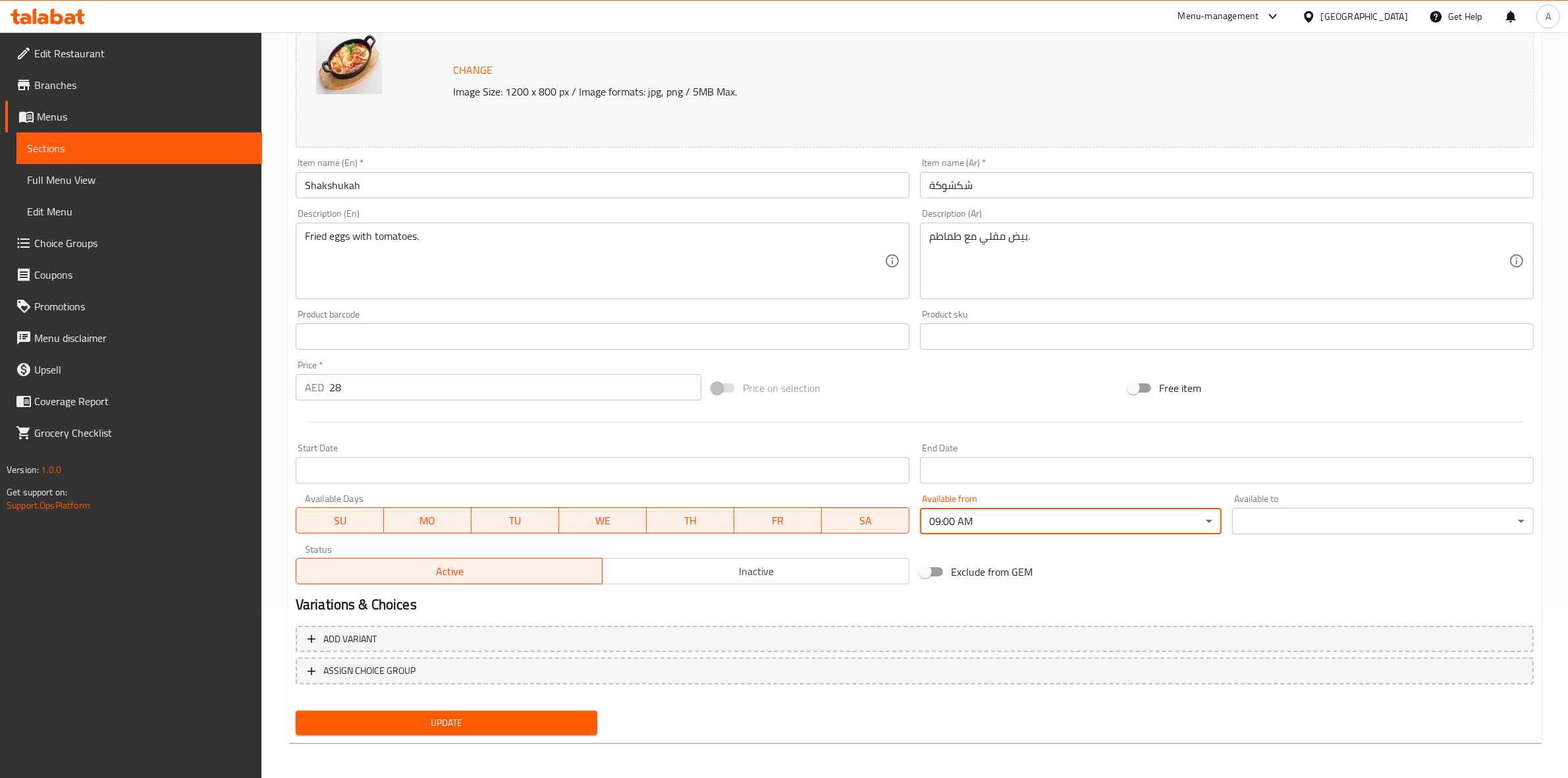
click at [1297, 517] on body "​ Menu-management [GEOGRAPHIC_DATA] Get Help A Edit Restaurant Branches Menus S…" at bounding box center [784, 235] width 1568 height 745
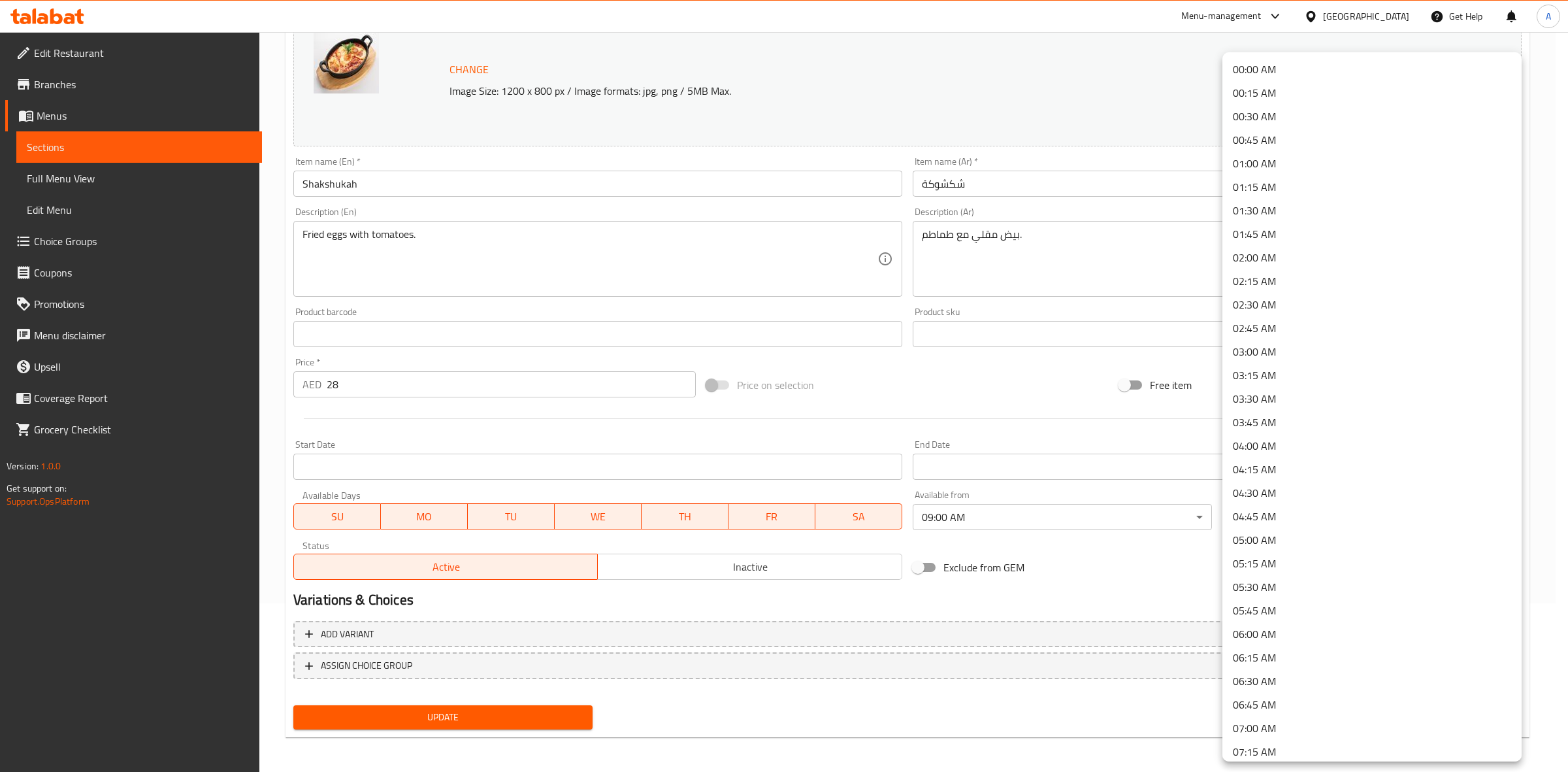
click at [1278, 135] on li "00:45 AM" at bounding box center [1371, 140] width 299 height 23
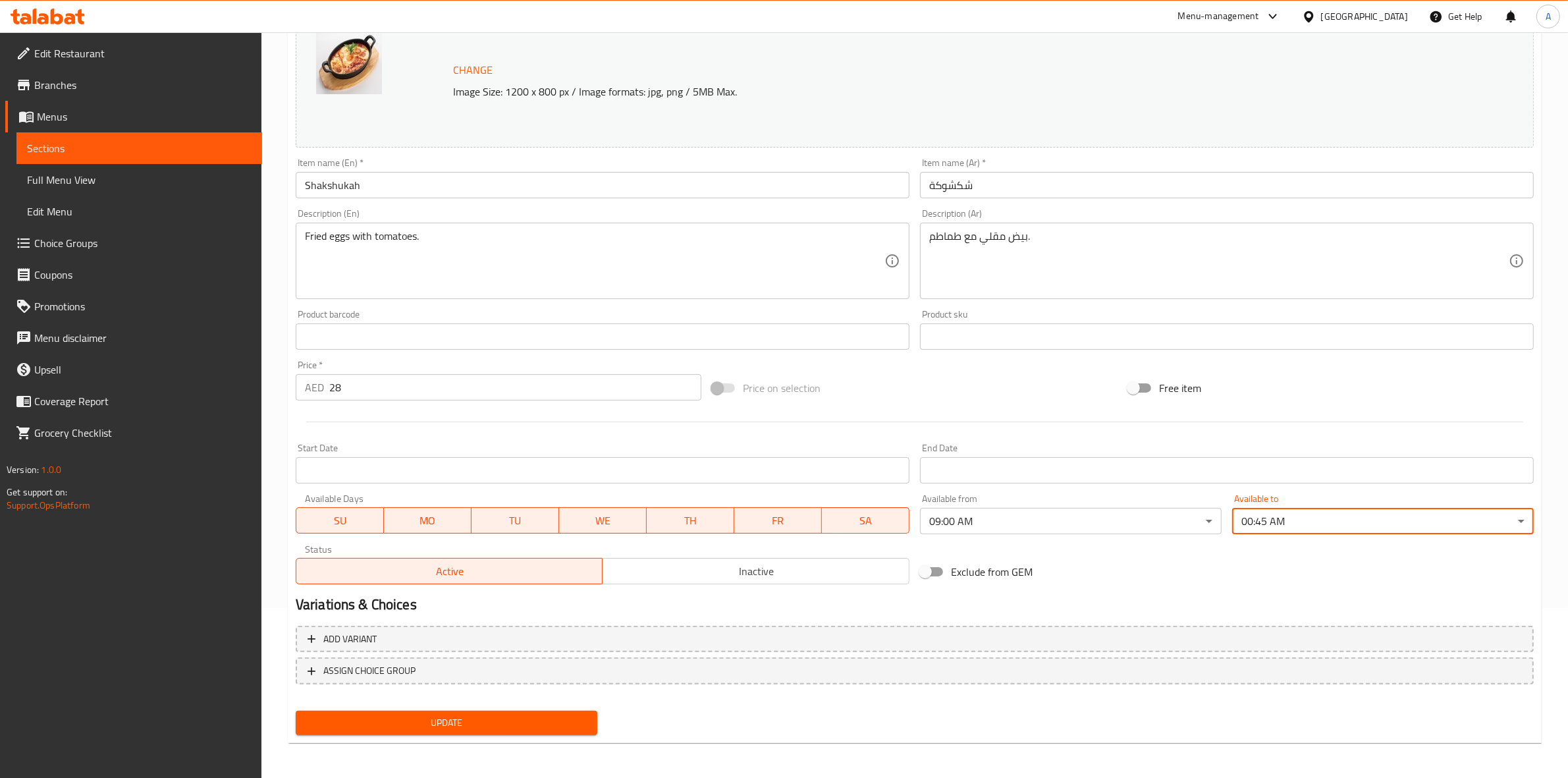
click at [1177, 582] on div "Exclude from GEM" at bounding box center [1123, 572] width 416 height 36
click at [476, 717] on span "Update" at bounding box center [446, 723] width 280 height 16
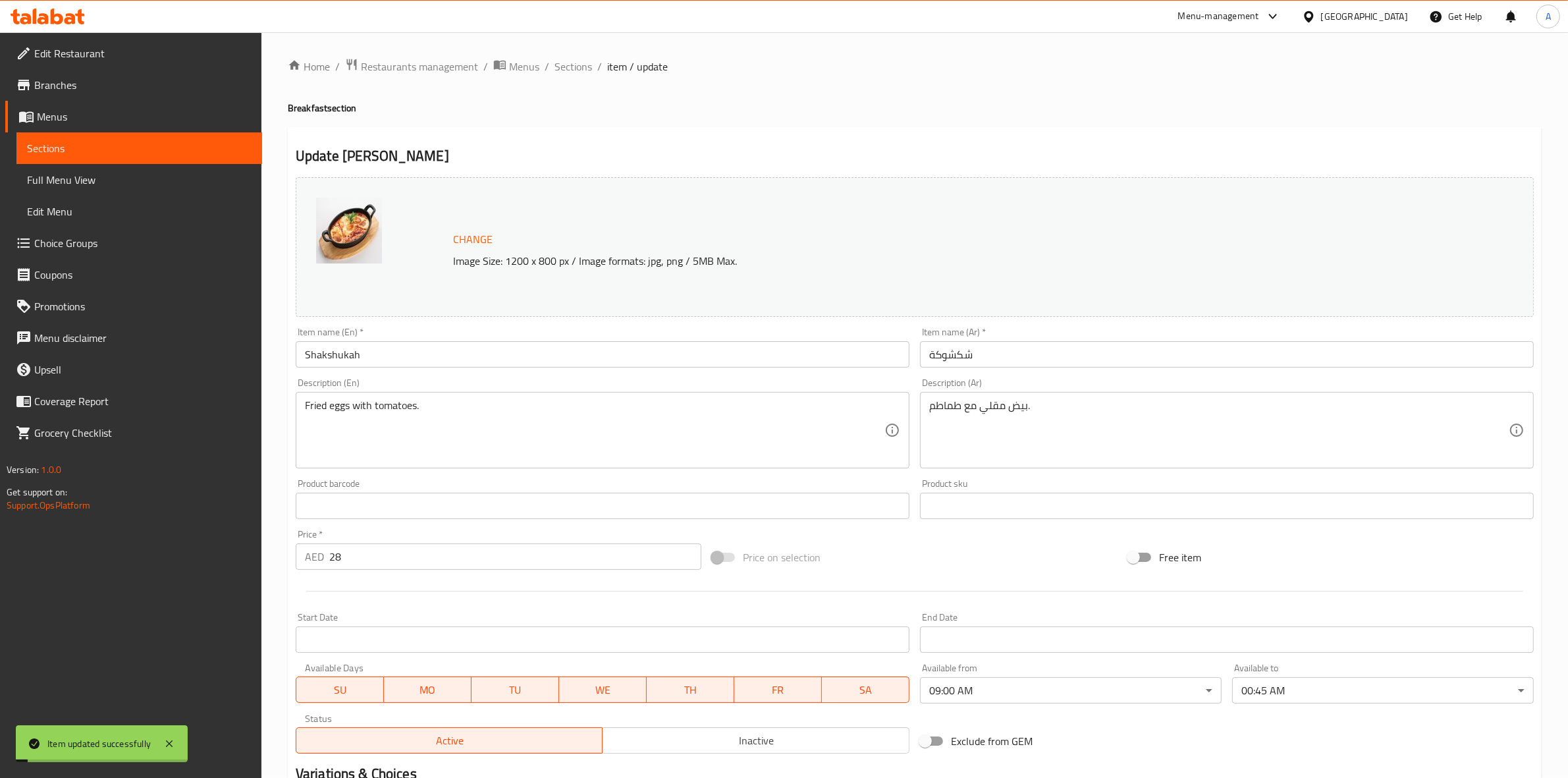
scroll to position [0, 0]
click at [574, 67] on span "Sections" at bounding box center [573, 67] width 37 height 15
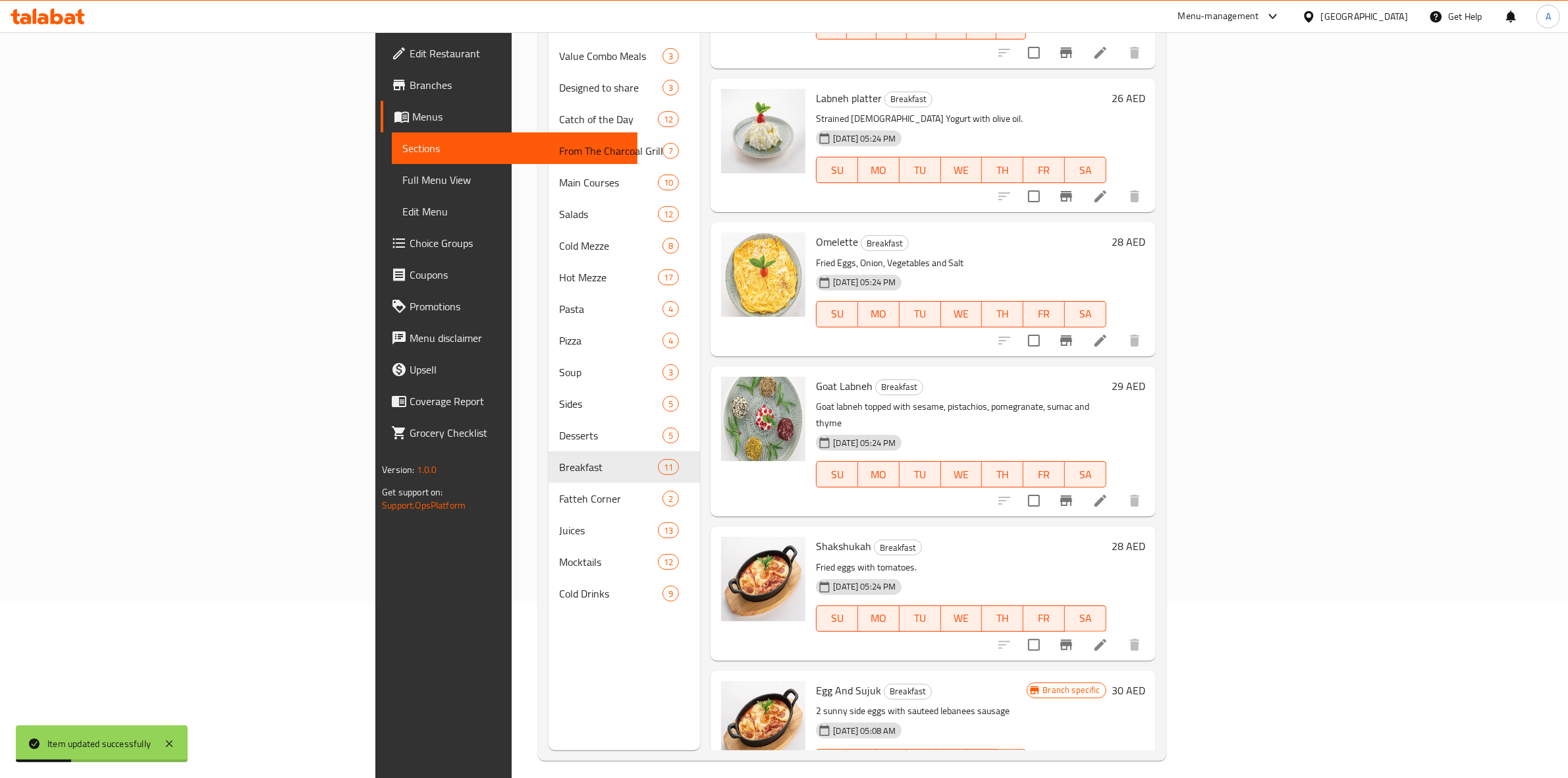
scroll to position [185, 0]
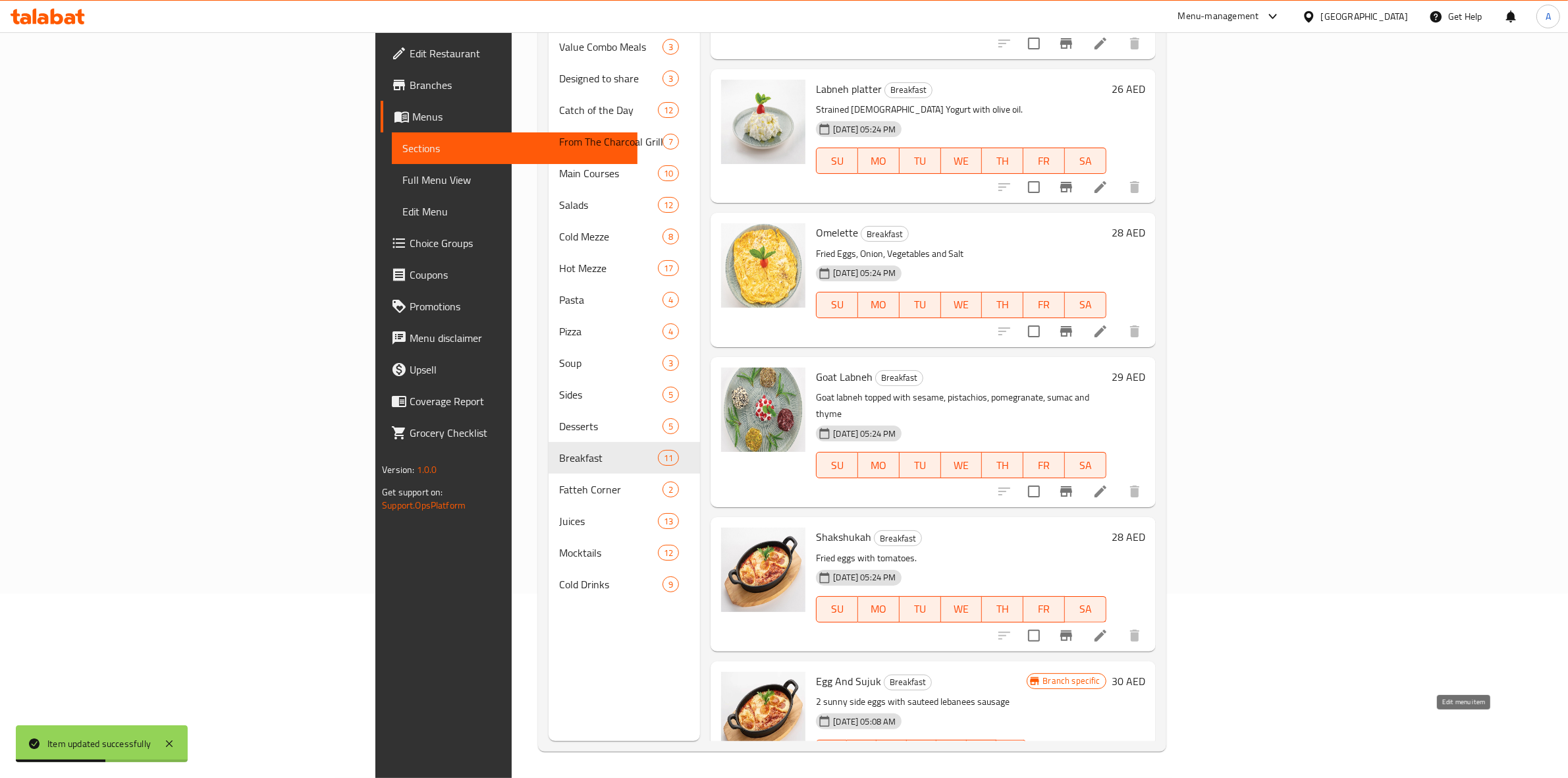
click at [1108, 771] on icon at bounding box center [1100, 779] width 15 height 15
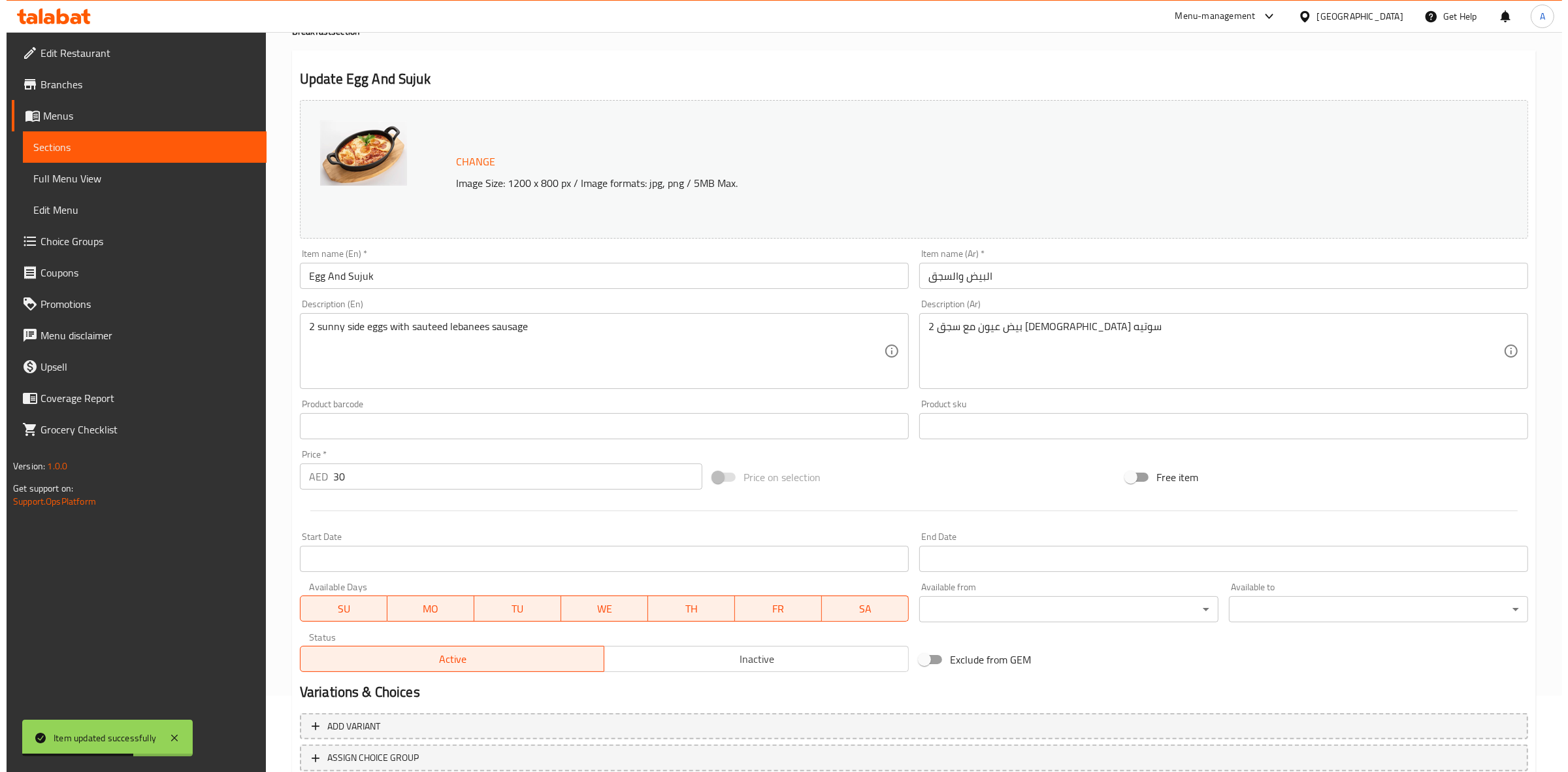
scroll to position [169, 0]
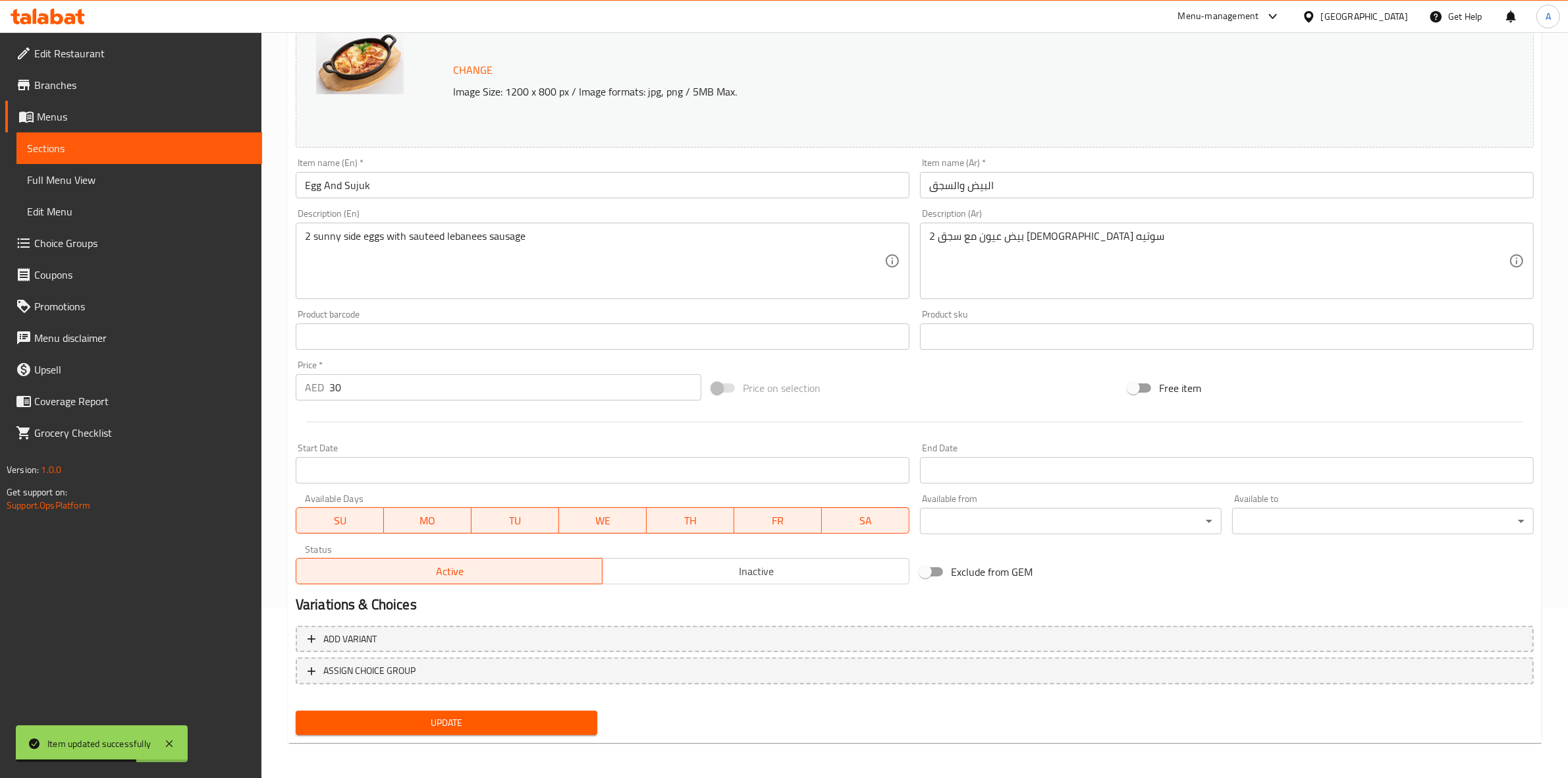
click at [1024, 516] on body "Item updated successfully ​ Menu-management [GEOGRAPHIC_DATA] Get Help A Edit R…" at bounding box center [784, 235] width 1568 height 745
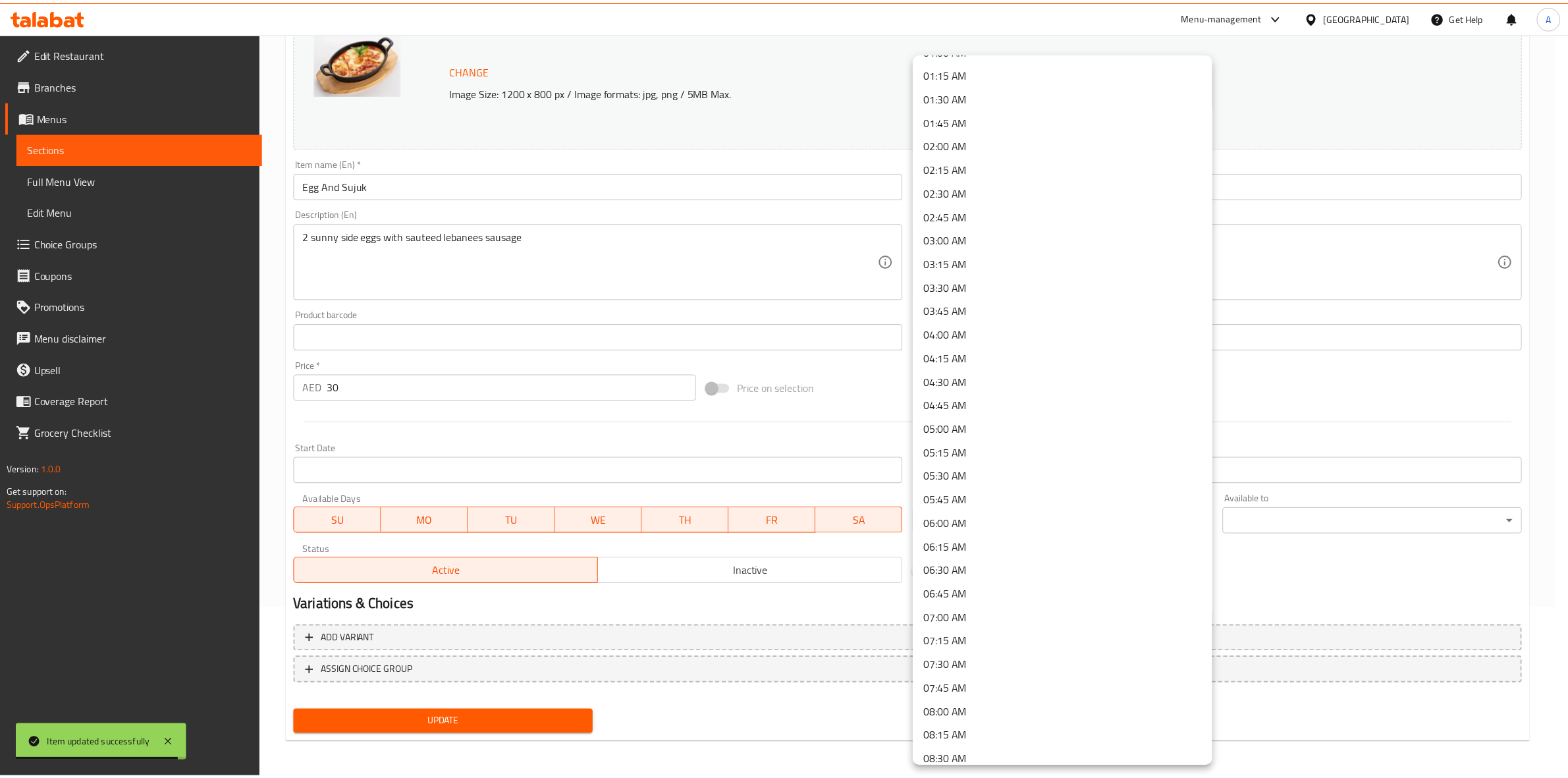
scroll to position [165, 0]
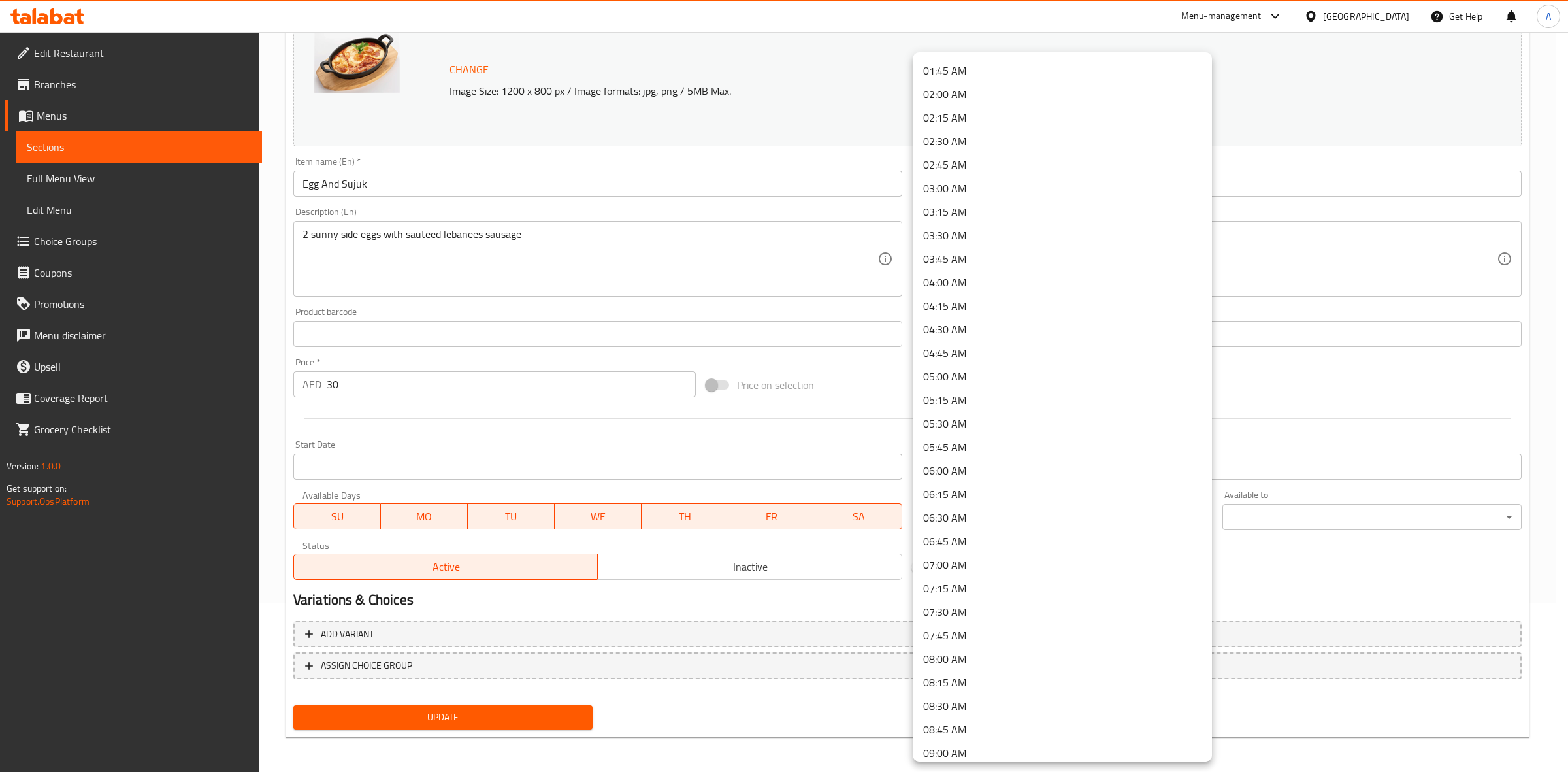
click at [963, 744] on li "09:00 AM" at bounding box center [1062, 753] width 299 height 23
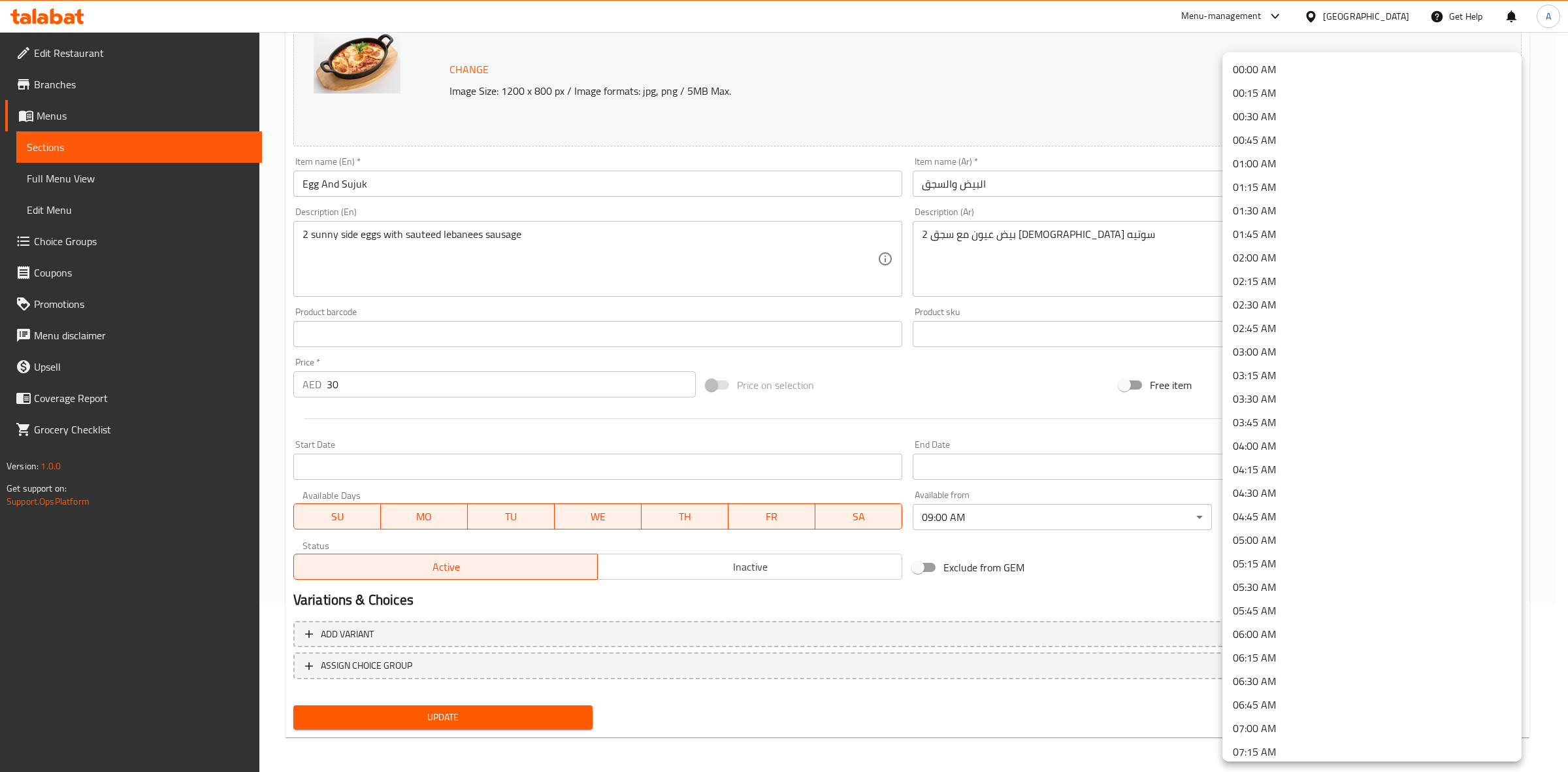
click at [1302, 516] on body "​ Menu-management [GEOGRAPHIC_DATA] Get Help A Edit Restaurant Branches Menus S…" at bounding box center [784, 233] width 1568 height 740
click at [1284, 143] on li "00:45 AM" at bounding box center [1371, 140] width 299 height 23
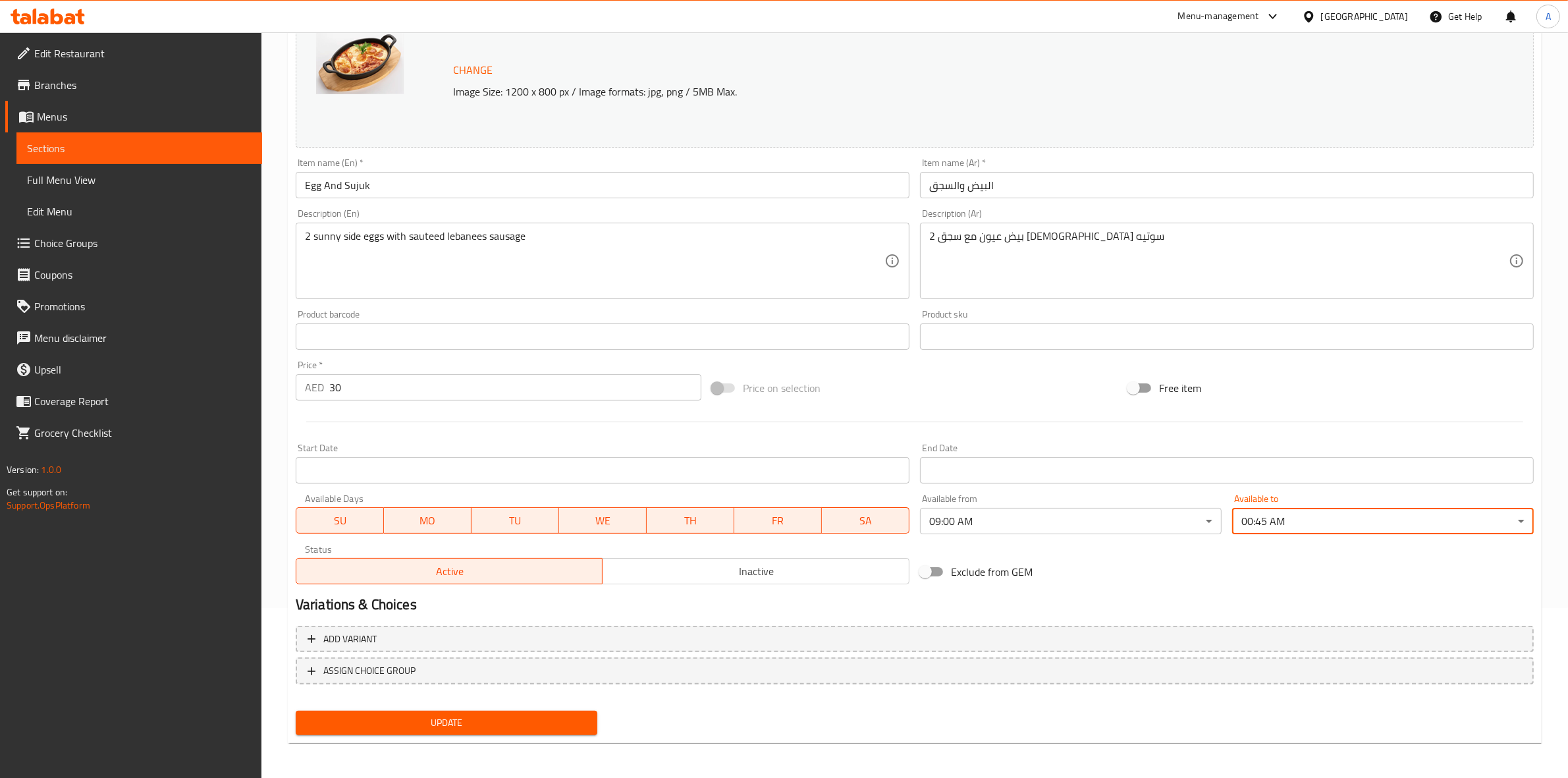
click at [1195, 593] on div "Variations & Choices" at bounding box center [914, 604] width 1249 height 30
click at [439, 711] on button "Update" at bounding box center [446, 723] width 301 height 24
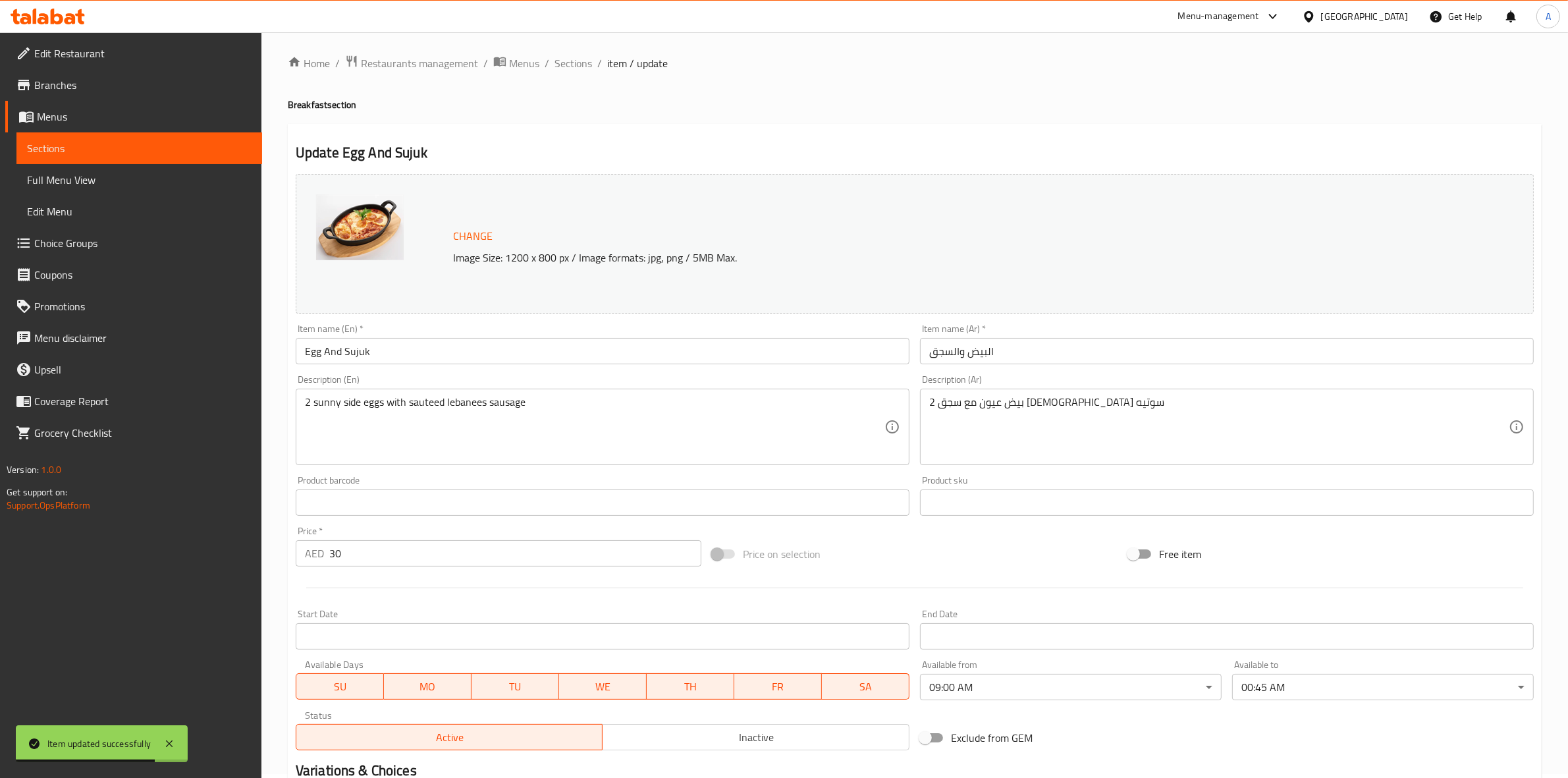
scroll to position [0, 0]
click at [583, 67] on span "Sections" at bounding box center [573, 67] width 37 height 15
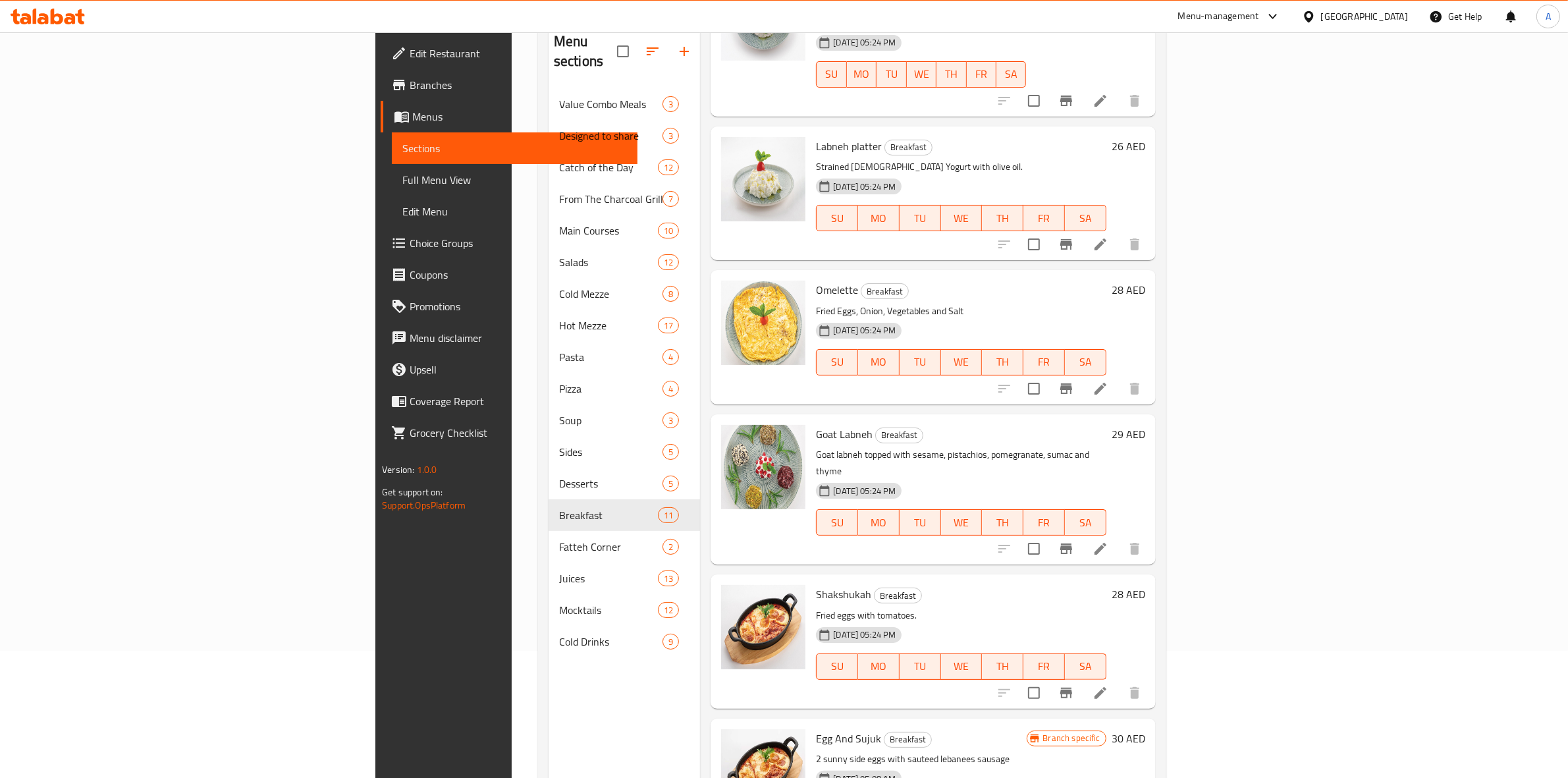
scroll to position [185, 0]
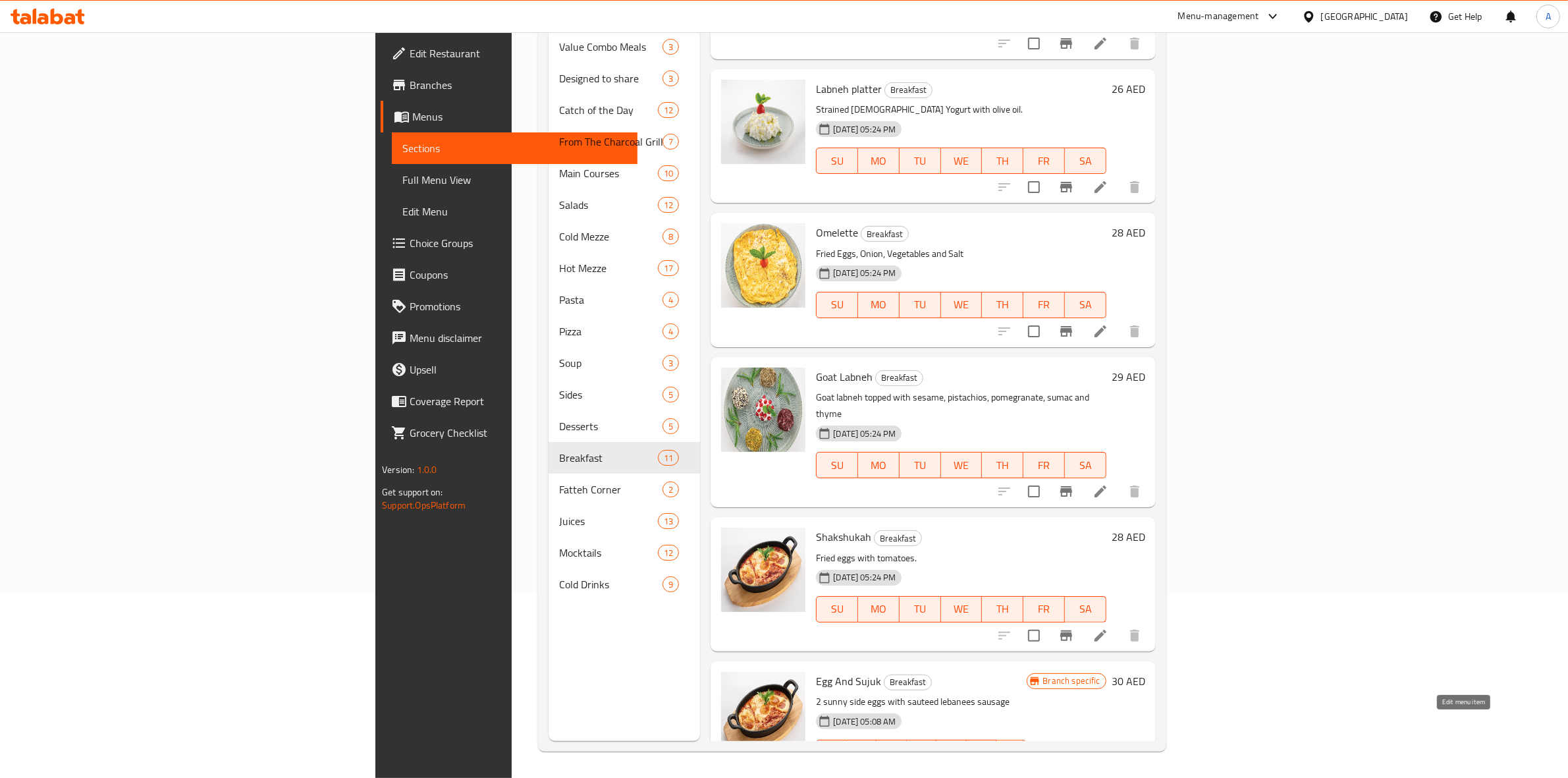
click at [1108, 771] on icon at bounding box center [1100, 779] width 15 height 15
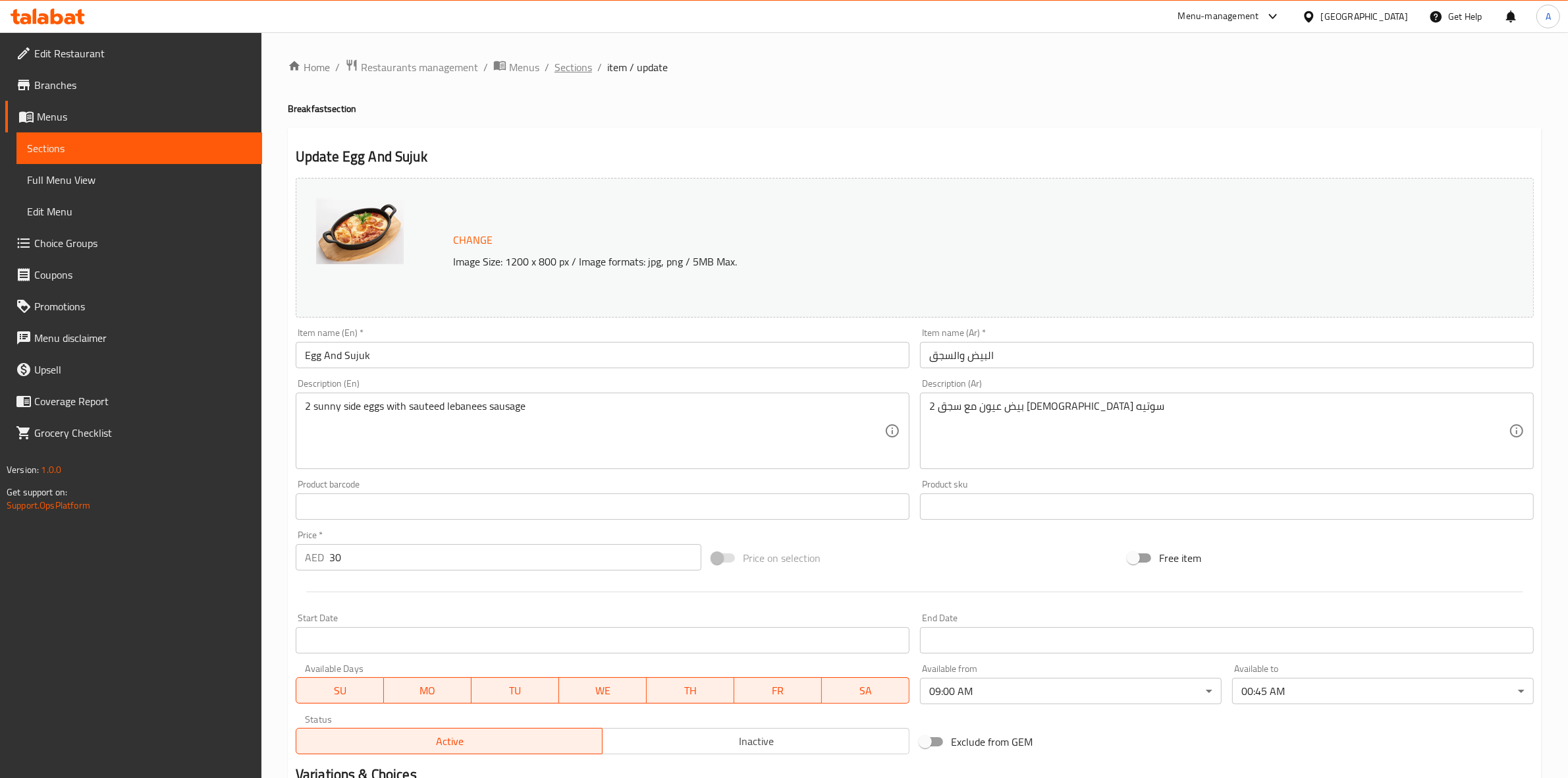
click at [565, 71] on span "Sections" at bounding box center [573, 67] width 37 height 15
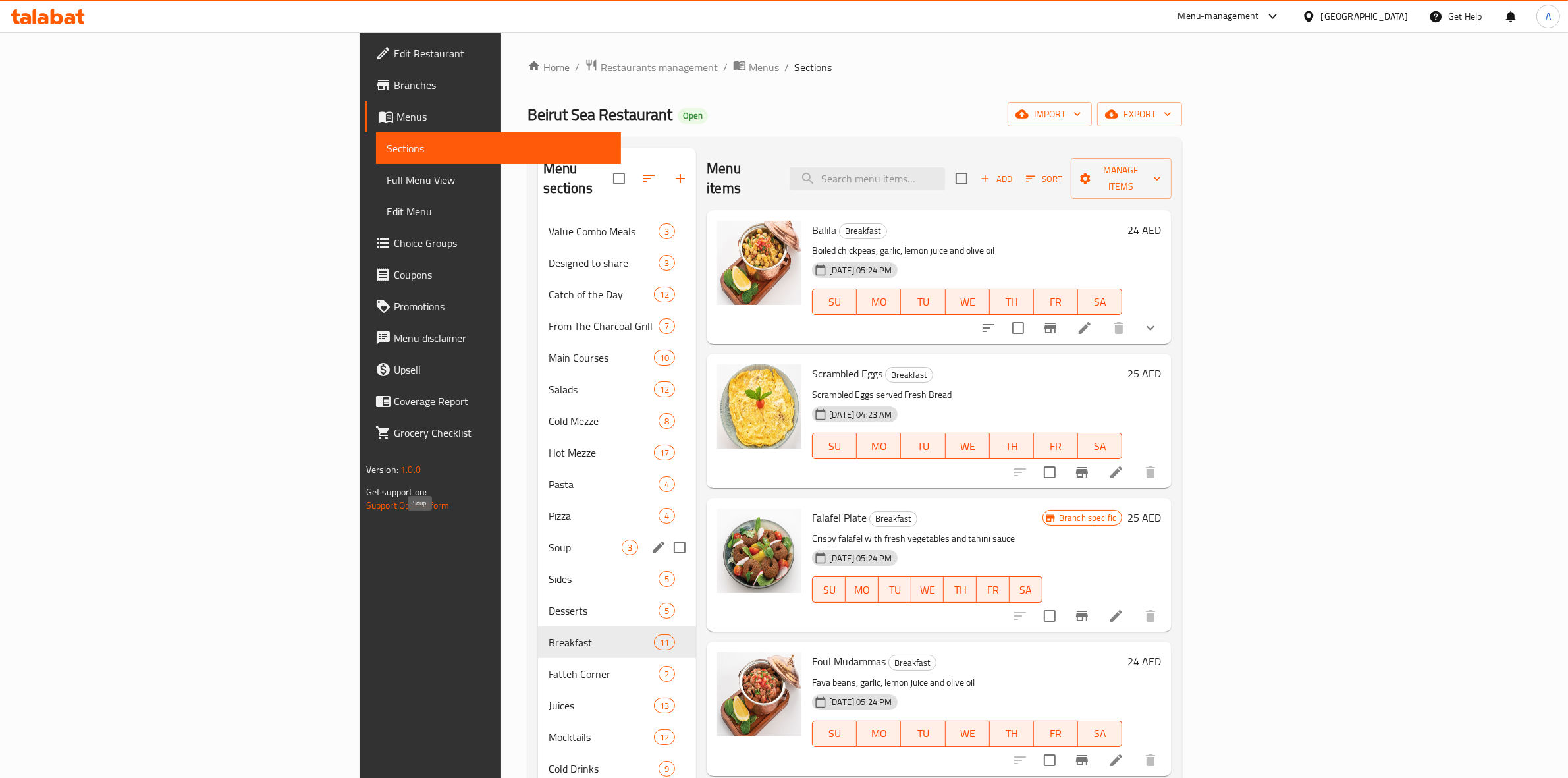
click at [548, 540] on span "Soup" at bounding box center [585, 547] width 73 height 15
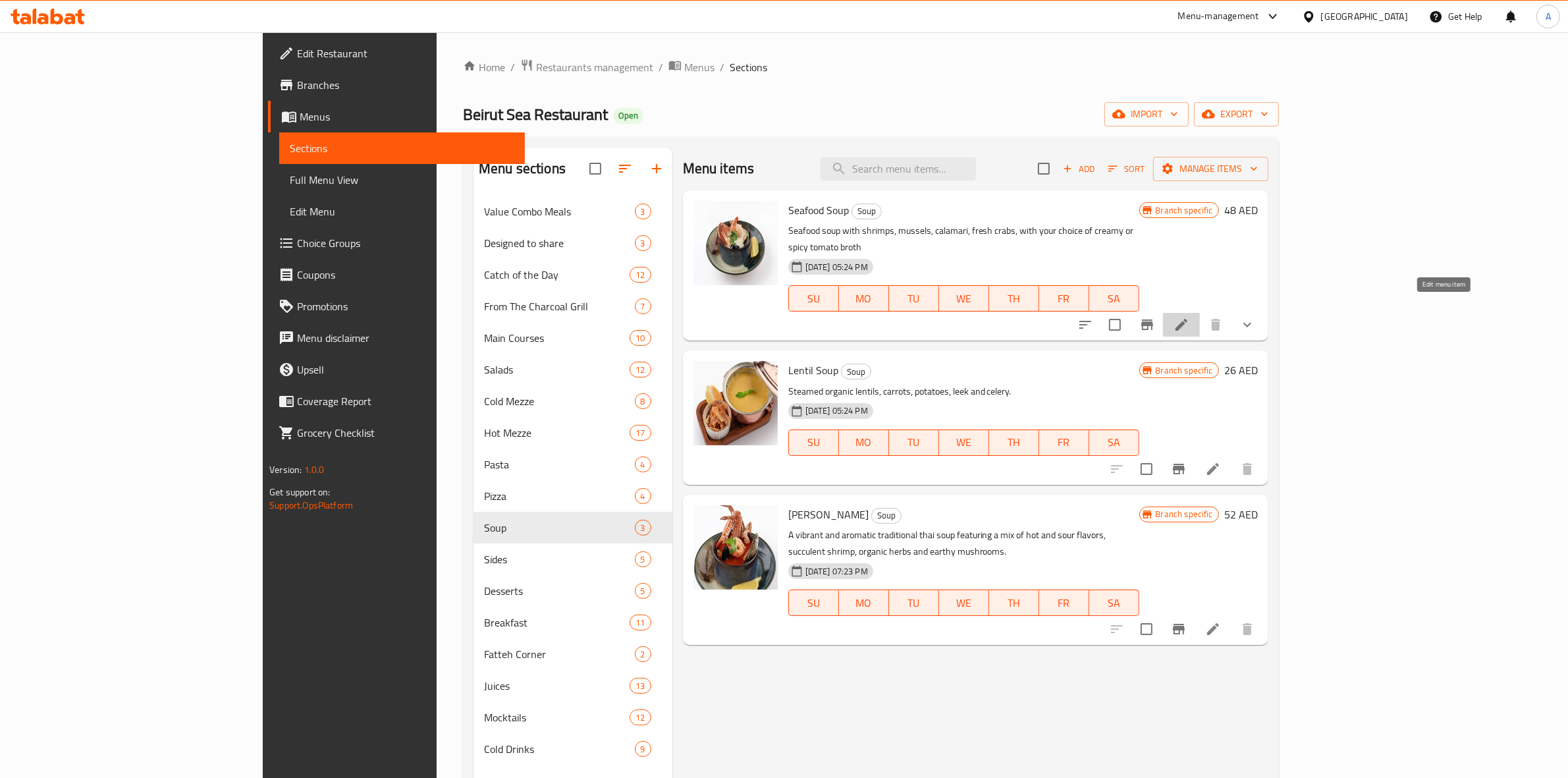
click at [1189, 317] on icon at bounding box center [1180, 324] width 15 height 15
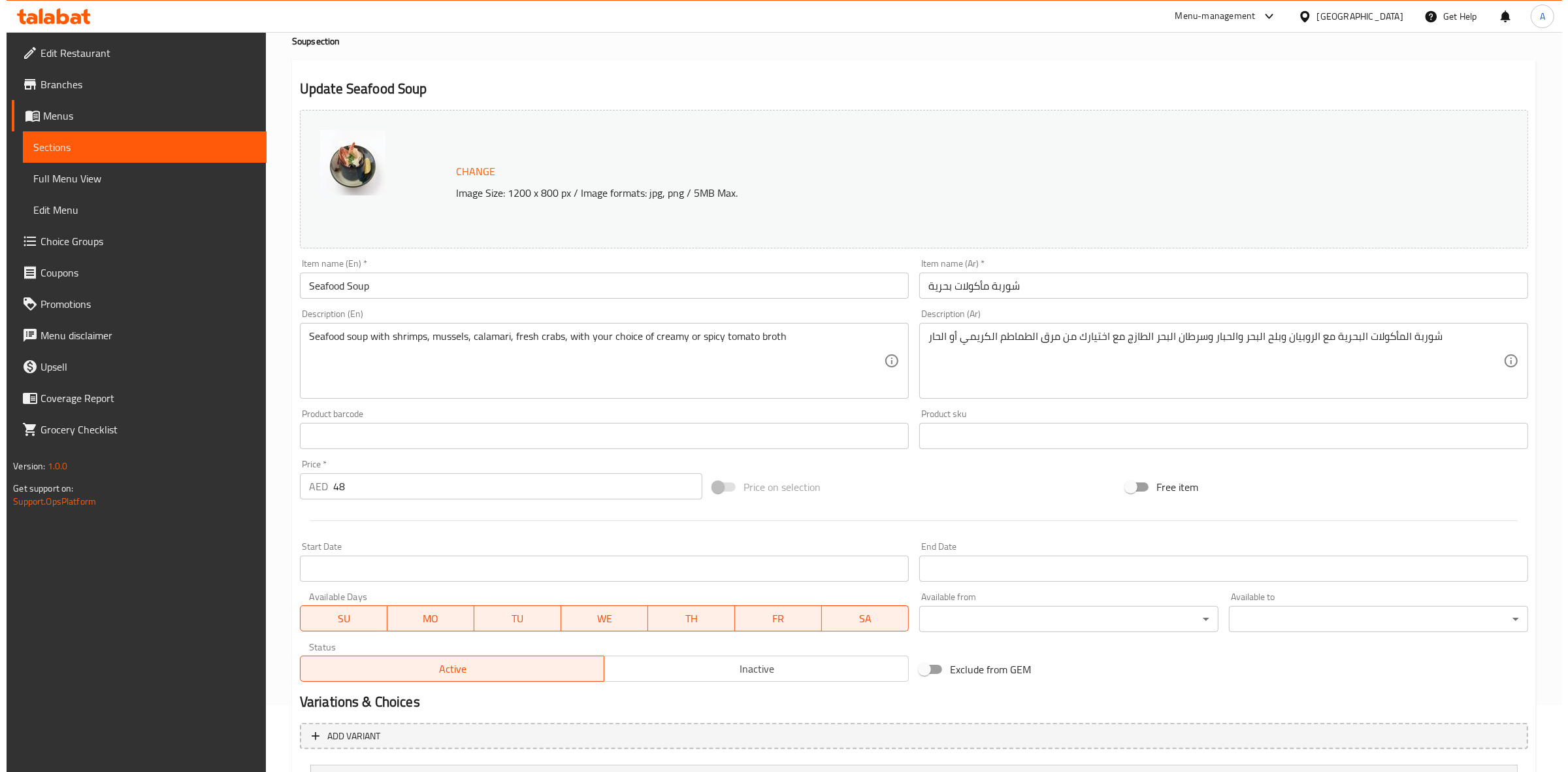
scroll to position [191, 0]
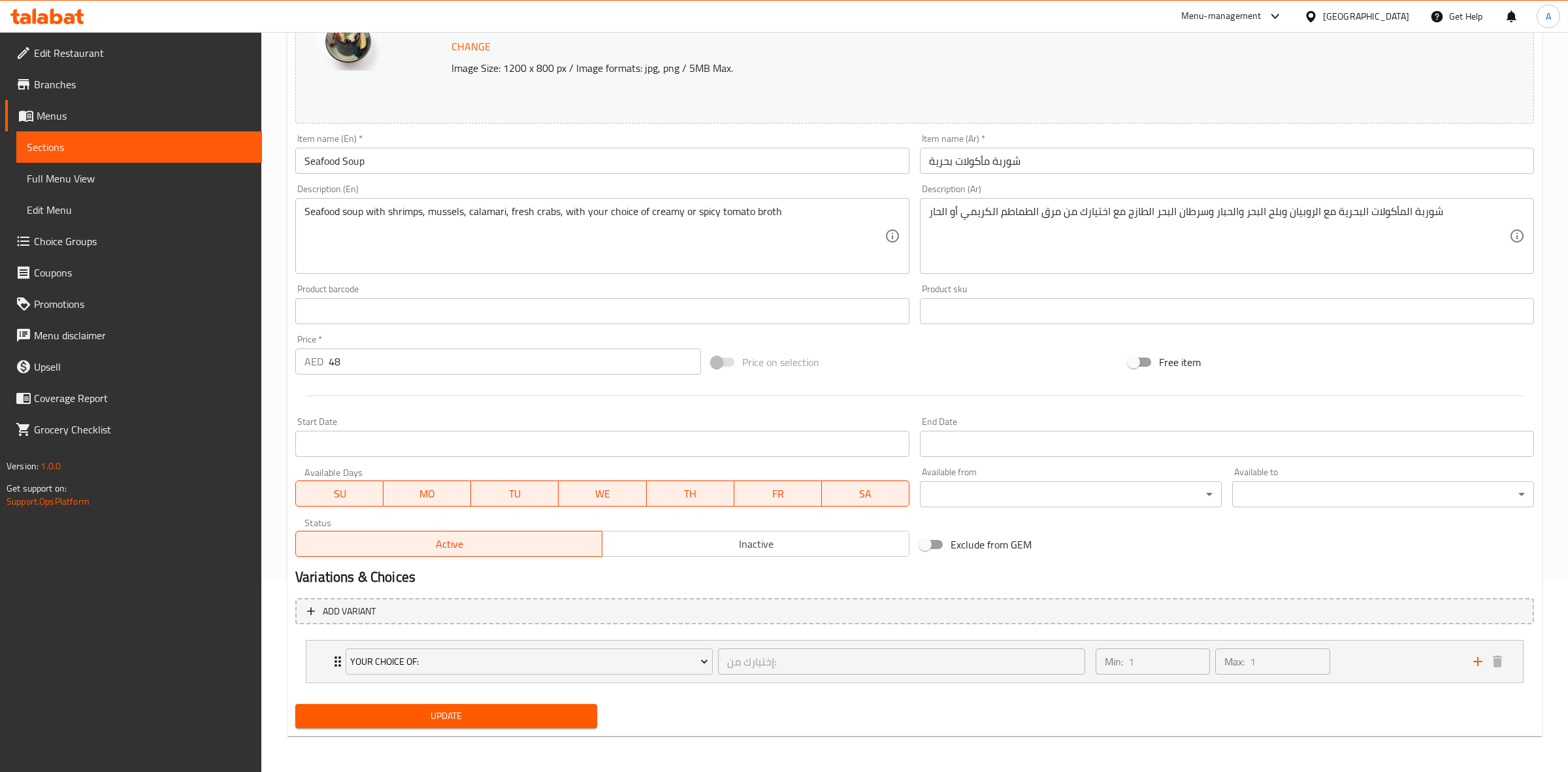
click at [1034, 495] on body "​ Menu-management [GEOGRAPHIC_DATA] Get Help A Edit Restaurant Branches Menus S…" at bounding box center [784, 210] width 1568 height 740
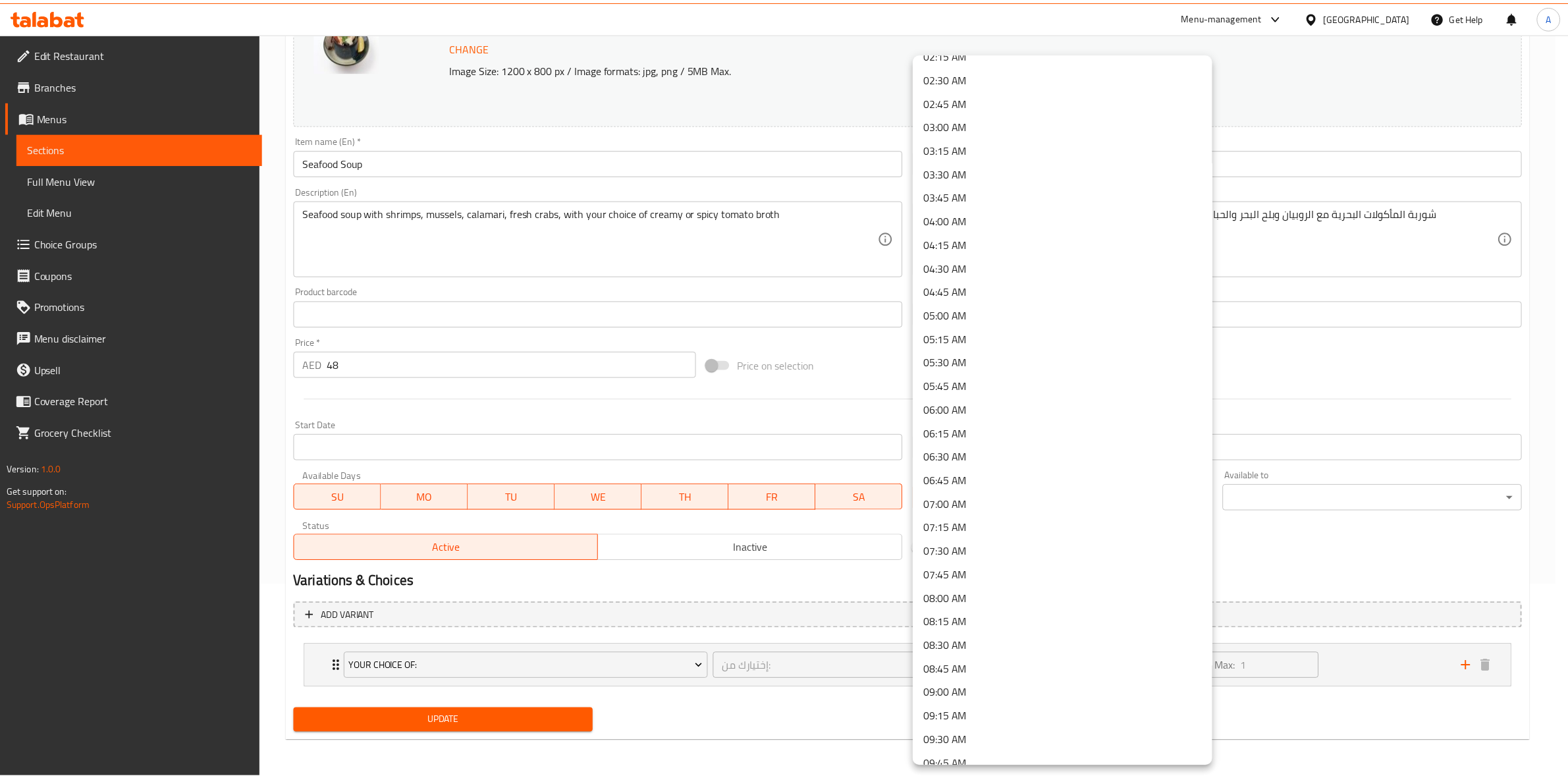
scroll to position [247, 0]
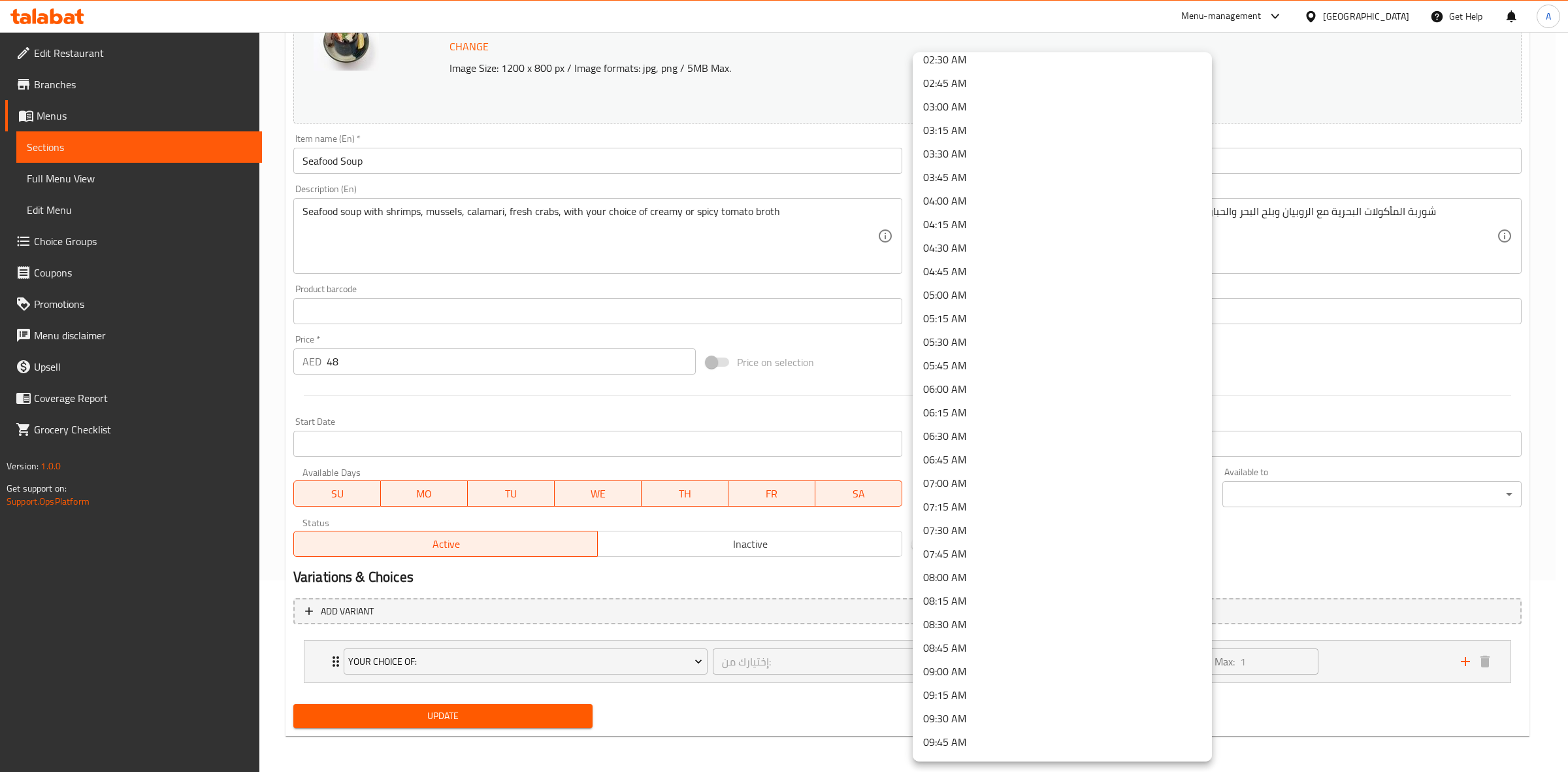
click at [974, 667] on li "09:00 AM" at bounding box center [1062, 671] width 299 height 23
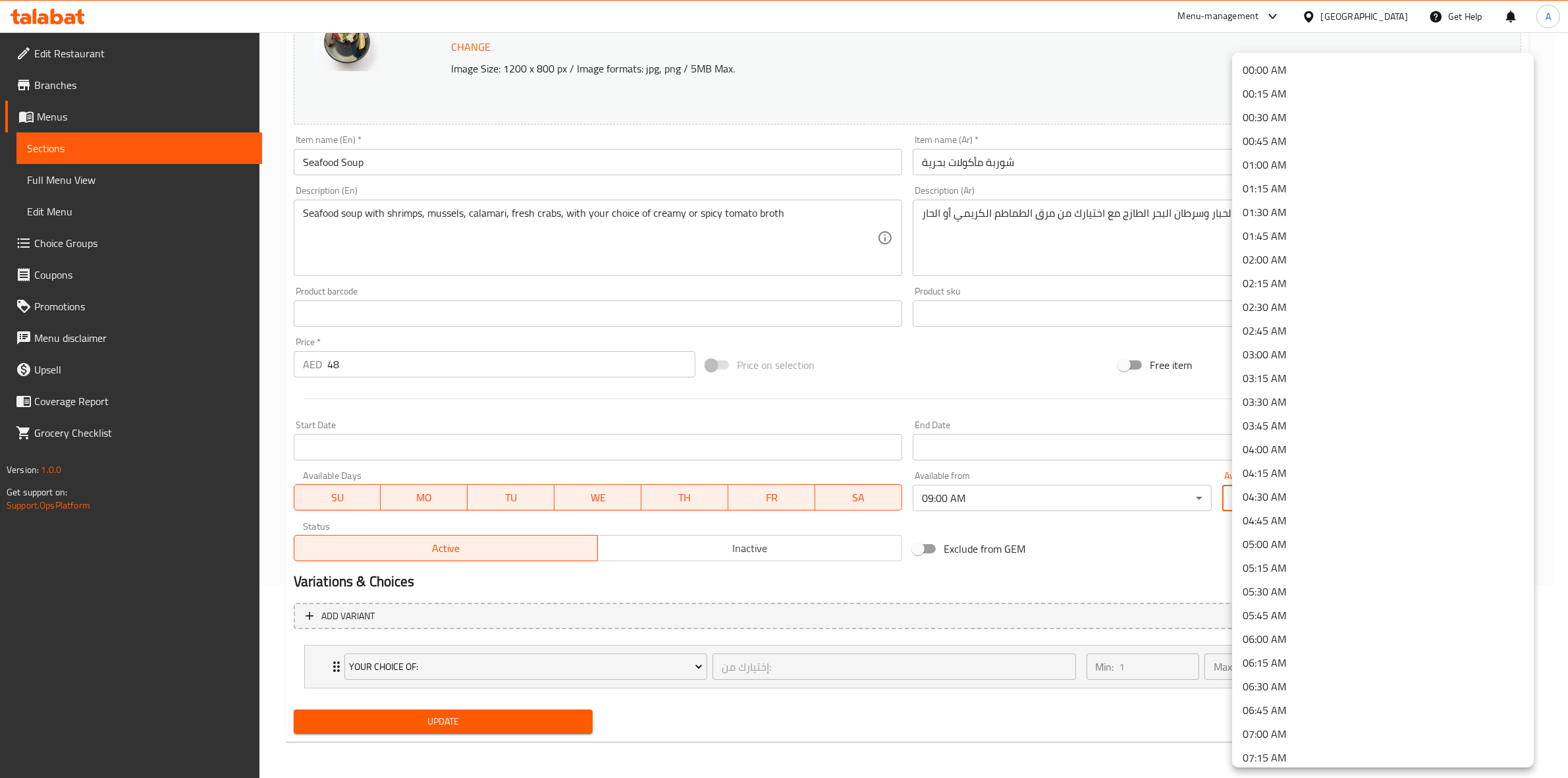
click at [1400, 496] on body "​ Menu-management [GEOGRAPHIC_DATA] Get Help A Edit Restaurant Branches Menus S…" at bounding box center [784, 211] width 1568 height 745
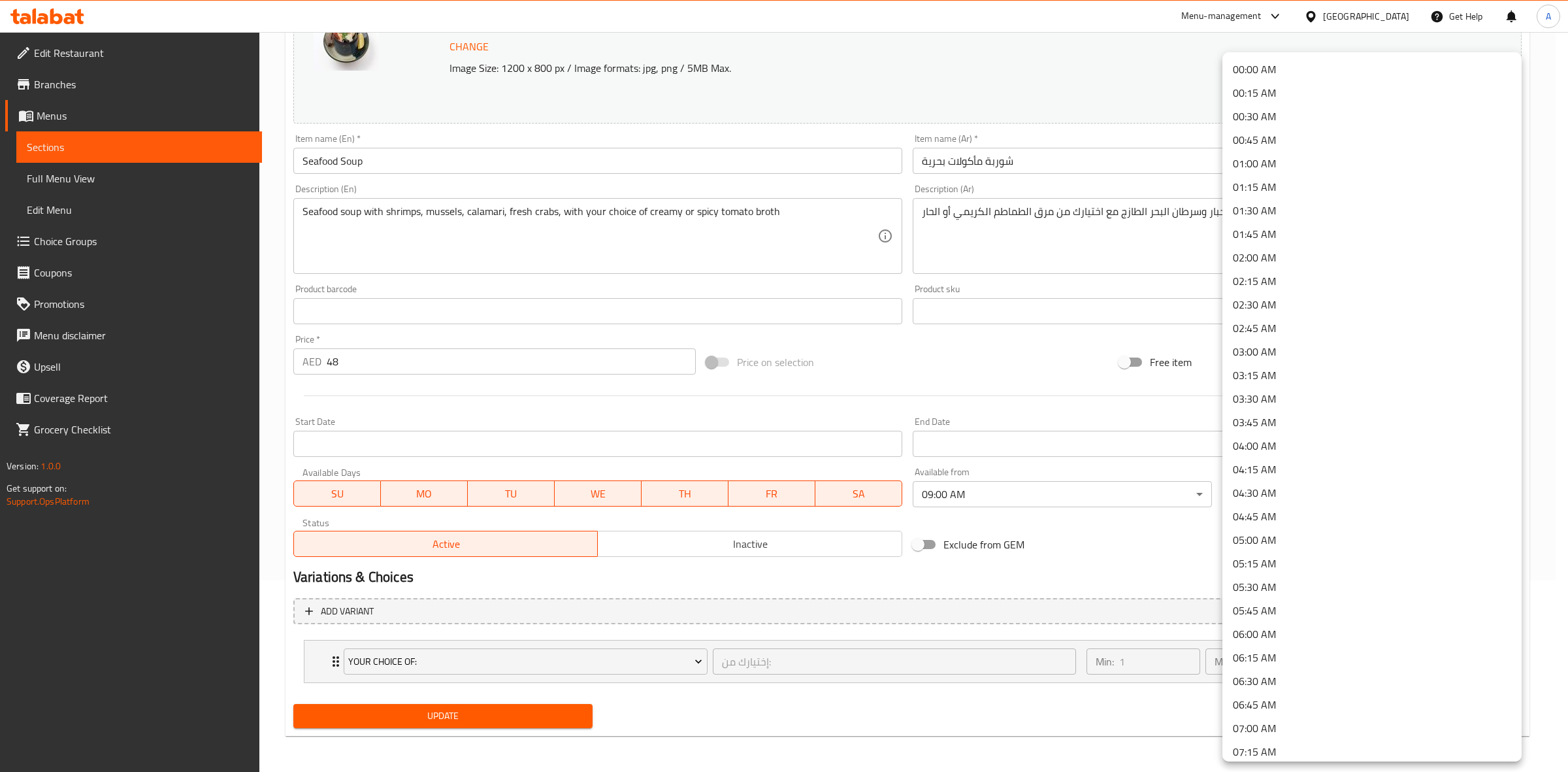
click at [1312, 137] on li "00:45 AM" at bounding box center [1371, 140] width 299 height 23
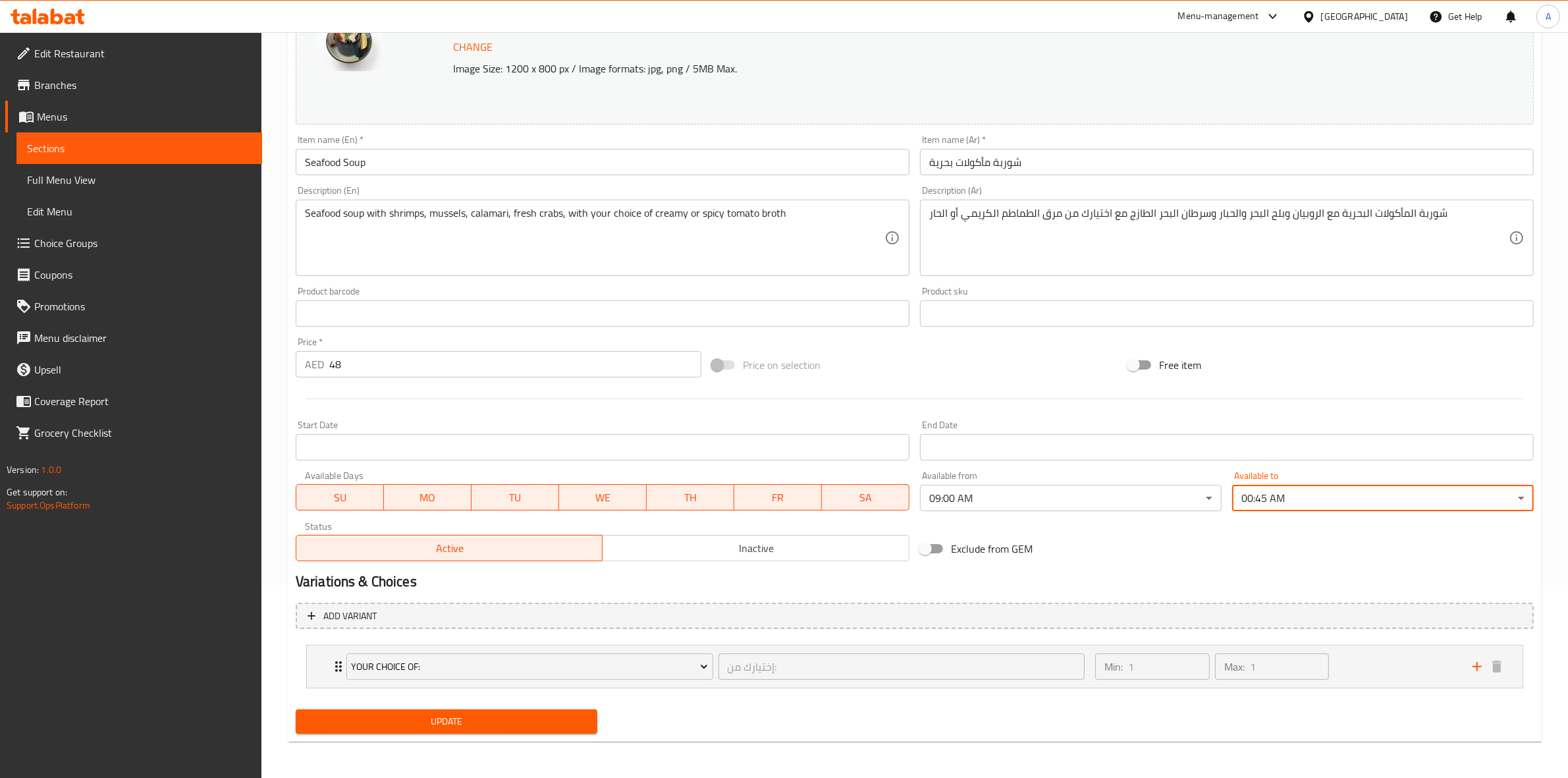
click at [1196, 560] on div "Exclude from GEM" at bounding box center [1123, 549] width 416 height 36
click at [448, 718] on span "Update" at bounding box center [446, 722] width 280 height 16
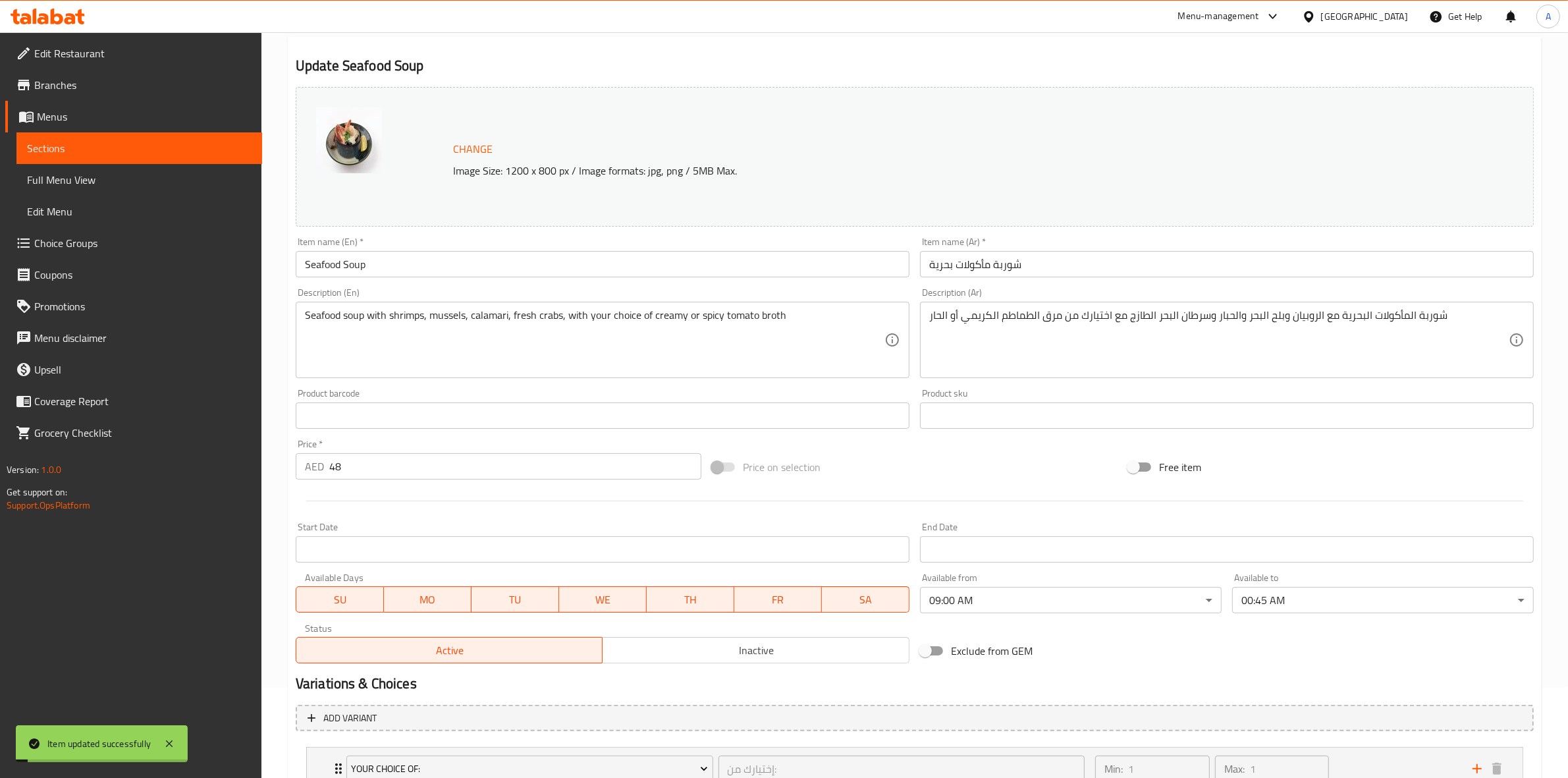
scroll to position [0, 0]
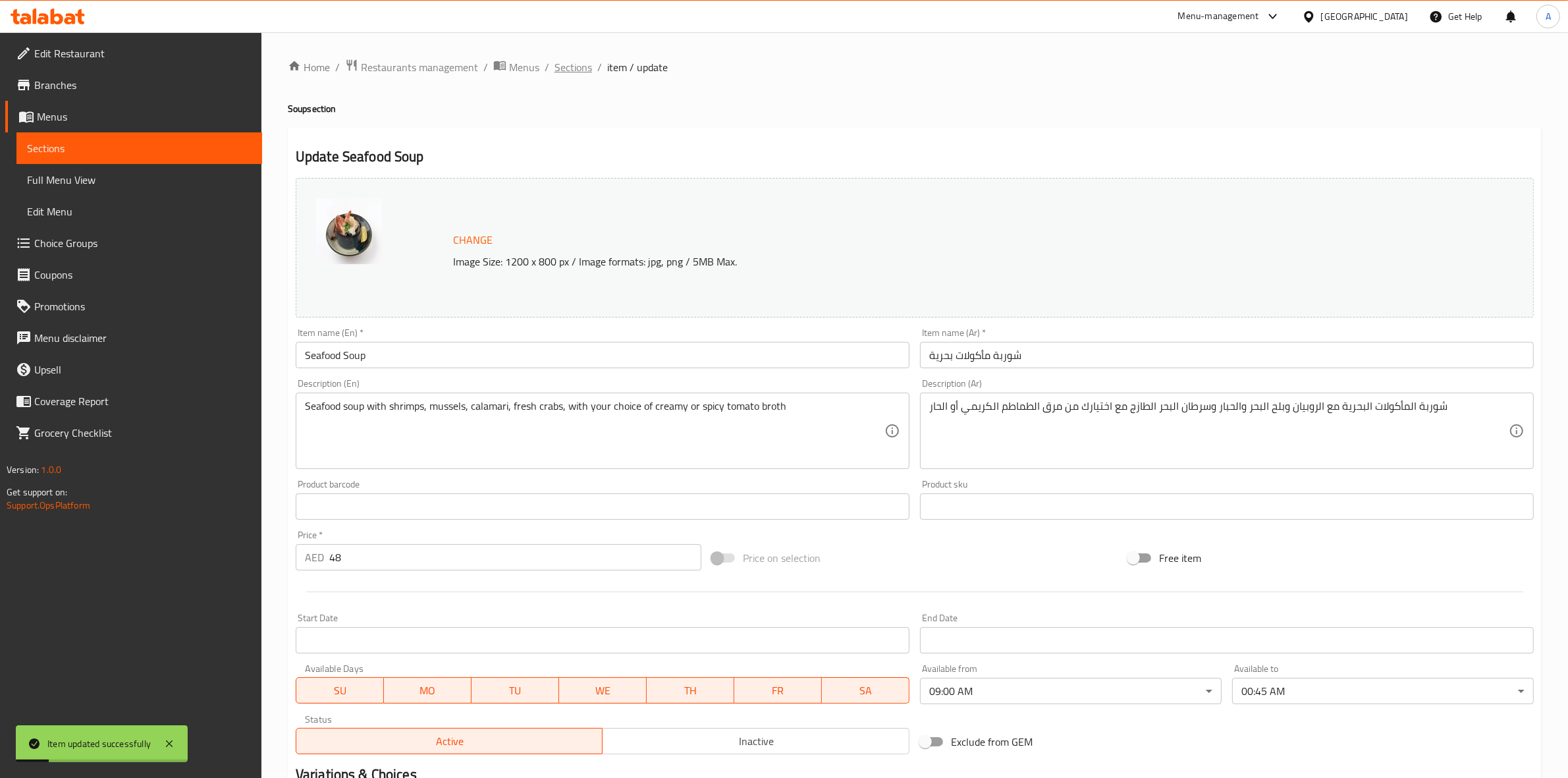
click at [564, 63] on span "Sections" at bounding box center [573, 67] width 37 height 15
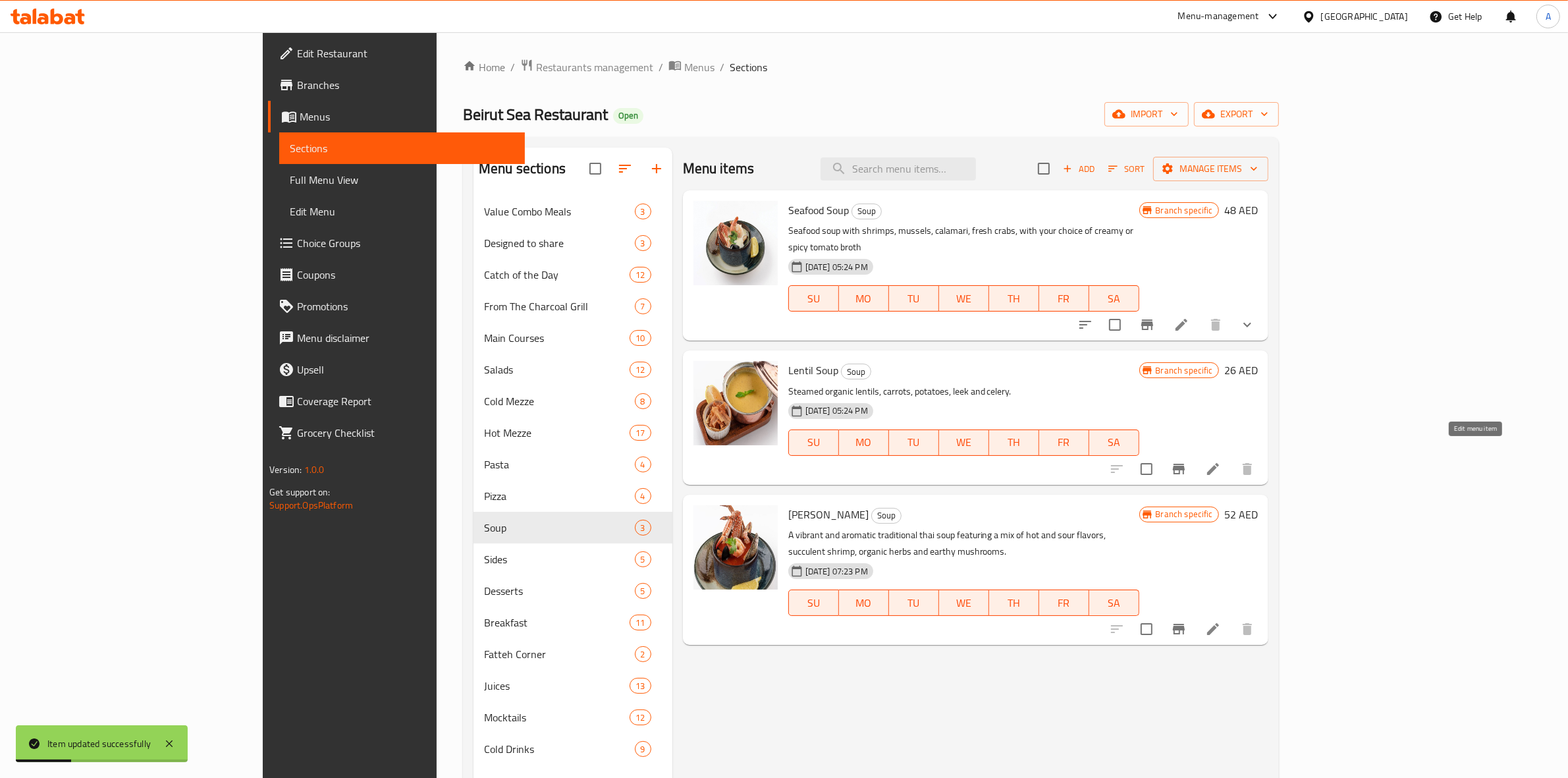
click at [1221, 461] on icon at bounding box center [1212, 468] width 15 height 15
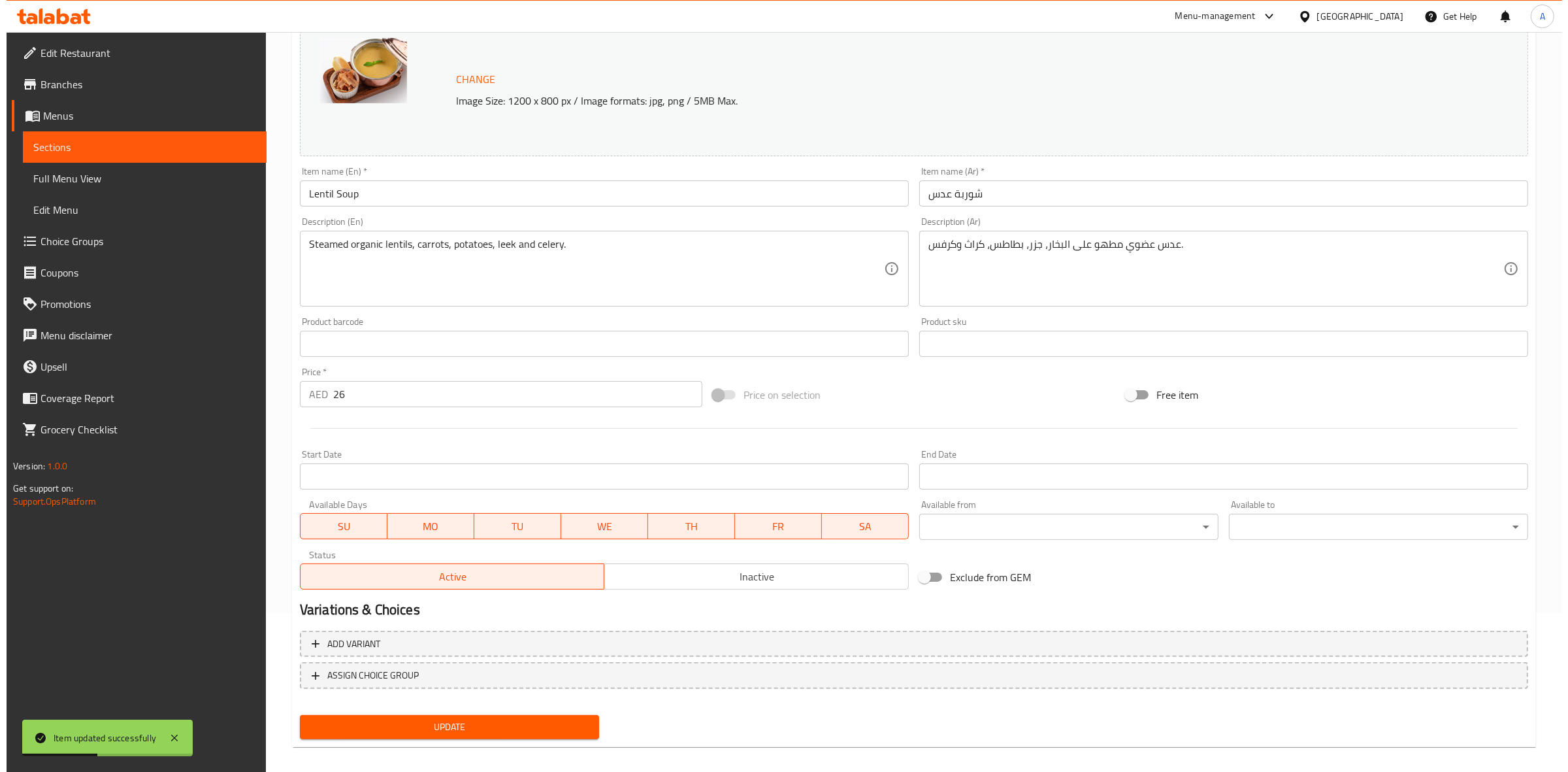
scroll to position [169, 0]
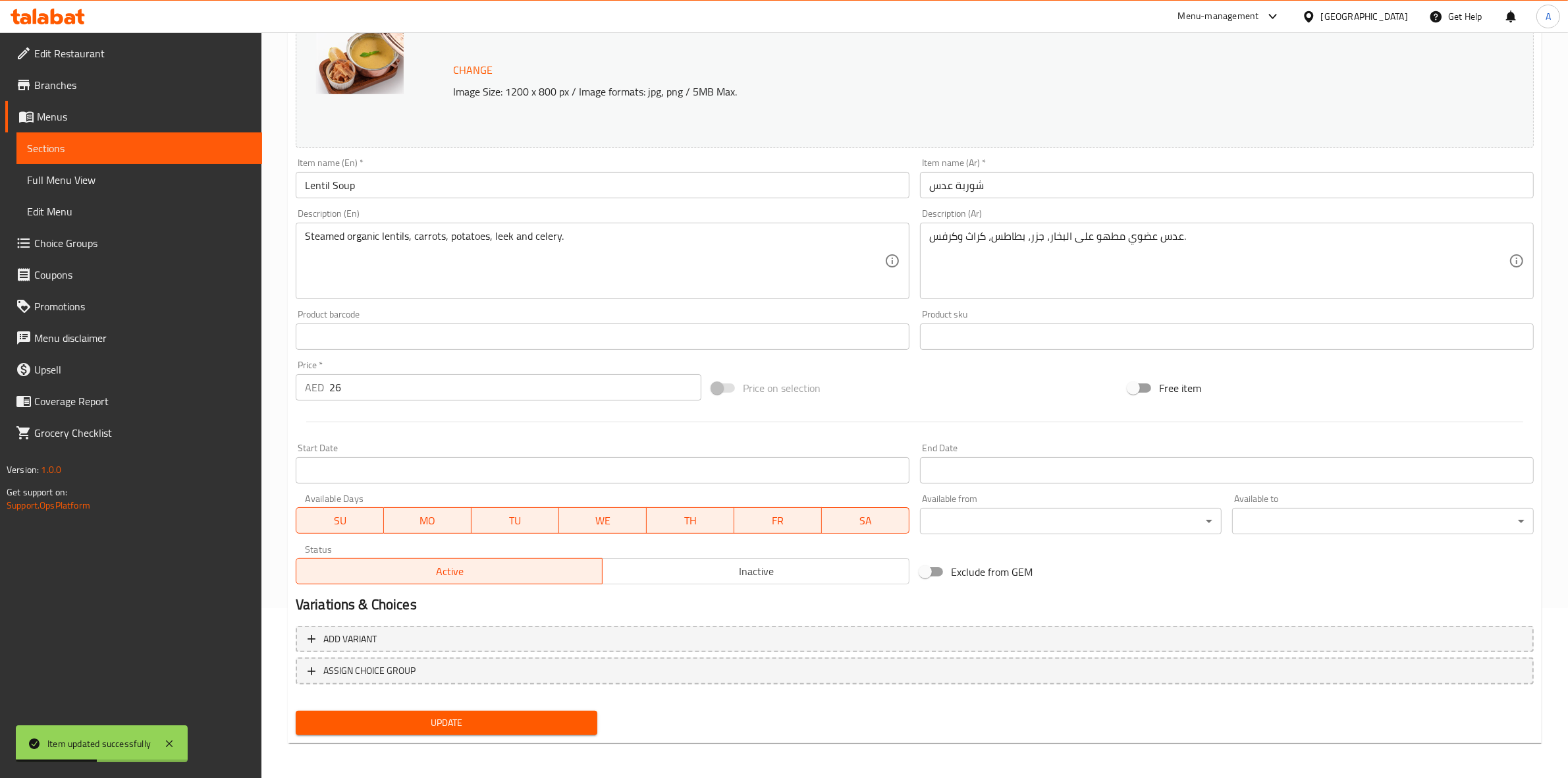
click at [1012, 518] on body "Item updated successfully ​ Menu-management [GEOGRAPHIC_DATA] Get Help A Edit R…" at bounding box center [784, 235] width 1568 height 745
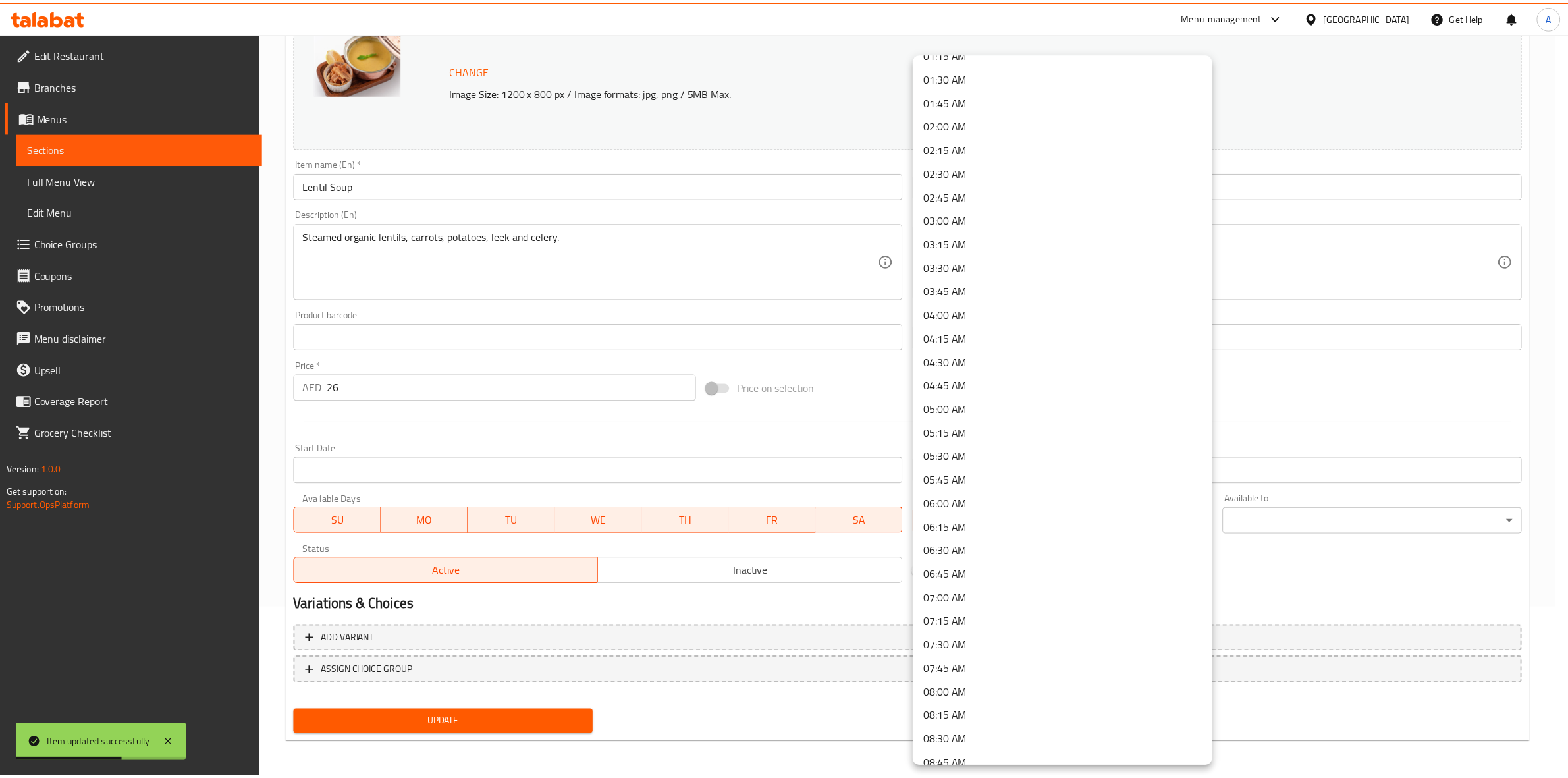
scroll to position [165, 0]
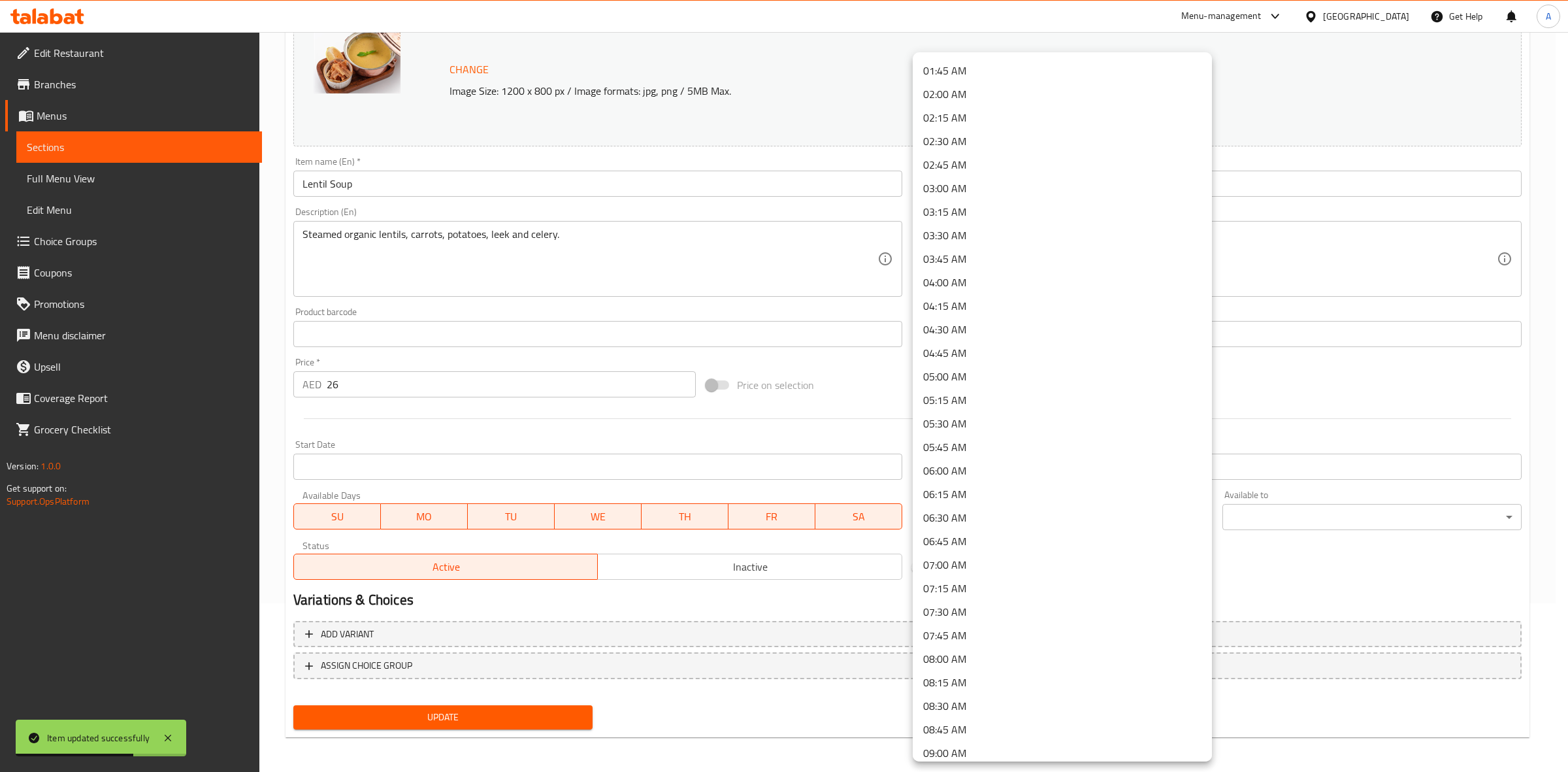
click at [961, 753] on li "09:00 AM" at bounding box center [1062, 753] width 299 height 23
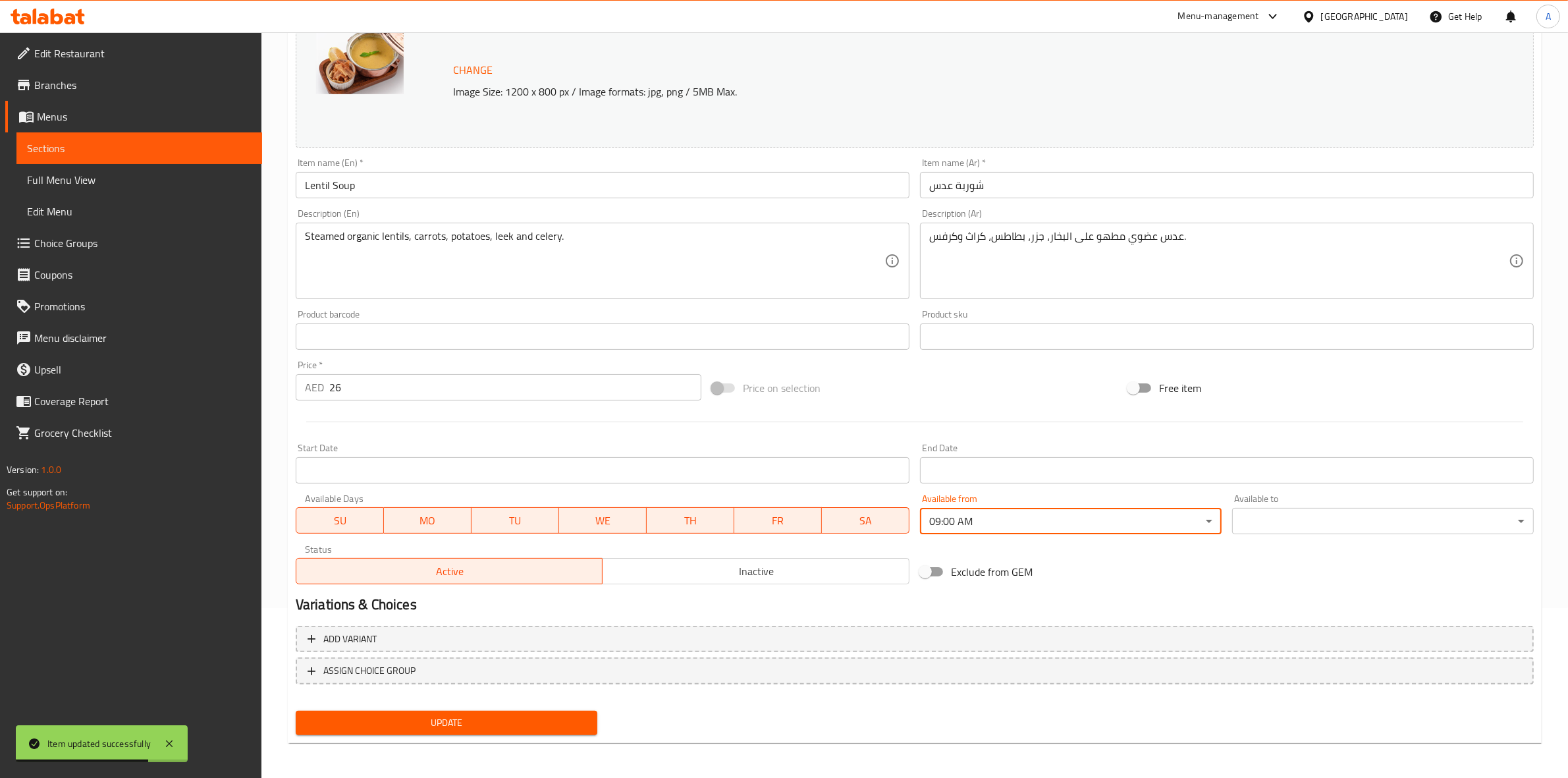
click at [1302, 523] on body "Item updated successfully ​ Menu-management [GEOGRAPHIC_DATA] Get Help A Edit R…" at bounding box center [784, 235] width 1568 height 745
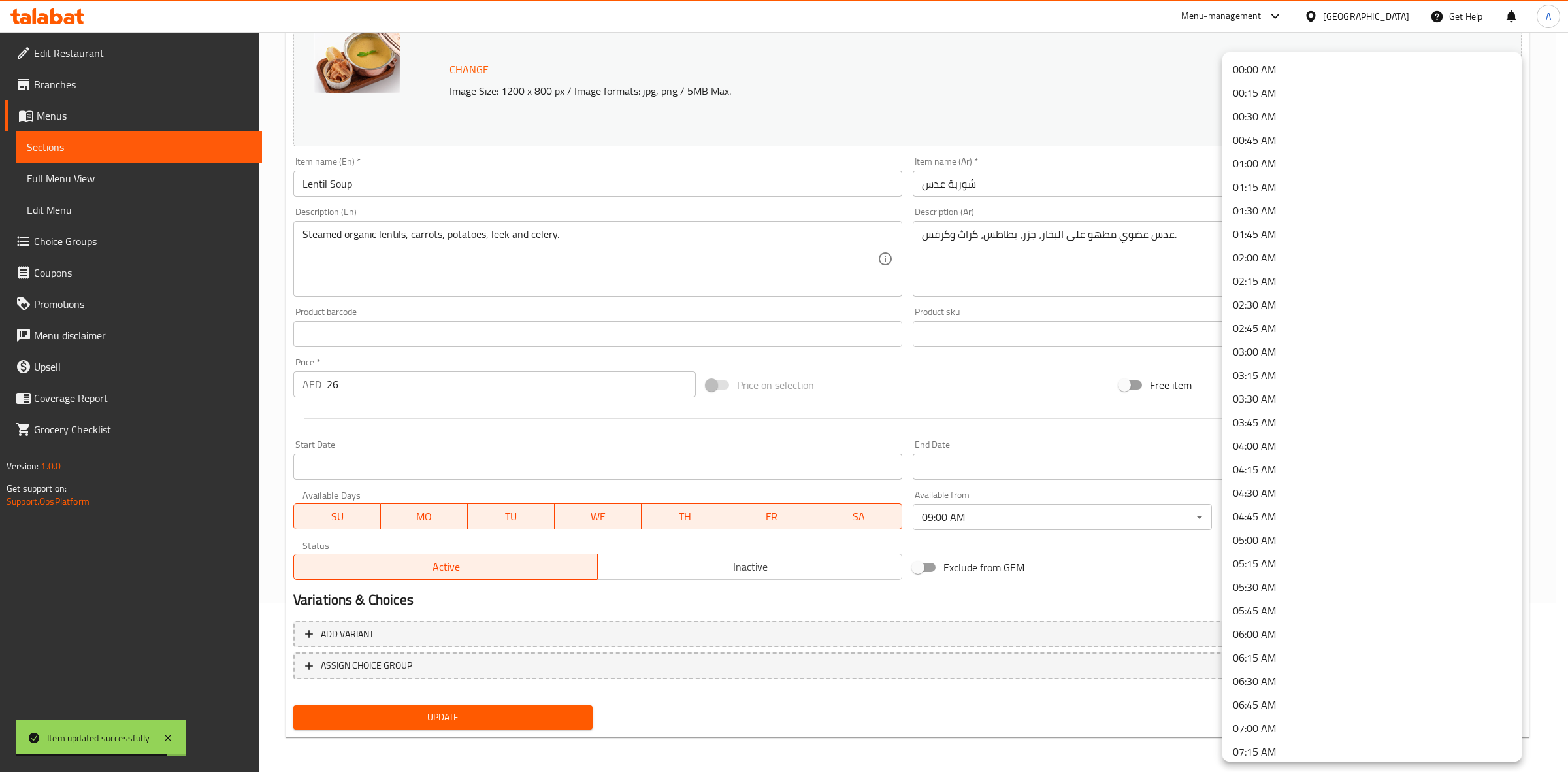
click at [1273, 143] on li "00:45 AM" at bounding box center [1371, 140] width 299 height 23
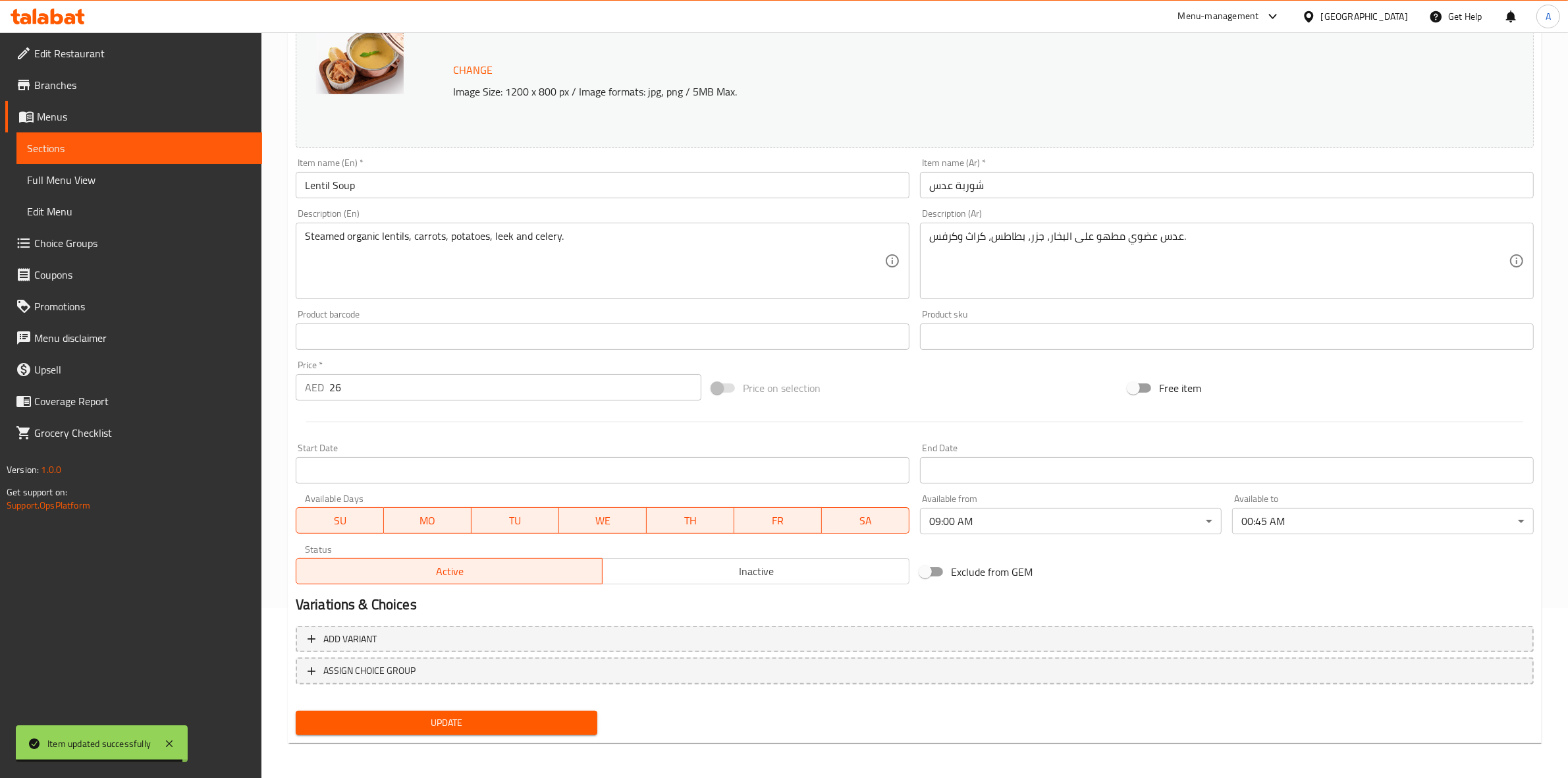
click at [1156, 589] on div "Exclude from GEM" at bounding box center [1123, 572] width 416 height 36
click at [446, 728] on span "Update" at bounding box center [446, 723] width 280 height 16
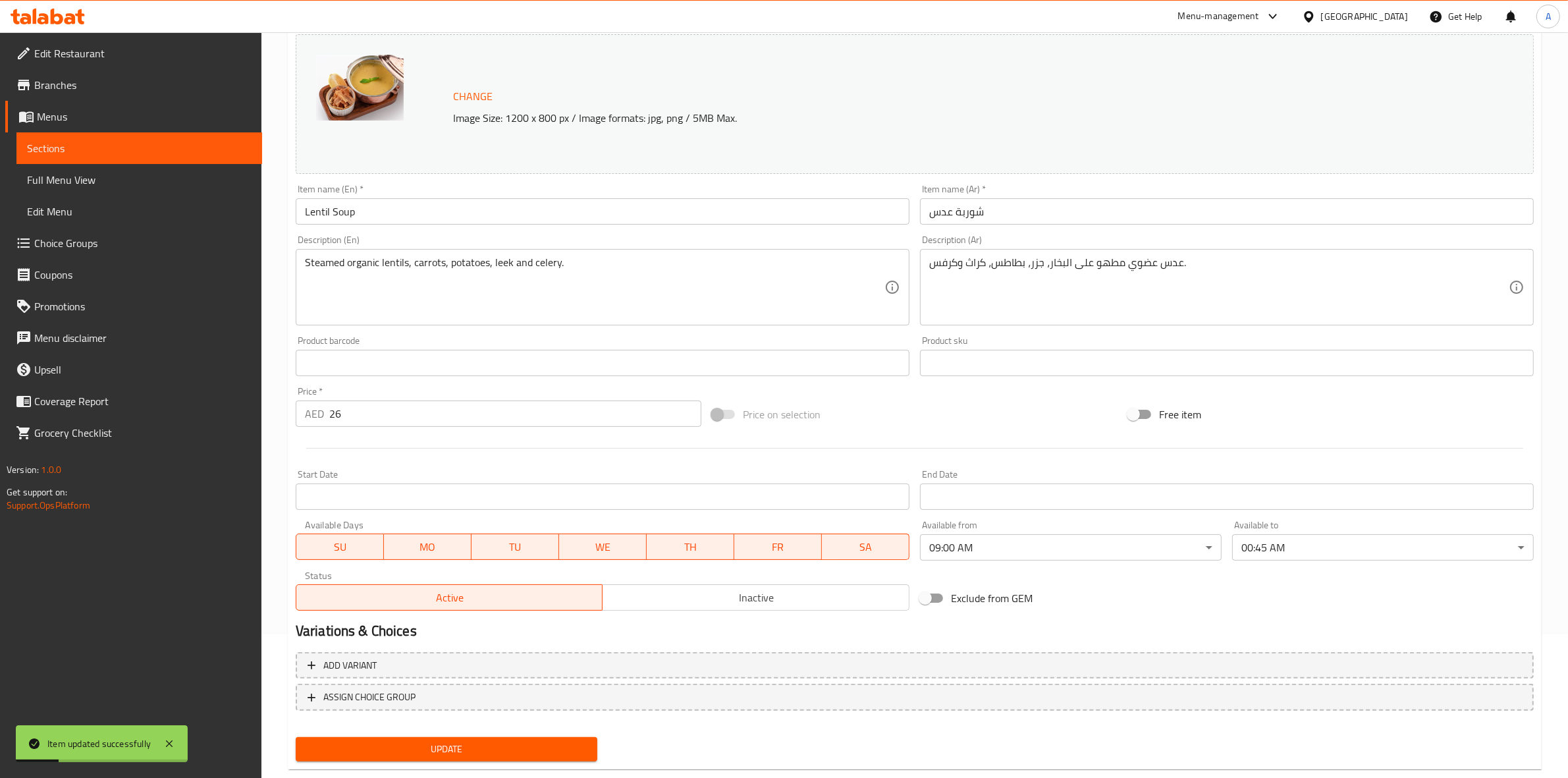
scroll to position [170, 0]
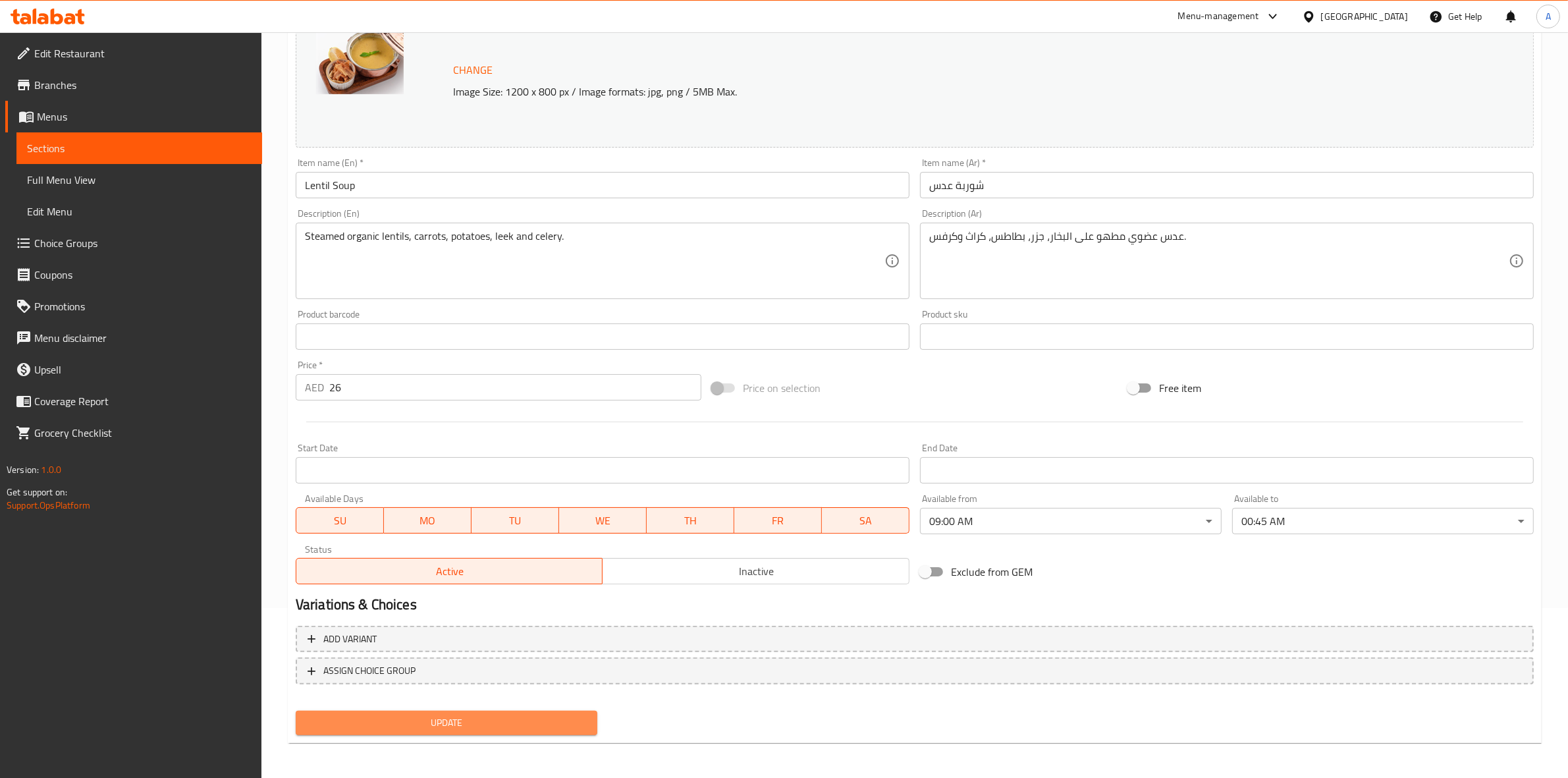
click at [499, 726] on span "Update" at bounding box center [446, 723] width 280 height 16
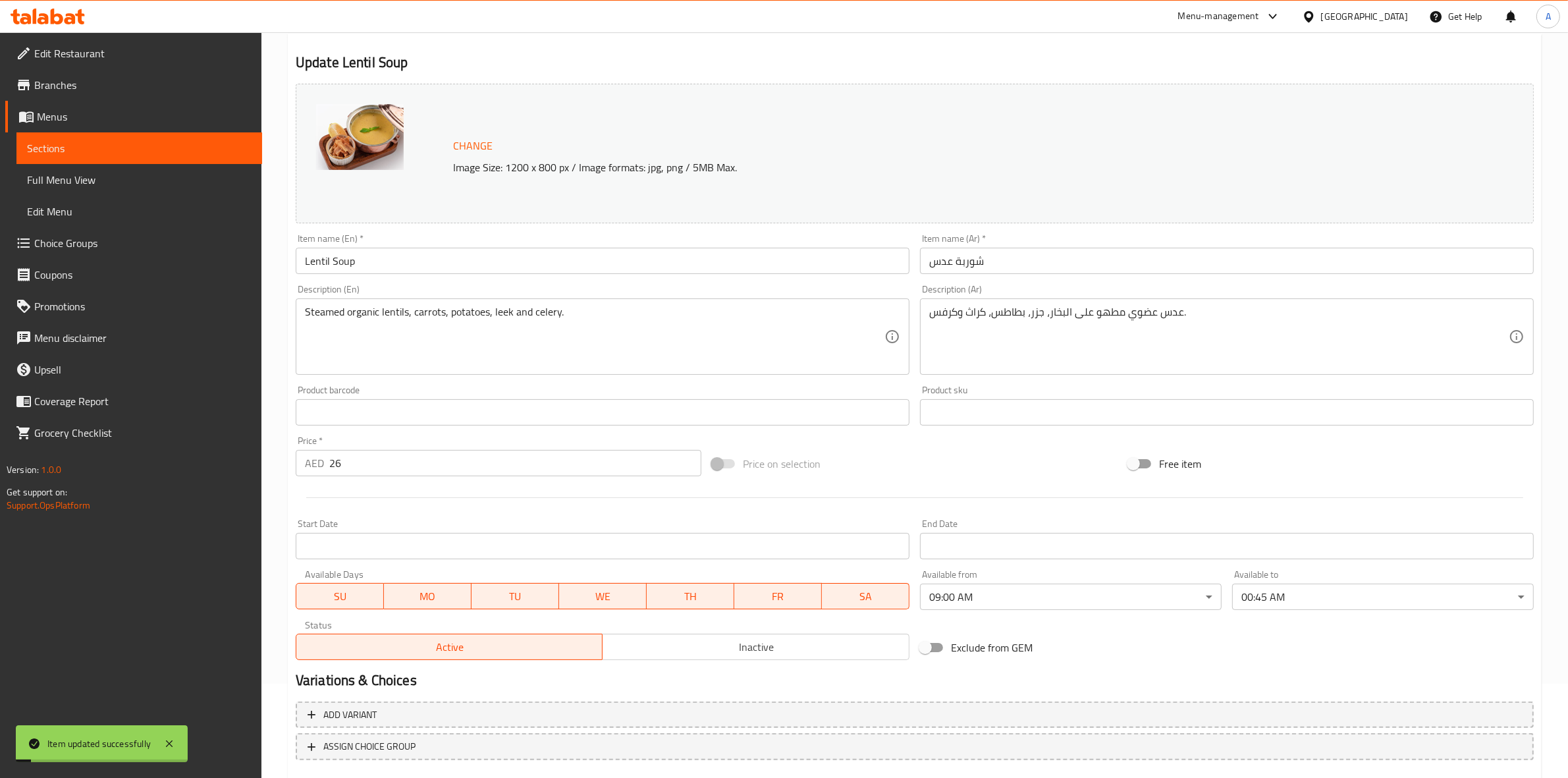
scroll to position [0, 0]
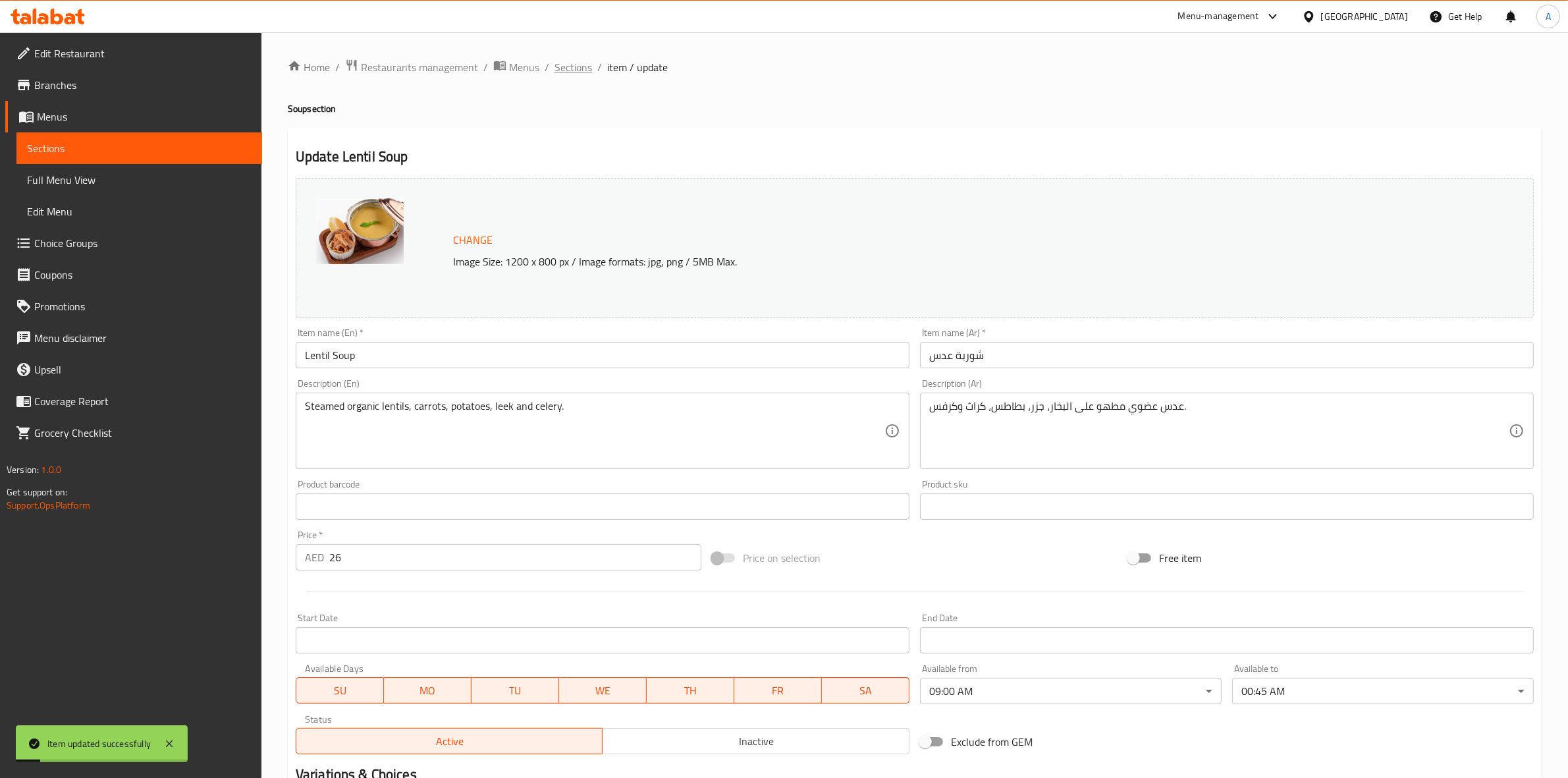
click at [568, 74] on span "Sections" at bounding box center [573, 67] width 37 height 15
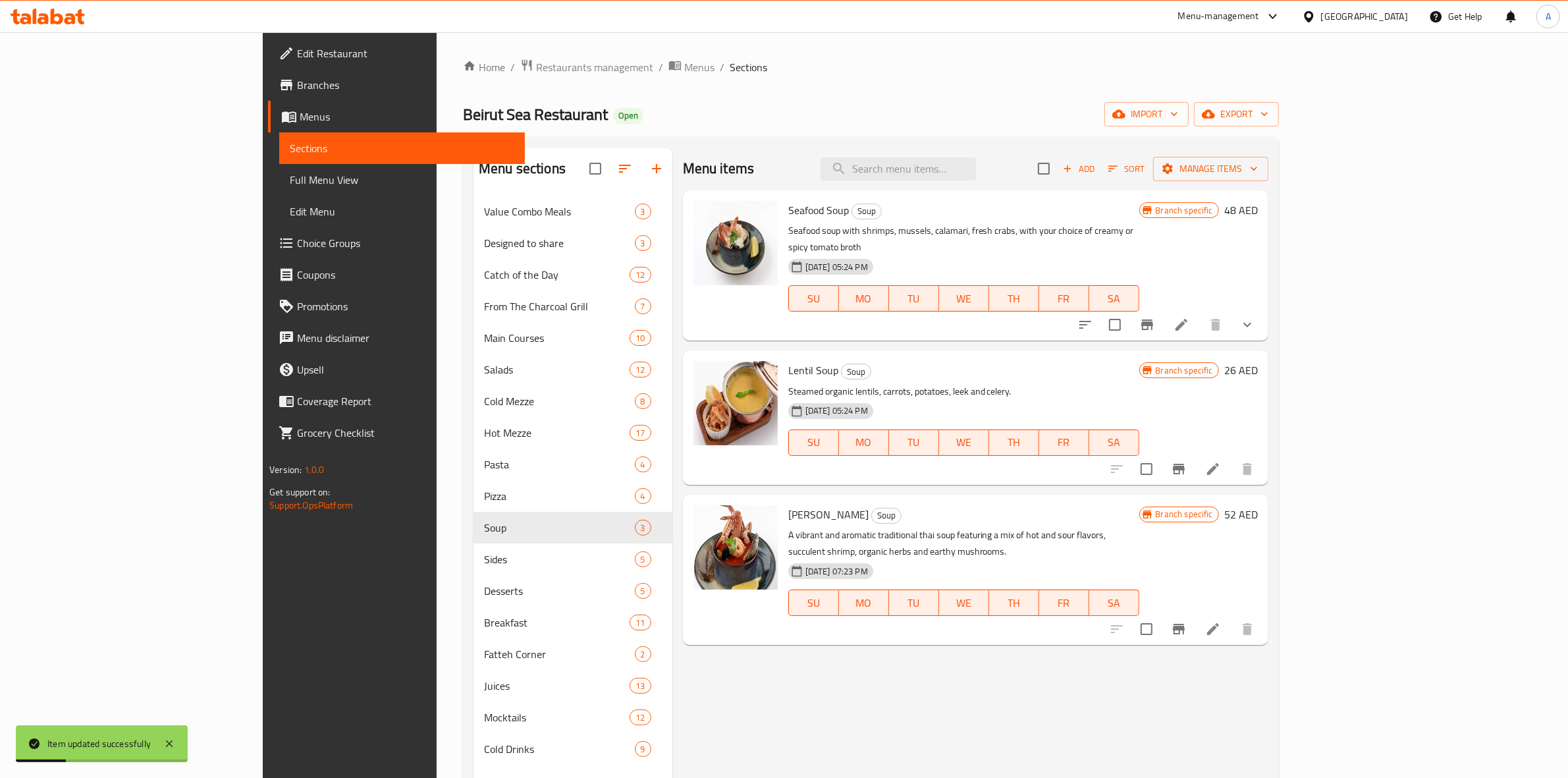
click at [1232, 617] on li at bounding box center [1212, 628] width 37 height 24
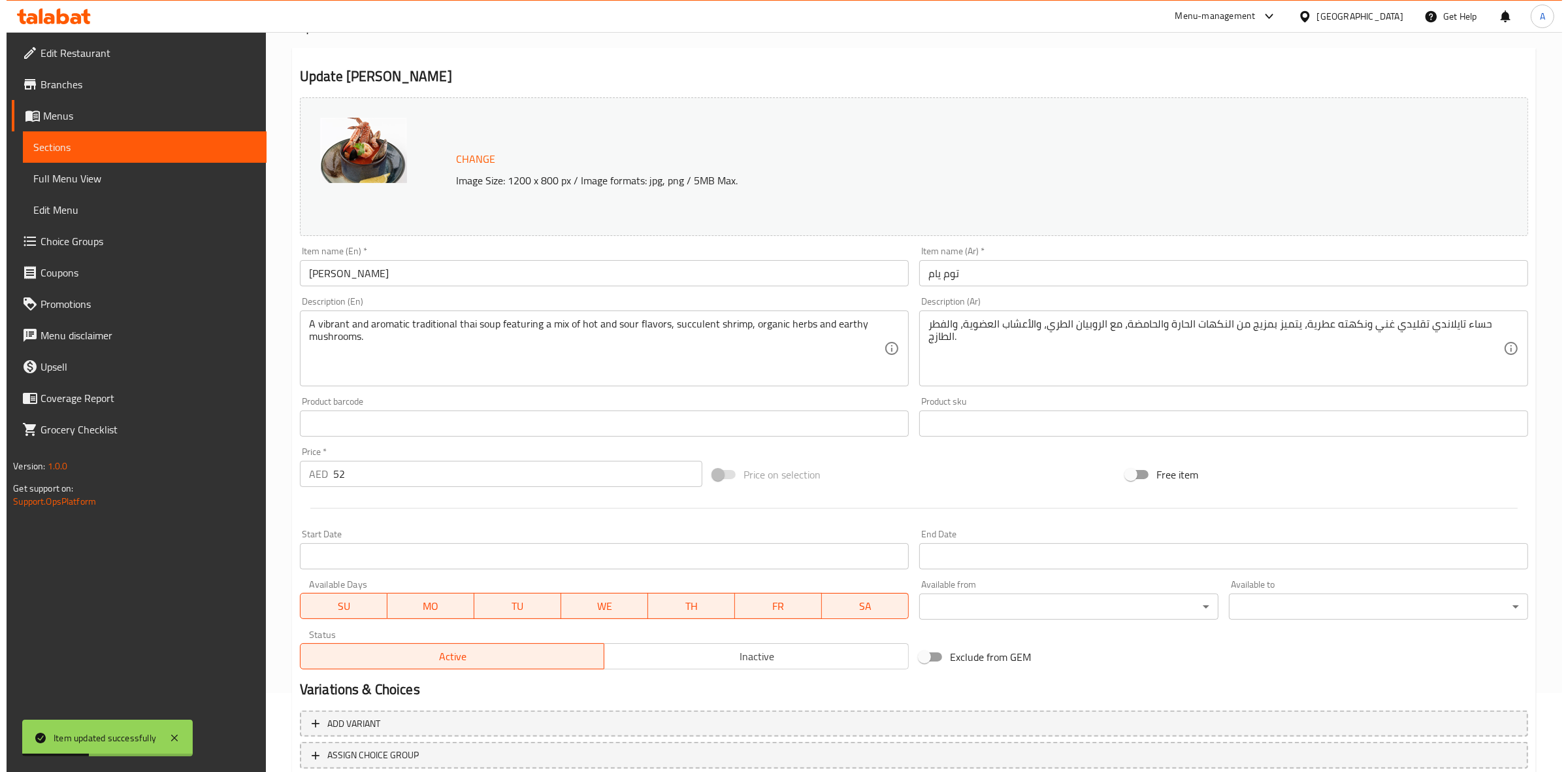
scroll to position [169, 0]
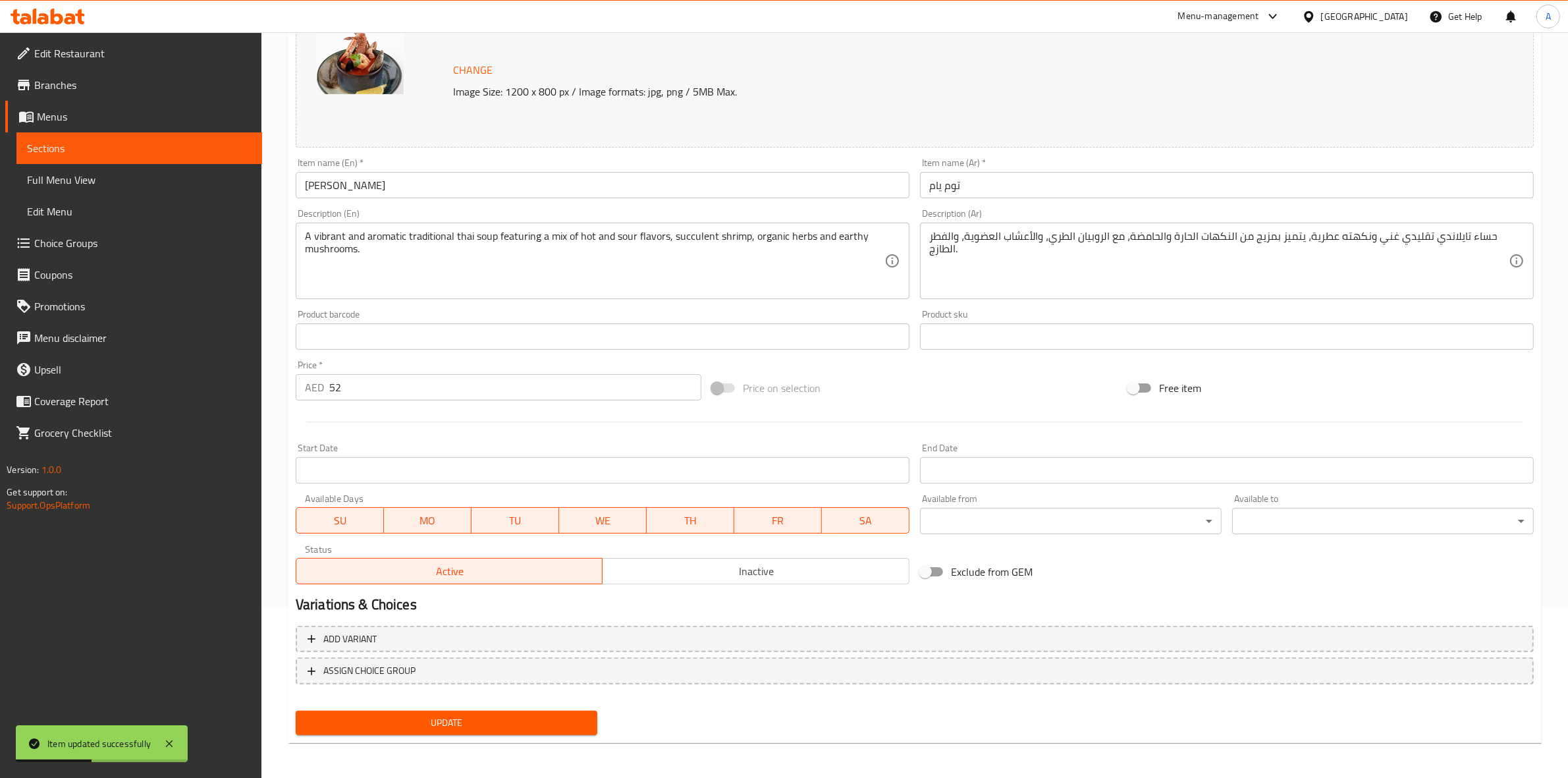
click at [1057, 520] on body "Item updated successfully ​ Menu-management [GEOGRAPHIC_DATA] Get Help A Edit R…" at bounding box center [784, 235] width 1568 height 745
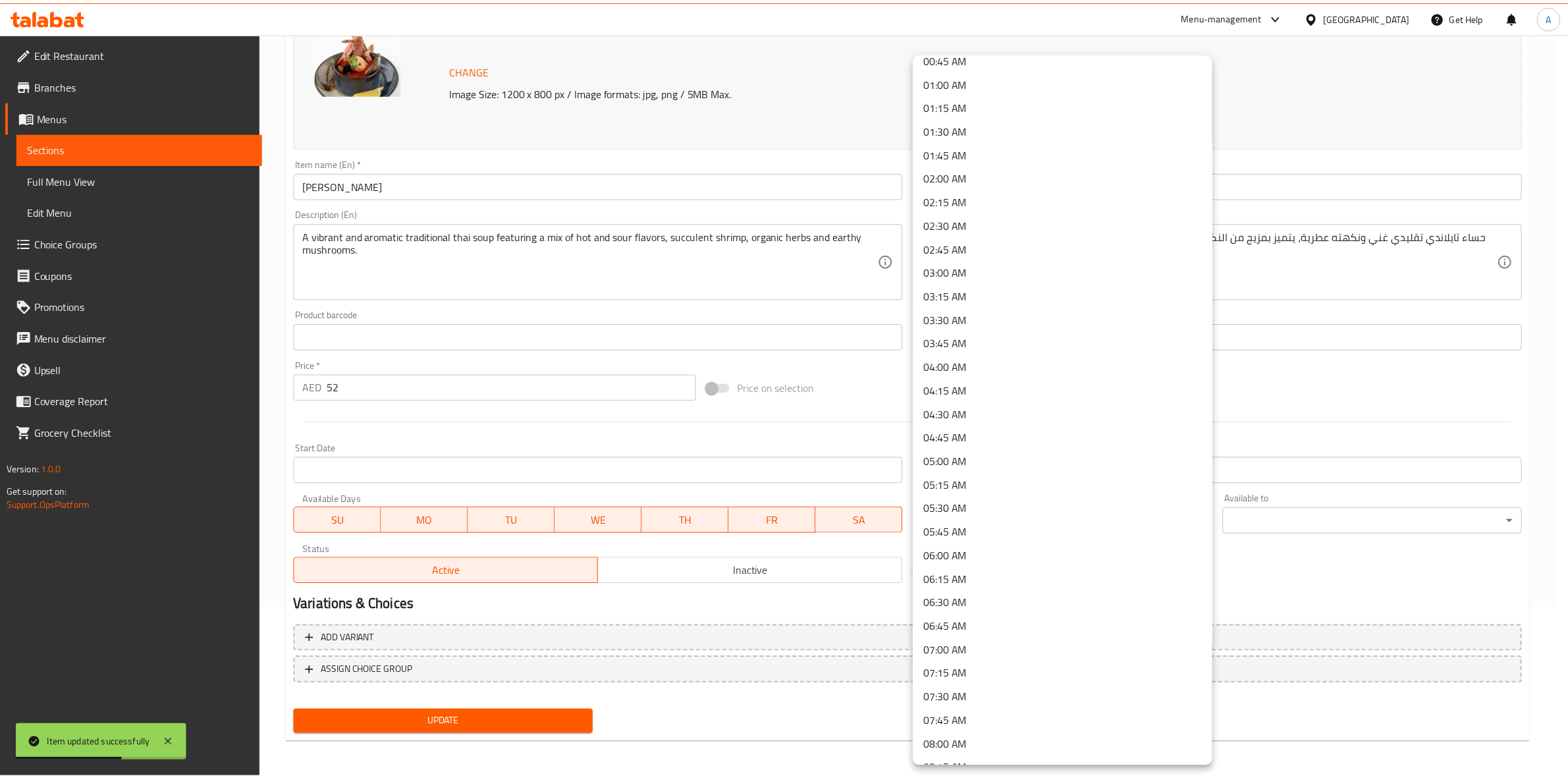
scroll to position [165, 0]
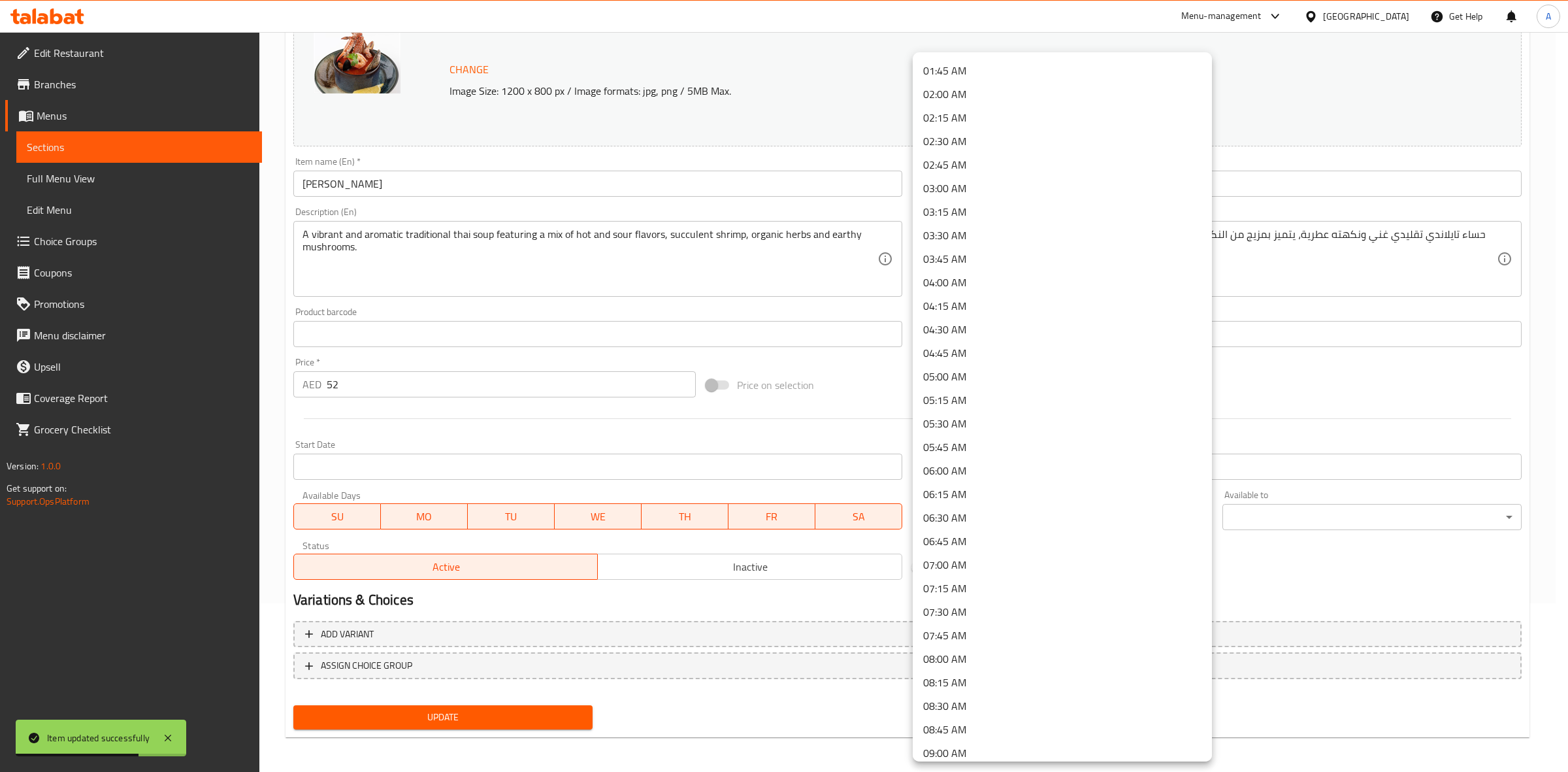
click at [977, 747] on li "09:00 AM" at bounding box center [1062, 753] width 299 height 23
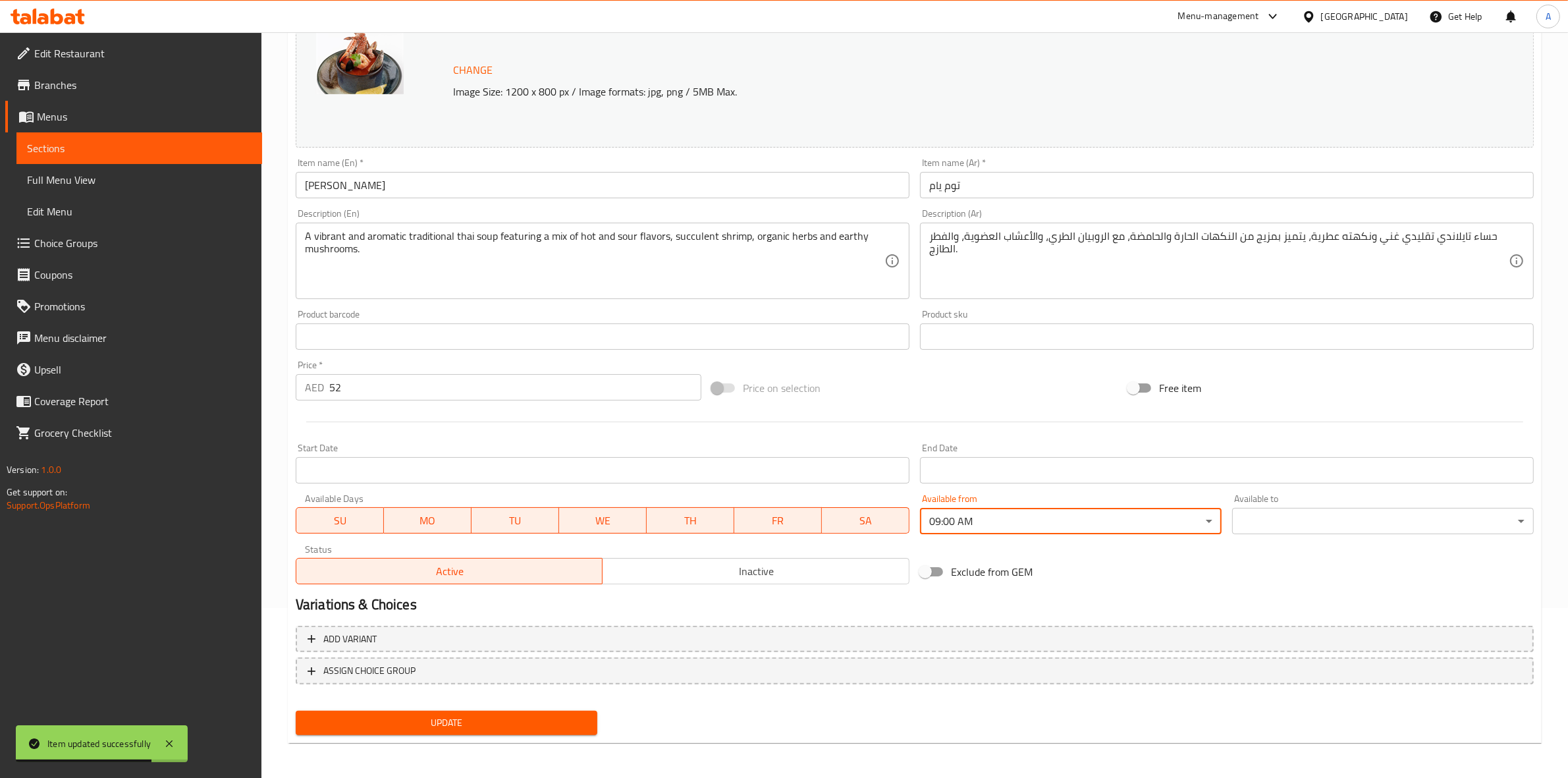
click at [1277, 521] on body "Item updated successfully ​ Menu-management [GEOGRAPHIC_DATA] Get Help A Edit R…" at bounding box center [784, 235] width 1568 height 745
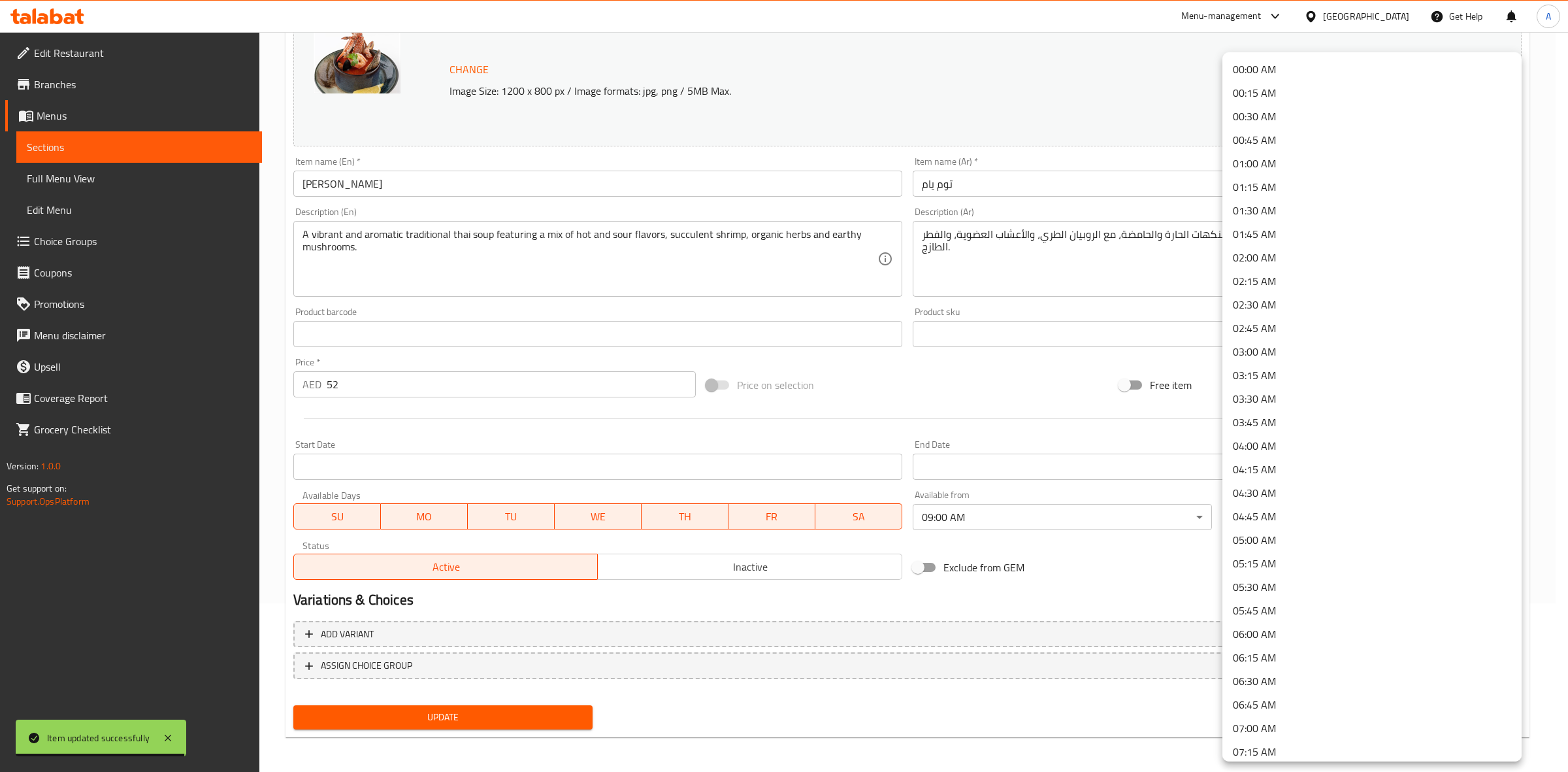
click at [1287, 145] on li "00:45 AM" at bounding box center [1371, 140] width 299 height 23
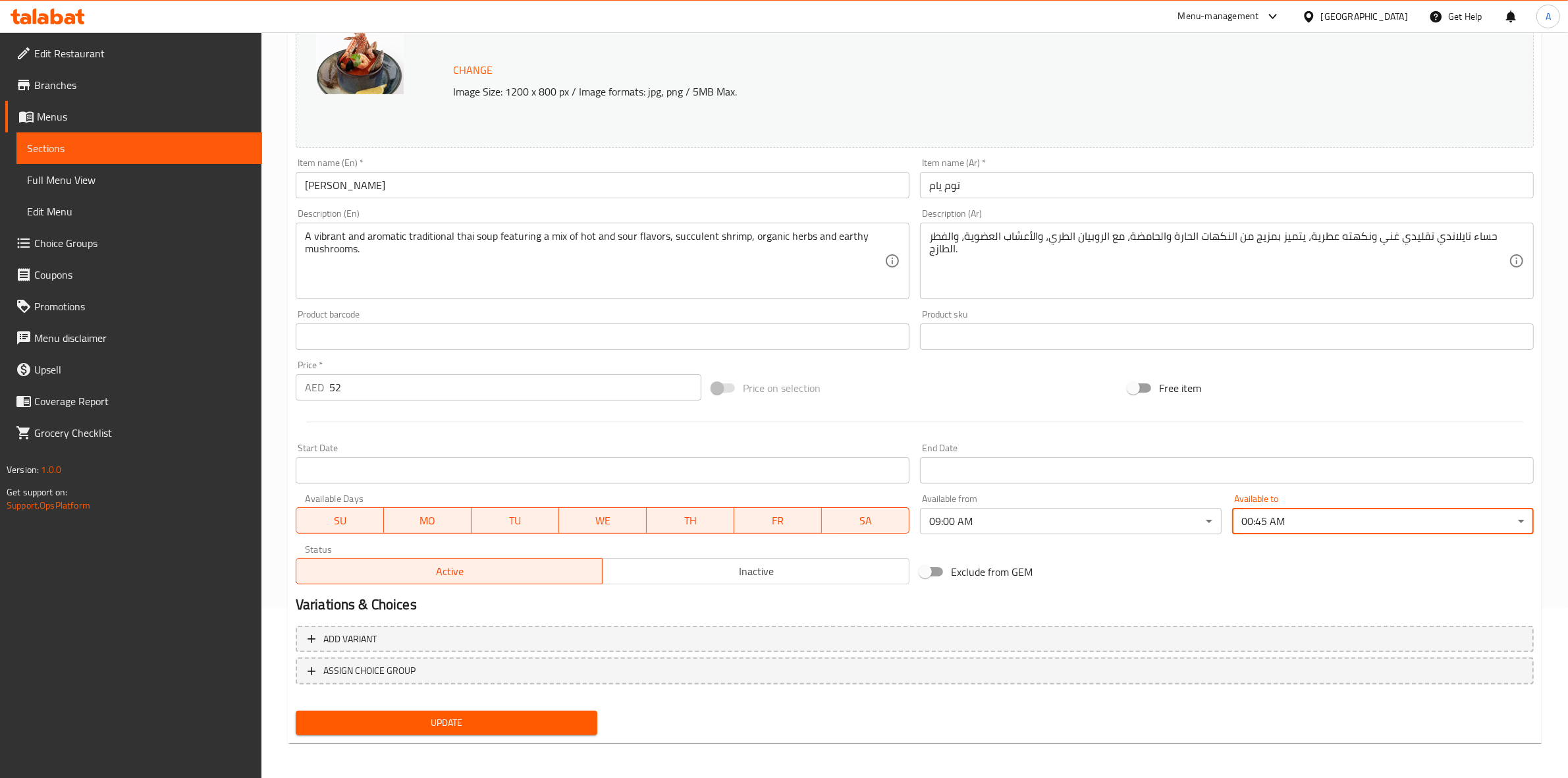
click at [1242, 572] on div "Exclude from GEM" at bounding box center [1123, 572] width 416 height 36
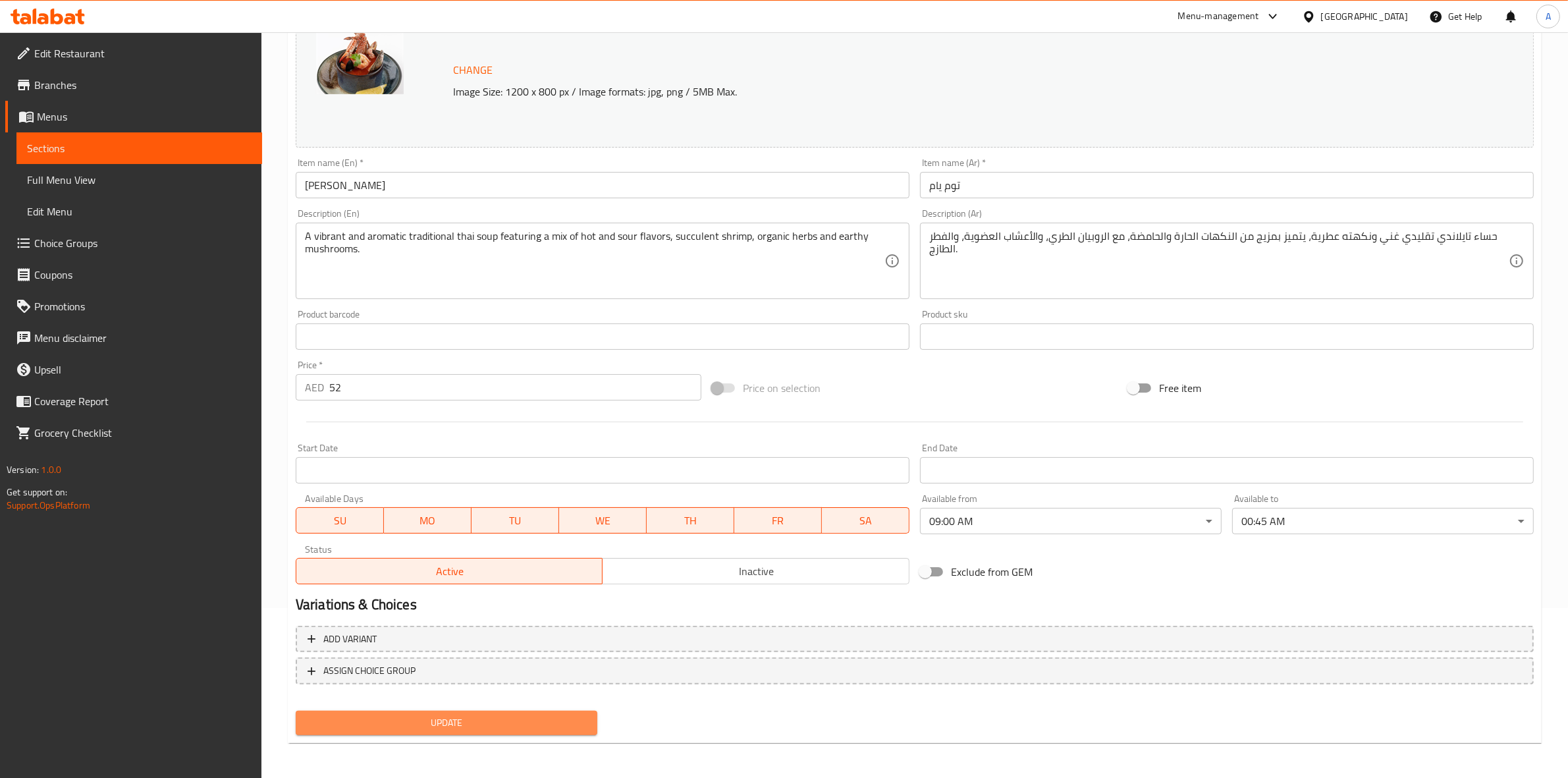
click at [422, 720] on span "Update" at bounding box center [446, 723] width 280 height 16
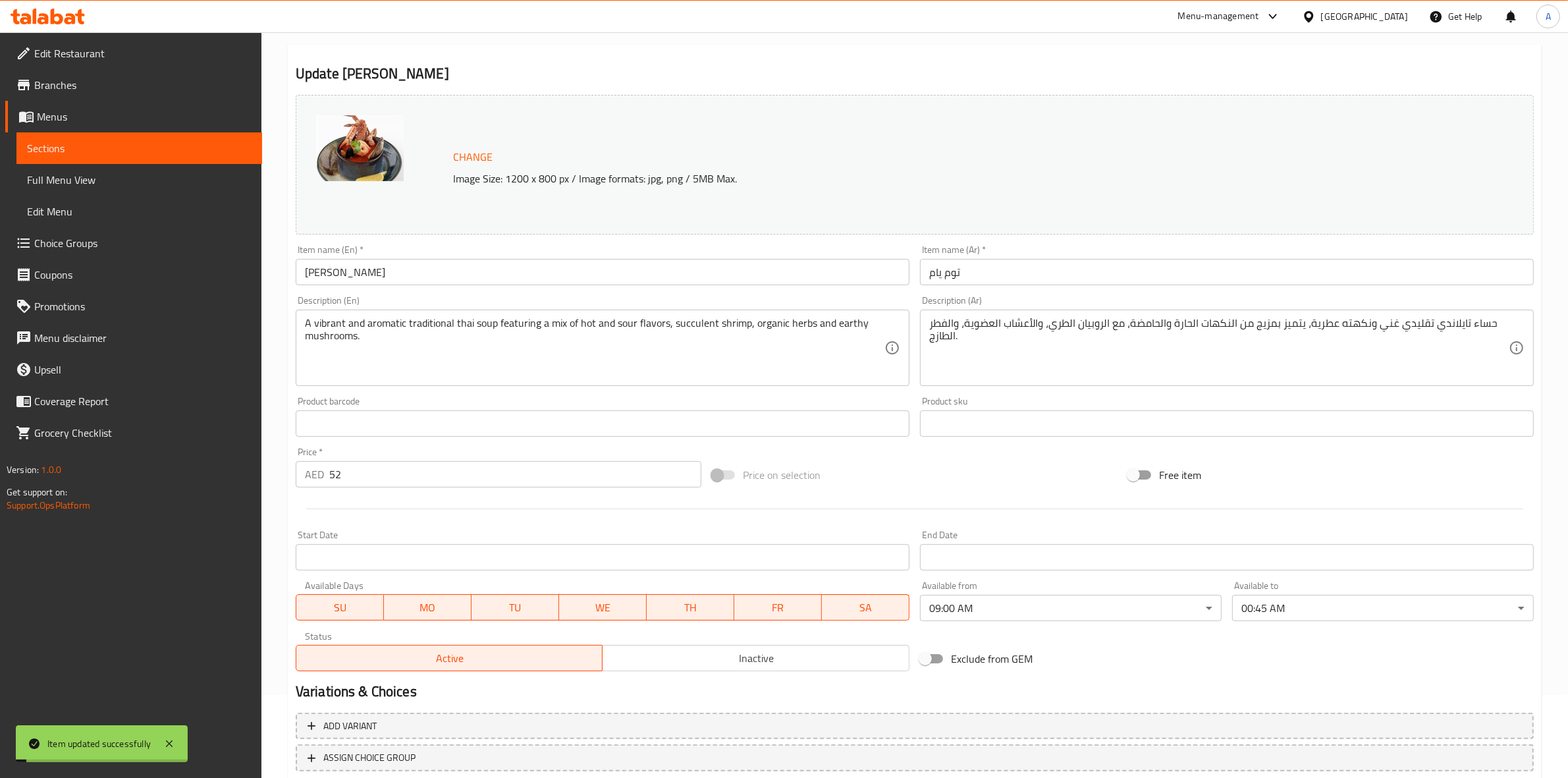
scroll to position [0, 0]
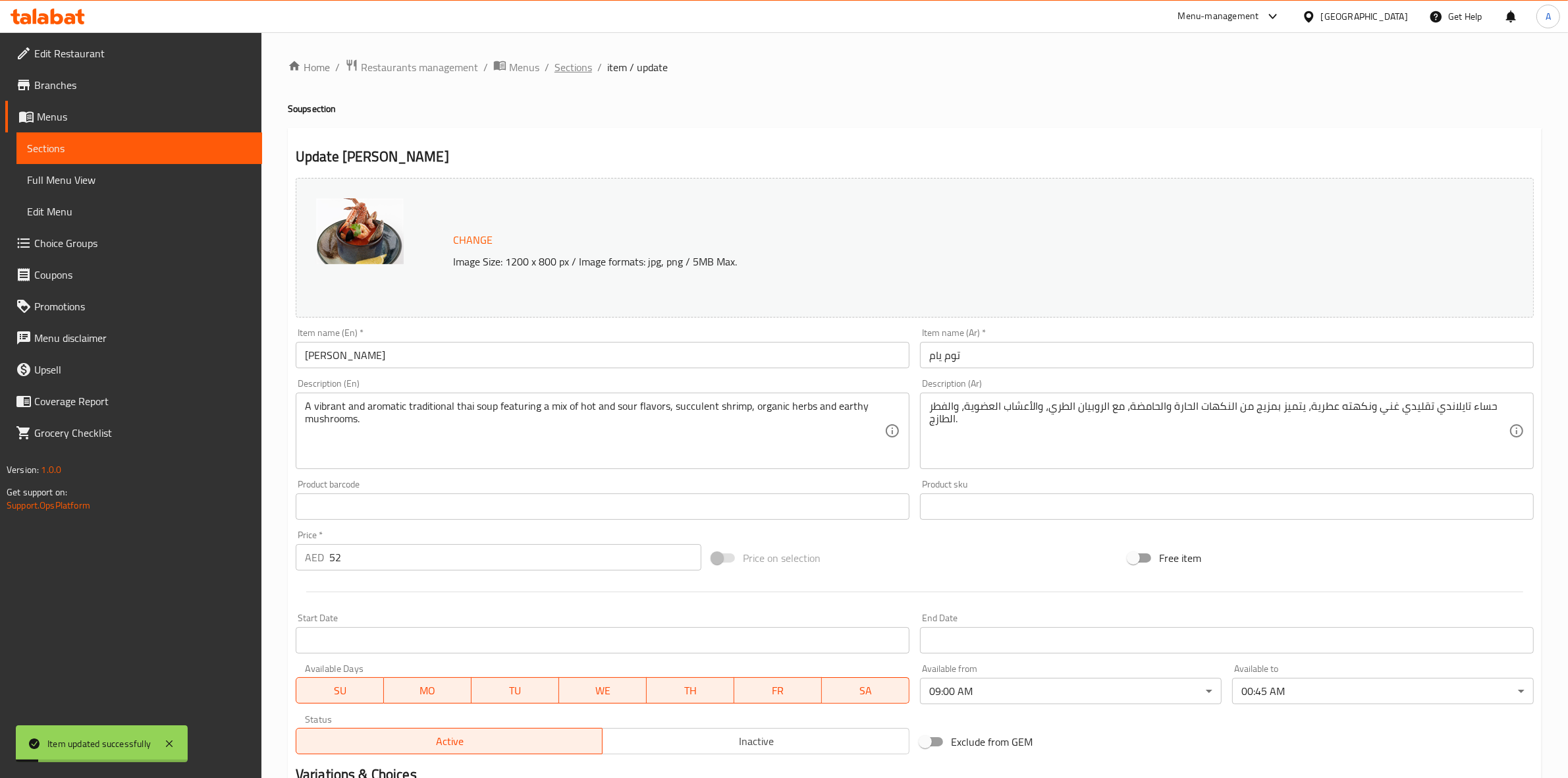
click at [575, 61] on span "Sections" at bounding box center [573, 67] width 37 height 15
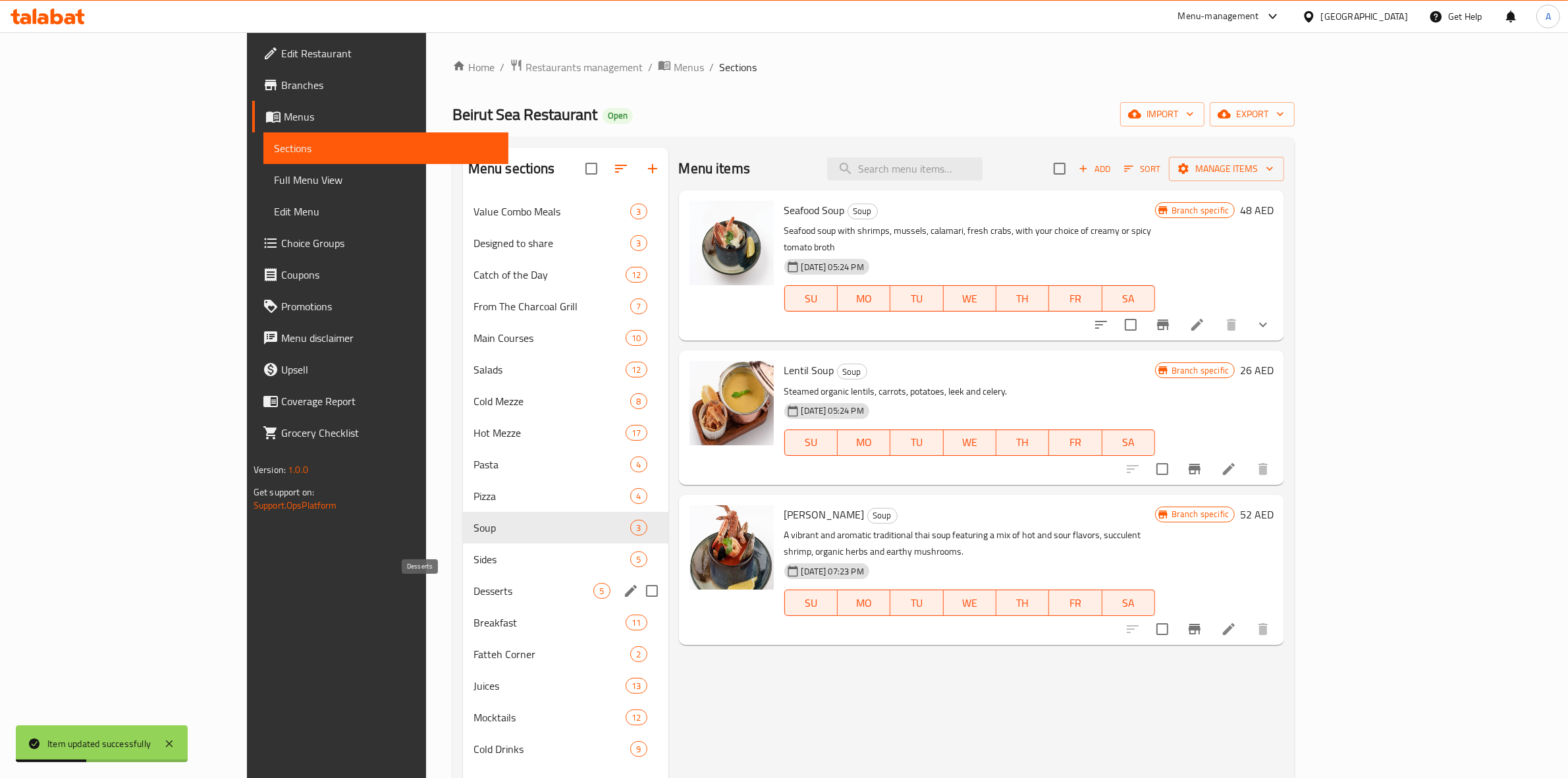
click at [474, 591] on span "Desserts" at bounding box center [534, 590] width 120 height 15
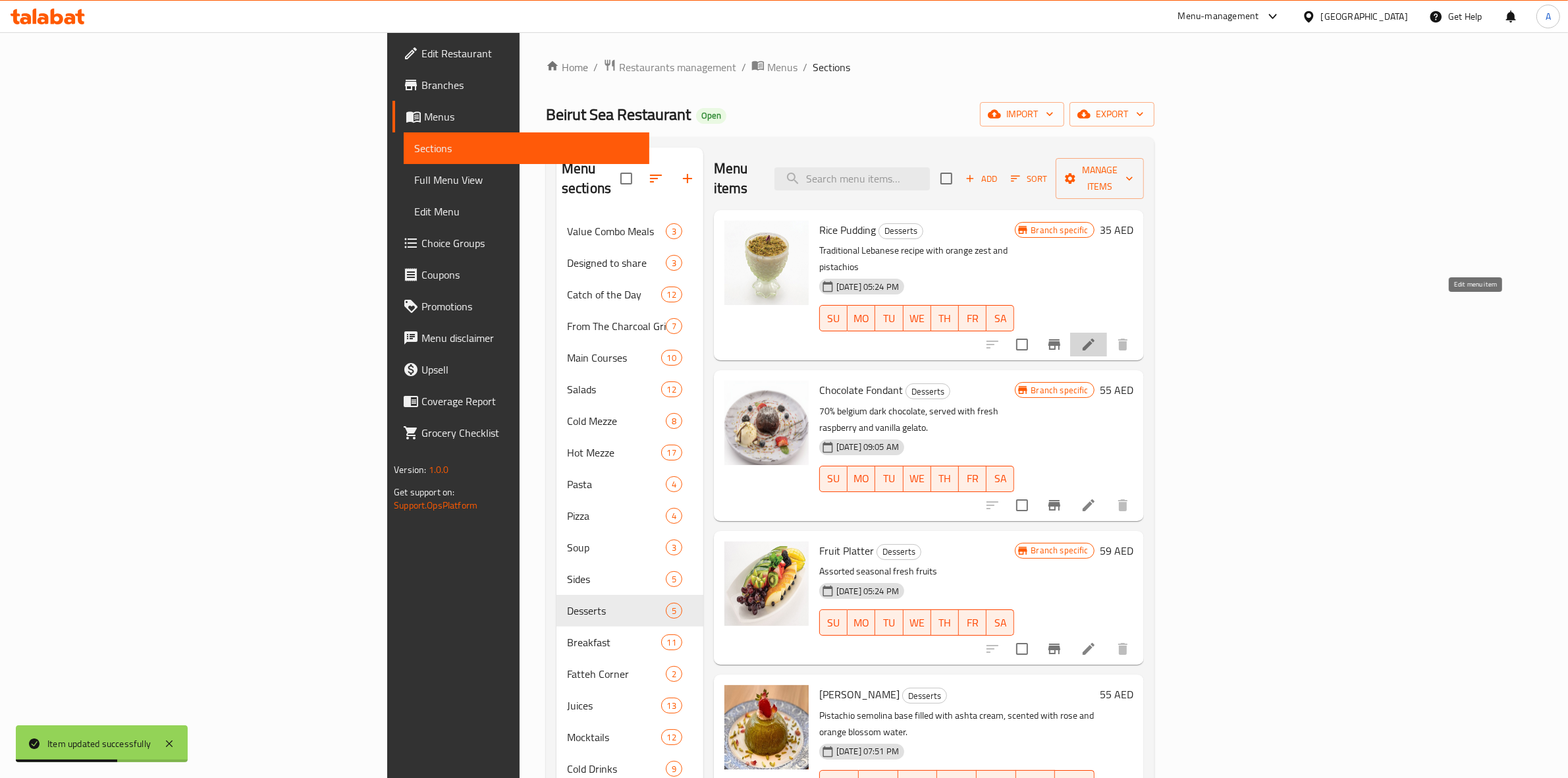
click at [1094, 339] on icon at bounding box center [1088, 345] width 12 height 12
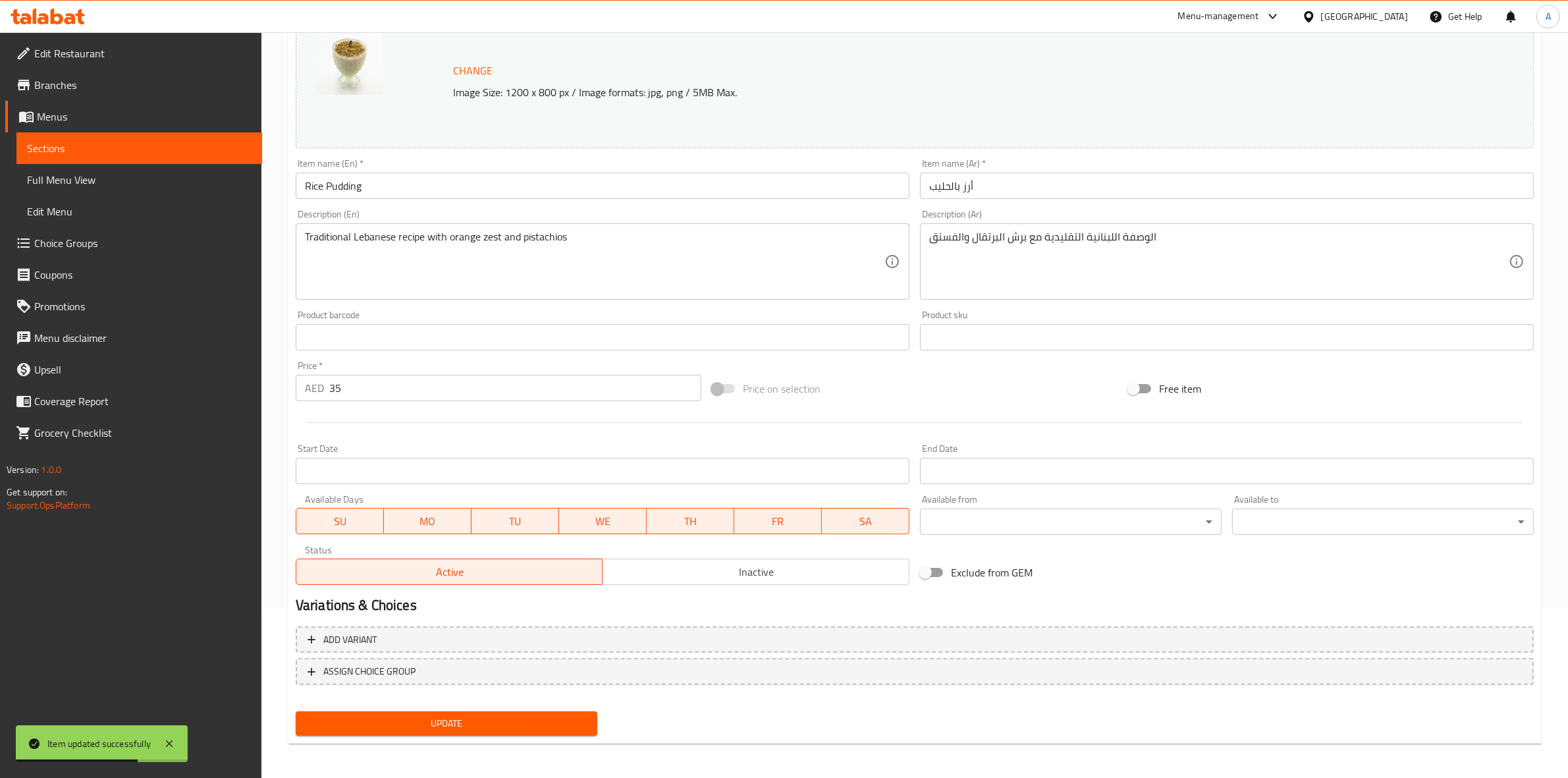
scroll to position [170, 0]
click at [1007, 508] on body "Item updated successfully ​ Menu-management [GEOGRAPHIC_DATA] Get Help A Edit R…" at bounding box center [784, 235] width 1568 height 745
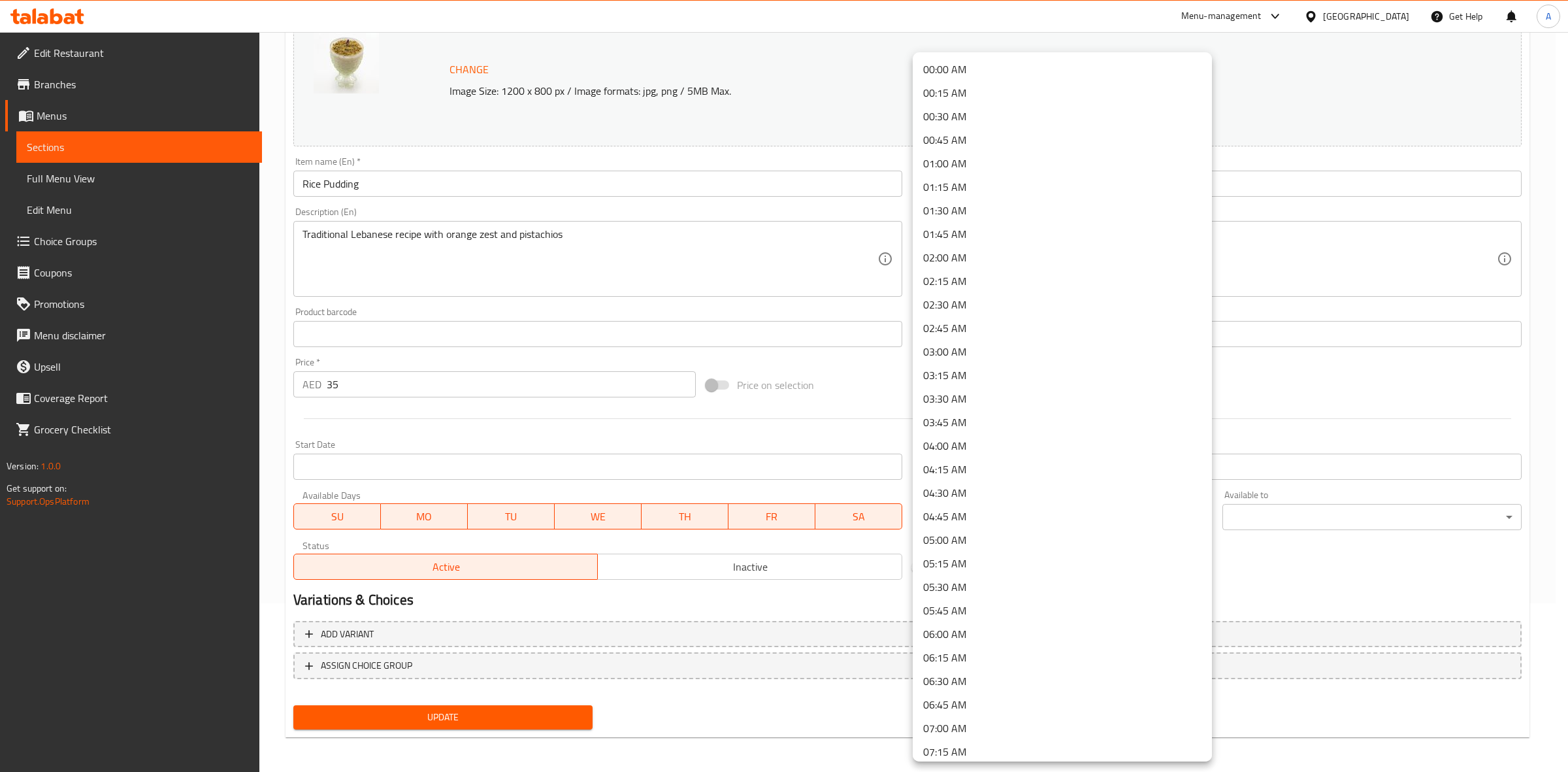
click at [575, 433] on div at bounding box center [784, 386] width 1568 height 772
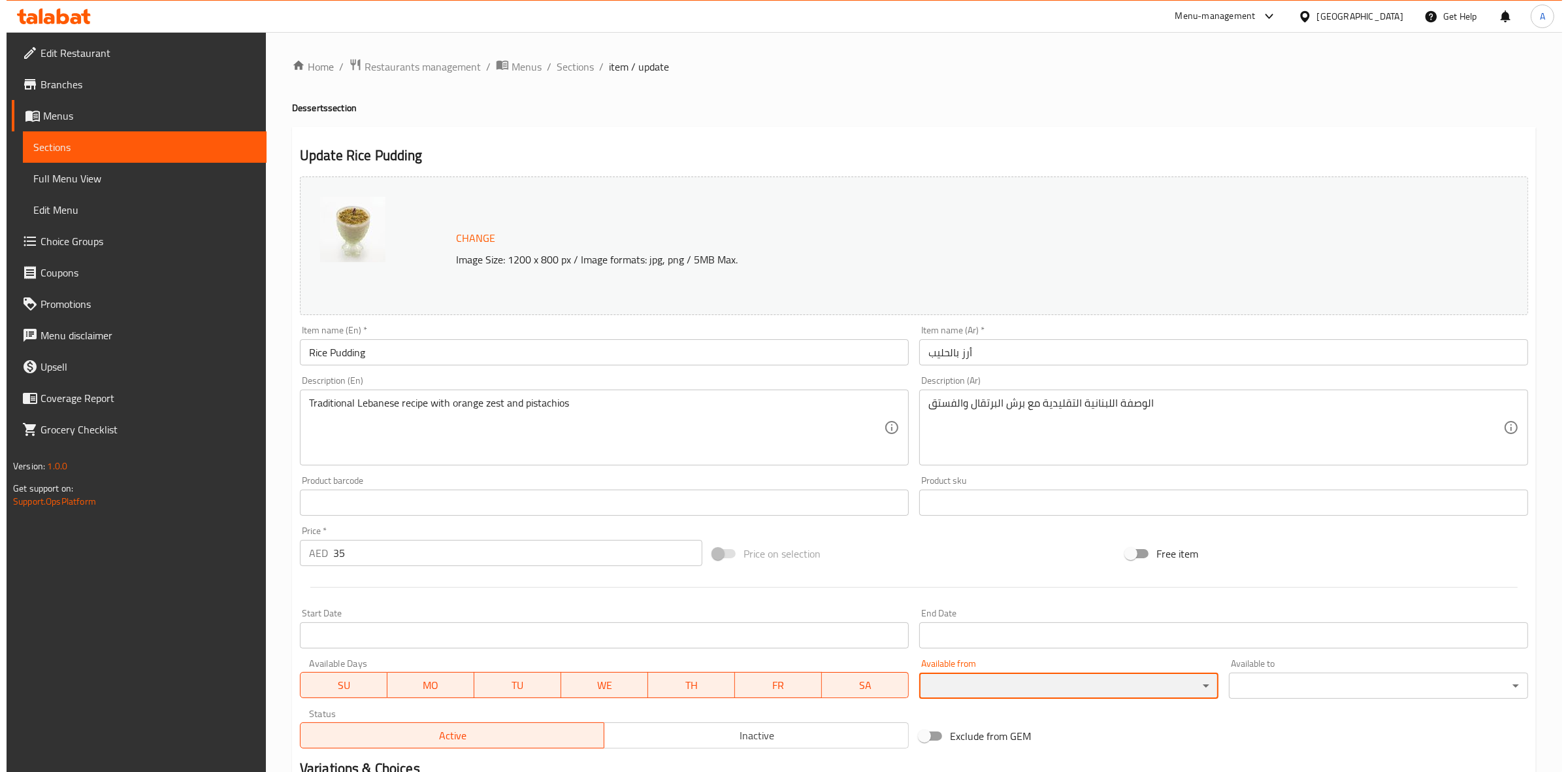
scroll to position [164, 0]
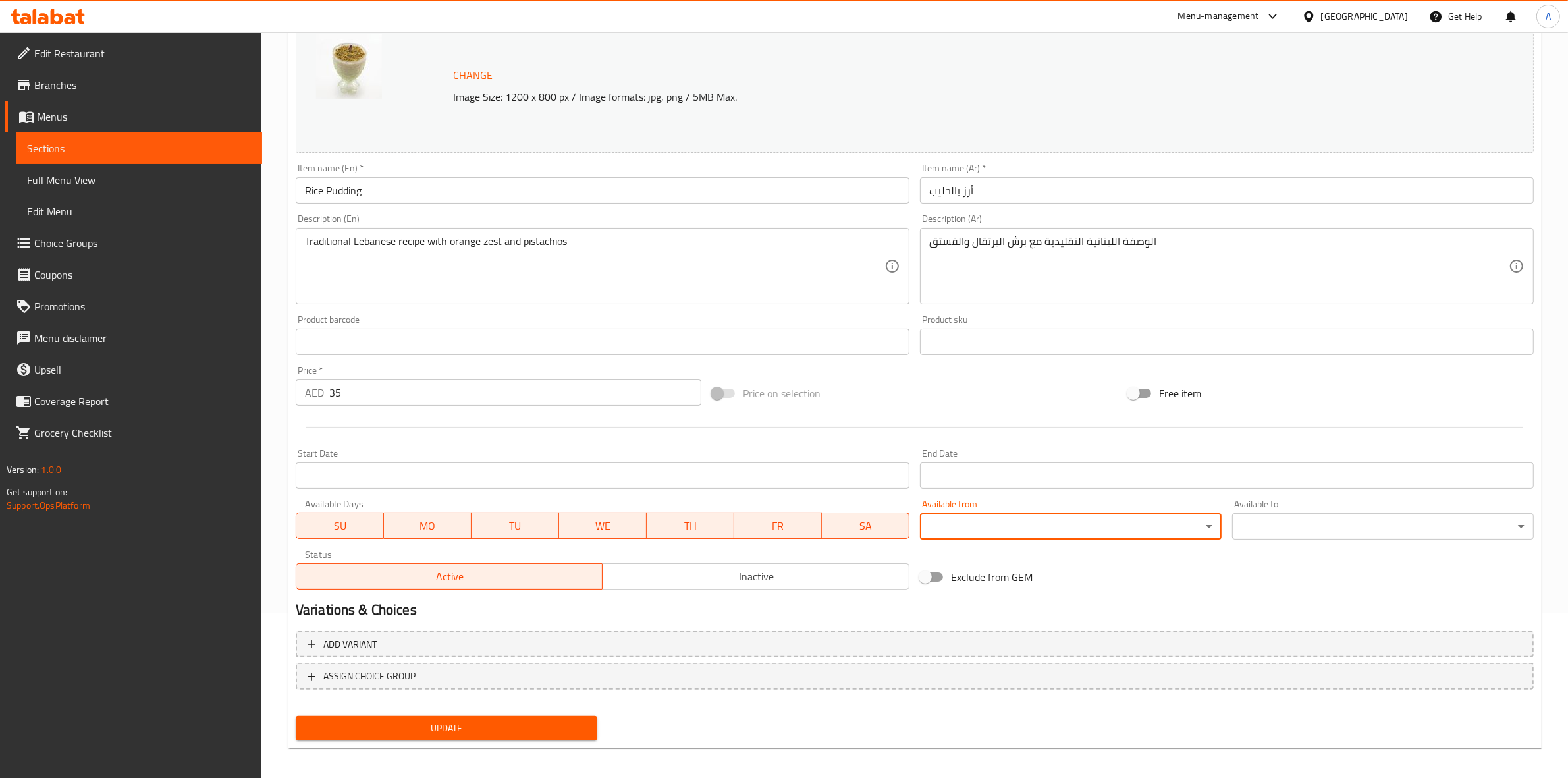
click at [1011, 537] on body "​ Menu-management [GEOGRAPHIC_DATA] Get Help A Edit Restaurant Branches Menus S…" at bounding box center [784, 240] width 1568 height 745
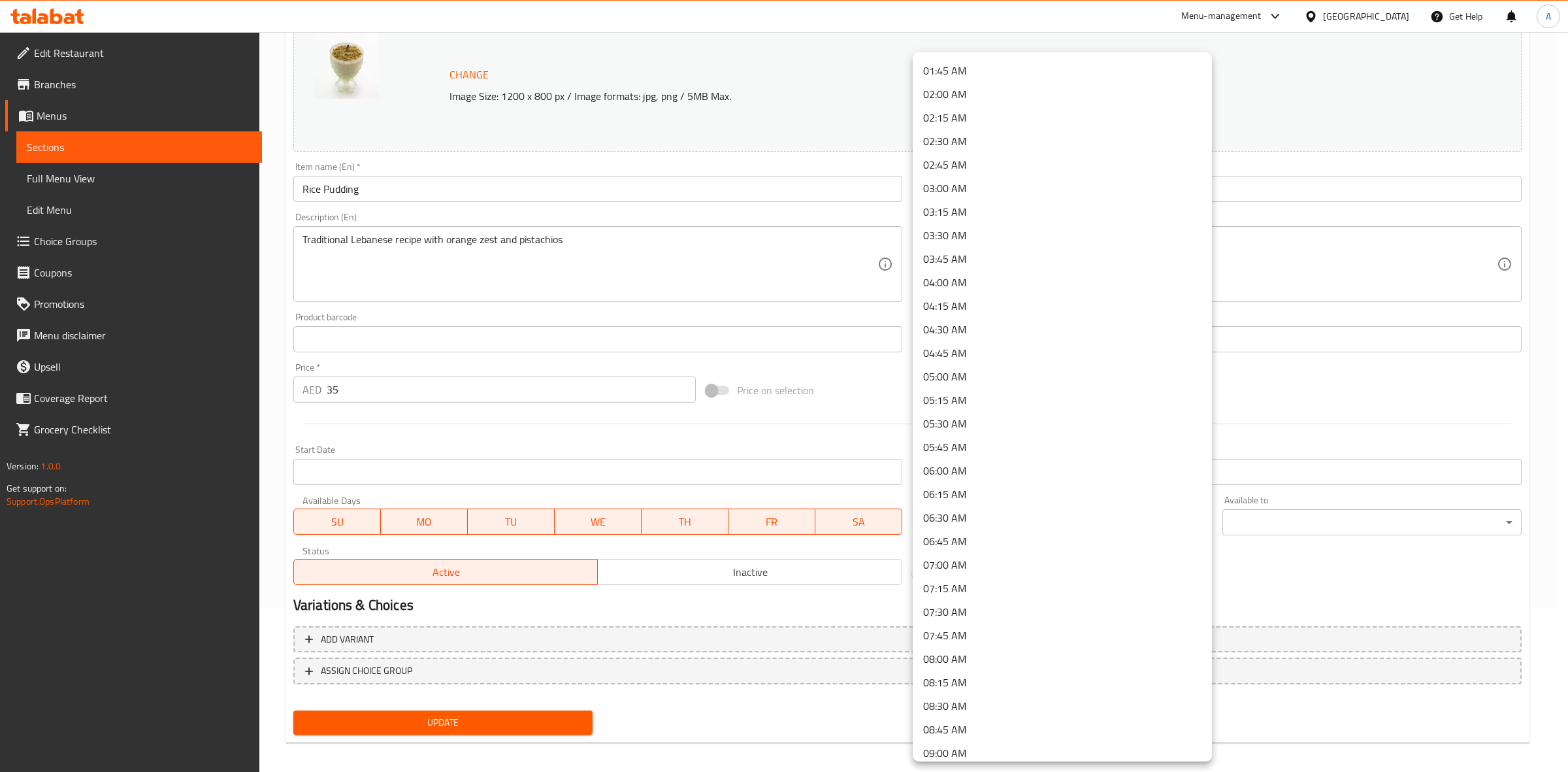
click at [975, 749] on li "09:00 AM" at bounding box center [1062, 753] width 299 height 23
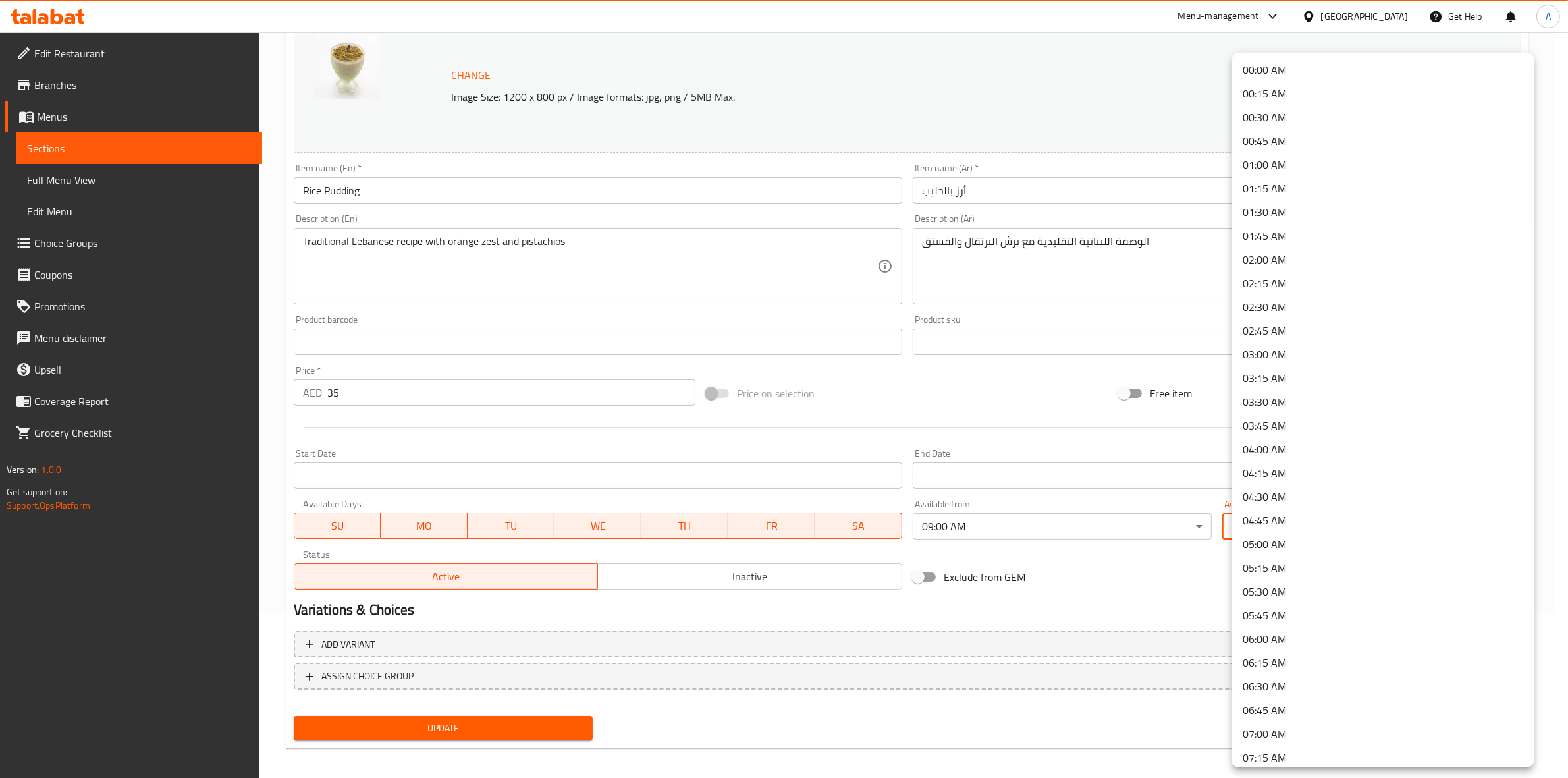
click at [1362, 517] on body "​ Menu-management [GEOGRAPHIC_DATA] Get Help A Edit Restaurant Branches Menus S…" at bounding box center [784, 240] width 1568 height 745
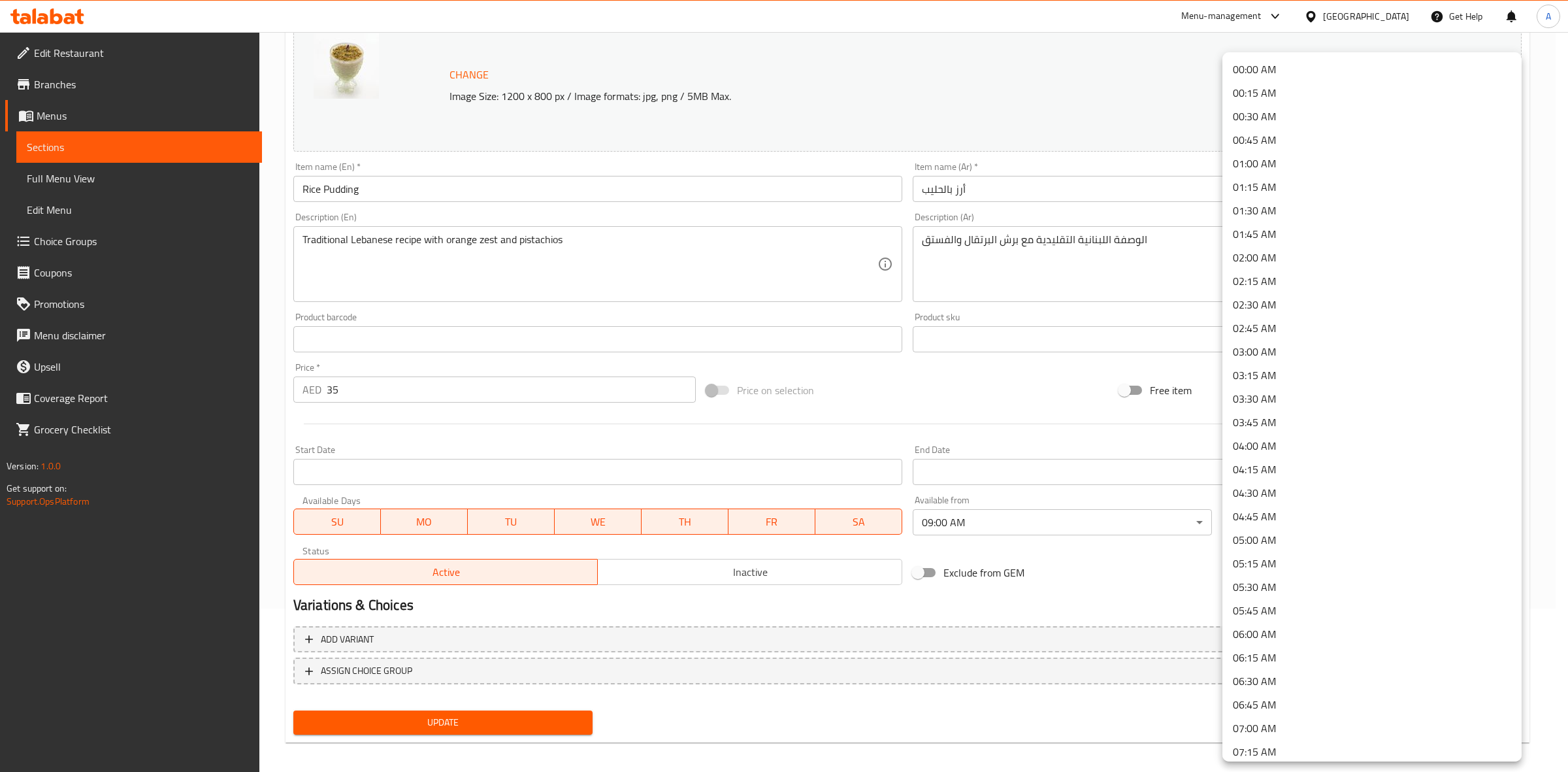
click at [1284, 131] on li "00:45 AM" at bounding box center [1371, 140] width 299 height 23
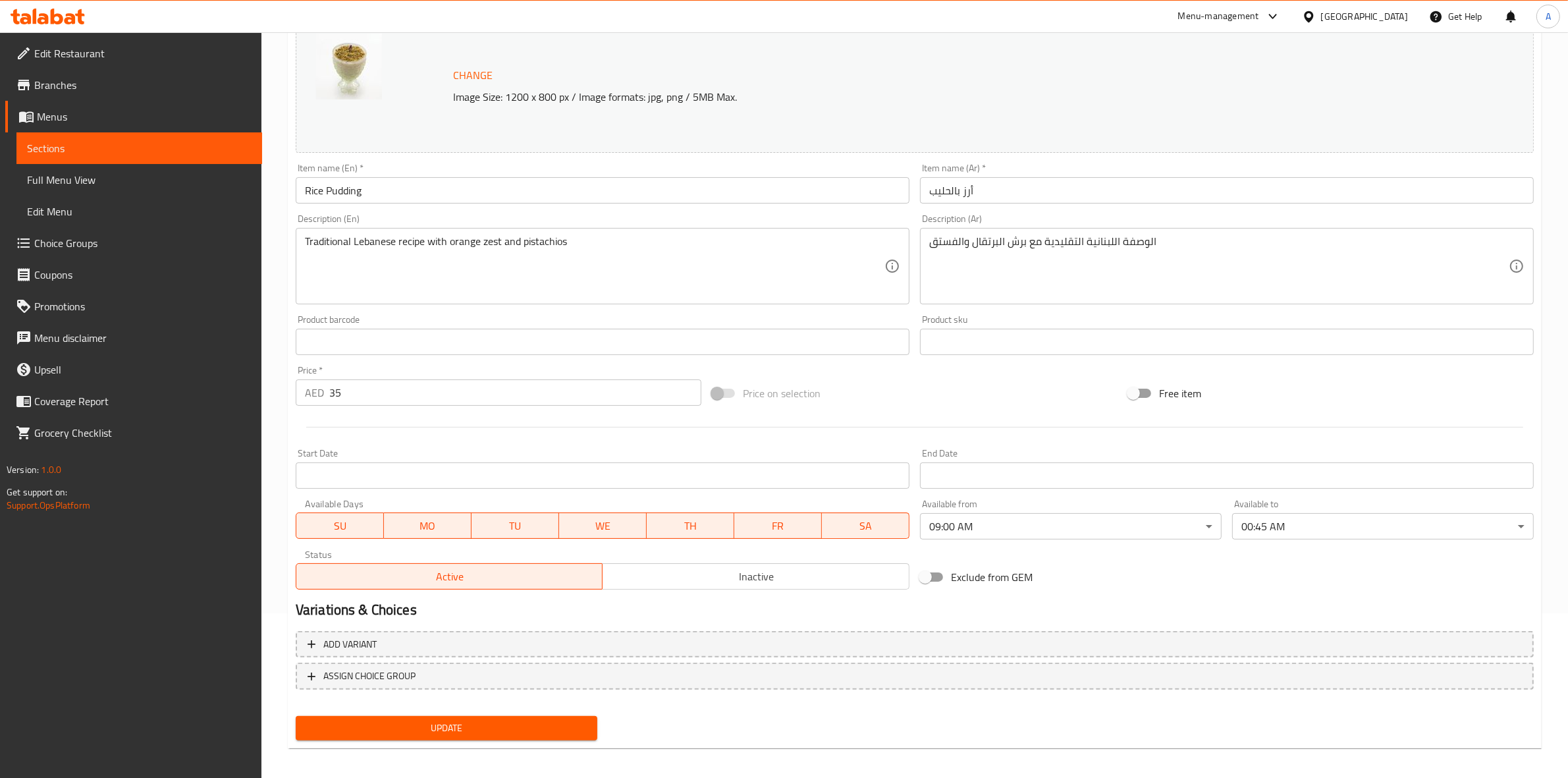
click at [1169, 596] on div "Variations & Choices" at bounding box center [914, 610] width 1249 height 30
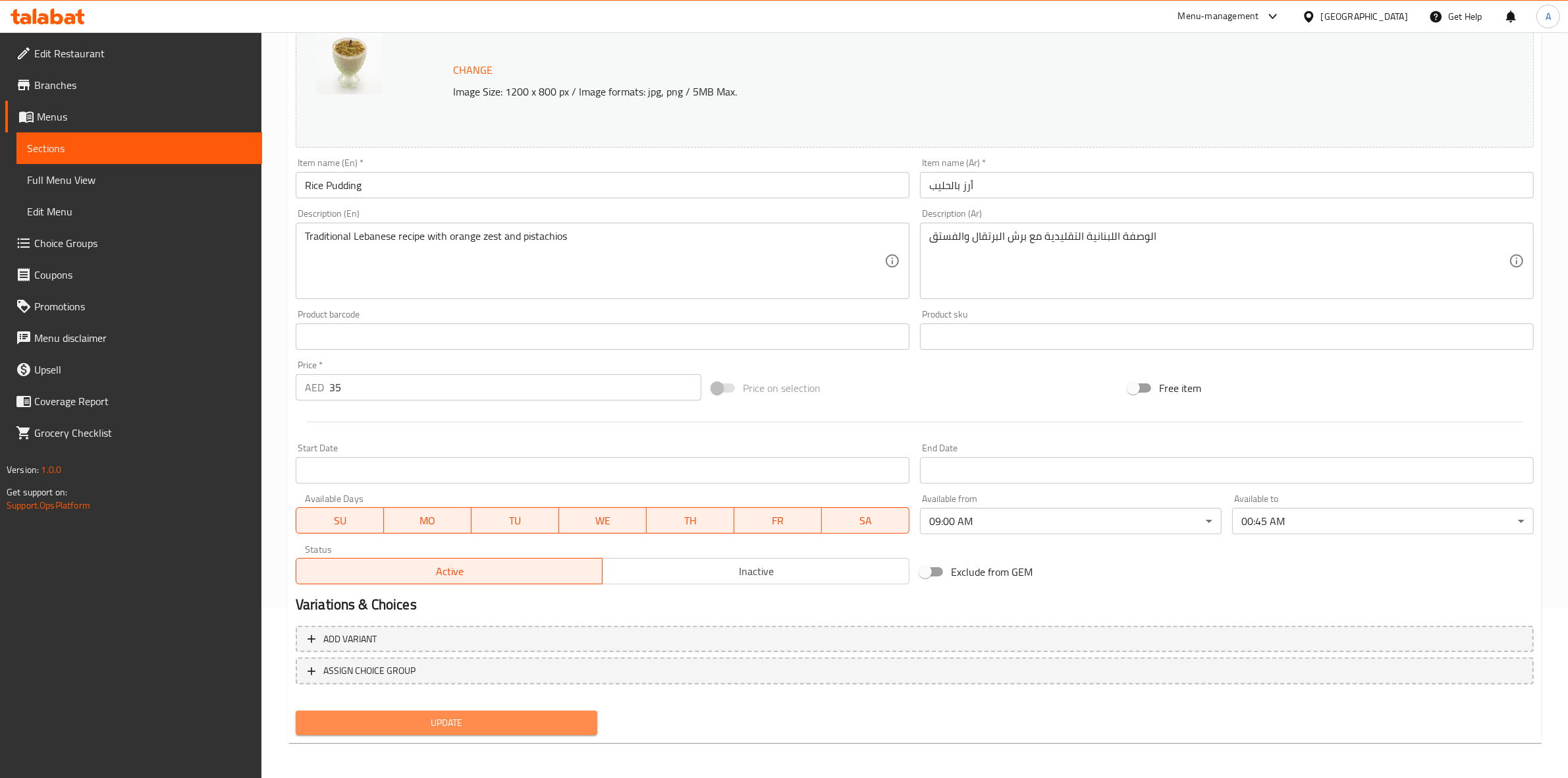
click at [461, 716] on span "Update" at bounding box center [446, 723] width 280 height 16
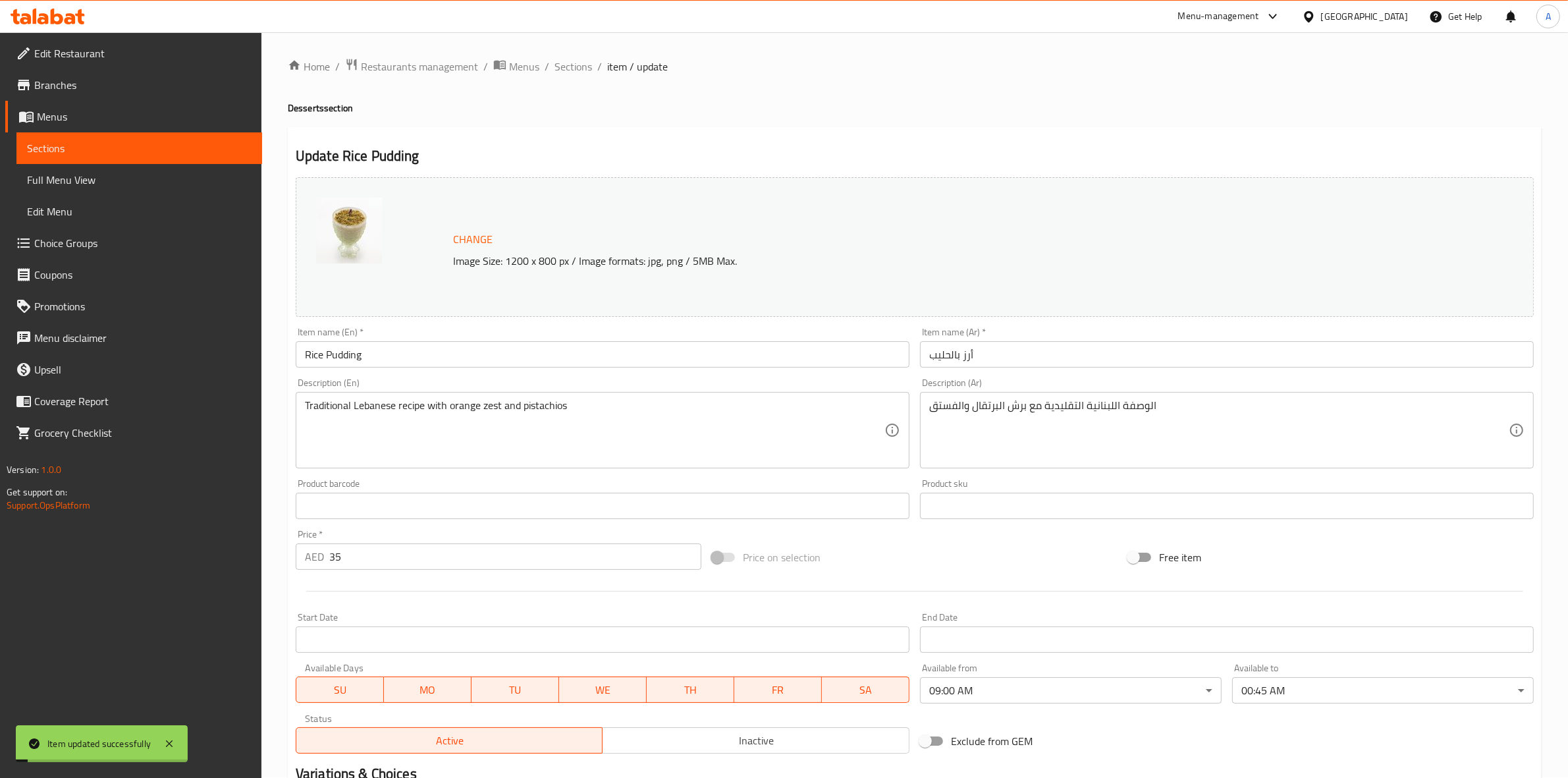
scroll to position [0, 0]
click at [565, 75] on span "Sections" at bounding box center [573, 67] width 37 height 15
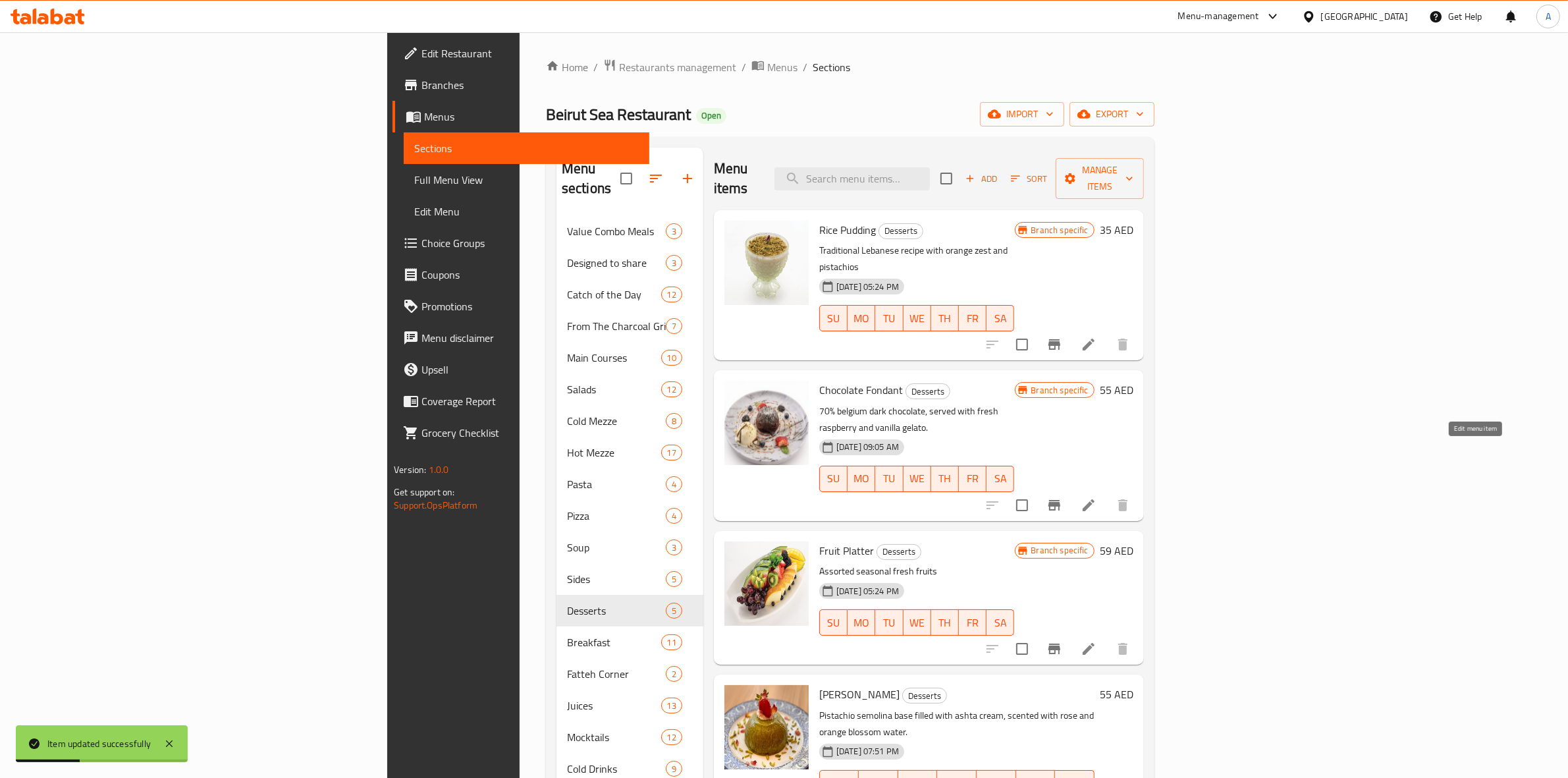
click at [1094, 499] on icon at bounding box center [1088, 505] width 12 height 12
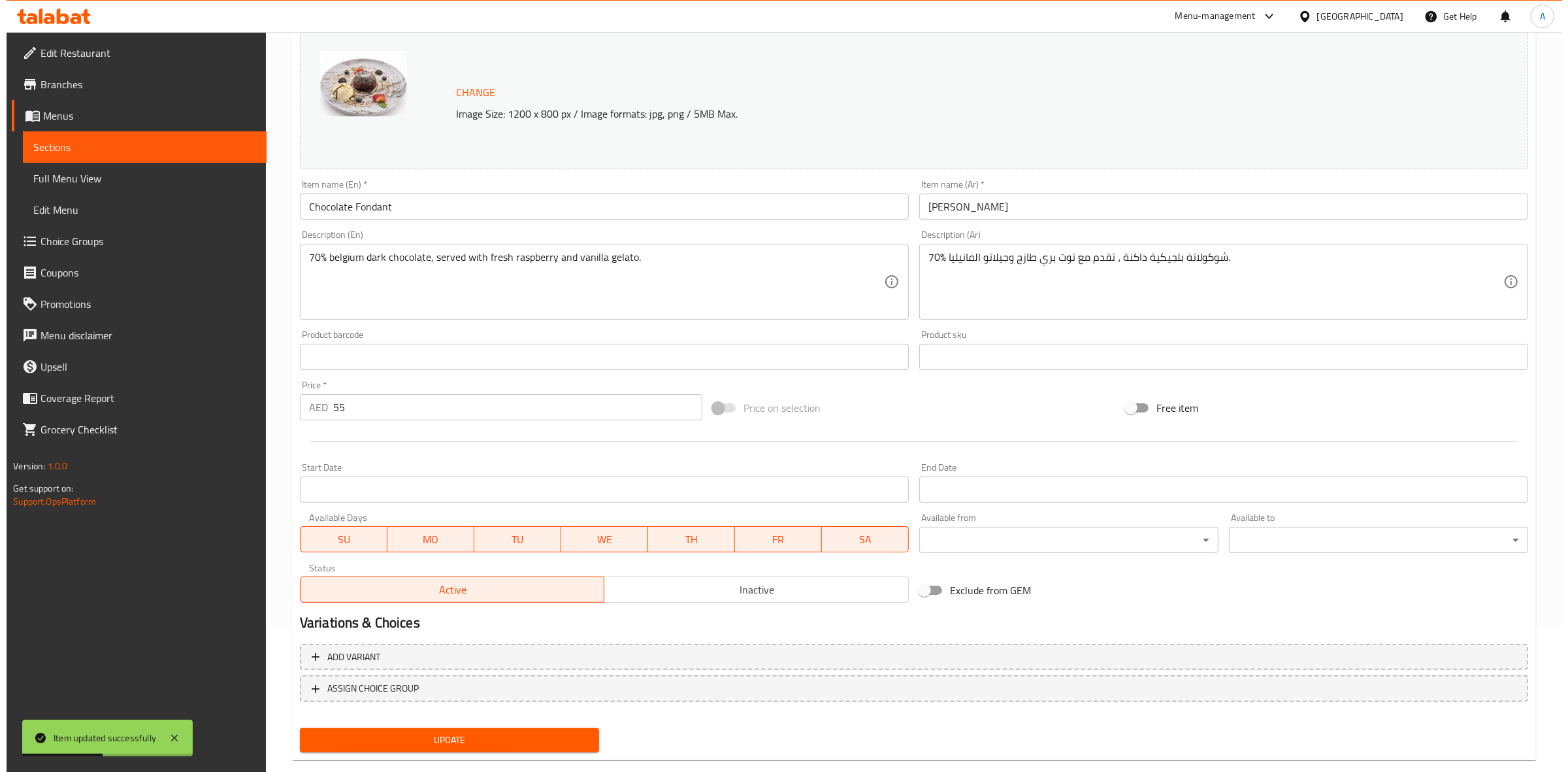
scroll to position [169, 0]
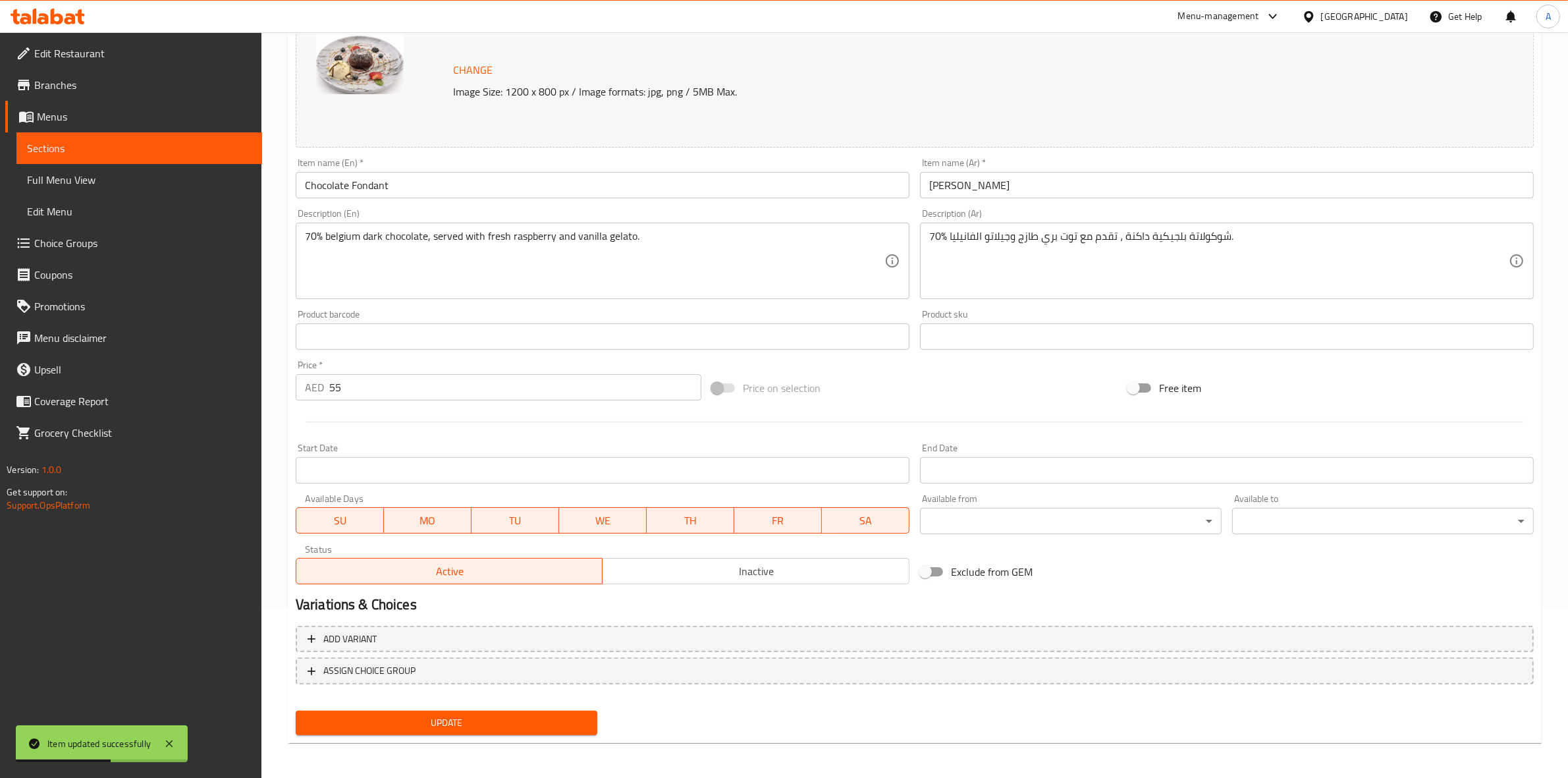
click at [1095, 528] on body "Item updated successfully ​ Menu-management [GEOGRAPHIC_DATA] Get Help A Edit R…" at bounding box center [784, 235] width 1568 height 745
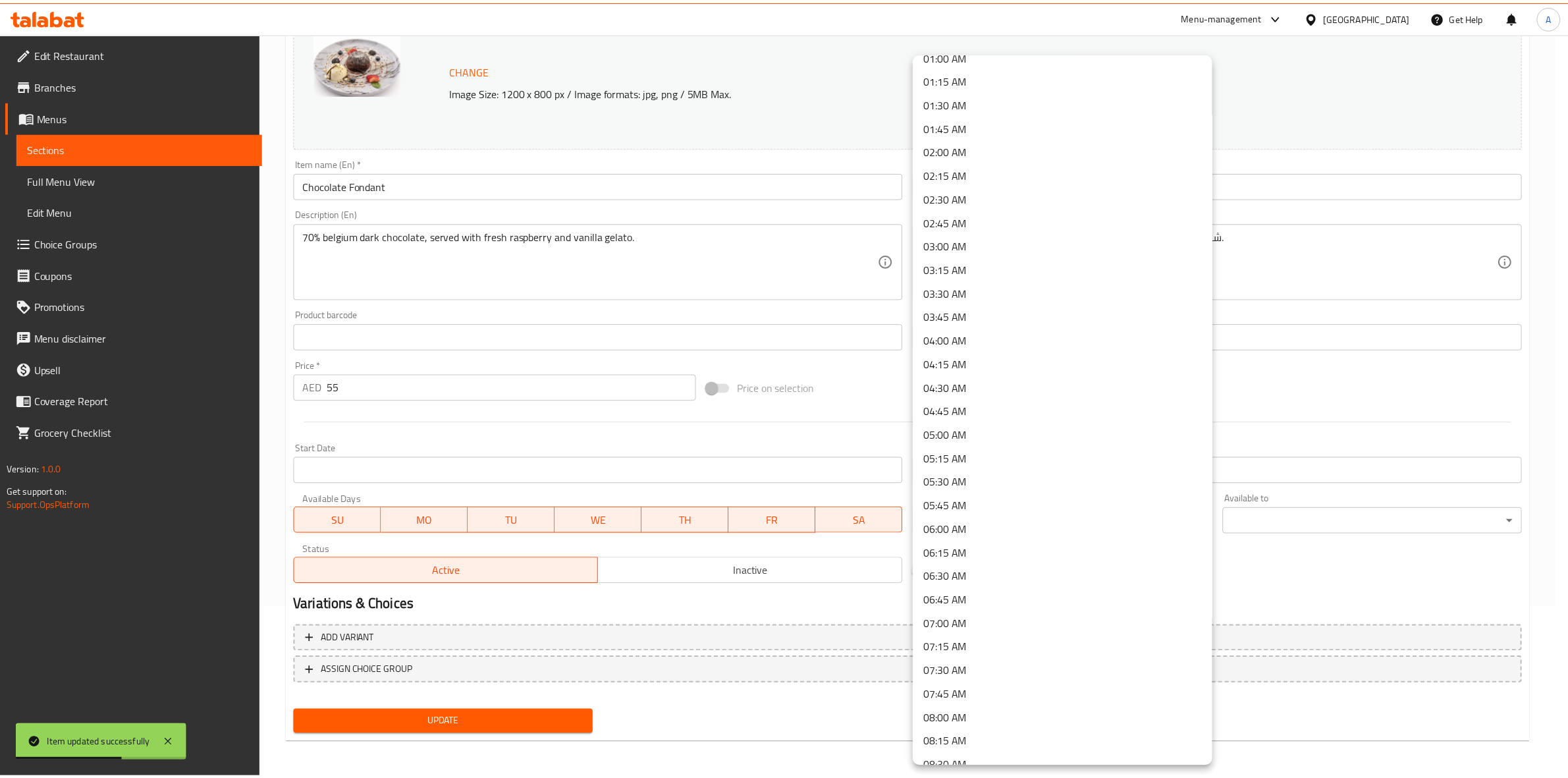
scroll to position [329, 0]
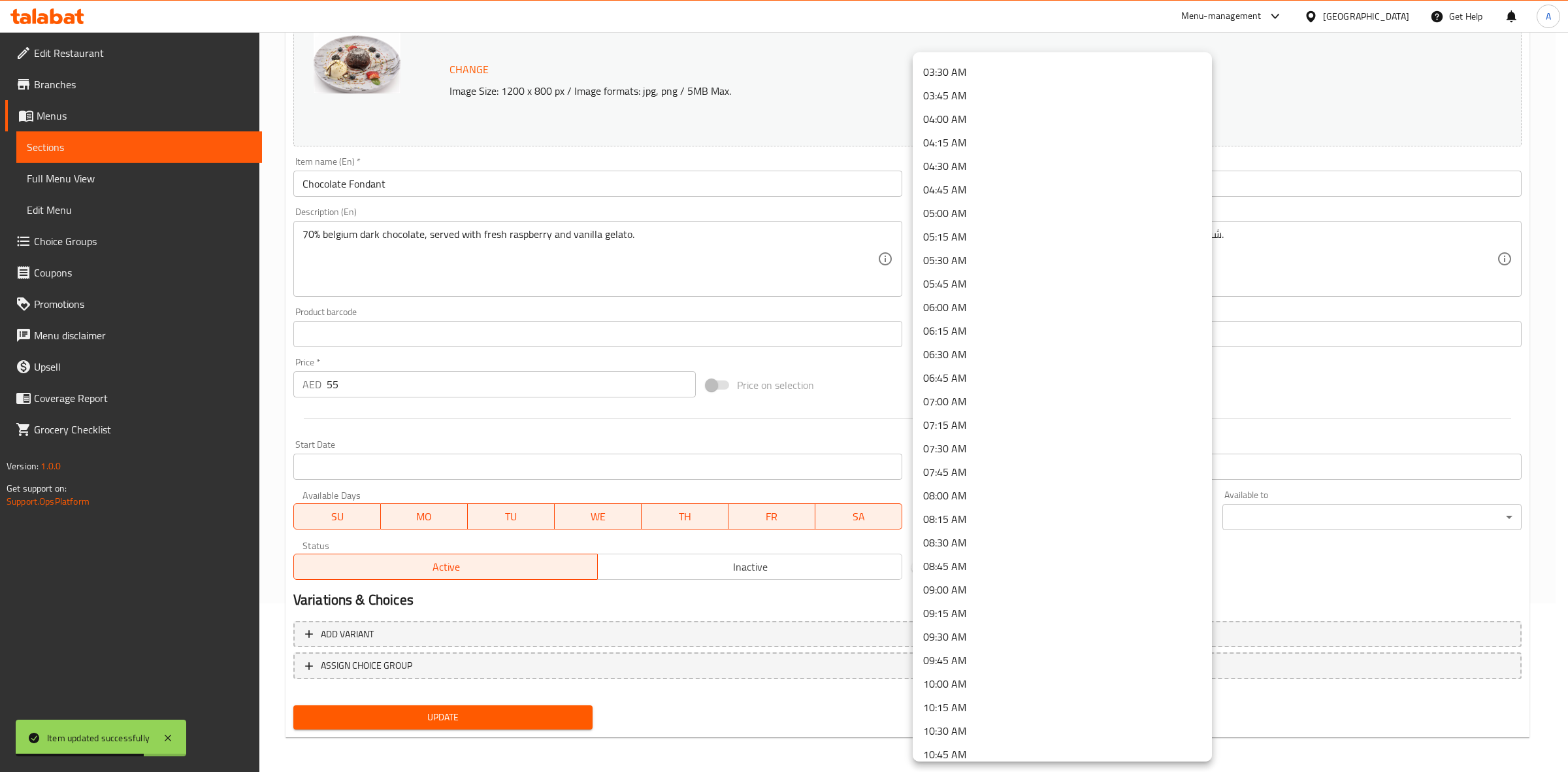
click at [975, 584] on li "09:00 AM" at bounding box center [1062, 589] width 299 height 23
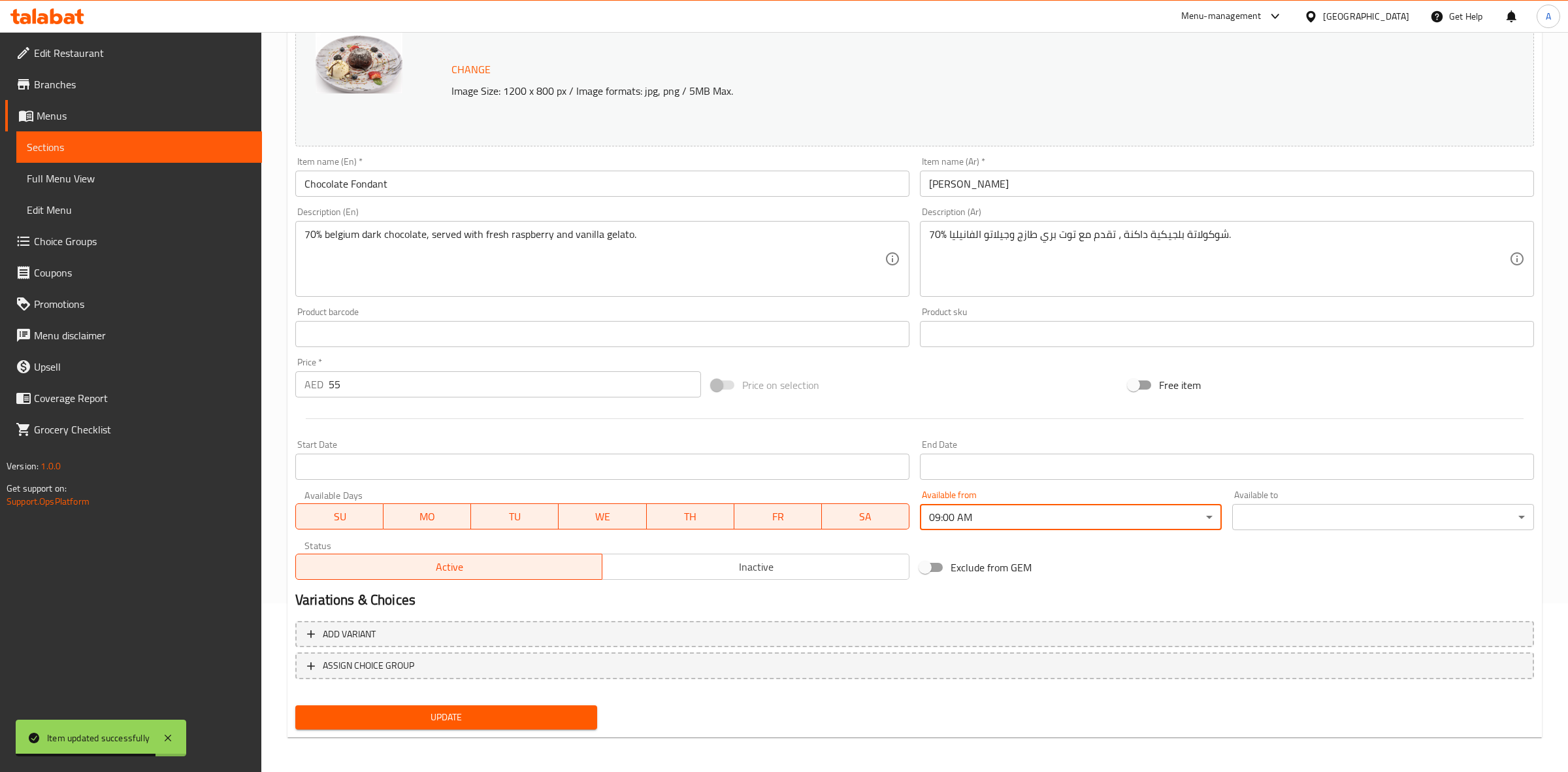
click at [1256, 519] on body "Item updated successfully ​ Menu-management [GEOGRAPHIC_DATA] Get Help A Edit R…" at bounding box center [784, 233] width 1568 height 740
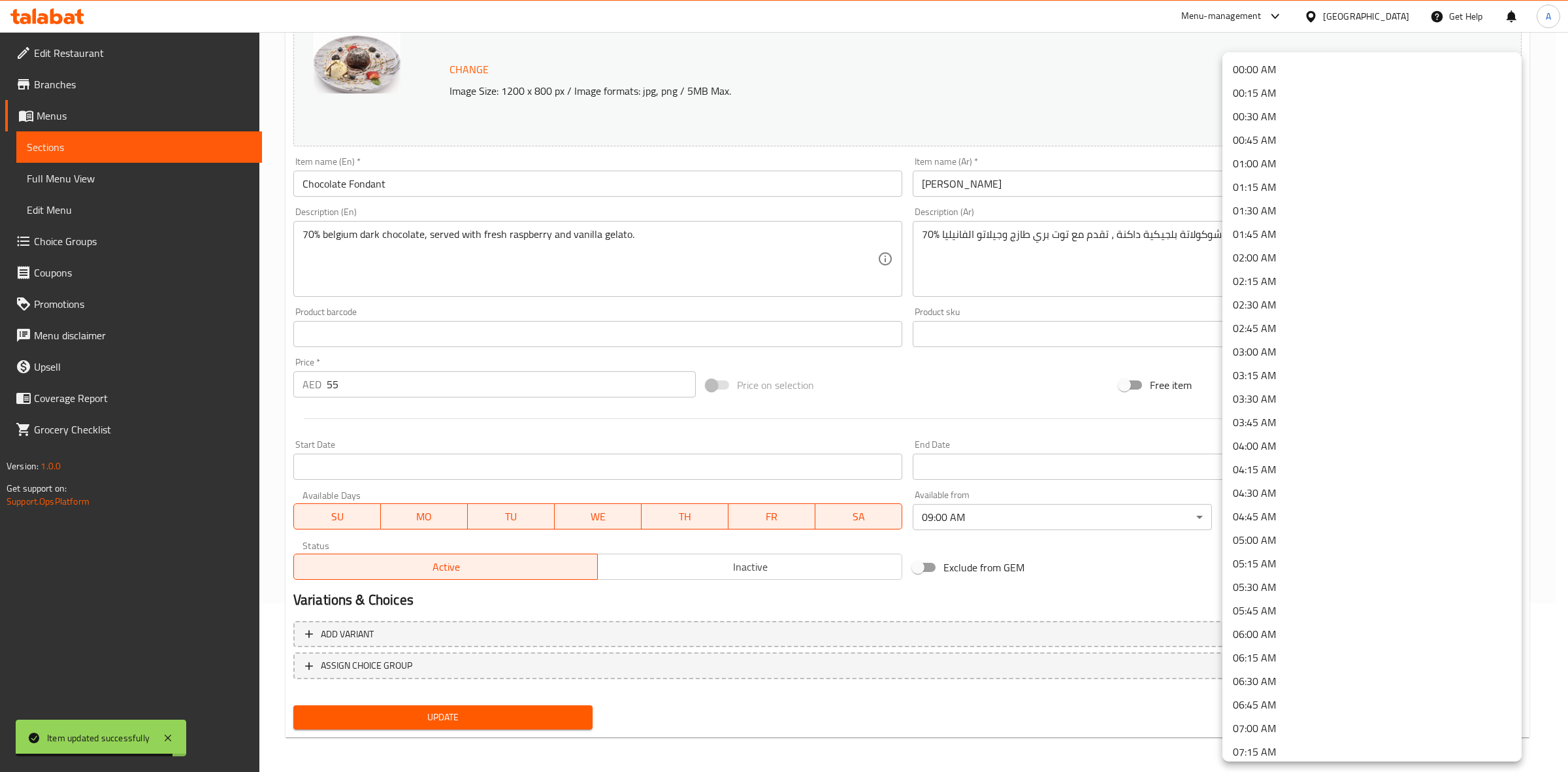
click at [1275, 135] on li "00:45 AM" at bounding box center [1371, 140] width 299 height 23
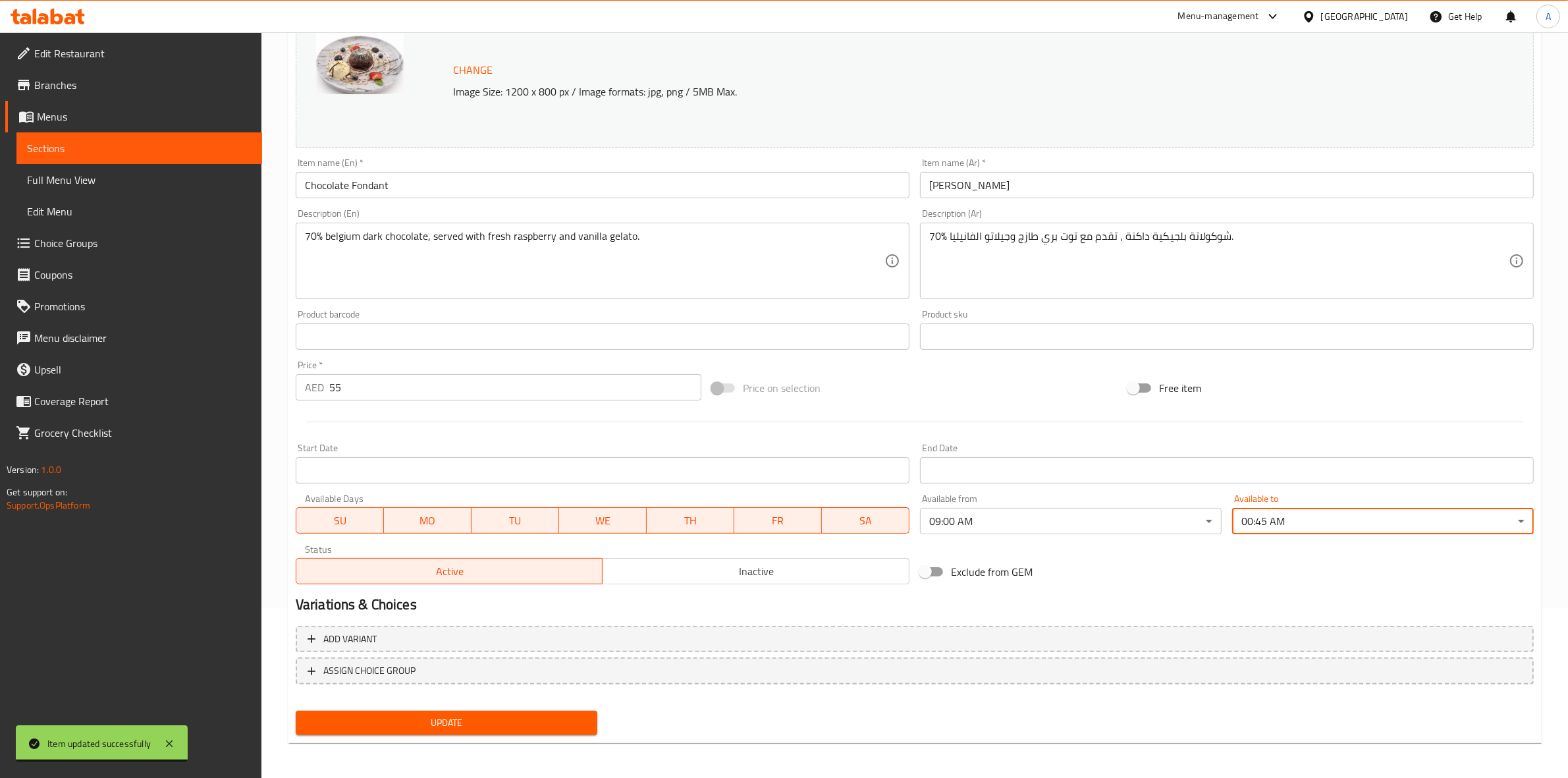
click at [1145, 600] on h2 "Variations & Choices" at bounding box center [915, 605] width 1238 height 20
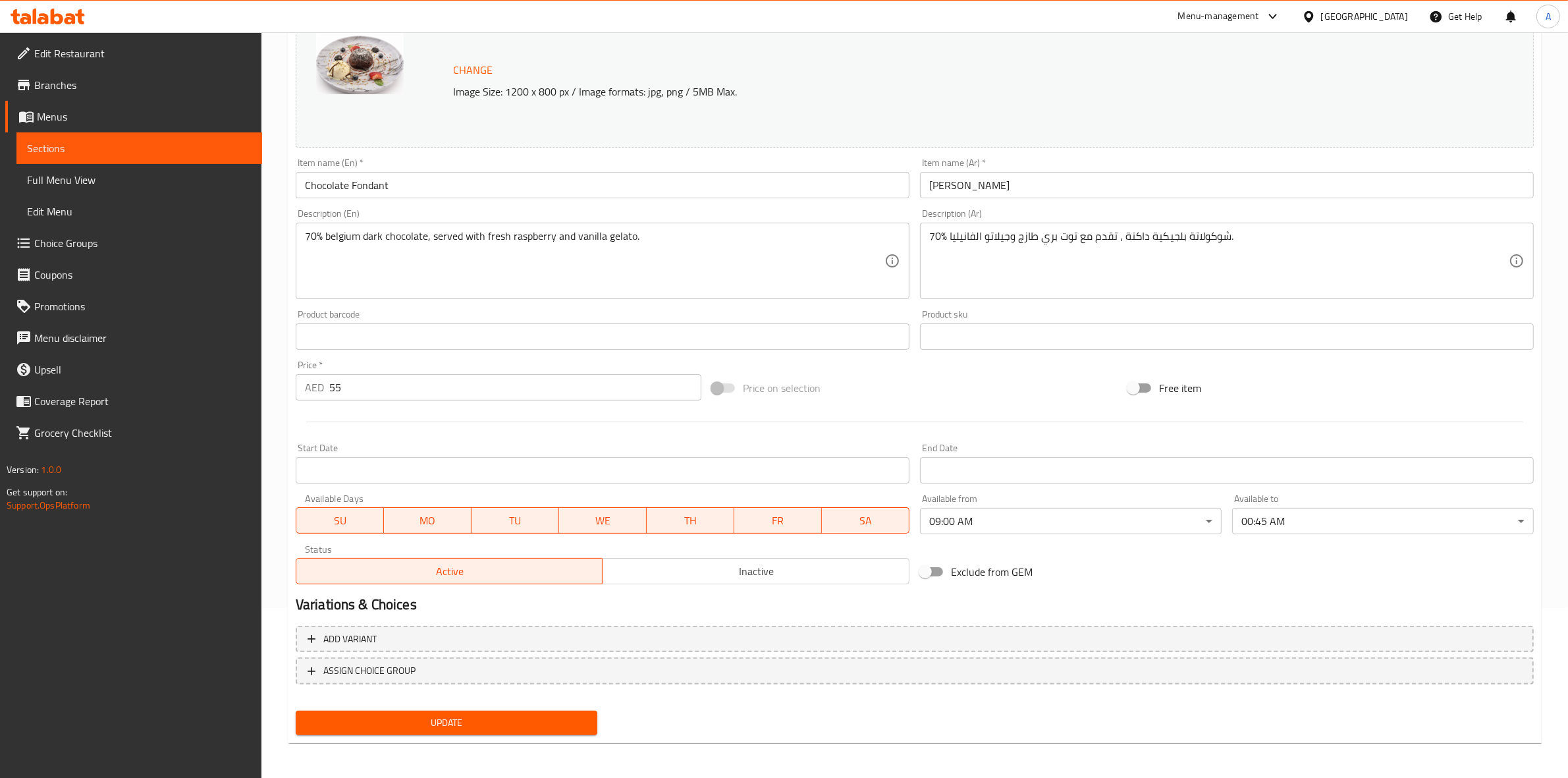
click at [656, 706] on div "Update" at bounding box center [914, 723] width 1249 height 35
click at [454, 721] on span "Update" at bounding box center [446, 723] width 280 height 16
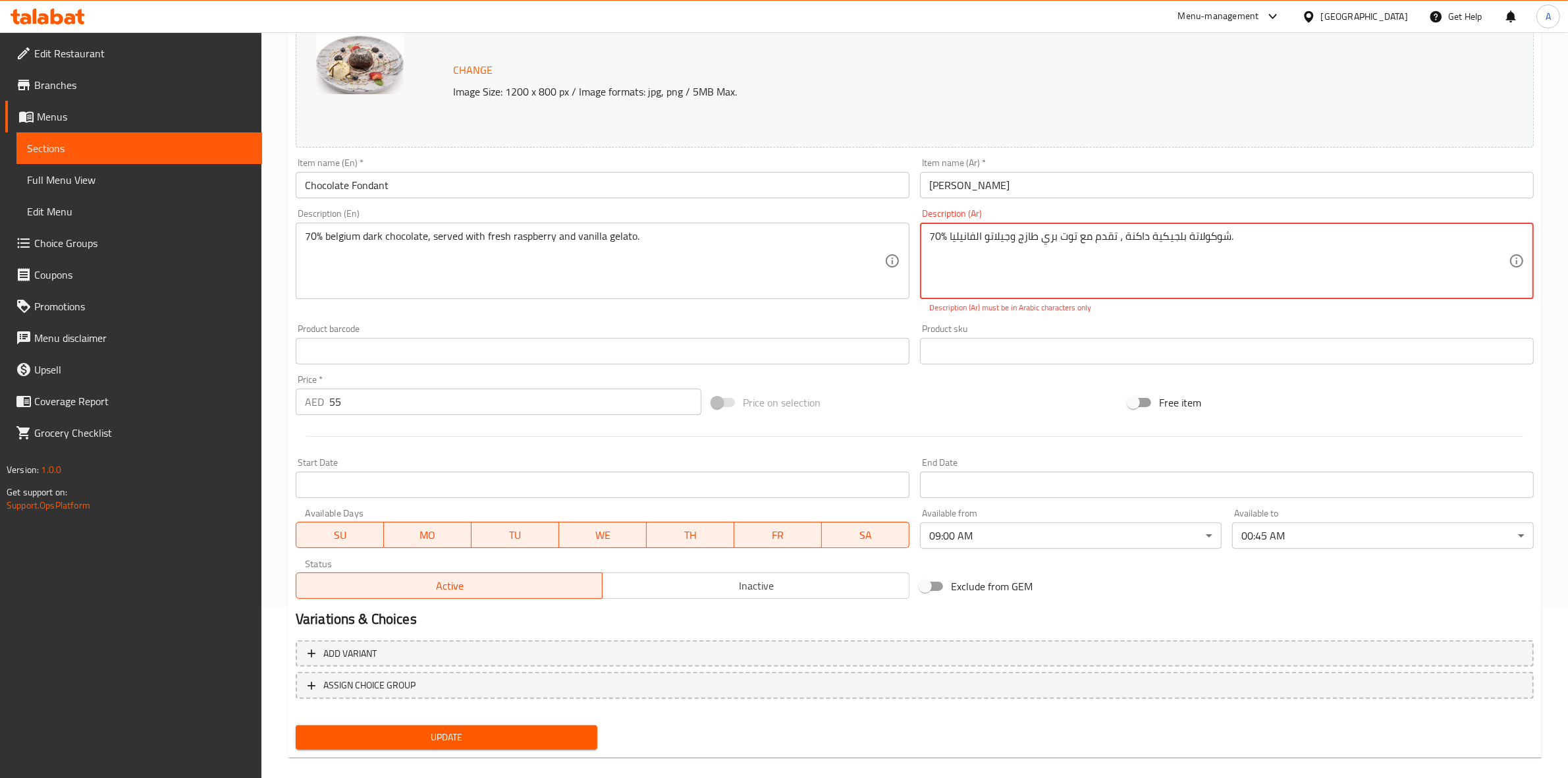
click at [1279, 238] on textarea "70٪ شوكولاتة بلجيكية داكنة ، تقدم مع توت بري طازج وجيلاتو الفانيليا." at bounding box center [1219, 261] width 579 height 63
click at [1294, 320] on div "Product sku Product sku" at bounding box center [1227, 344] width 624 height 50
type textarea "70٪ شوكولاتة بلجيكية داكنة، تقدم مع توت بري طازج وجيلاتو الفانيليا."
click at [1334, 316] on div "Description (Ar) 70٪ شوكولاتة بلجيكية داكنة، تقدم مع توت بري طازج وجيلاتو الفان…" at bounding box center [1227, 261] width 624 height 115
click at [494, 732] on span "Update" at bounding box center [446, 737] width 280 height 16
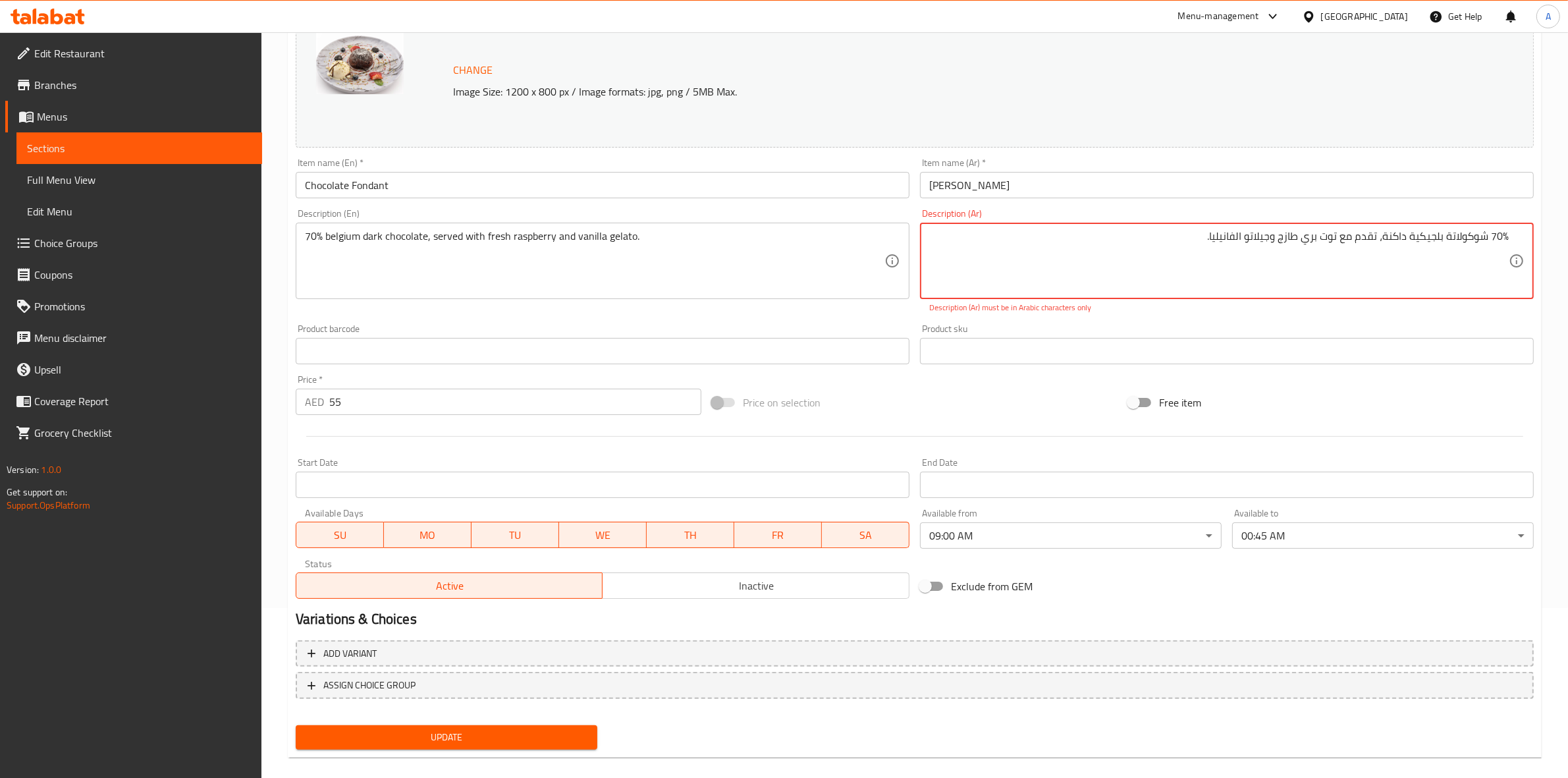
click at [1094, 264] on textarea "70٪ شوكولاتة بلجيكية داكنة، تقدم مع توت بري طازج وجيلاتو الفانيليا." at bounding box center [1219, 261] width 579 height 63
click at [1233, 287] on textarea "70٪ شوكولاتة بلجيكية داكنة، تقدم مع توت بري طازج وجيلاتو الفانيليا." at bounding box center [1219, 261] width 579 height 63
drag, startPoint x: 1159, startPoint y: 234, endPoint x: 1569, endPoint y: 267, distance: 411.3
click at [1568, 267] on html "​ Menu-management [GEOGRAPHIC_DATA] Get Help A Edit Restaurant Branches Menus S…" at bounding box center [784, 219] width 1568 height 778
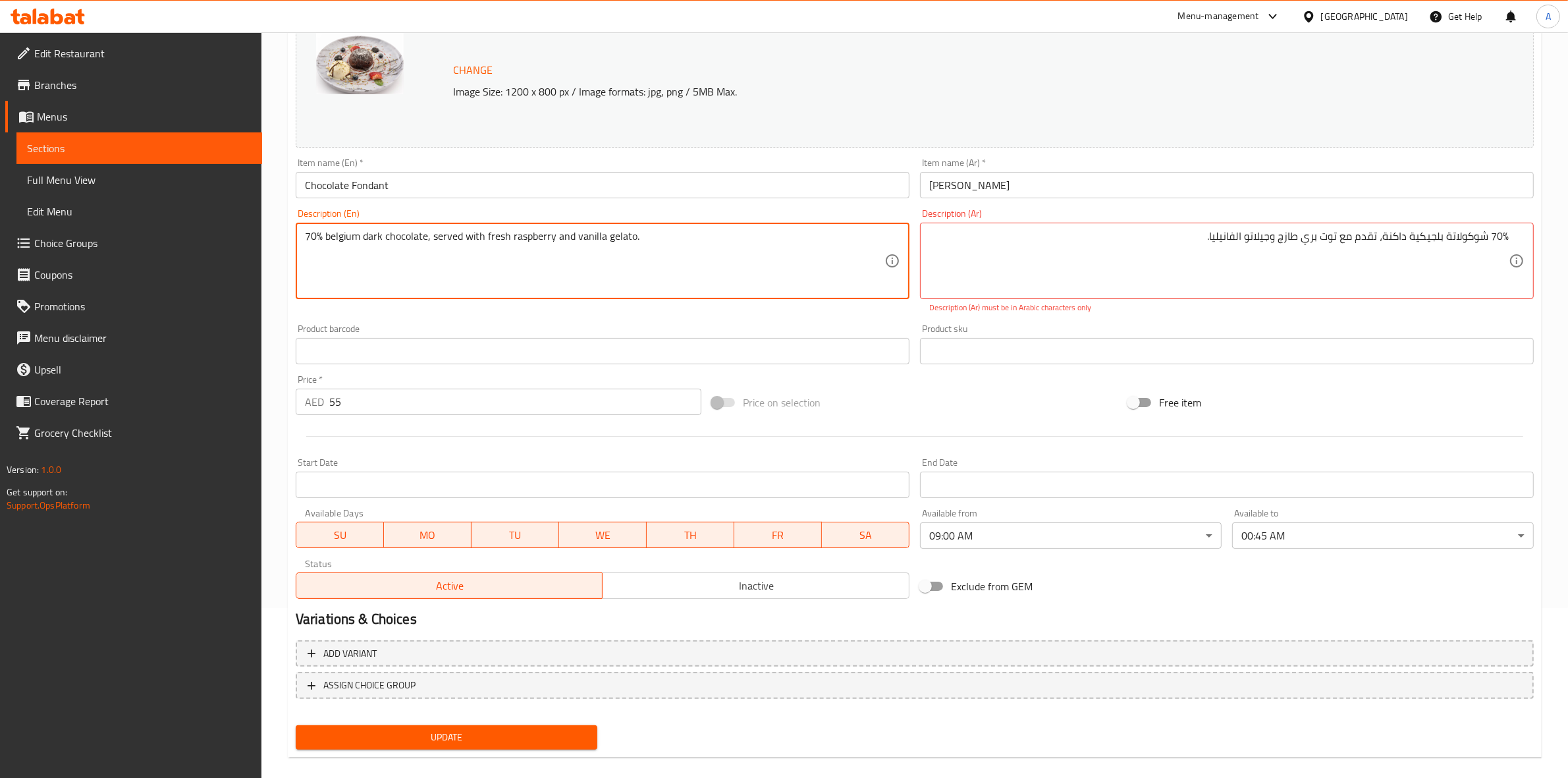
drag, startPoint x: 643, startPoint y: 236, endPoint x: 245, endPoint y: 238, distance: 398.0
click at [583, 326] on div "Product barcode Product barcode" at bounding box center [602, 344] width 613 height 40
type textarea "70% Belgium dark chocolate, served with fresh raspberry and vanilla gelato."
click at [458, 318] on div "Description (En) 70% Belgium dark chocolate, served with fresh raspberry and va…" at bounding box center [602, 261] width 624 height 115
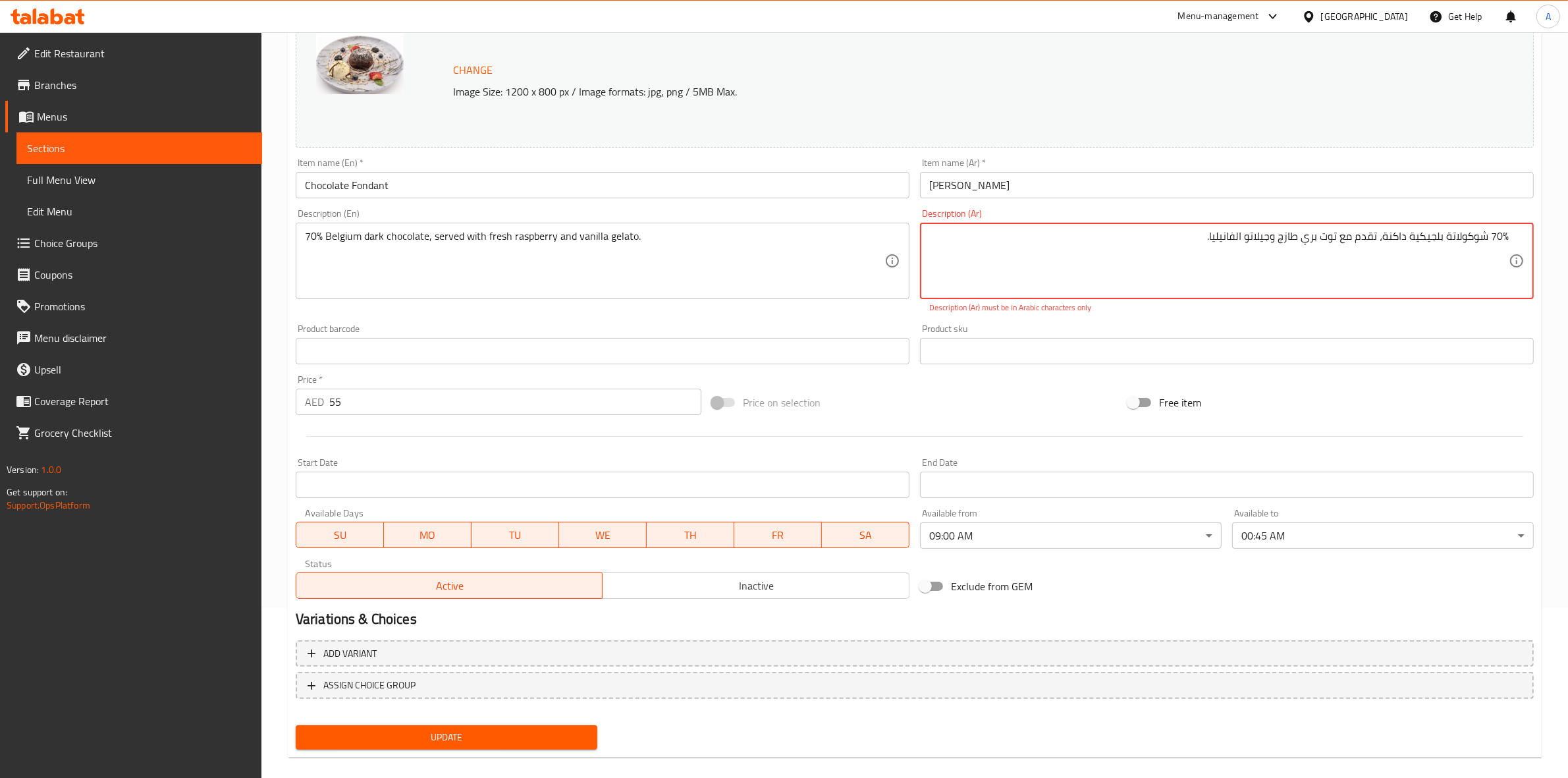
drag, startPoint x: 1190, startPoint y: 241, endPoint x: 1555, endPoint y: 250, distance: 365.1
paste textarea "% من الشوكولاتة الداكنة البلجيكية، تقدم مع الجيلاتو الطازج بنكهة التوت و"
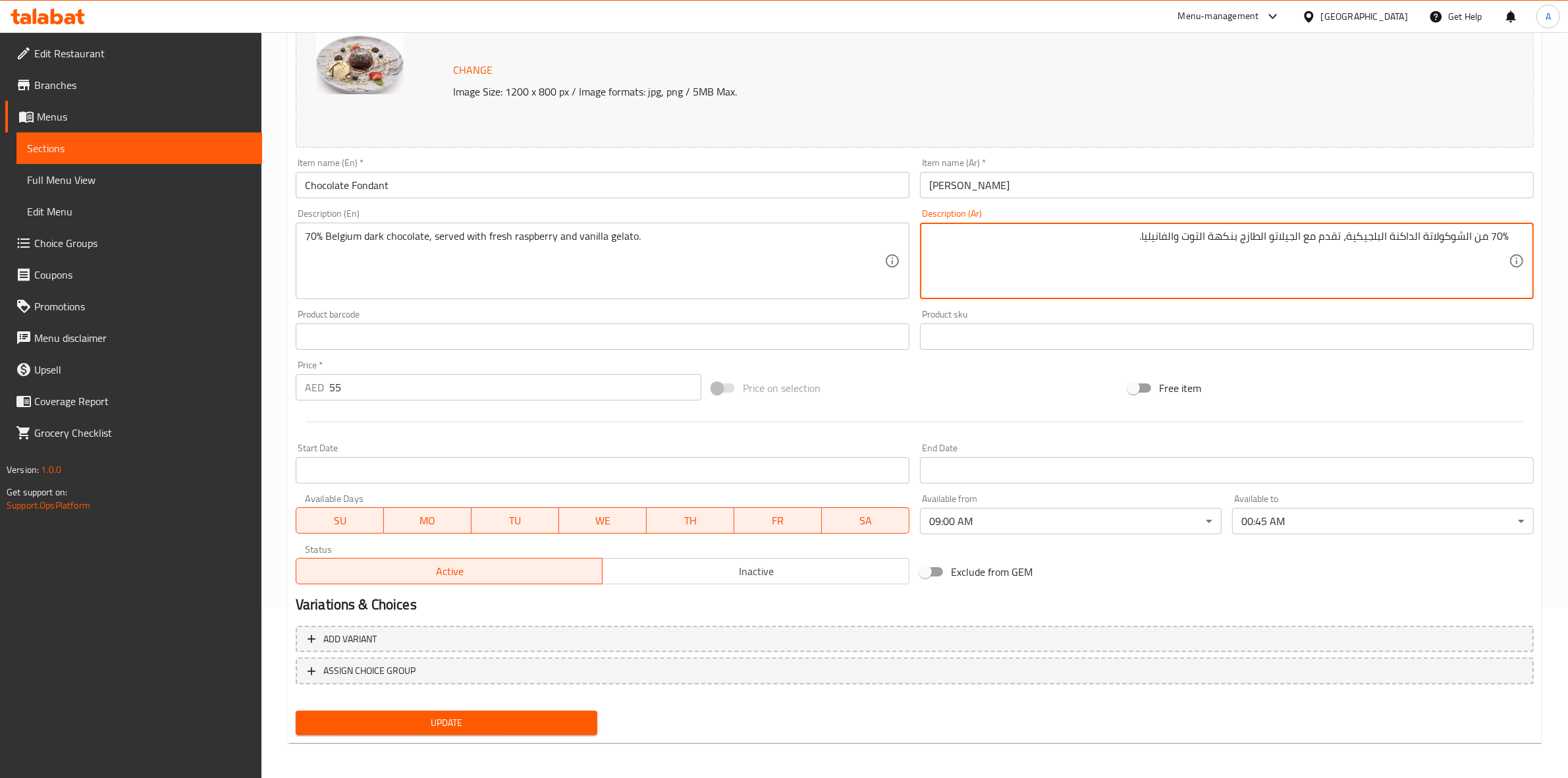
type textarea "70% من الشوكولاتة الداكنة البلجيكية، تقدم مع الجيلاتو الطازج بنكهة التوت والفان…"
click at [1263, 311] on div "Product sku Product sku" at bounding box center [1226, 329] width 613 height 40
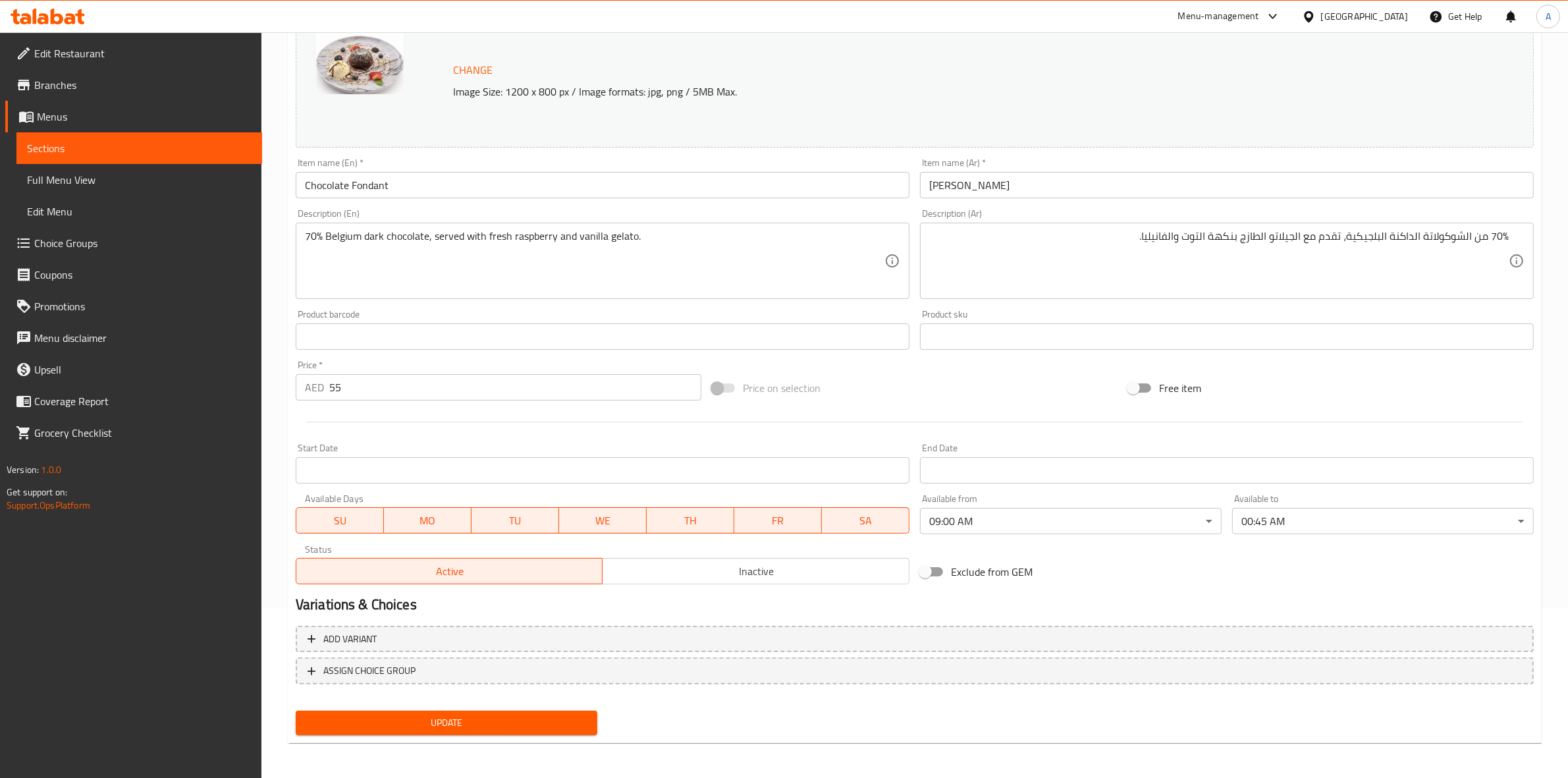
click at [432, 715] on span "Update" at bounding box center [446, 723] width 280 height 16
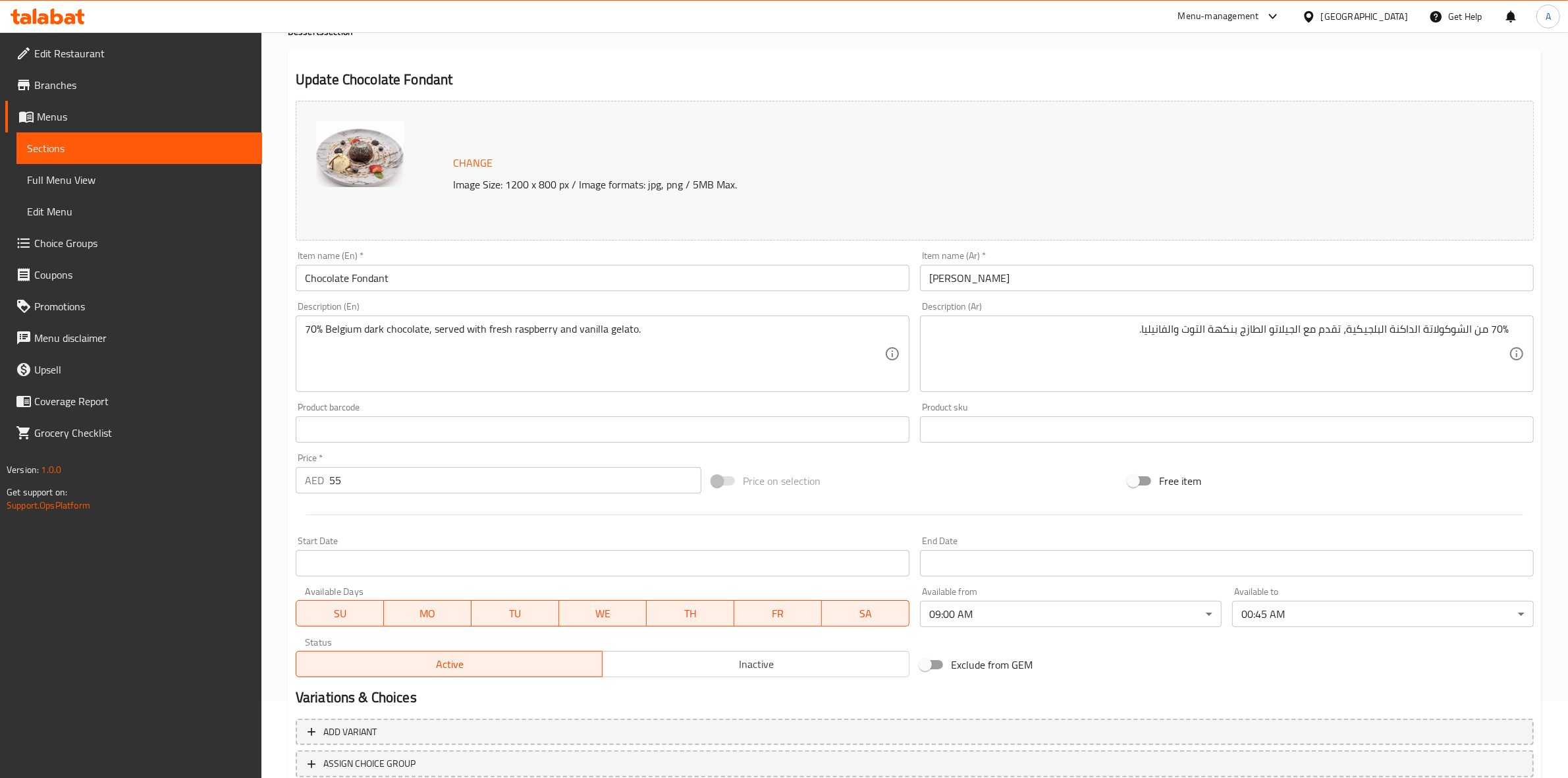
scroll to position [0, 0]
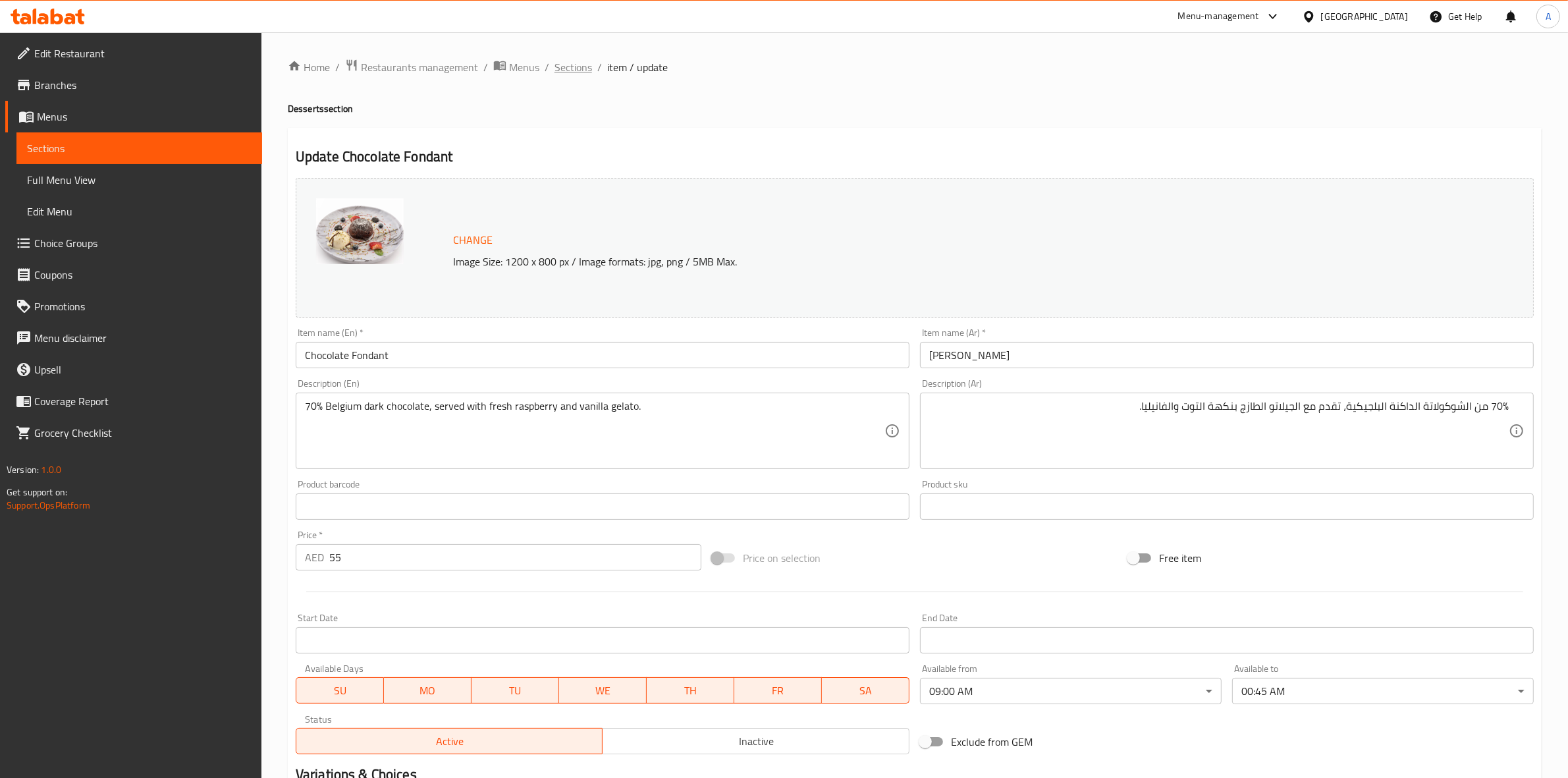
click at [583, 61] on span "Sections" at bounding box center [573, 67] width 37 height 15
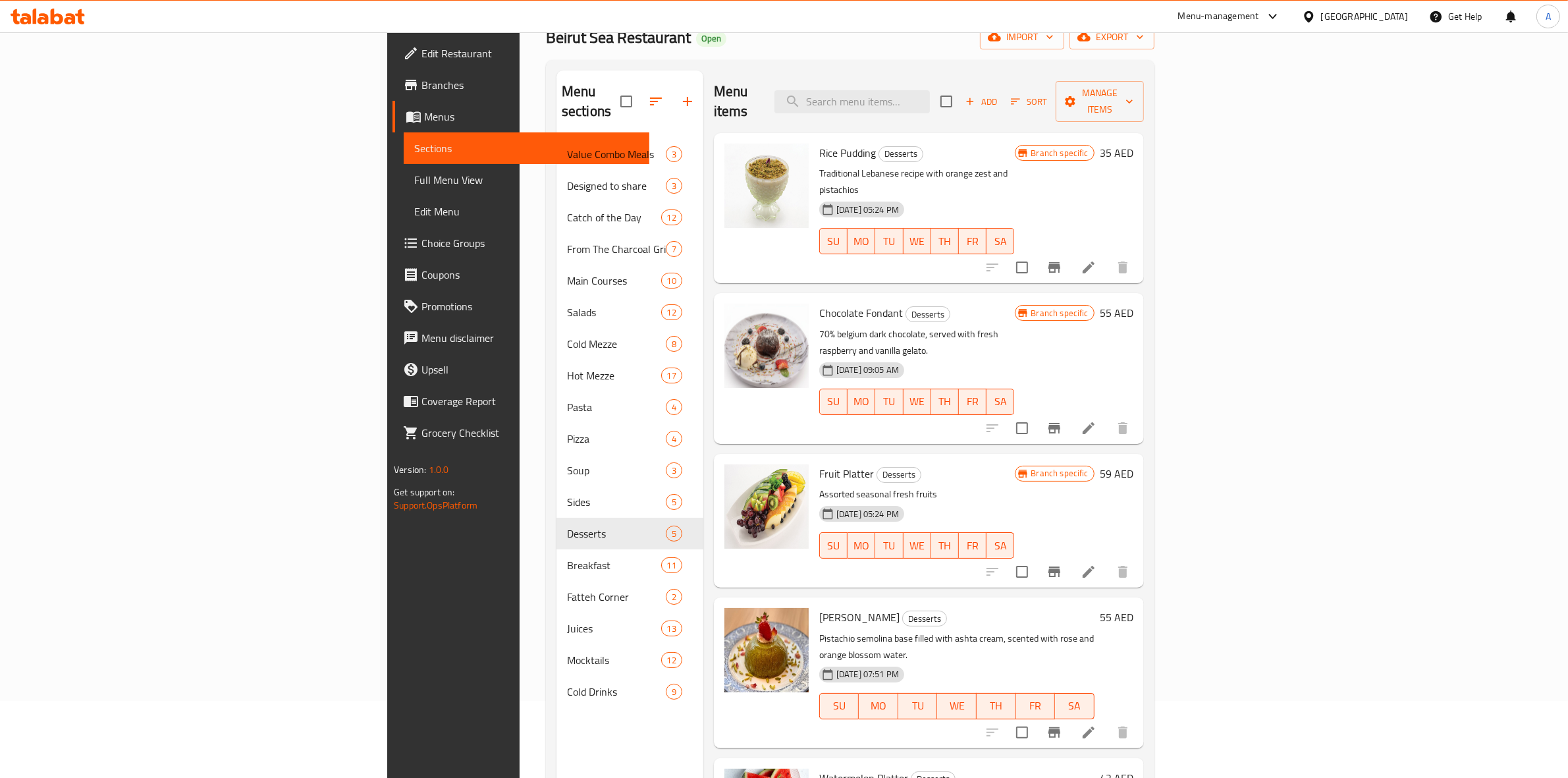
scroll to position [185, 0]
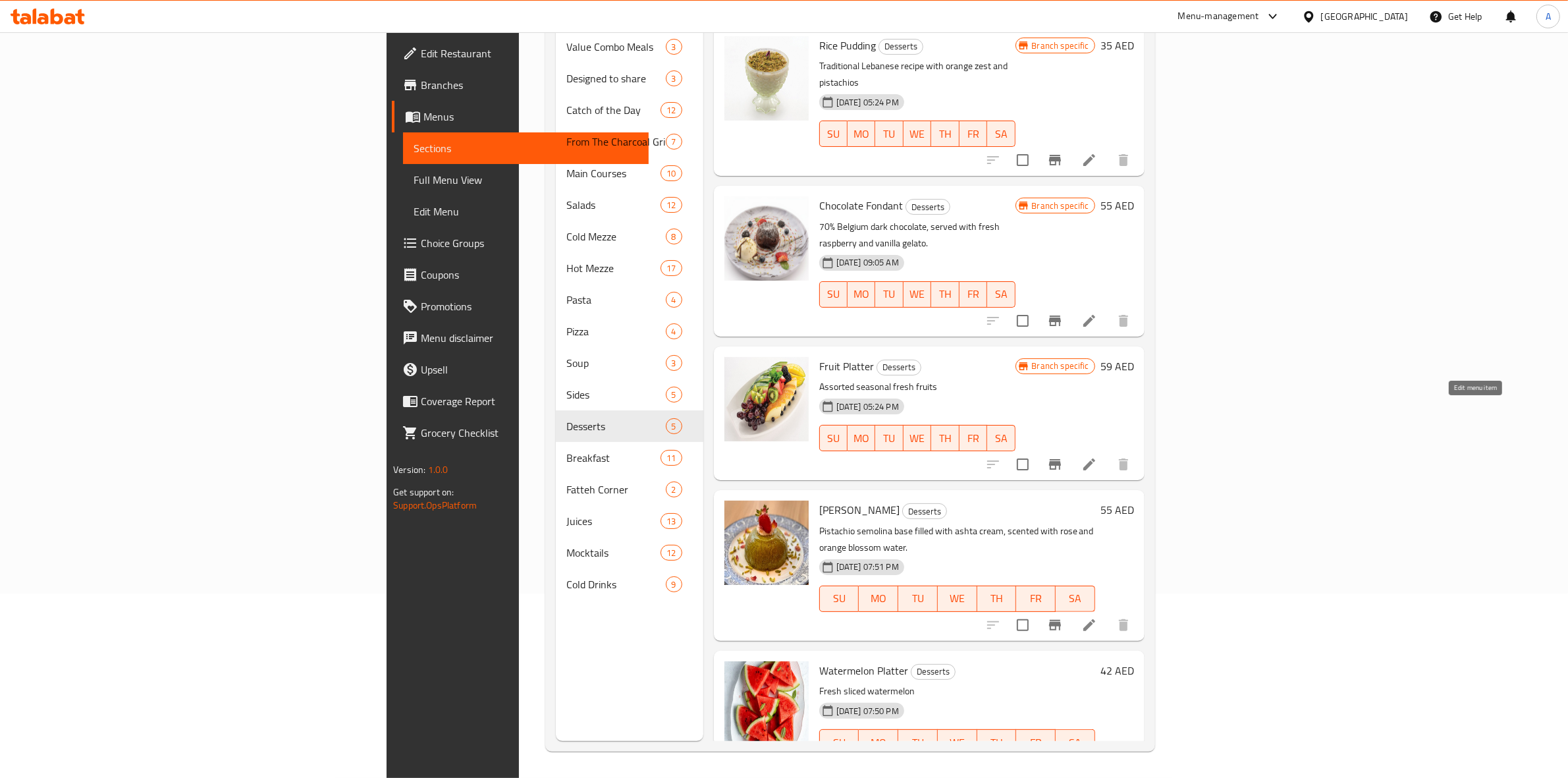
click at [1095, 459] on icon at bounding box center [1089, 464] width 12 height 12
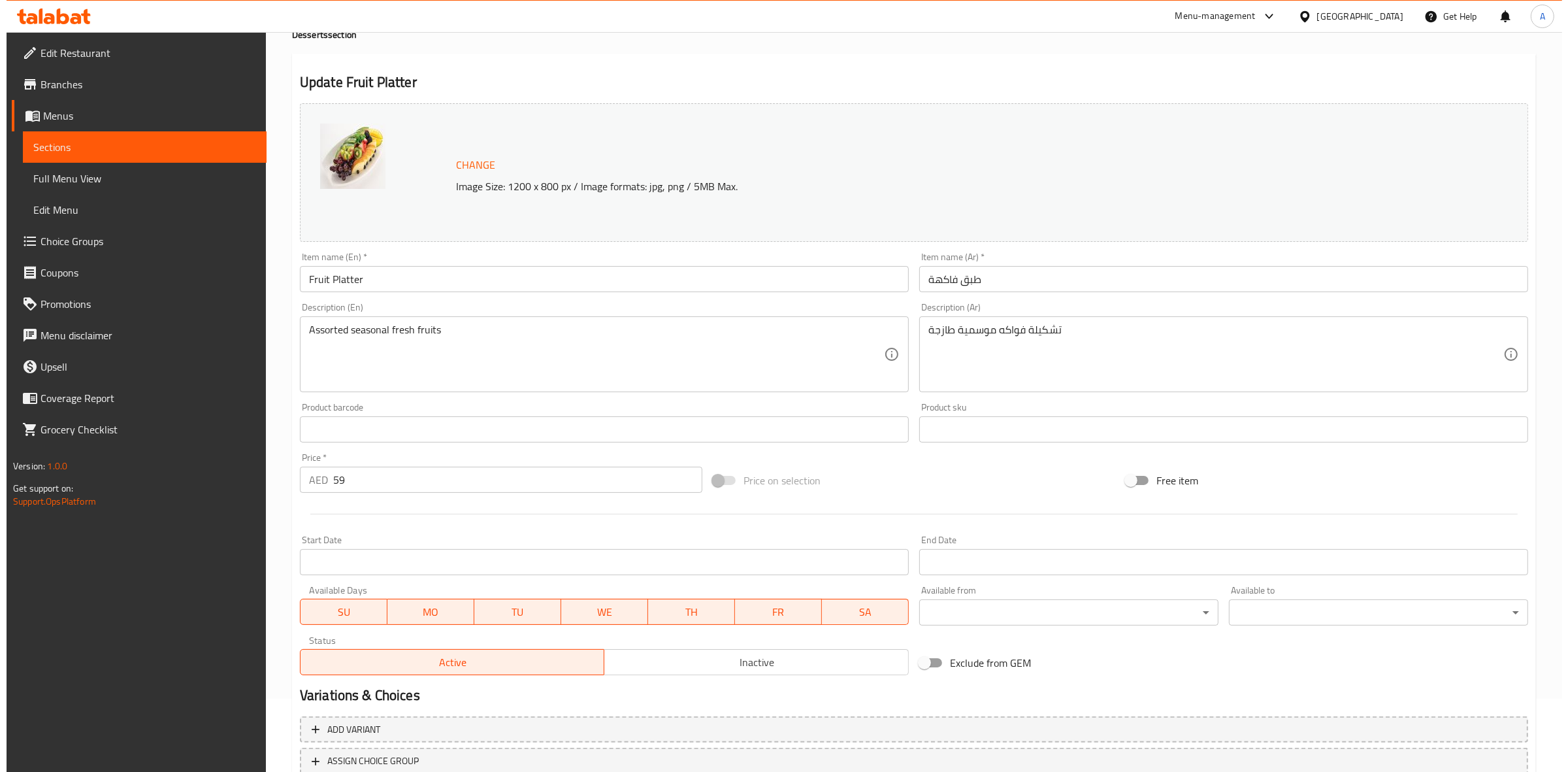
scroll to position [164, 0]
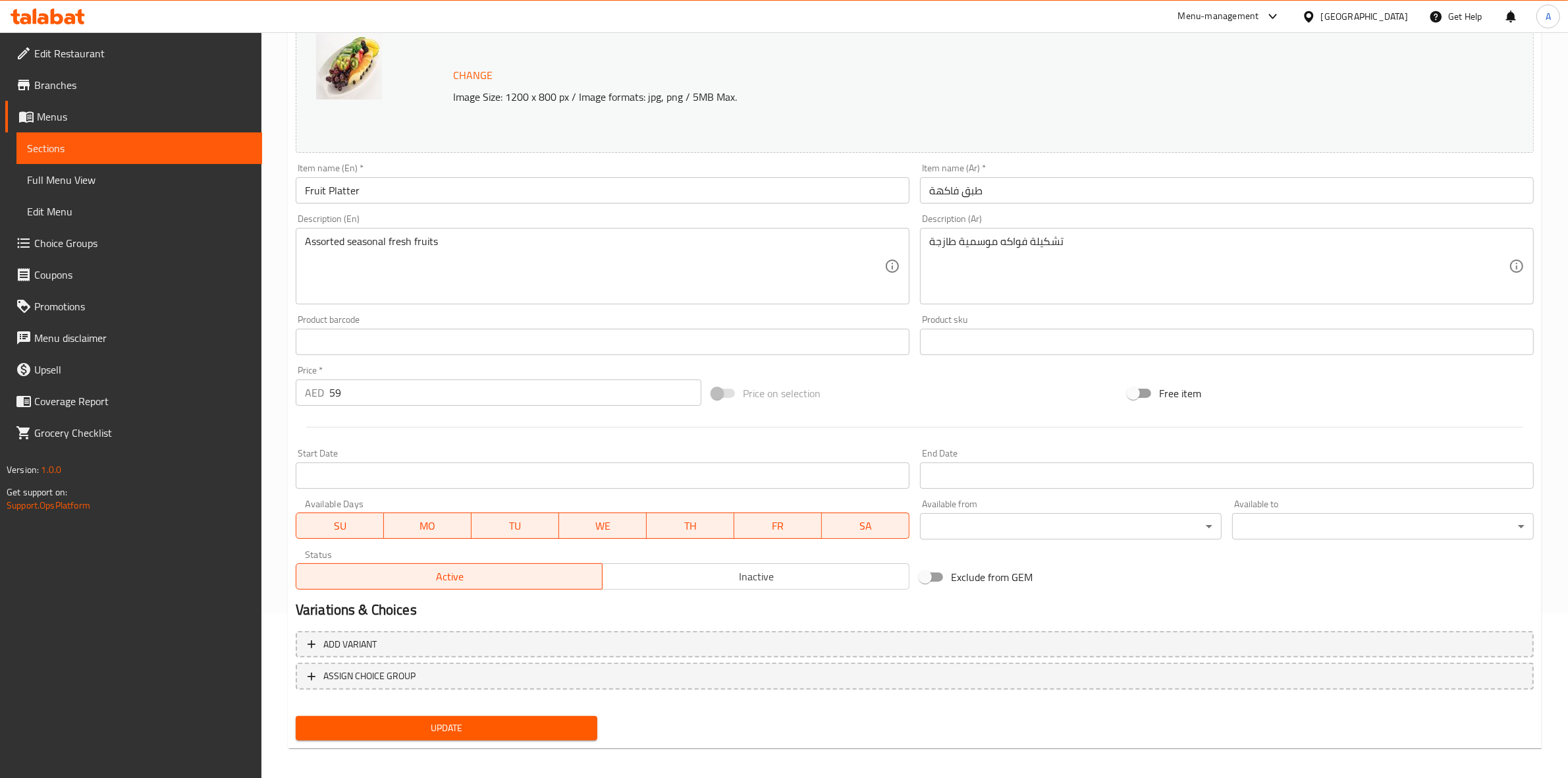
click at [1021, 516] on body "​ Menu-management [GEOGRAPHIC_DATA] Get Help A Edit Restaurant Branches Menus S…" at bounding box center [784, 240] width 1568 height 745
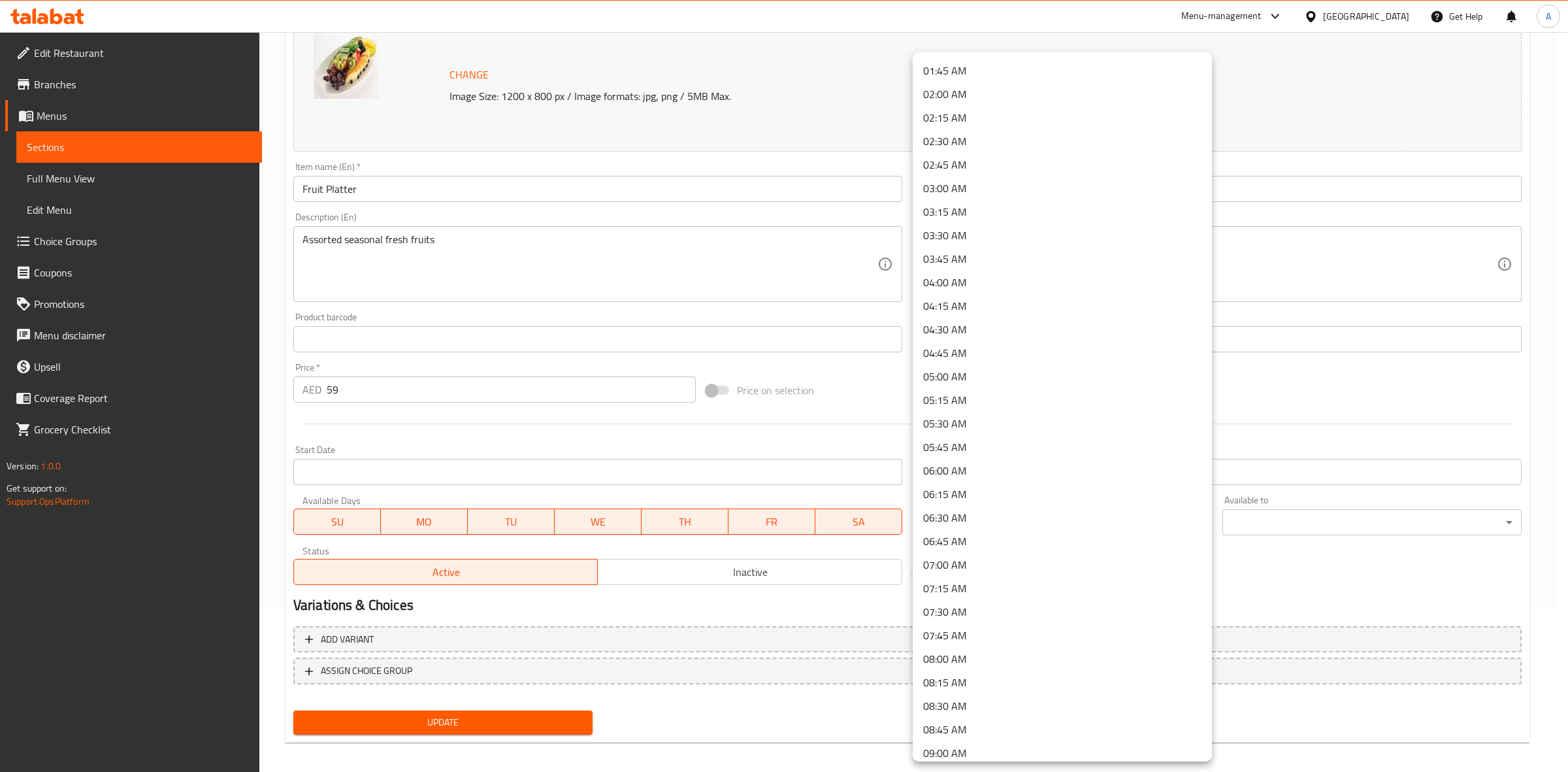
click at [984, 752] on li "09:00 AM" at bounding box center [1062, 753] width 299 height 23
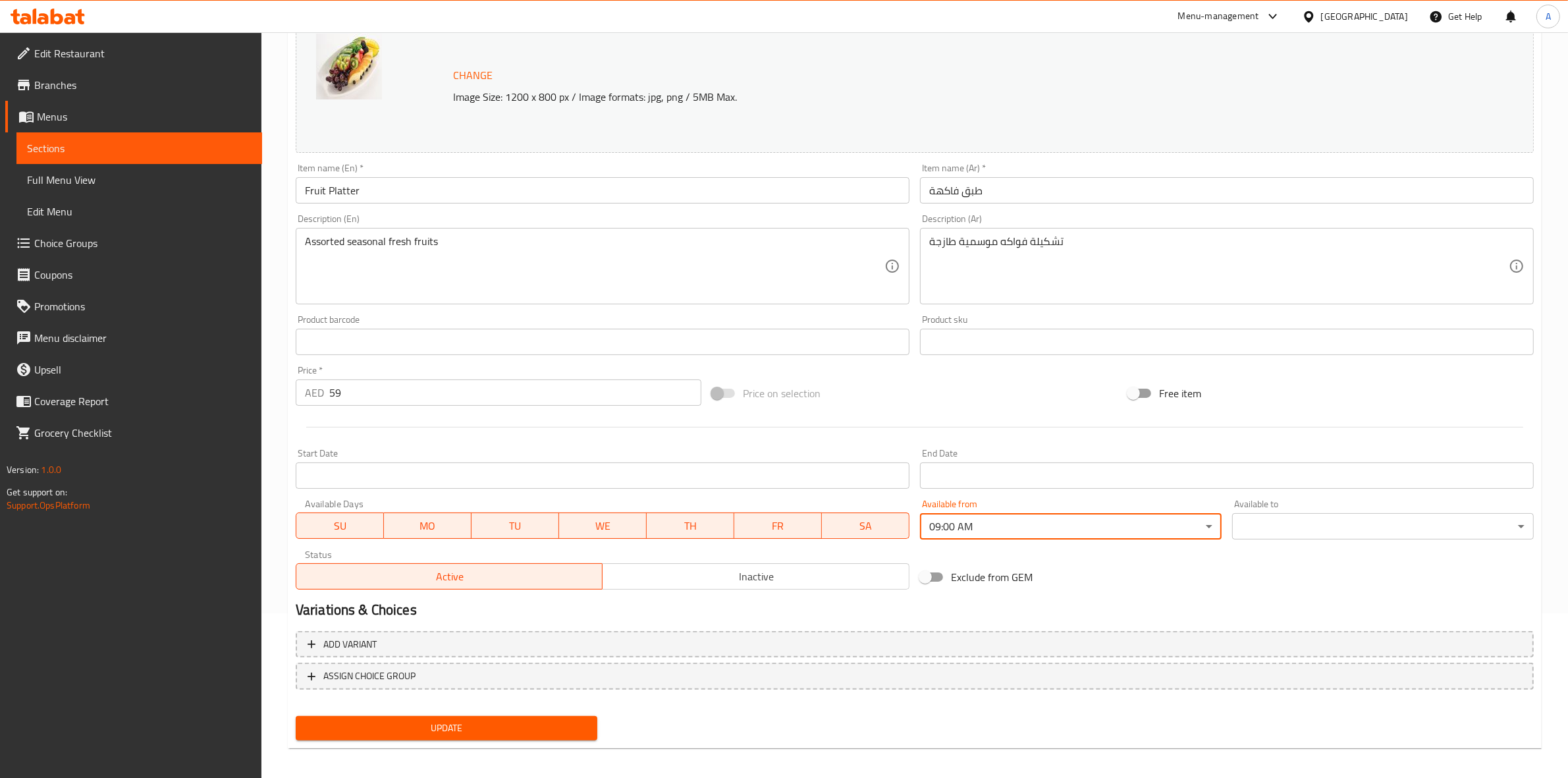
click at [1328, 515] on body "​ Menu-management [GEOGRAPHIC_DATA] Get Help A Edit Restaurant Branches Menus S…" at bounding box center [784, 240] width 1568 height 745
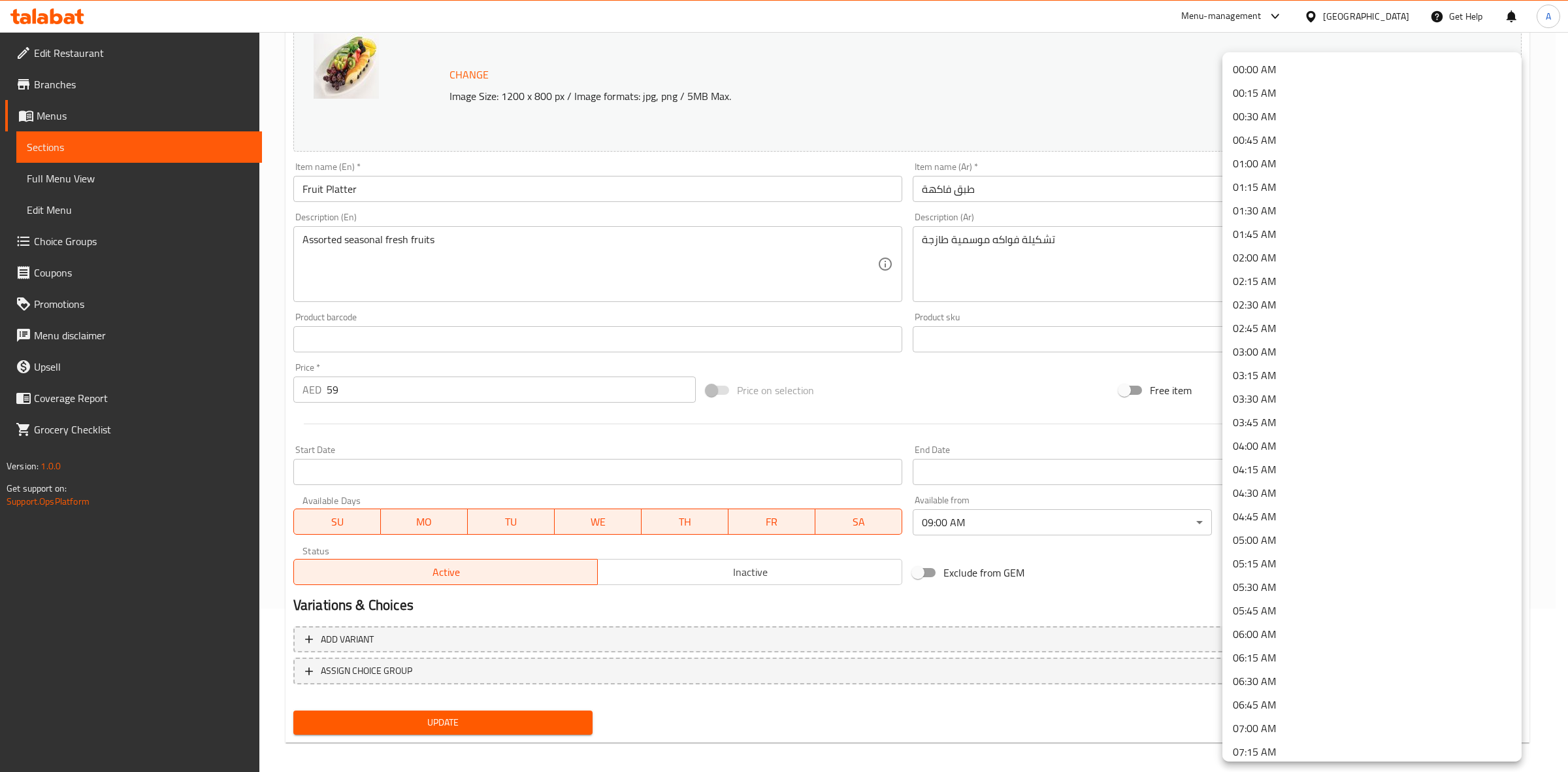
click at [1286, 133] on li "00:45 AM" at bounding box center [1371, 140] width 299 height 23
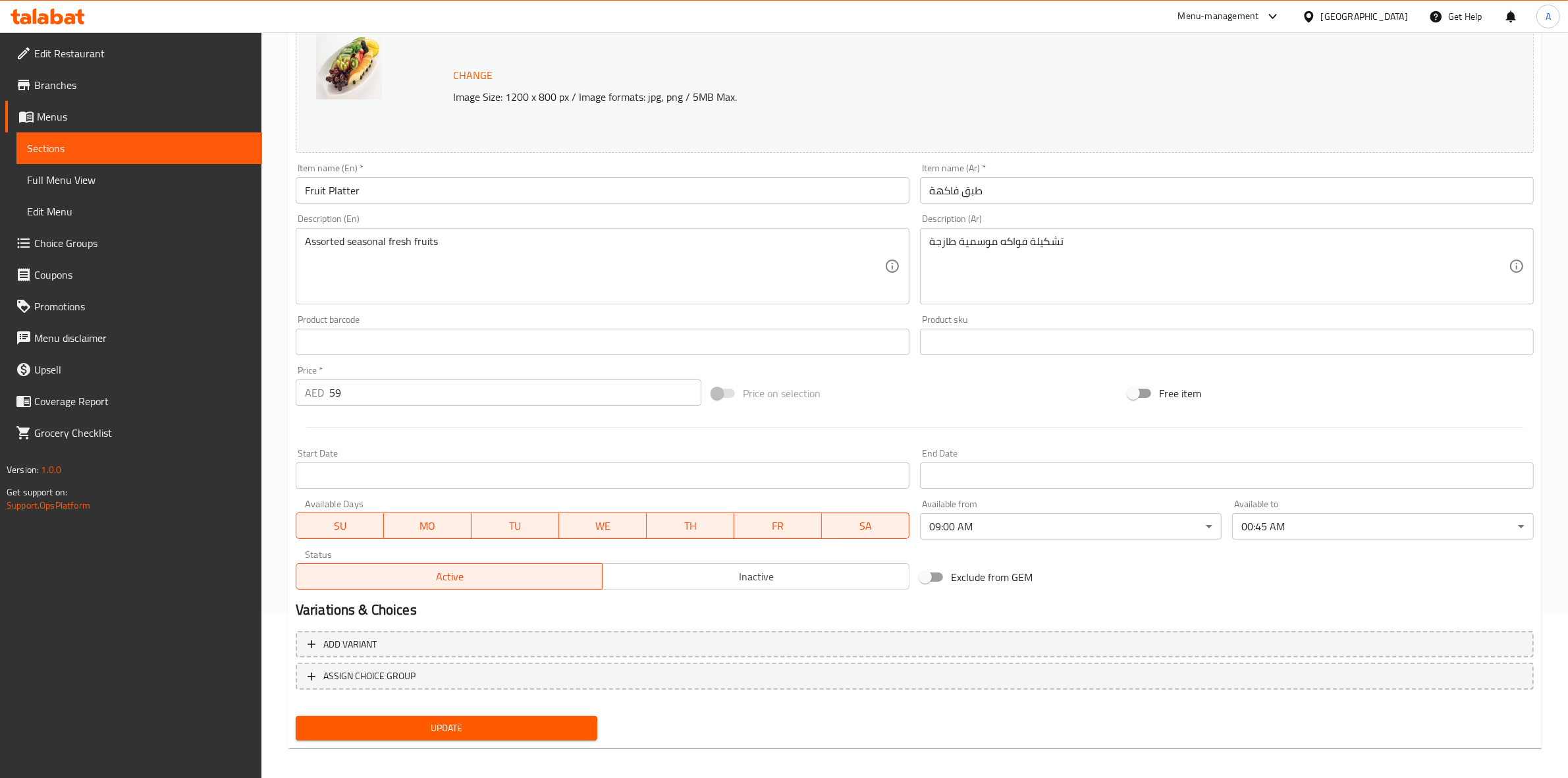
click at [1222, 567] on div "Exclude from GEM" at bounding box center [1123, 577] width 416 height 36
click at [406, 726] on span "Update" at bounding box center [446, 728] width 280 height 16
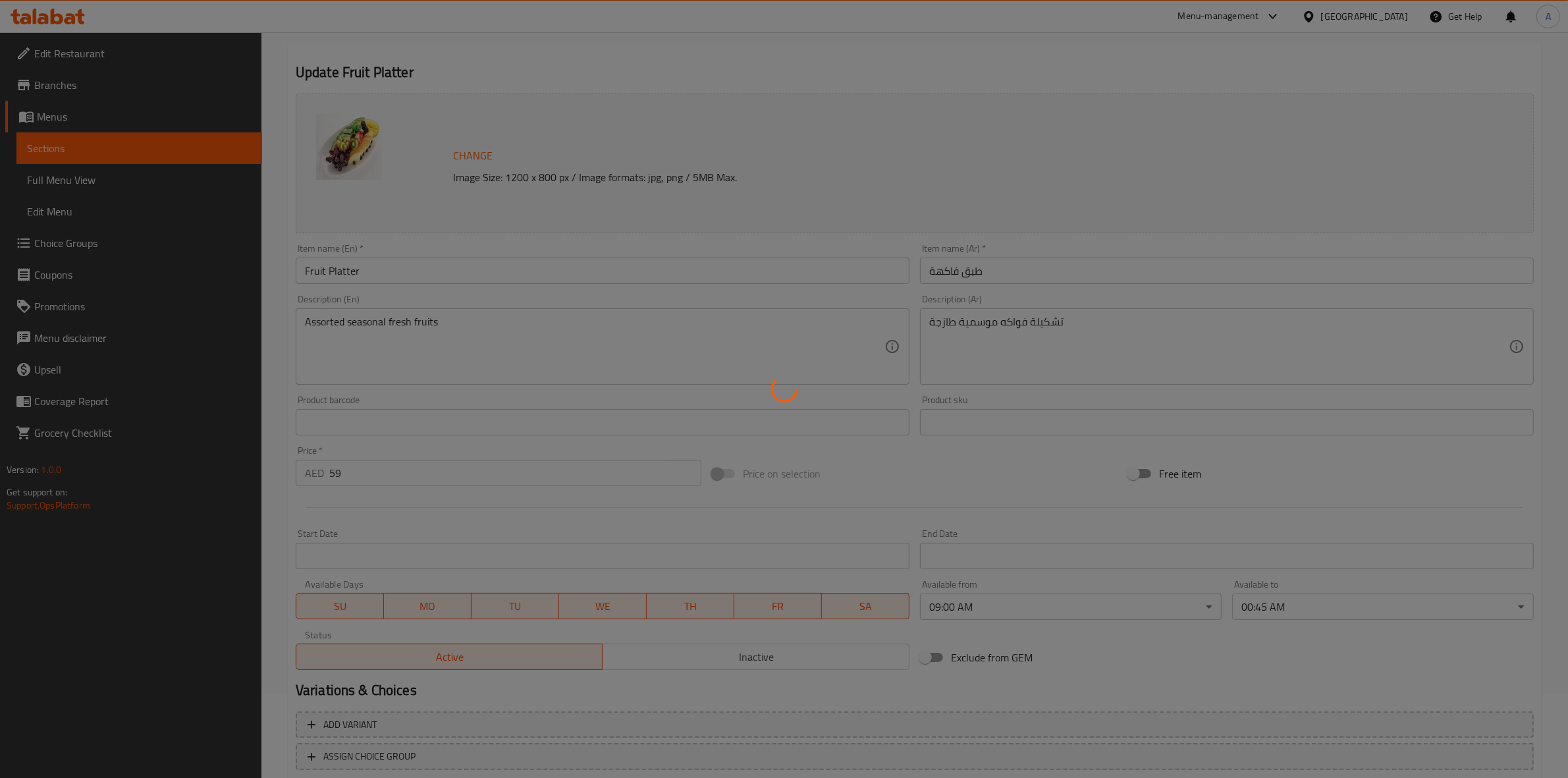
scroll to position [0, 0]
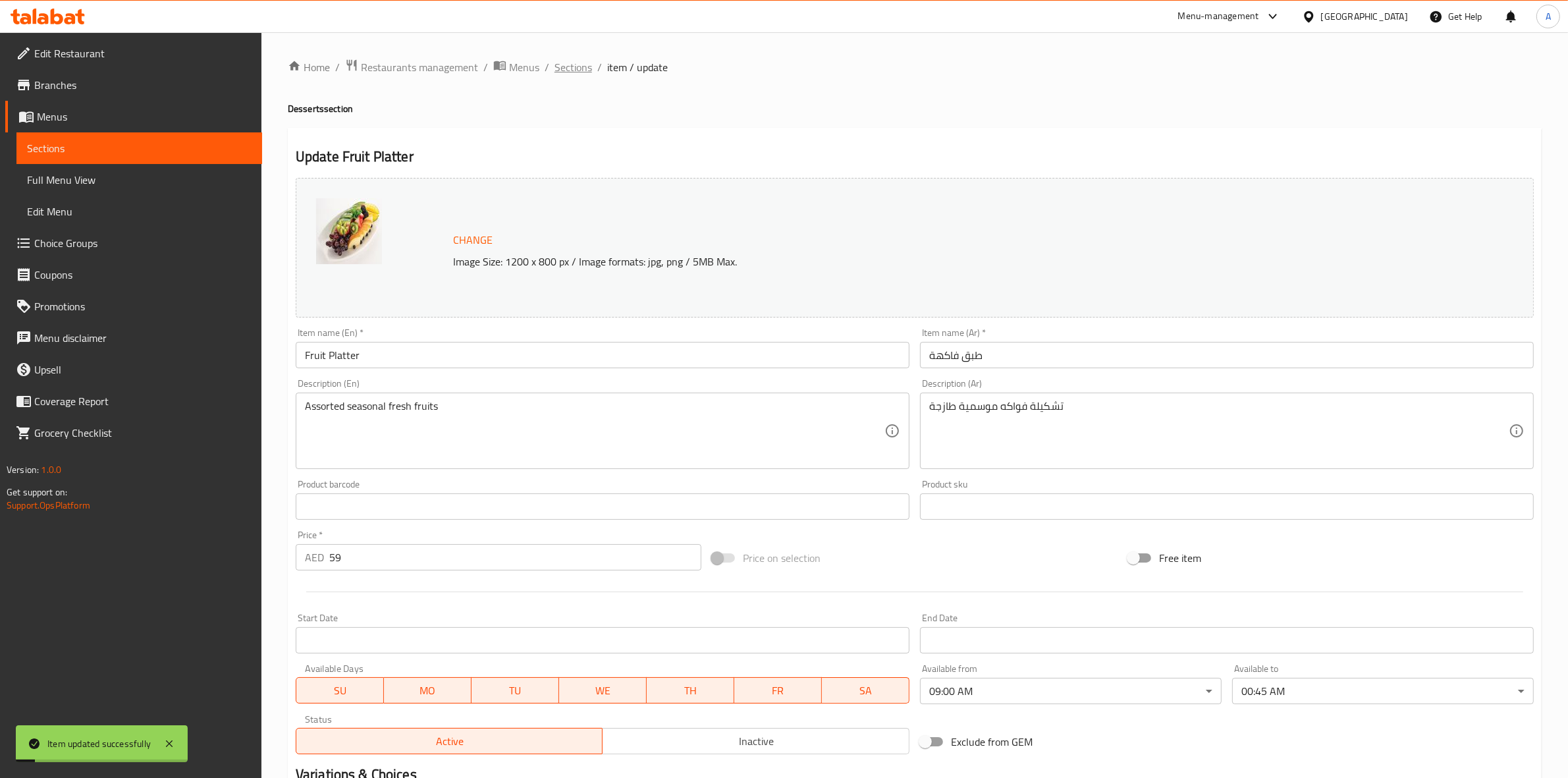
click at [575, 72] on span "Sections" at bounding box center [573, 67] width 37 height 15
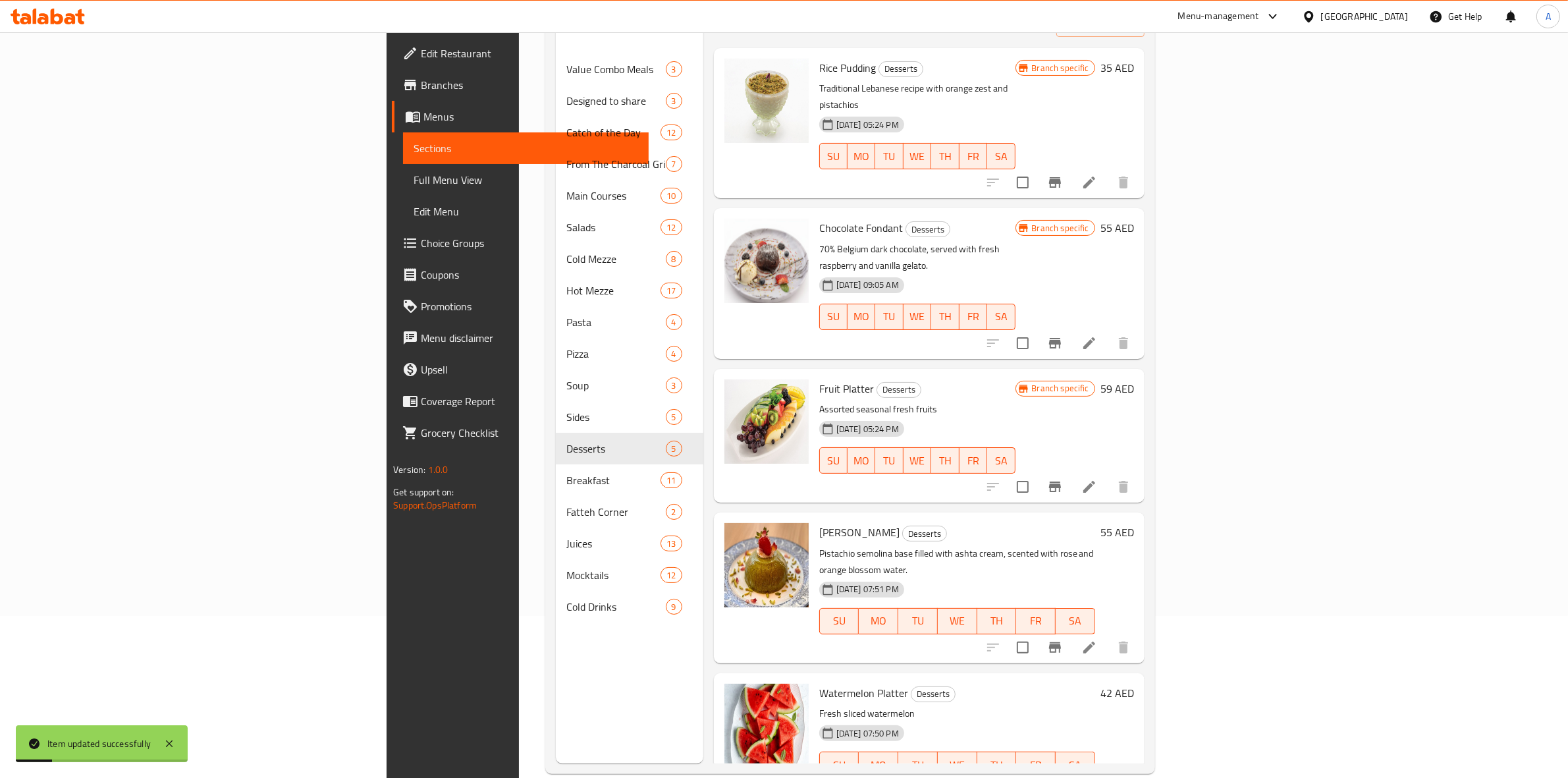
scroll to position [185, 0]
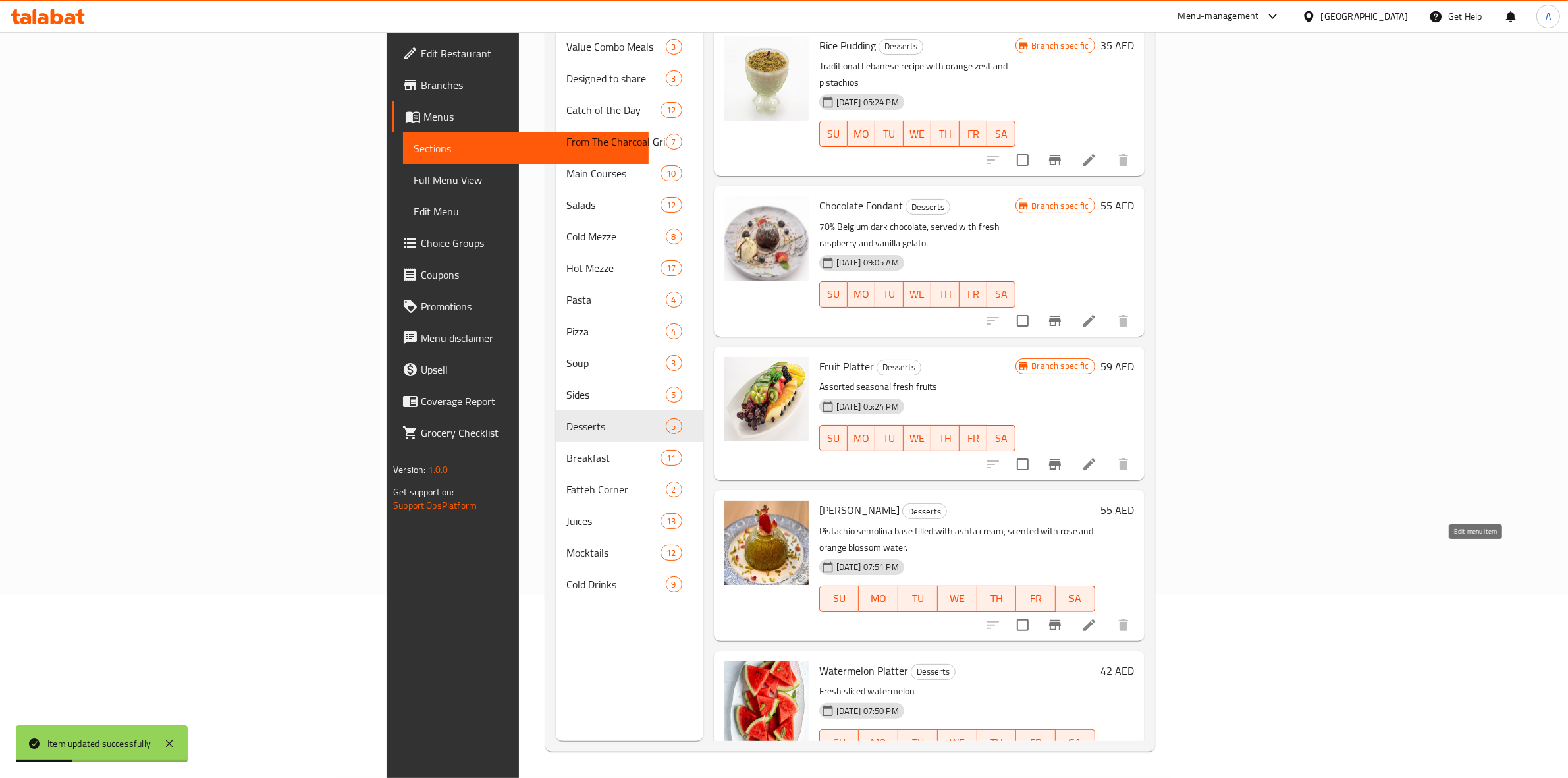
click at [1097, 617] on icon at bounding box center [1089, 624] width 15 height 15
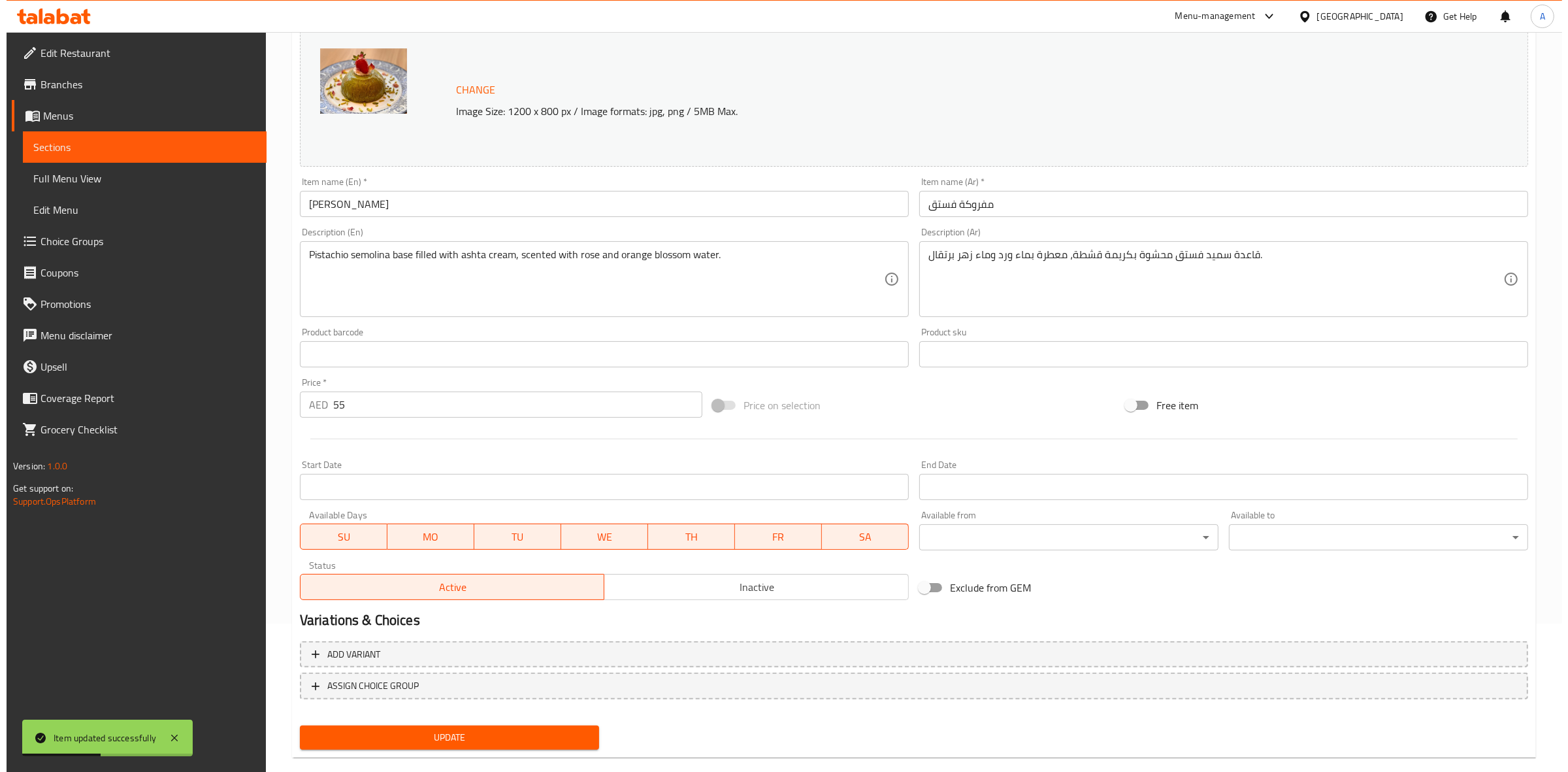
scroll to position [164, 0]
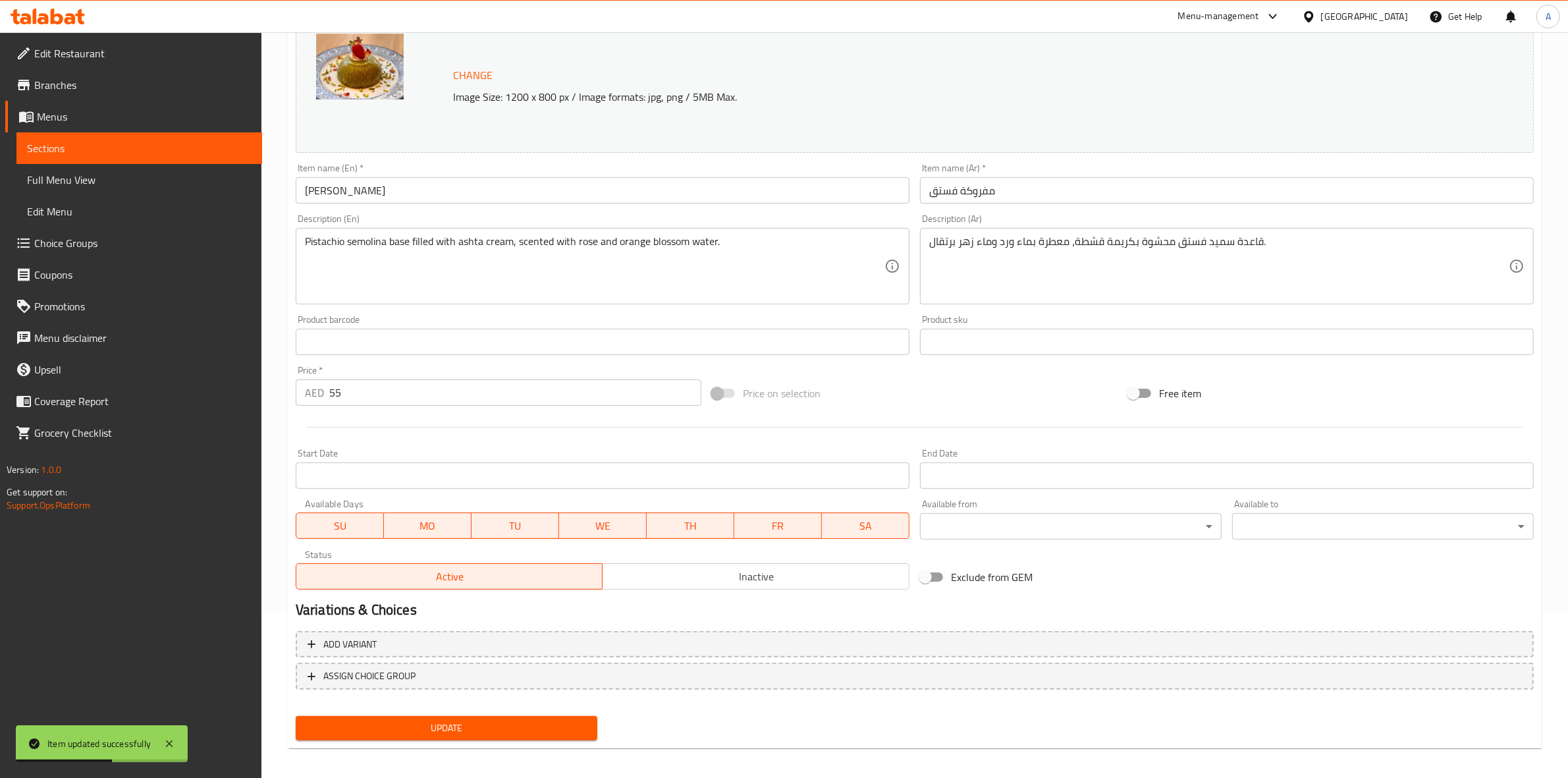
click at [1007, 532] on body "Item updated successfully ​ Menu-management [GEOGRAPHIC_DATA] Get Help A Edit R…" at bounding box center [784, 240] width 1568 height 745
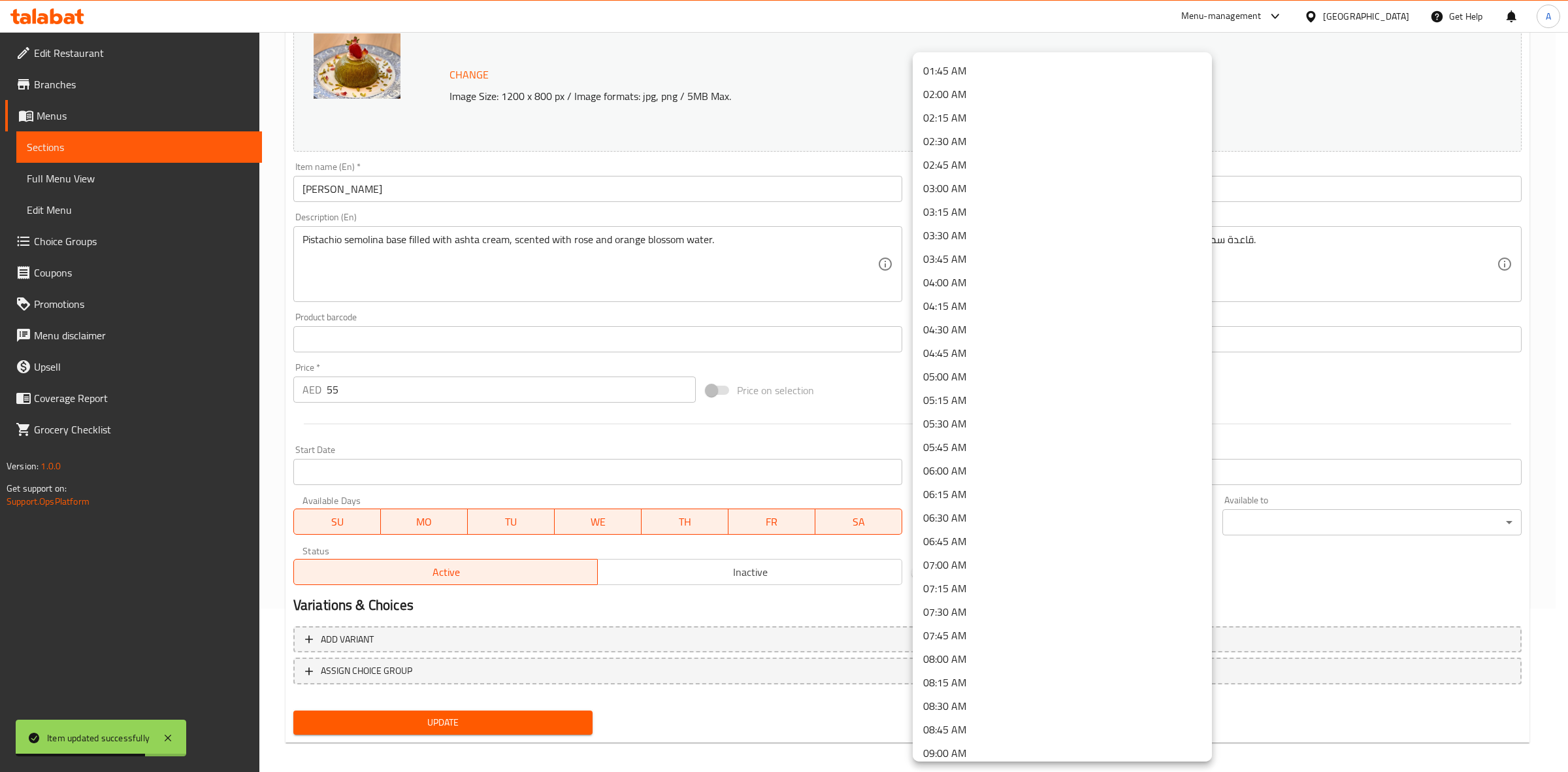
click at [998, 745] on li "09:00 AM" at bounding box center [1062, 753] width 299 height 23
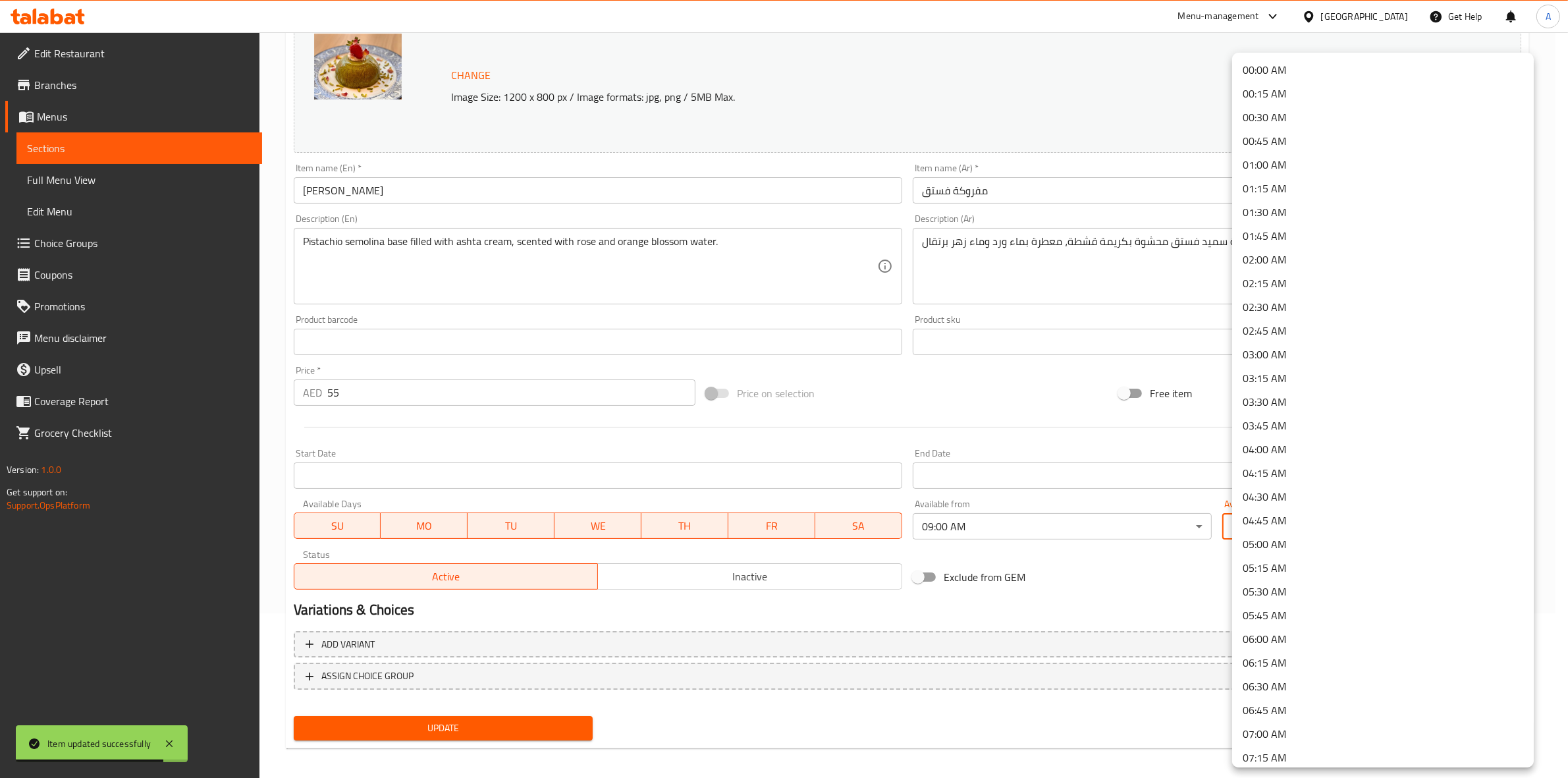
click at [1259, 530] on body "Item updated successfully ​ Menu-management [GEOGRAPHIC_DATA] Get Help A Edit R…" at bounding box center [784, 240] width 1568 height 745
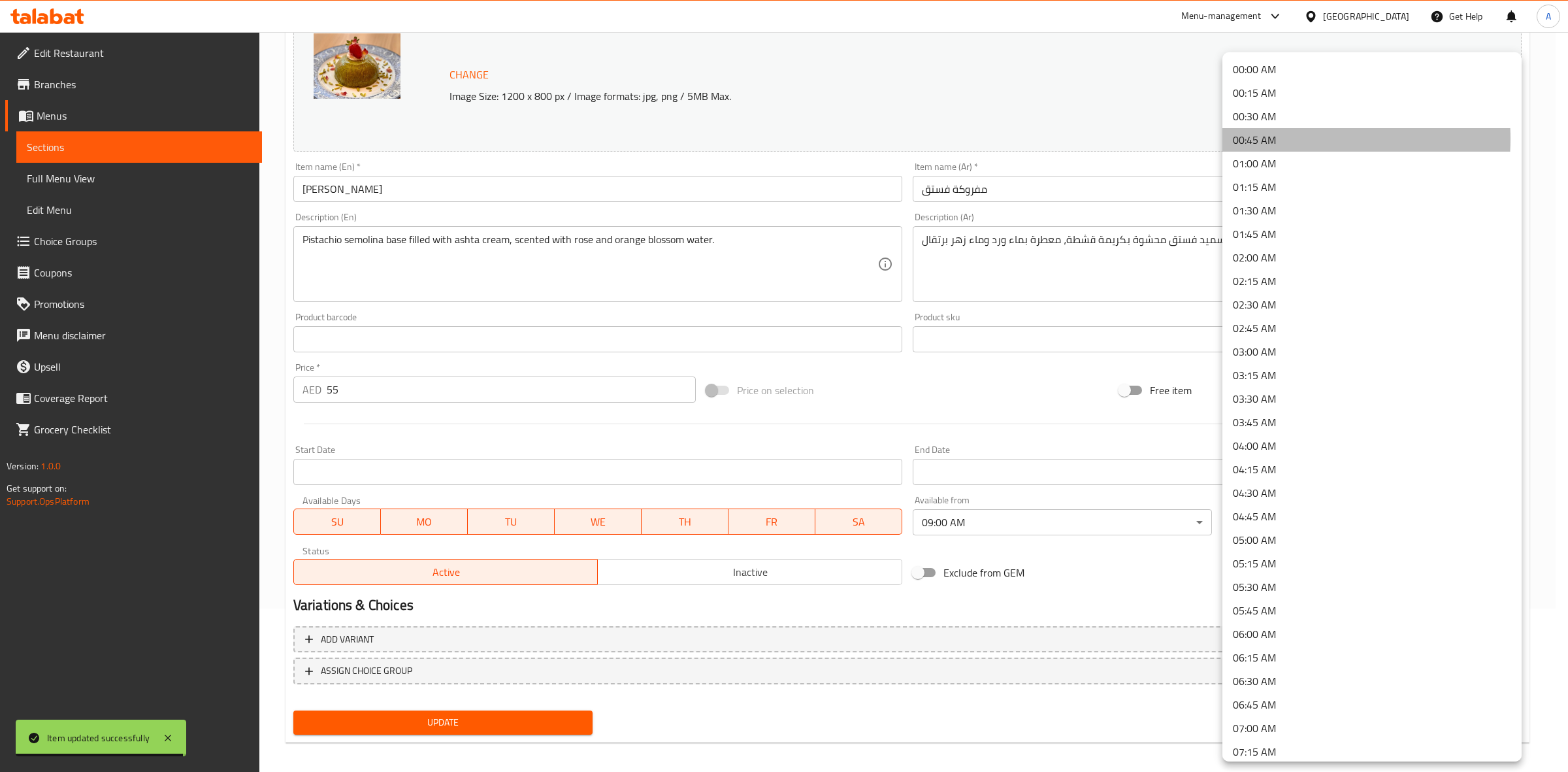
click at [1283, 139] on li "00:45 AM" at bounding box center [1371, 140] width 299 height 23
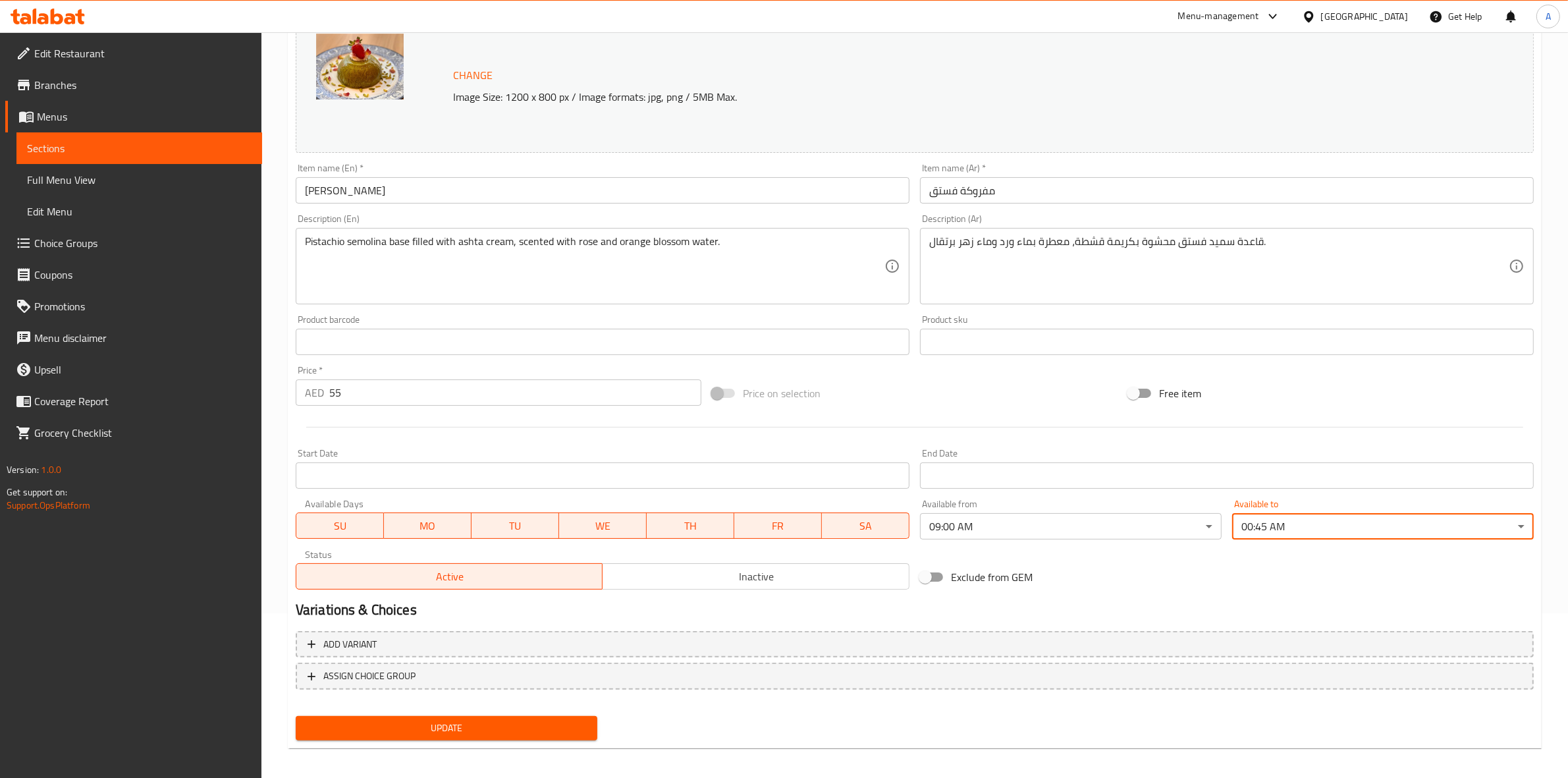
click at [1202, 606] on h2 "Variations & Choices" at bounding box center [915, 610] width 1238 height 20
click at [407, 725] on span "Update" at bounding box center [446, 728] width 280 height 16
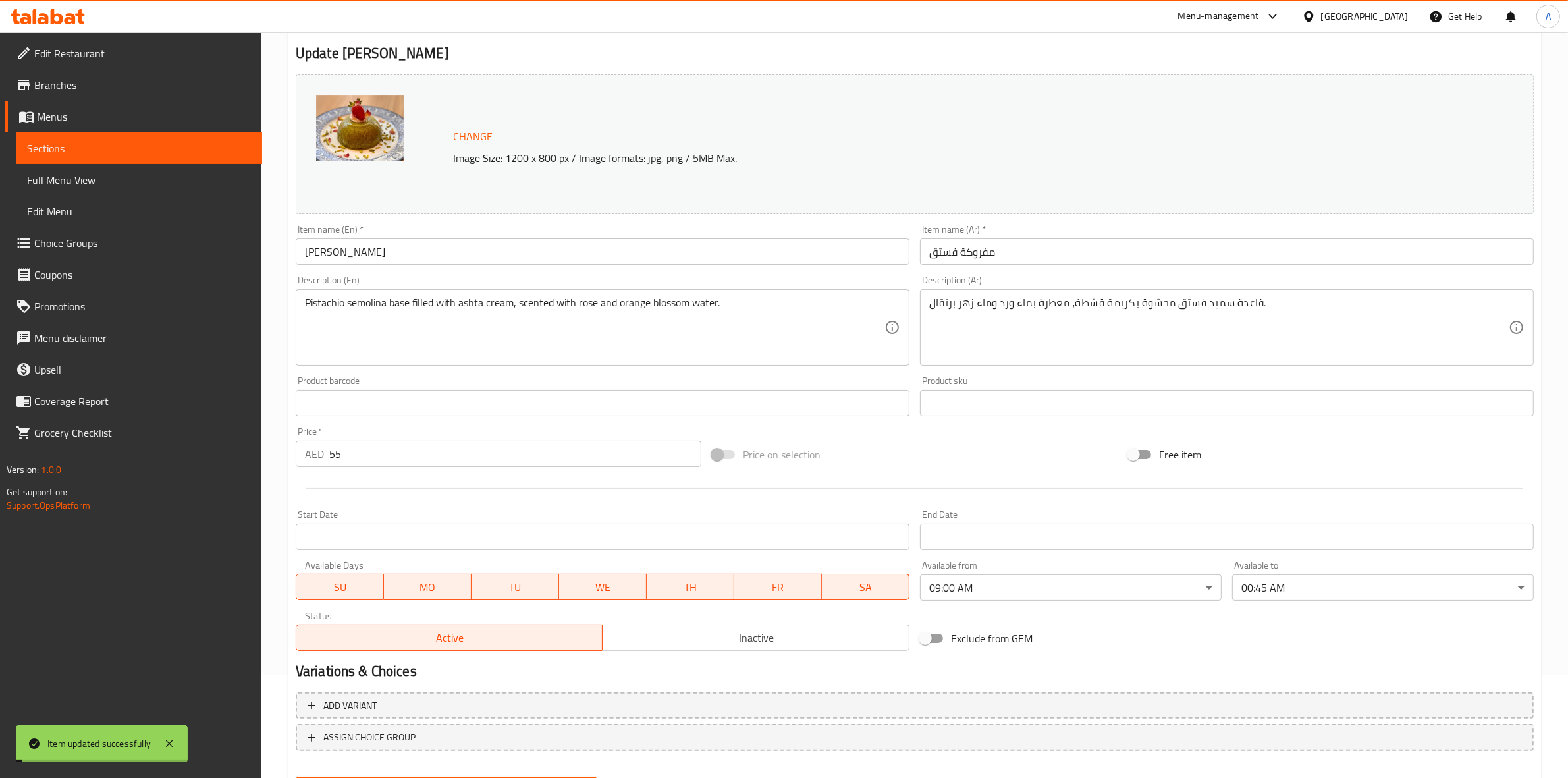
scroll to position [0, 0]
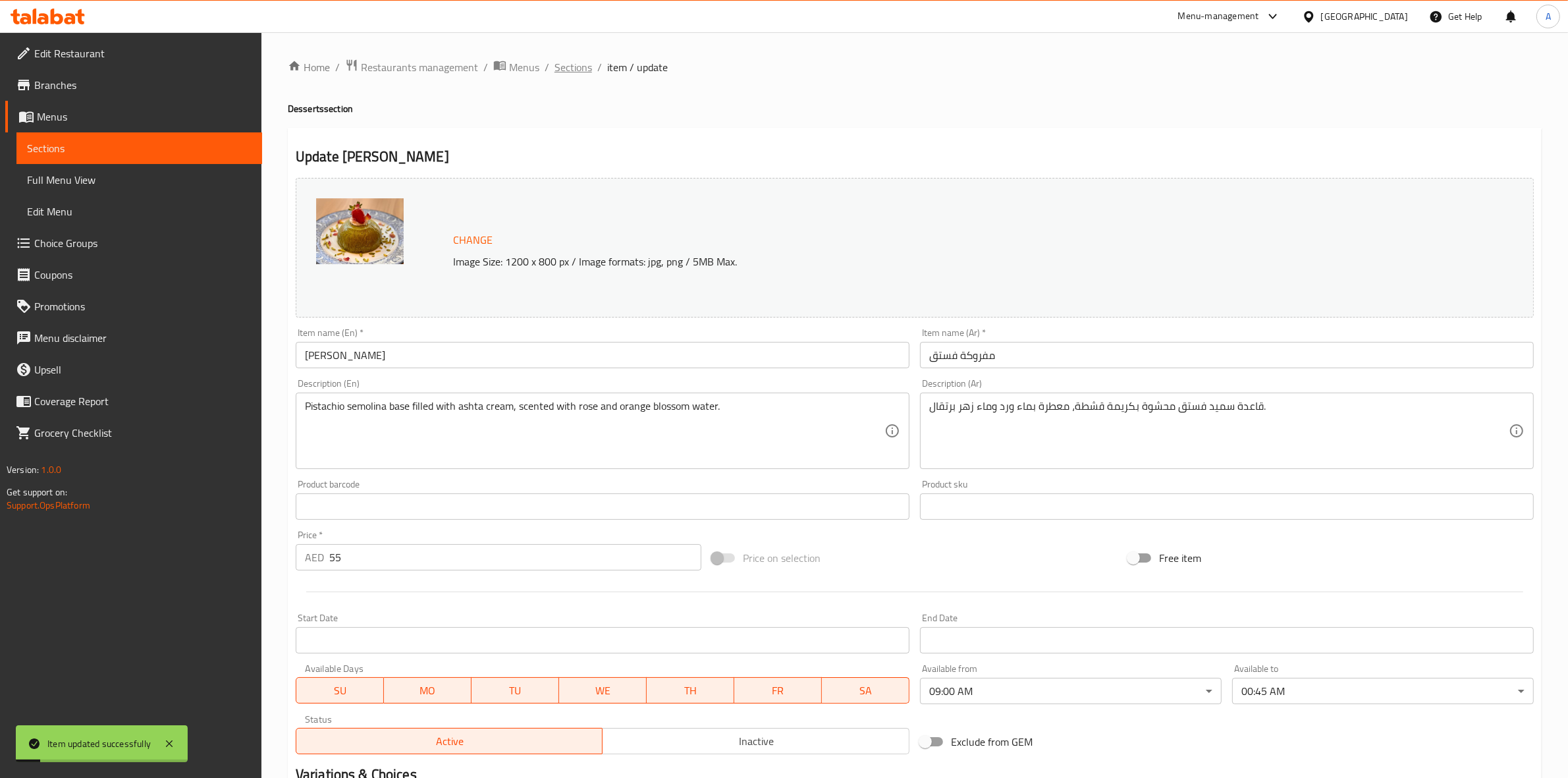
click at [563, 71] on span "Sections" at bounding box center [573, 67] width 37 height 15
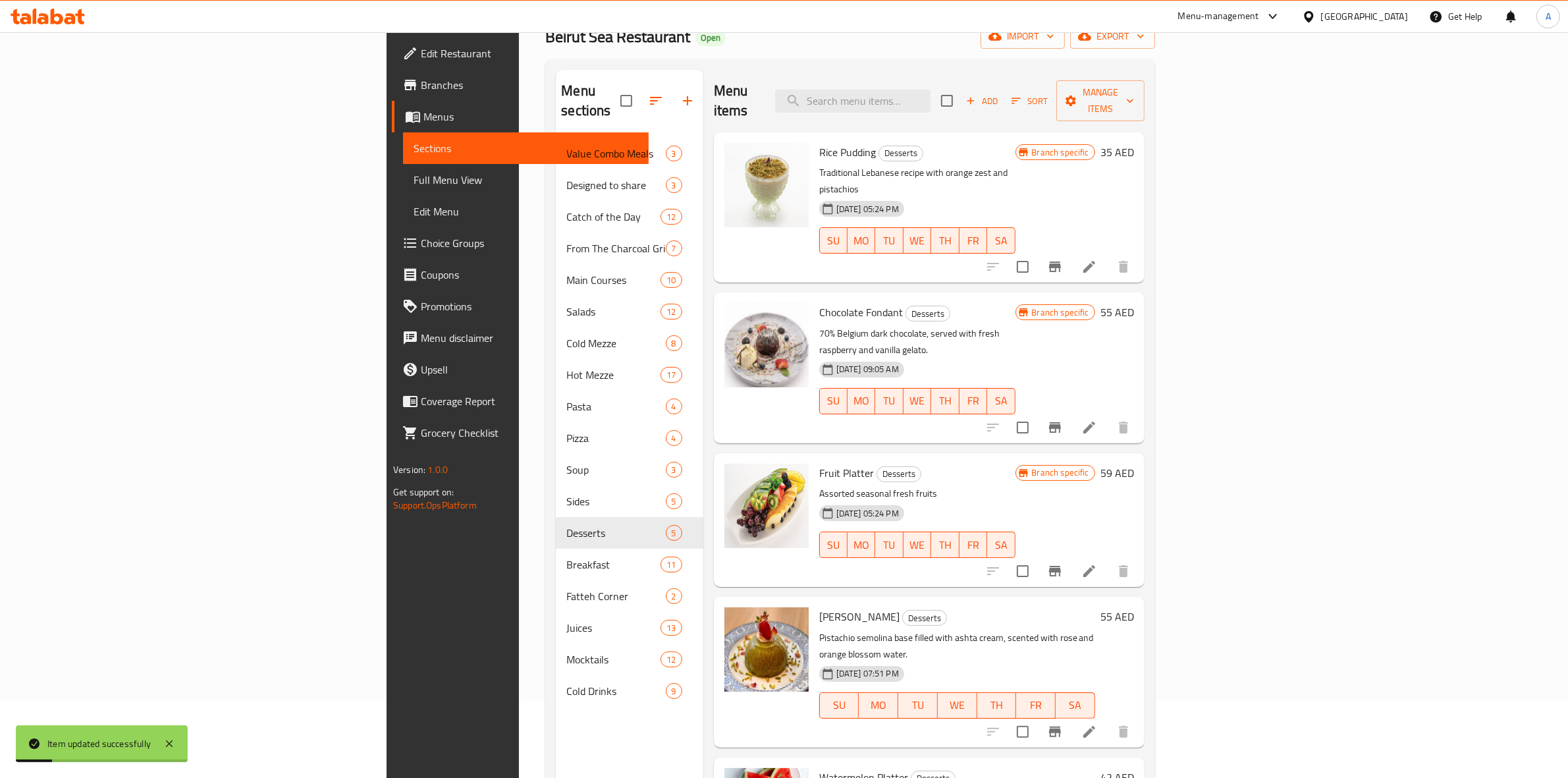
scroll to position [185, 0]
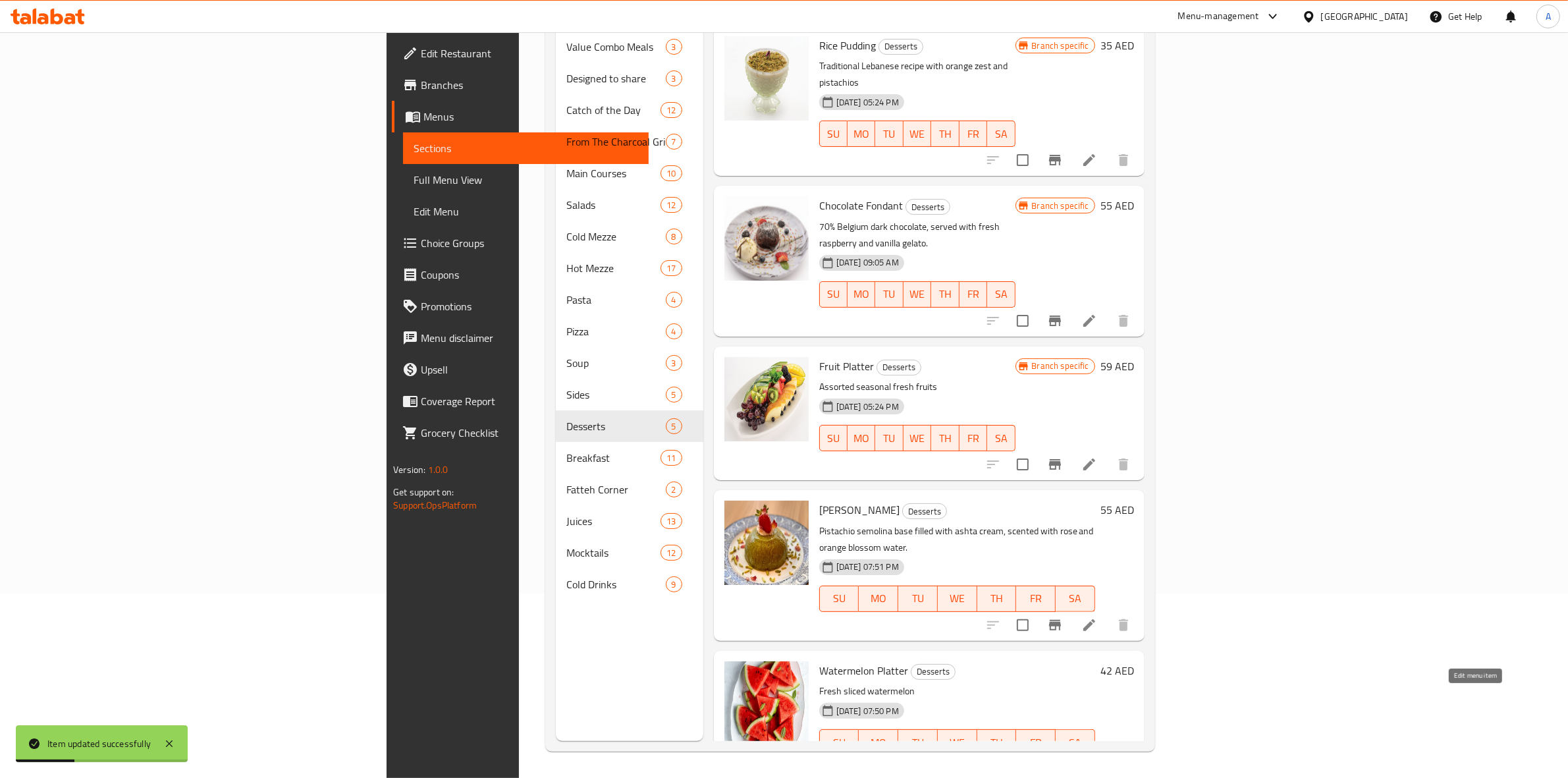
click at [1097, 761] on icon at bounding box center [1089, 768] width 15 height 15
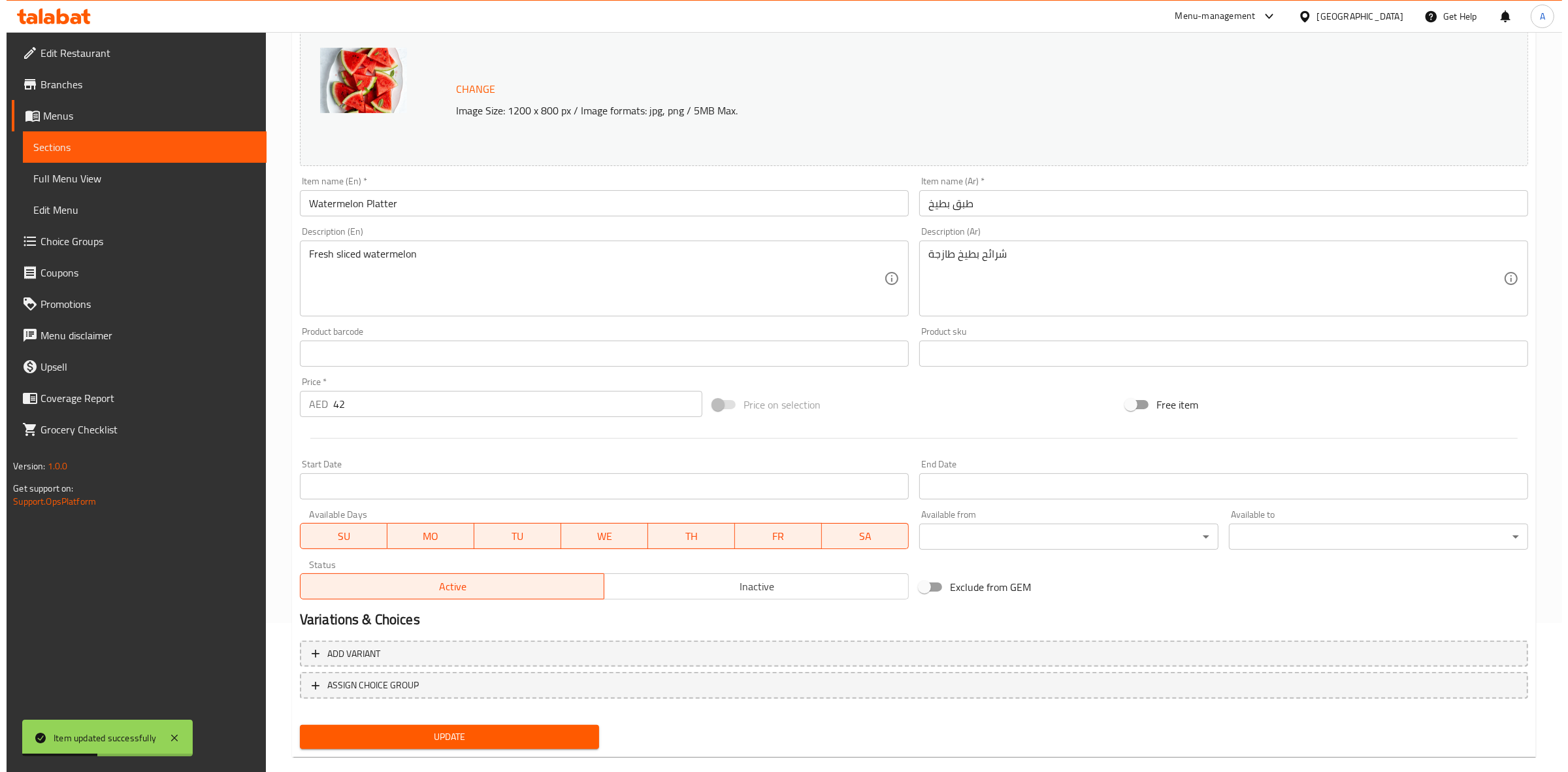
scroll to position [169, 0]
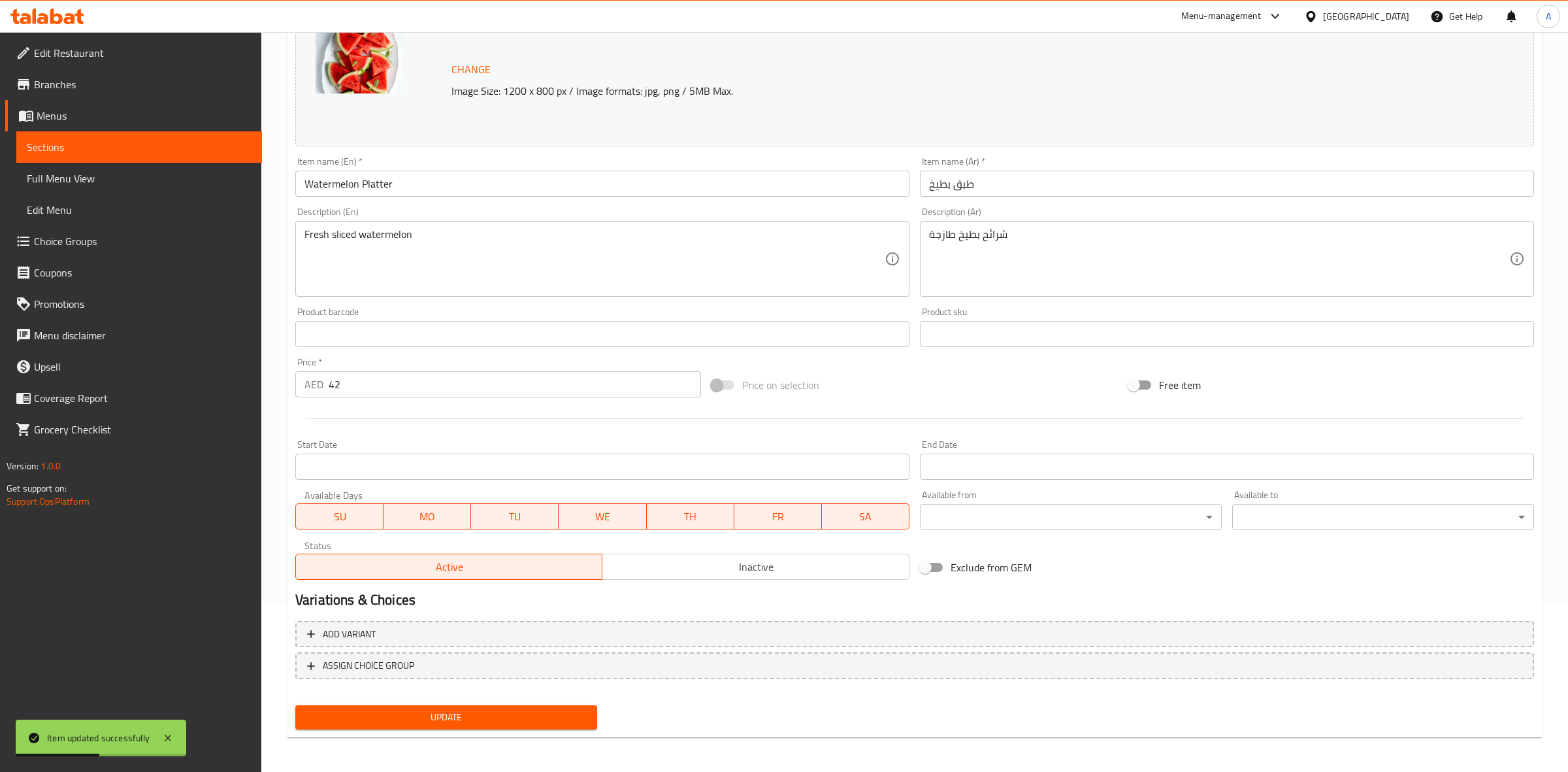
click at [1011, 509] on body "Item updated successfully ​ Menu-management [GEOGRAPHIC_DATA] Get Help A Edit R…" at bounding box center [784, 233] width 1568 height 740
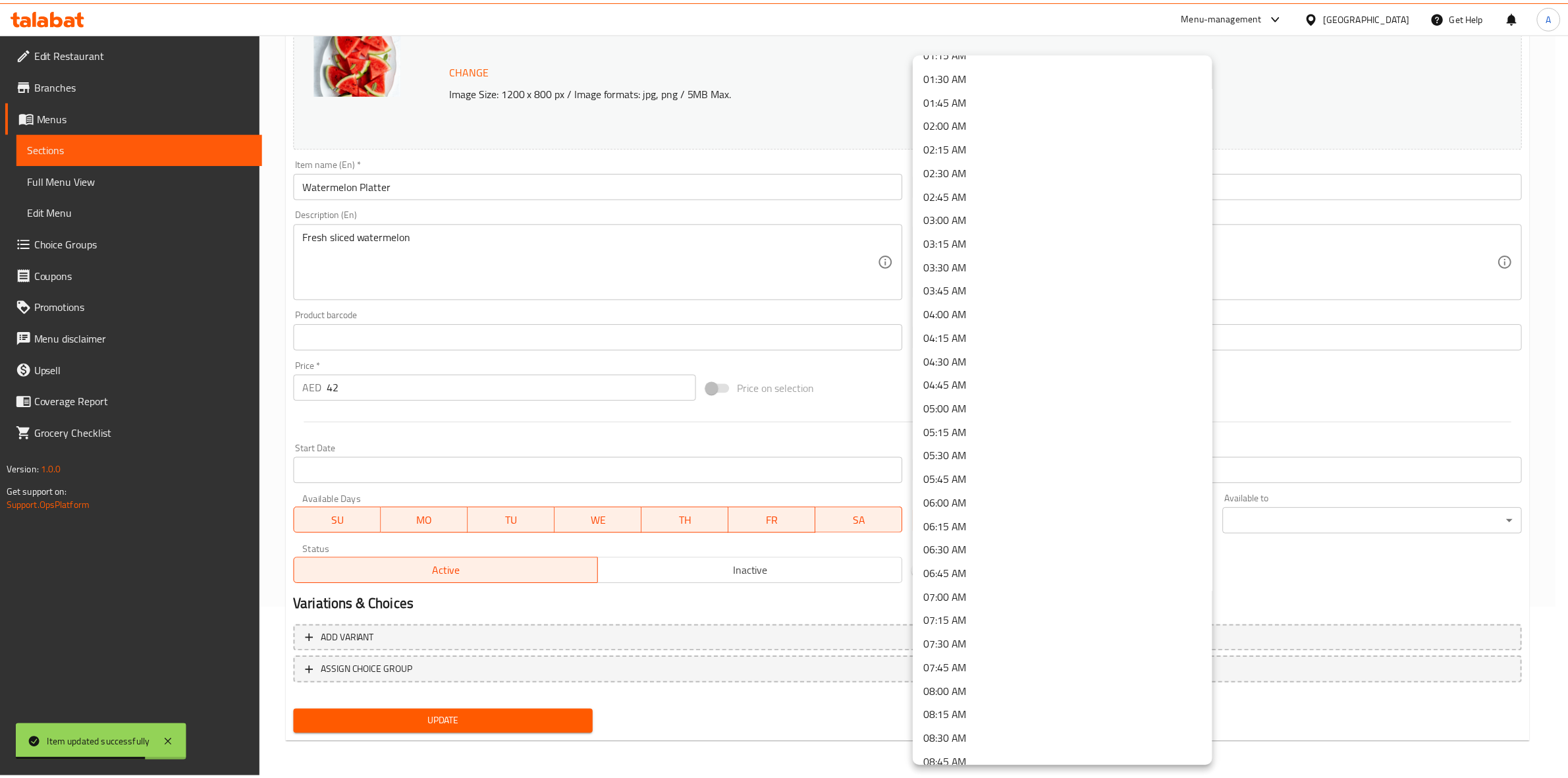
scroll to position [165, 0]
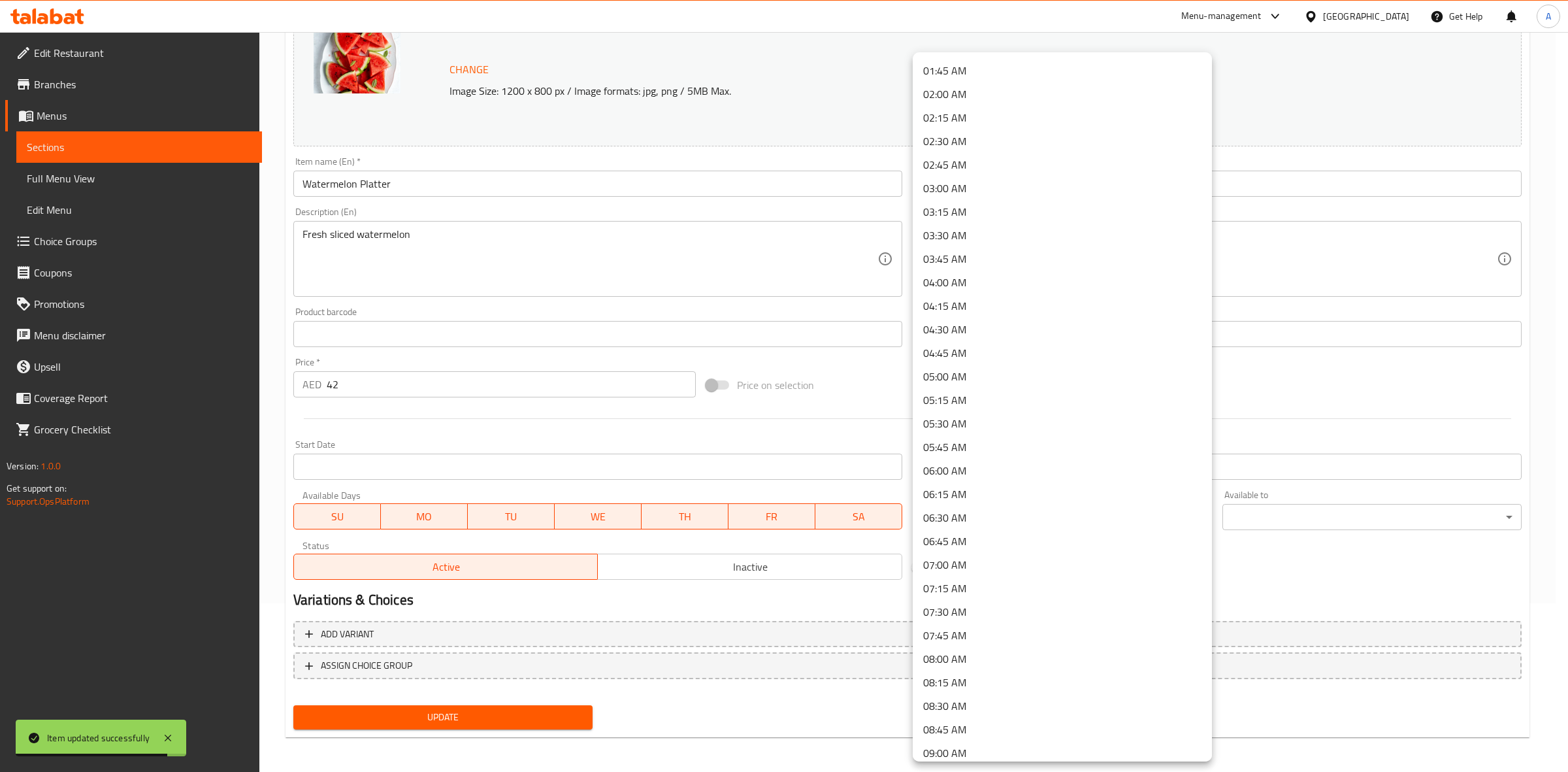
click at [971, 745] on li "09:00 AM" at bounding box center [1062, 753] width 299 height 23
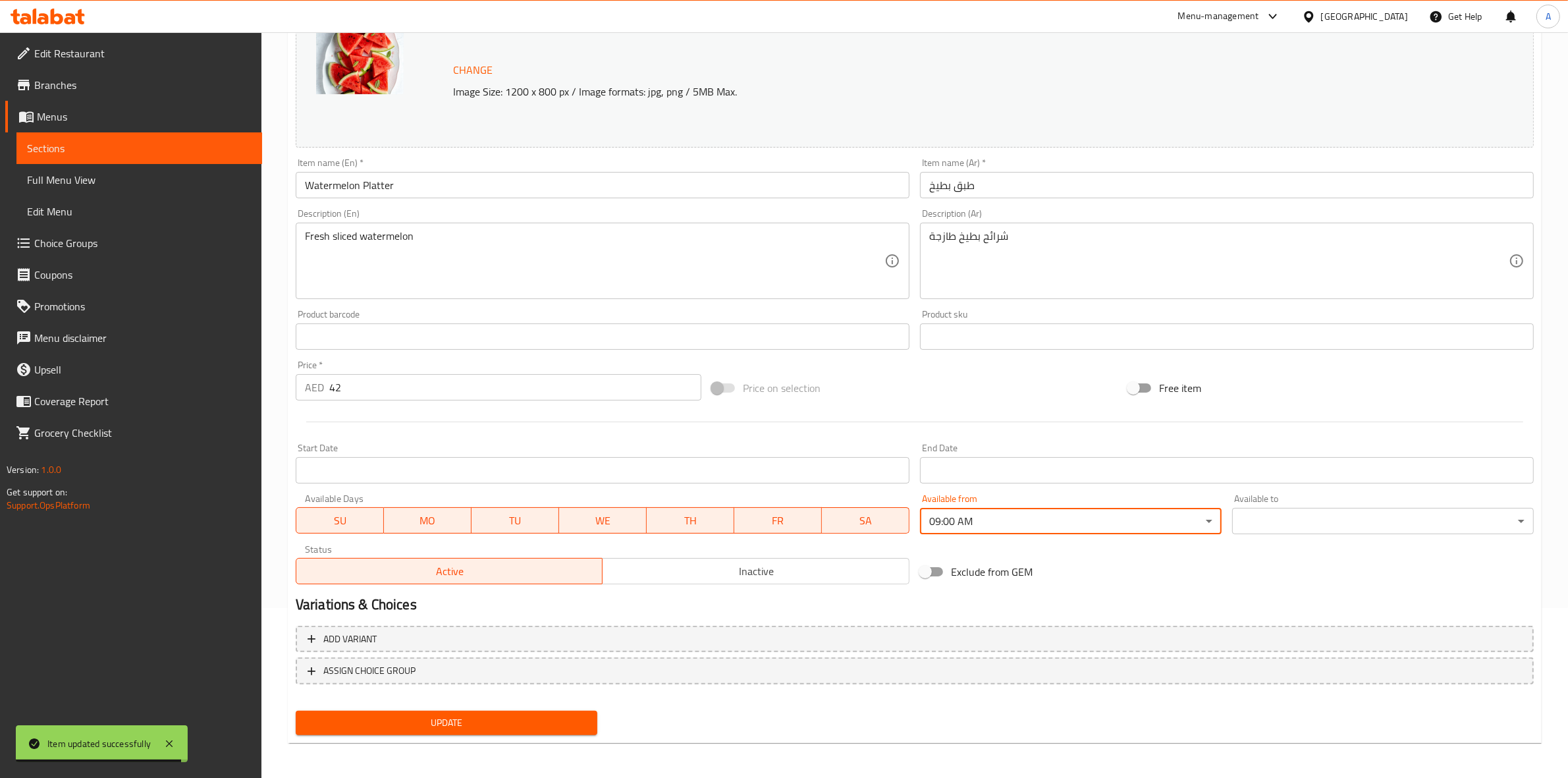
click at [1277, 528] on body "Item updated successfully ​ Menu-management [GEOGRAPHIC_DATA] Get Help A Edit R…" at bounding box center [784, 235] width 1568 height 745
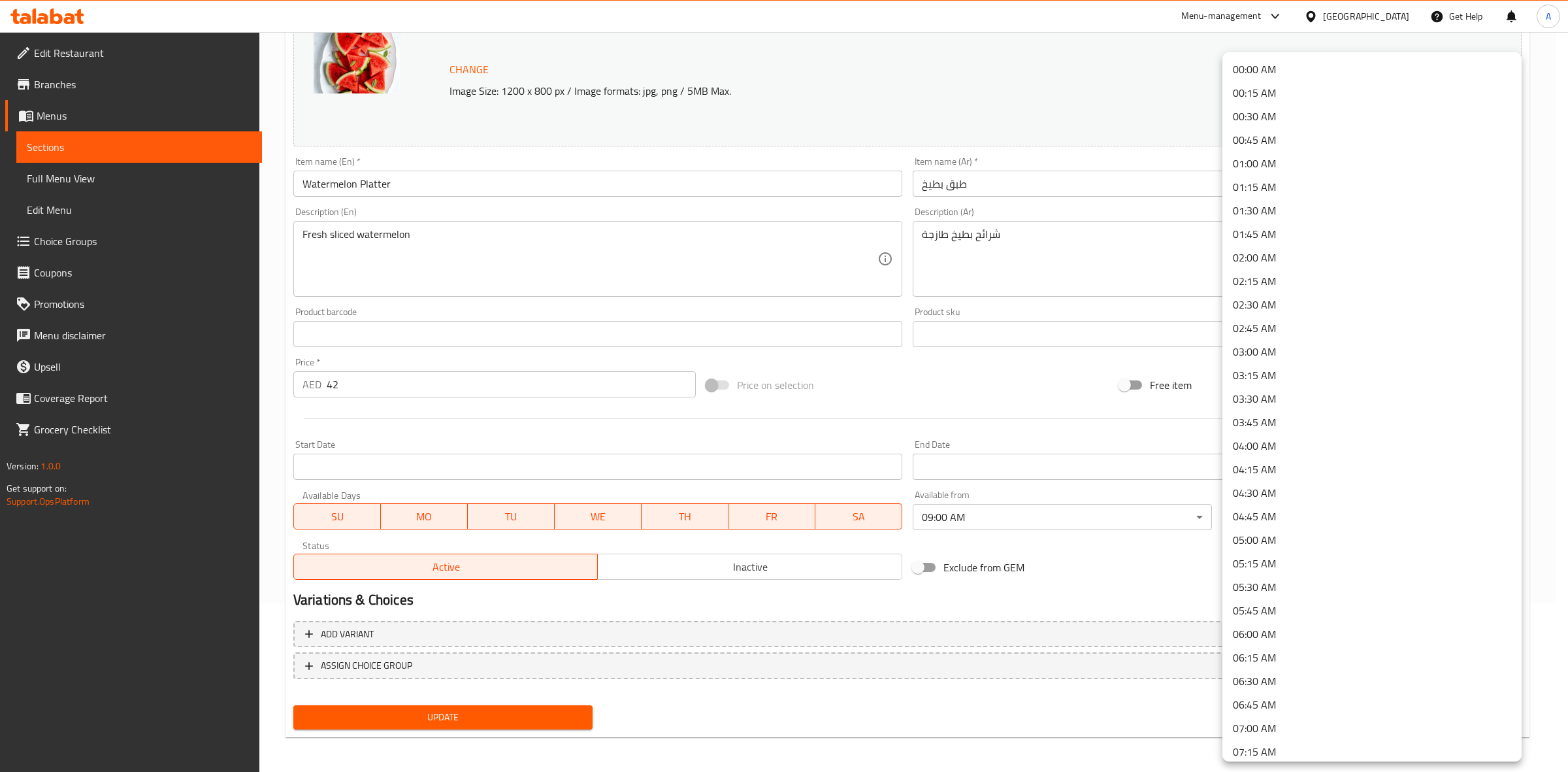
click at [1271, 144] on li "00:45 AM" at bounding box center [1371, 140] width 299 height 23
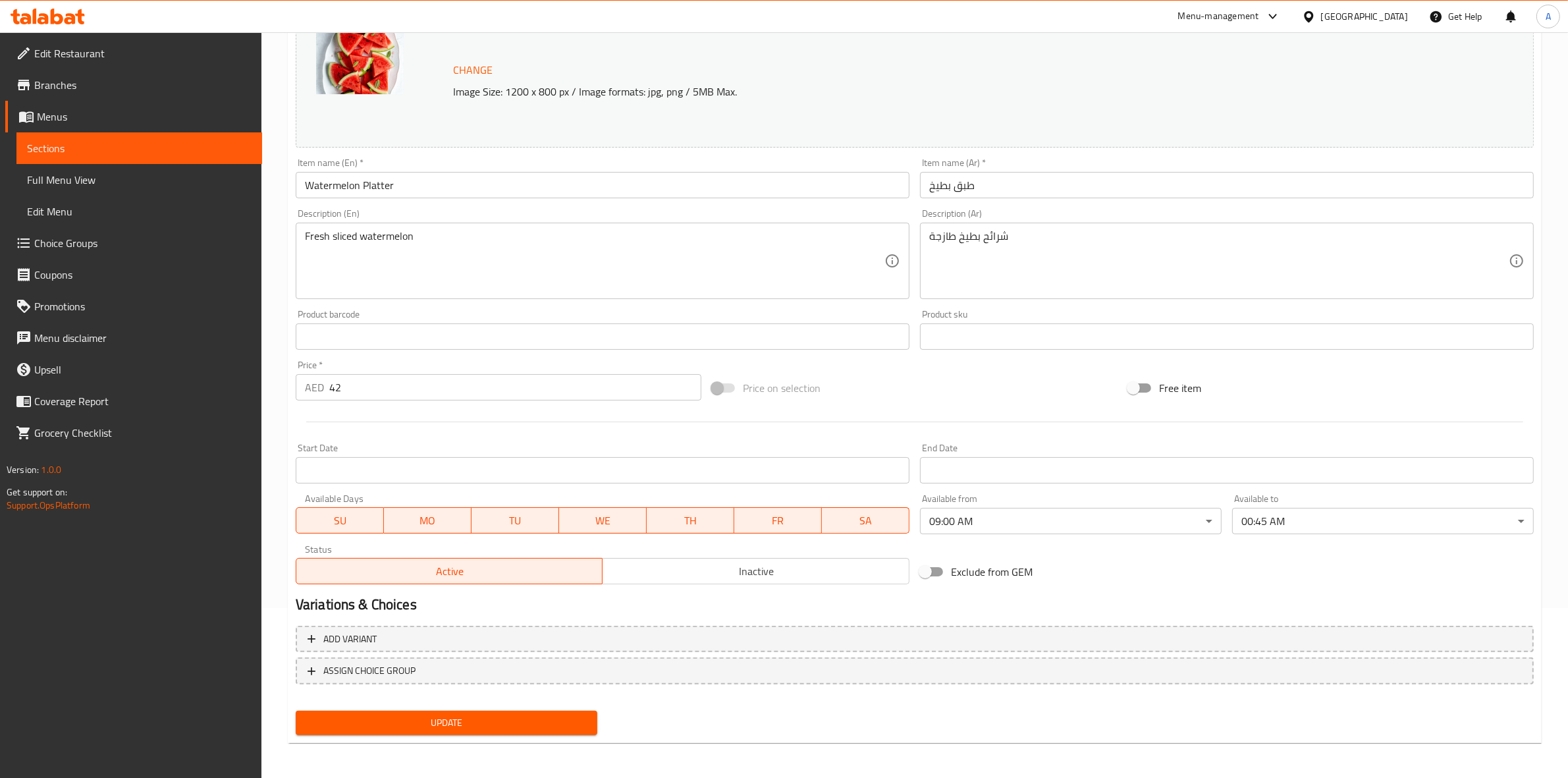
click at [1245, 578] on div "Exclude from GEM" at bounding box center [1123, 572] width 416 height 36
click at [418, 727] on span "Update" at bounding box center [446, 723] width 280 height 16
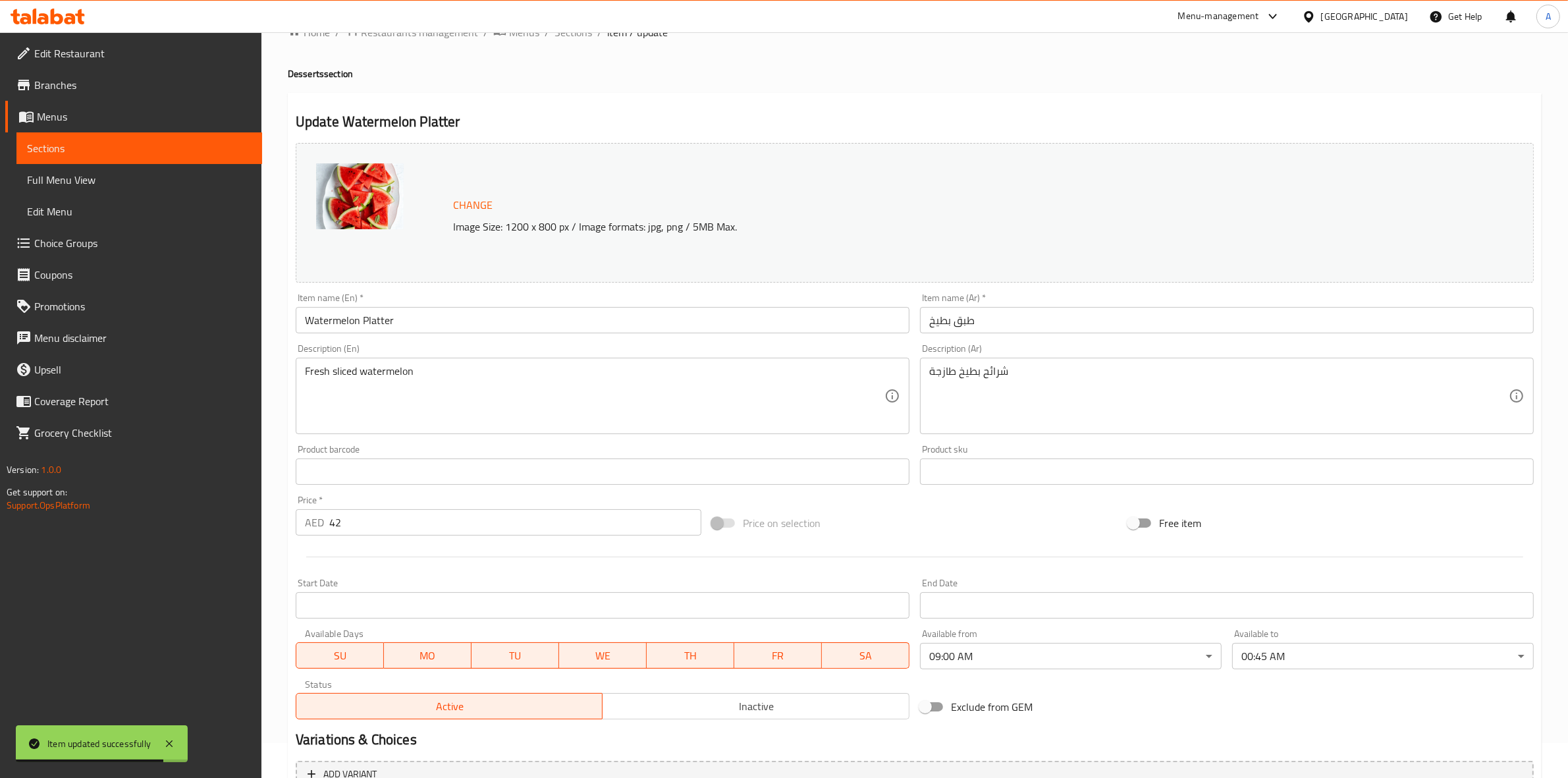
scroll to position [0, 0]
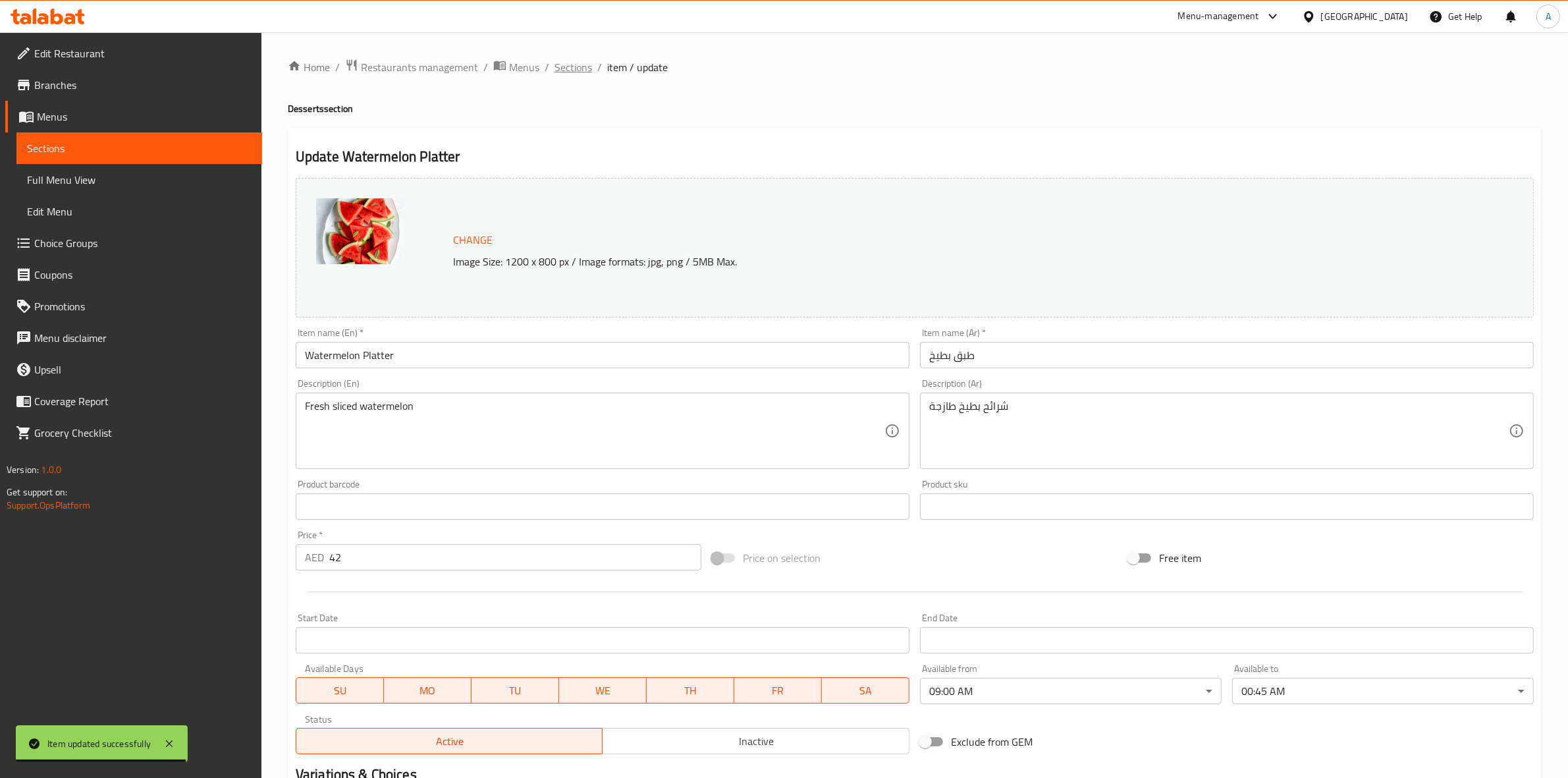
click at [578, 64] on span "Sections" at bounding box center [573, 67] width 37 height 15
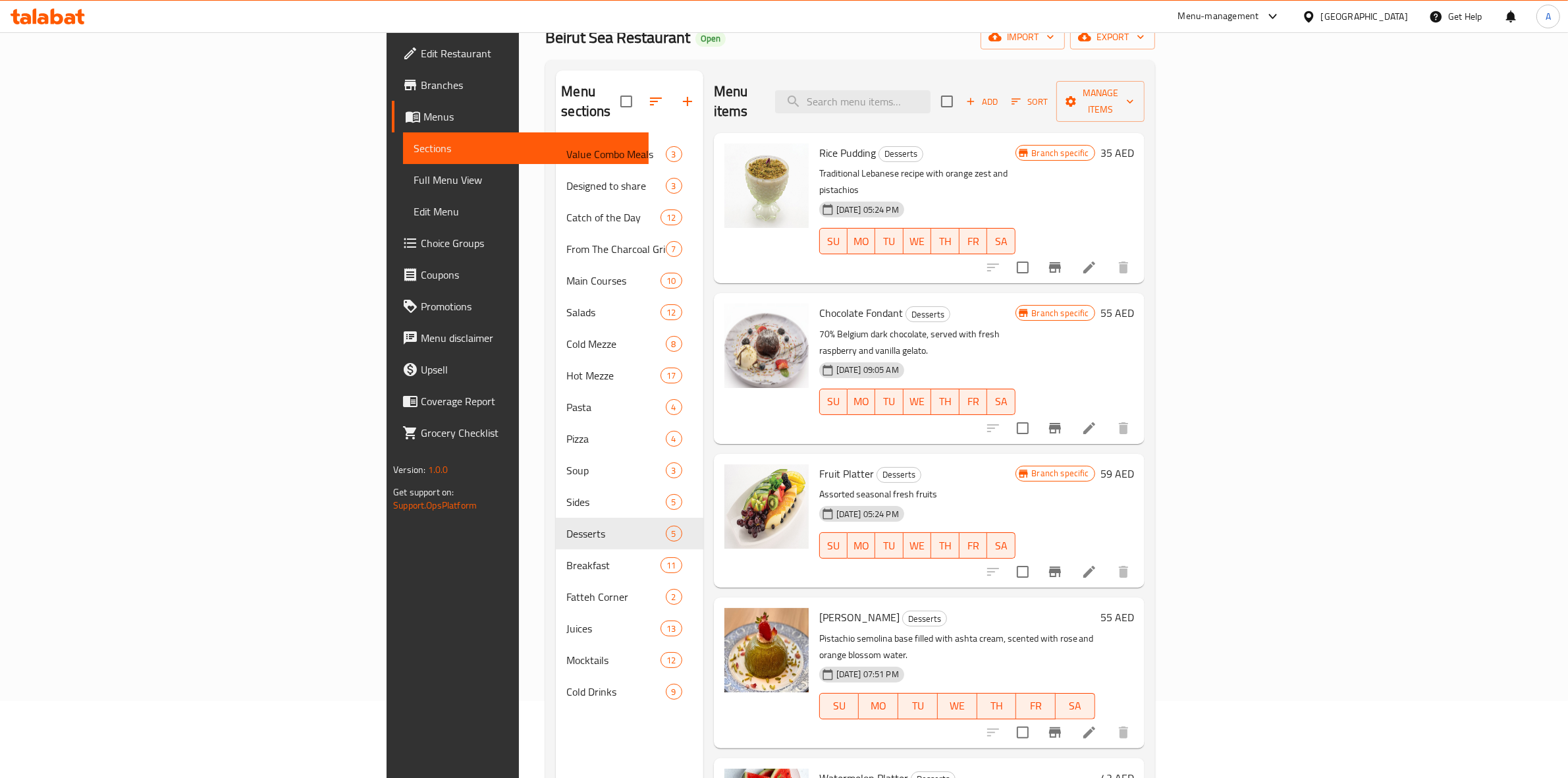
scroll to position [185, 0]
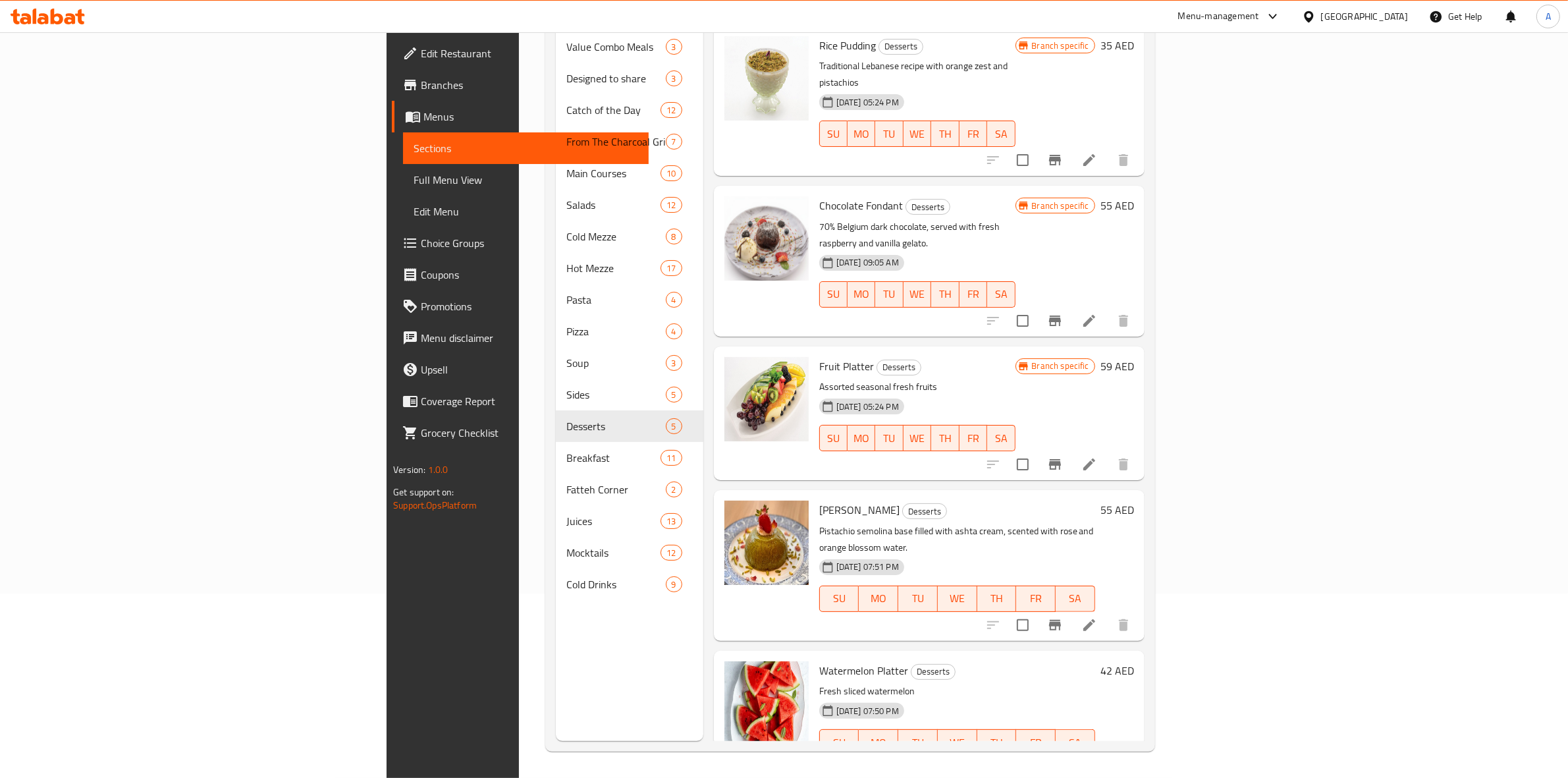
drag, startPoint x: 513, startPoint y: 672, endPoint x: 717, endPoint y: 555, distance: 235.2
click at [556, 672] on div "Menu sections Value Combo Meals 3 Designed to share 3 Catch of the Day 12 From …" at bounding box center [629, 352] width 147 height 778
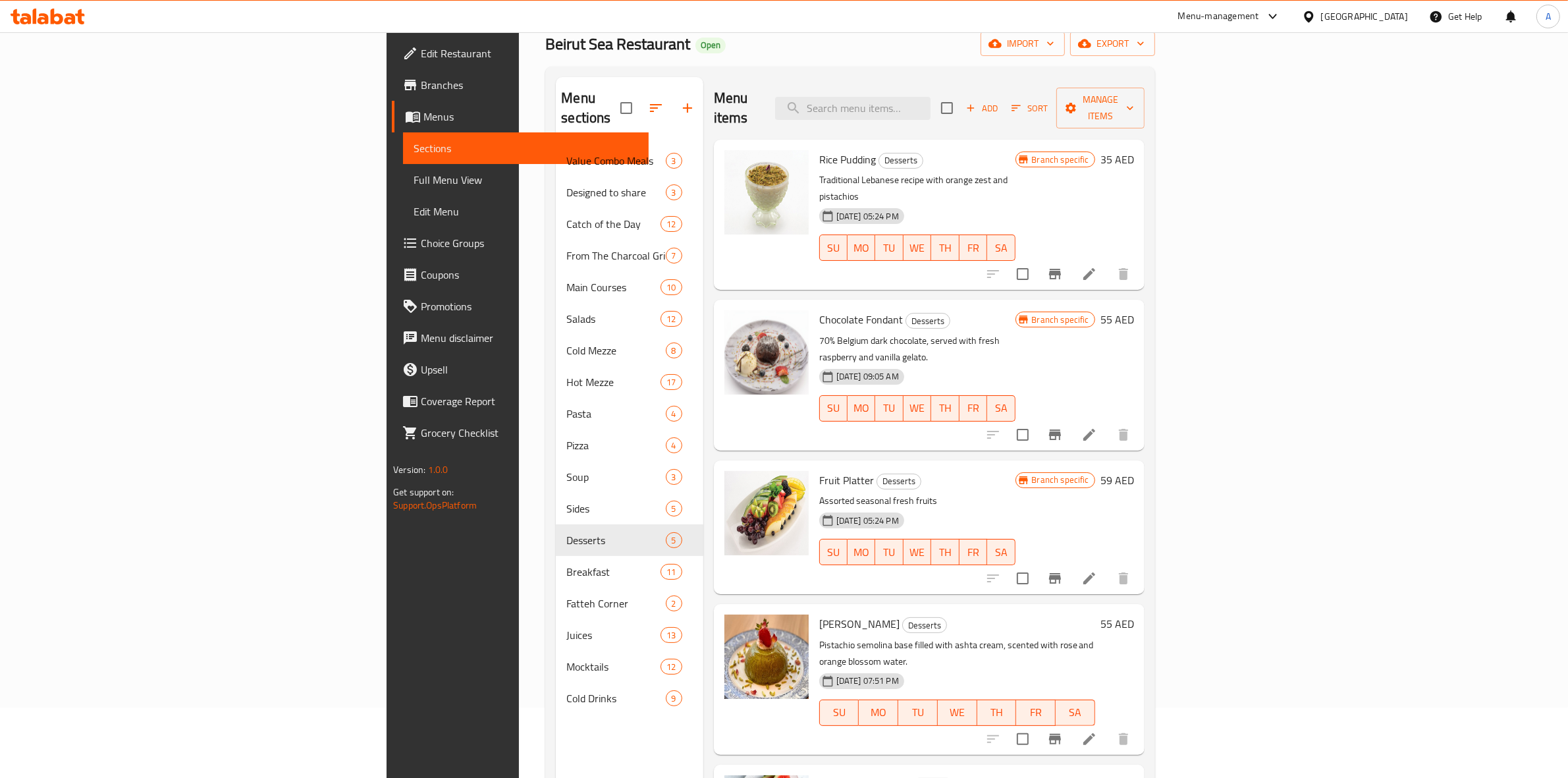
scroll to position [0, 0]
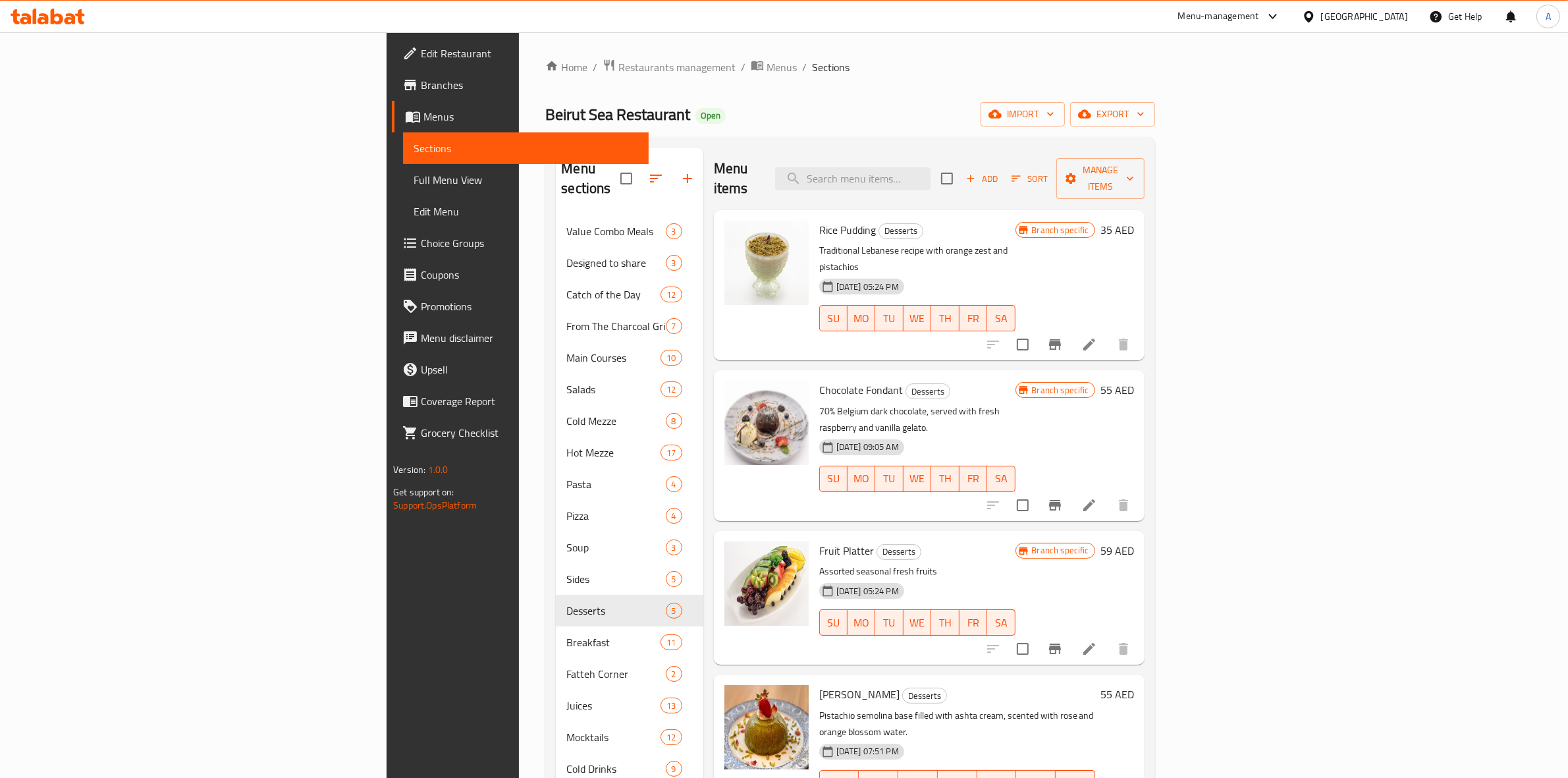
click at [1154, 128] on div "Home / Restaurants management / Menus / Sections Beirut Sea Restaurant Open imp…" at bounding box center [850, 498] width 609 height 878
click at [1155, 124] on button "export" at bounding box center [1112, 115] width 85 height 24
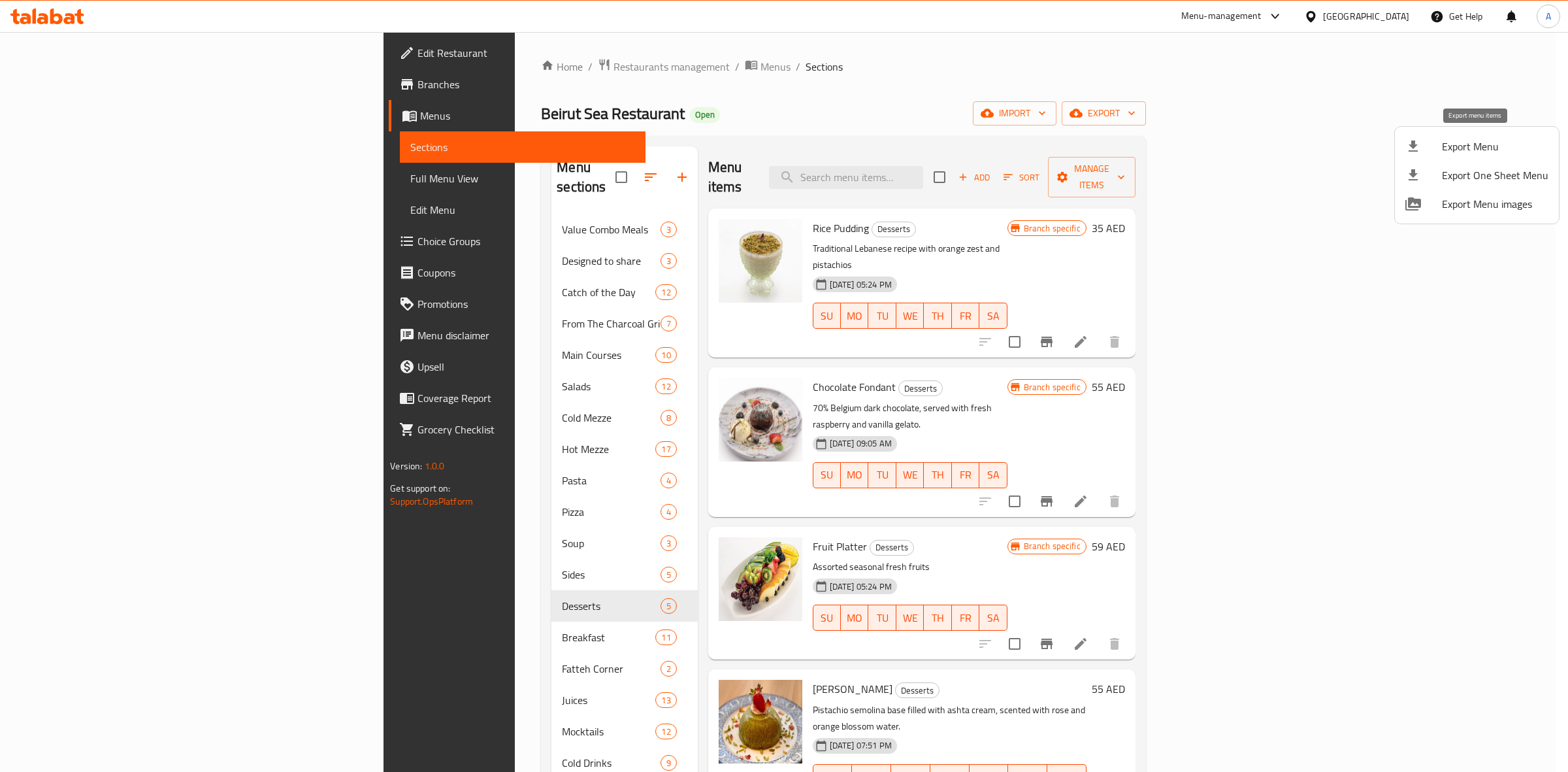
click at [1465, 147] on span "Export Menu" at bounding box center [1495, 146] width 106 height 15
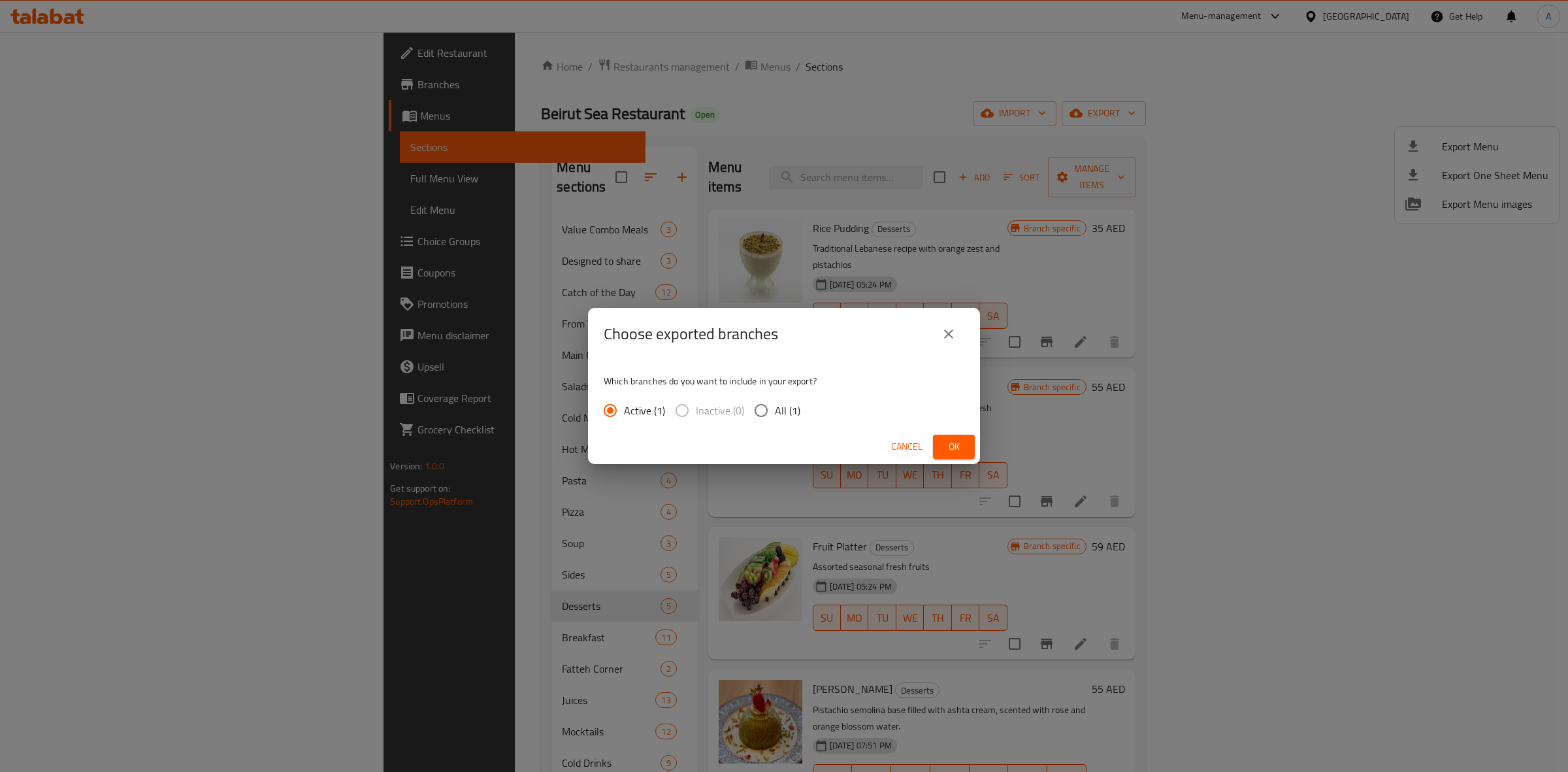
click at [765, 410] on input "All (1)" at bounding box center [761, 411] width 27 height 27
radio input "true"
click at [964, 436] on button "Ok" at bounding box center [954, 447] width 42 height 24
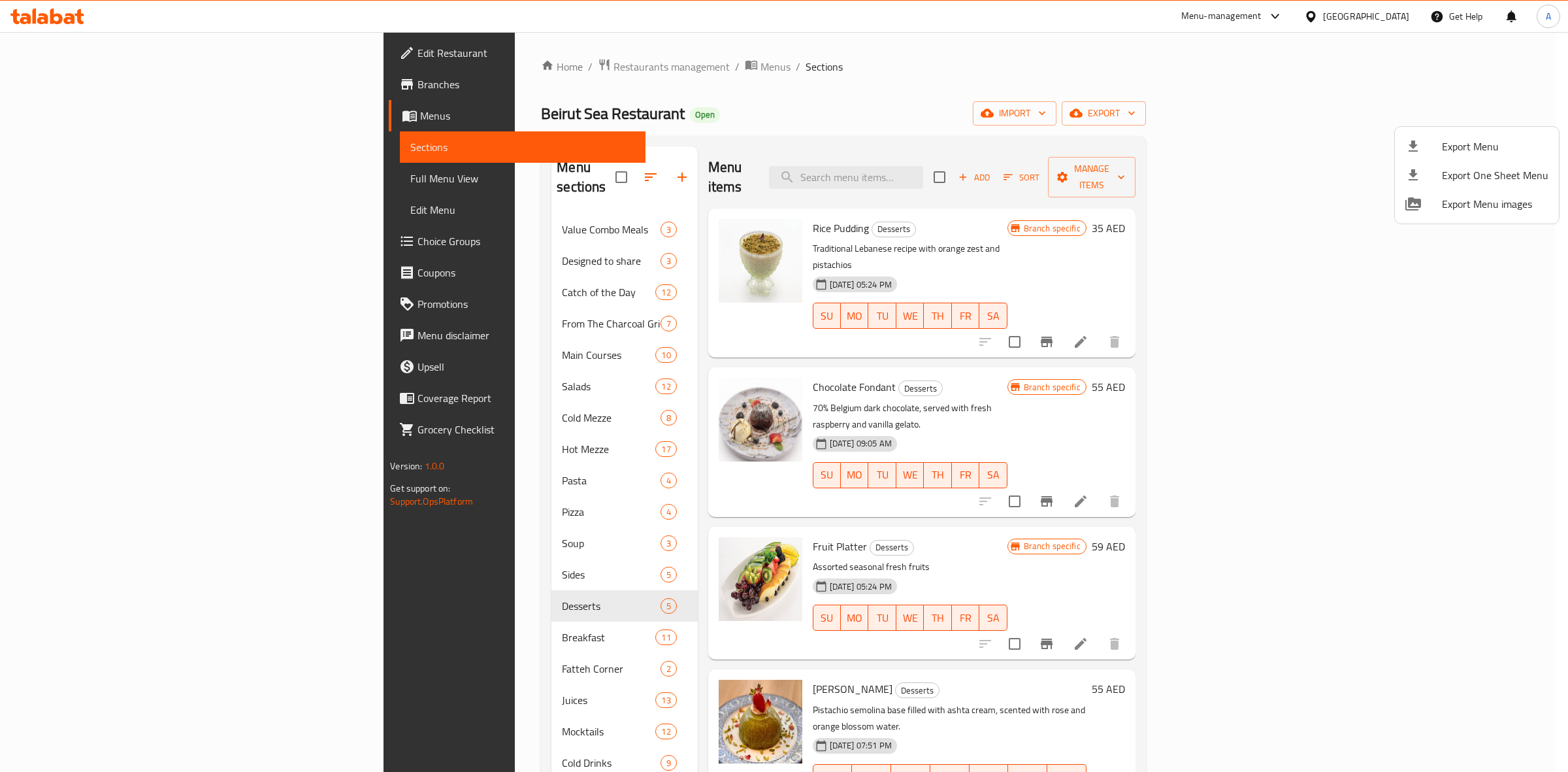
click at [767, 100] on div at bounding box center [784, 386] width 1568 height 772
